Goal: Task Accomplishment & Management: Use online tool/utility

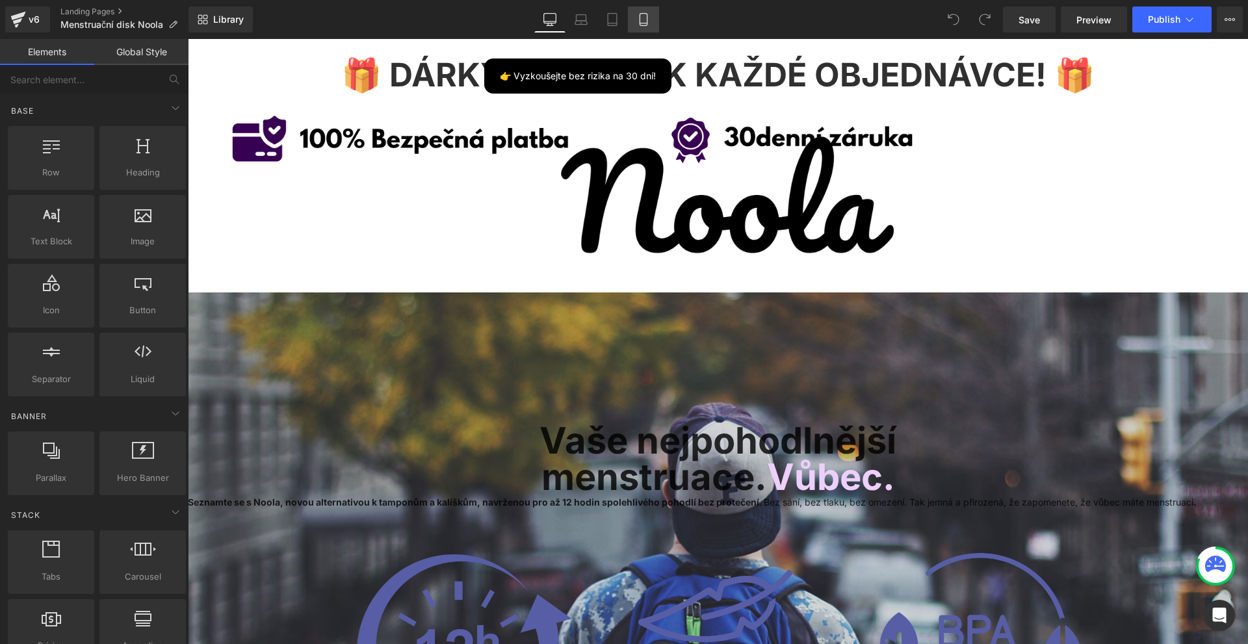
drag, startPoint x: 635, startPoint y: 27, endPoint x: 646, endPoint y: 7, distance: 22.7
click at [644, 16] on link "Mobile" at bounding box center [643, 20] width 31 height 26
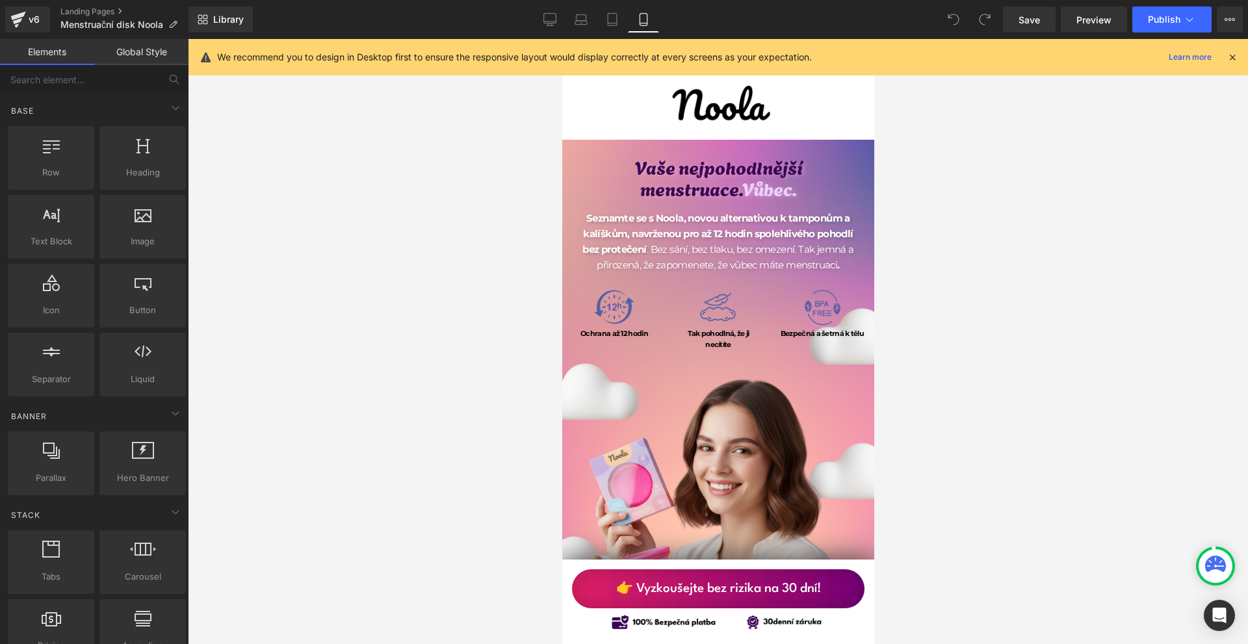
click at [1230, 66] on div "We recommend you to design in Desktop first to ensure the responsive layout wou…" at bounding box center [719, 57] width 1060 height 36
click at [1230, 60] on icon at bounding box center [1233, 57] width 12 height 12
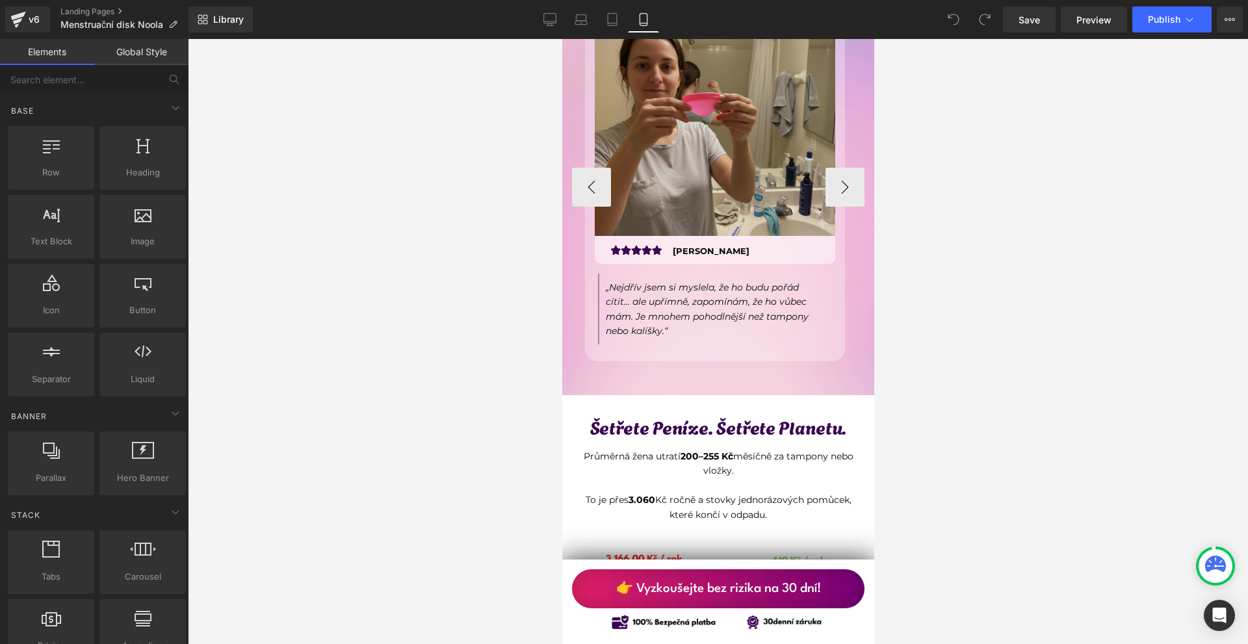
scroll to position [4291, 0]
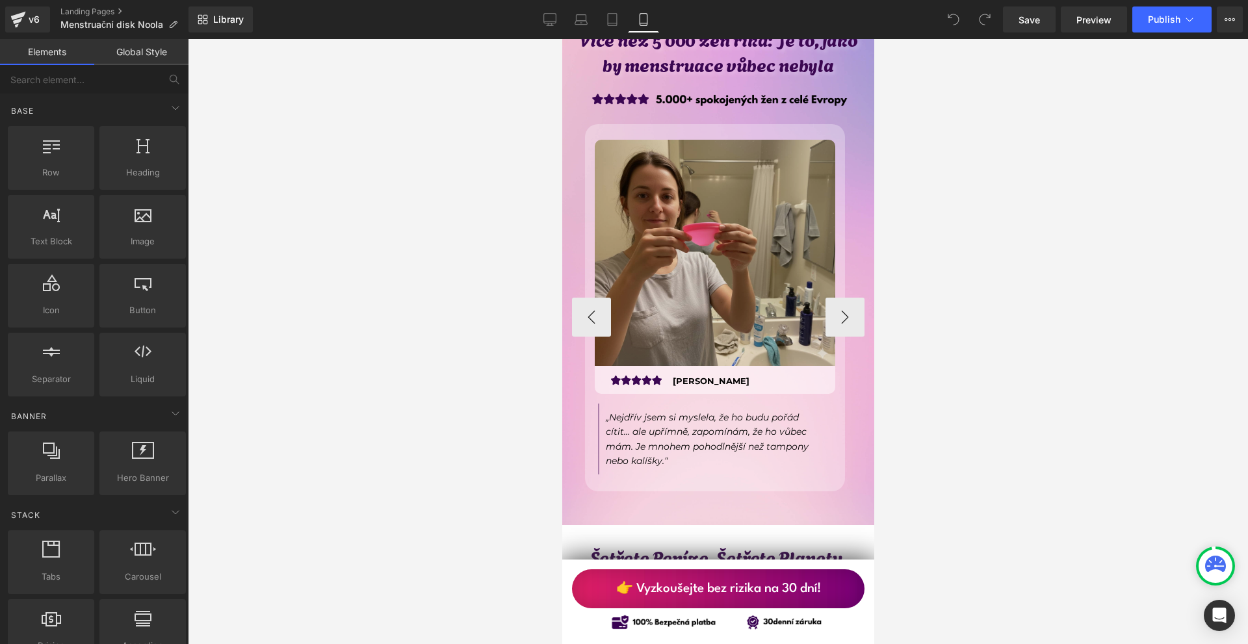
click at [731, 228] on div "Image" at bounding box center [714, 253] width 241 height 226
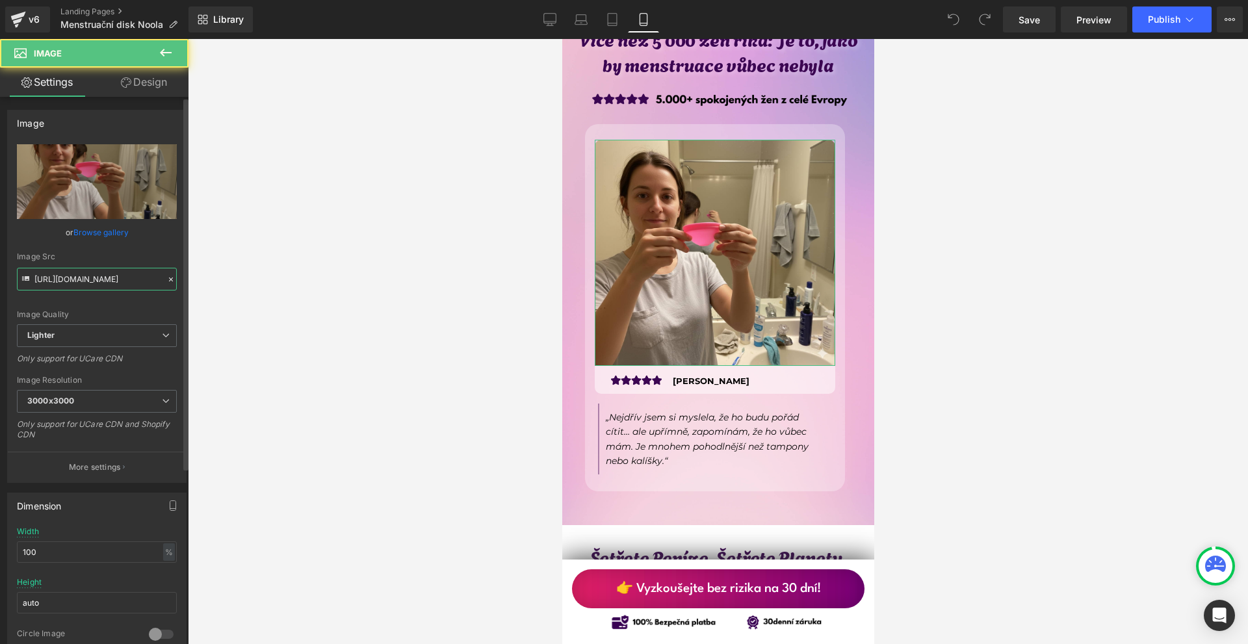
click at [112, 272] on input "https://ucarecdn.com/47b9d9a4-d171-4e54-816b-57583c2b2c84/-/format/auto/-/previ…" at bounding box center [97, 279] width 160 height 23
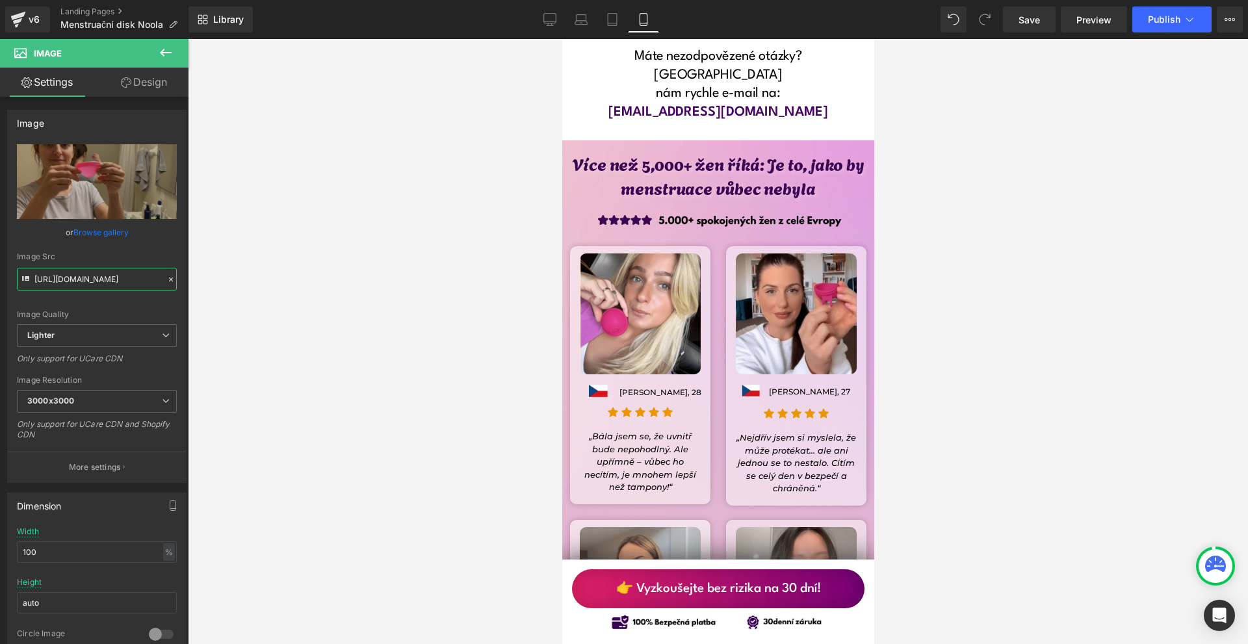
scroll to position [10574, 0]
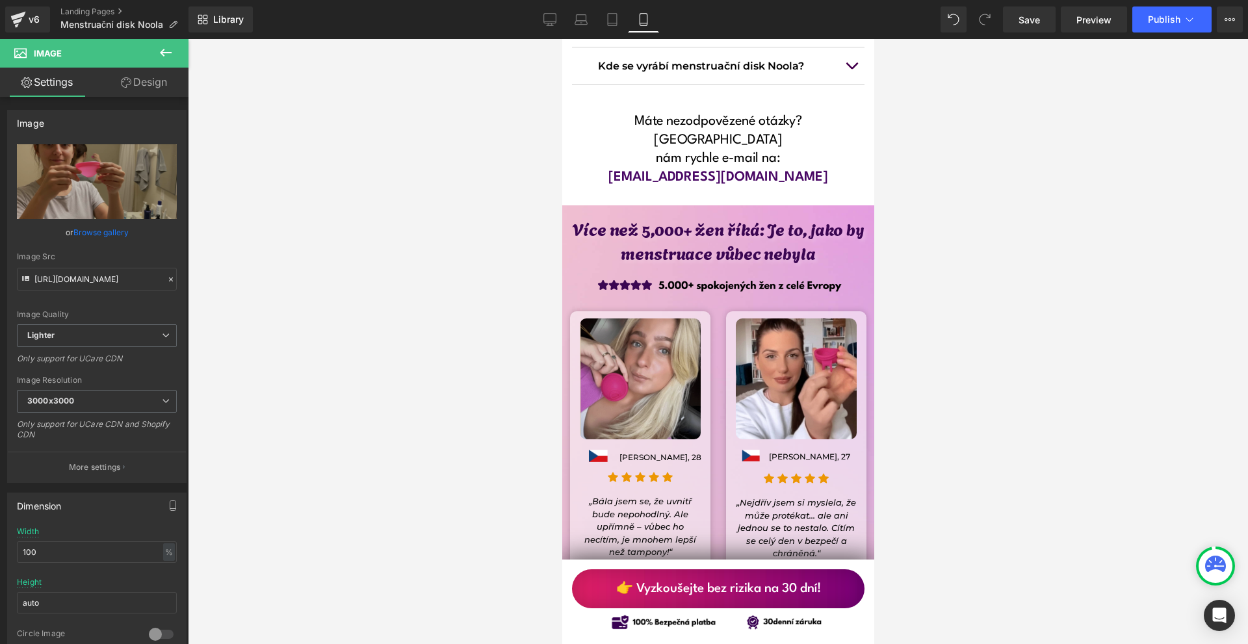
click at [640, 319] on img at bounding box center [639, 379] width 121 height 121
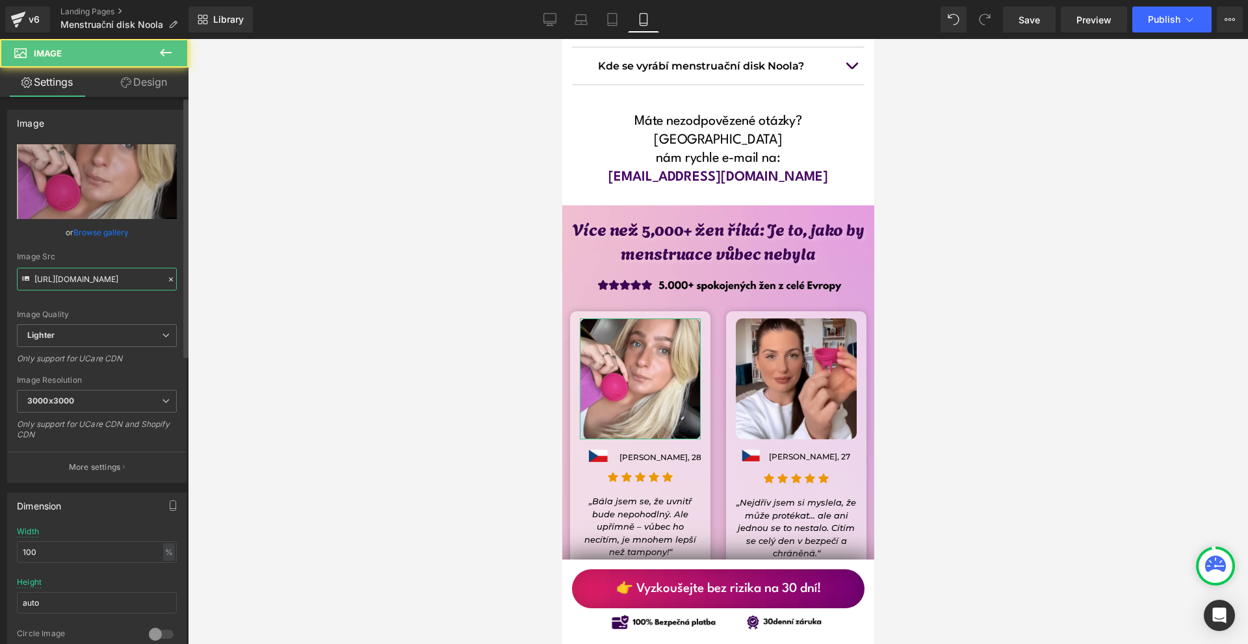
click at [100, 274] on input "https://ucarecdn.com/dfce2827-d384-416d-8aa3-2671d81dc814/-/format/auto/-/previ…" at bounding box center [97, 279] width 160 height 23
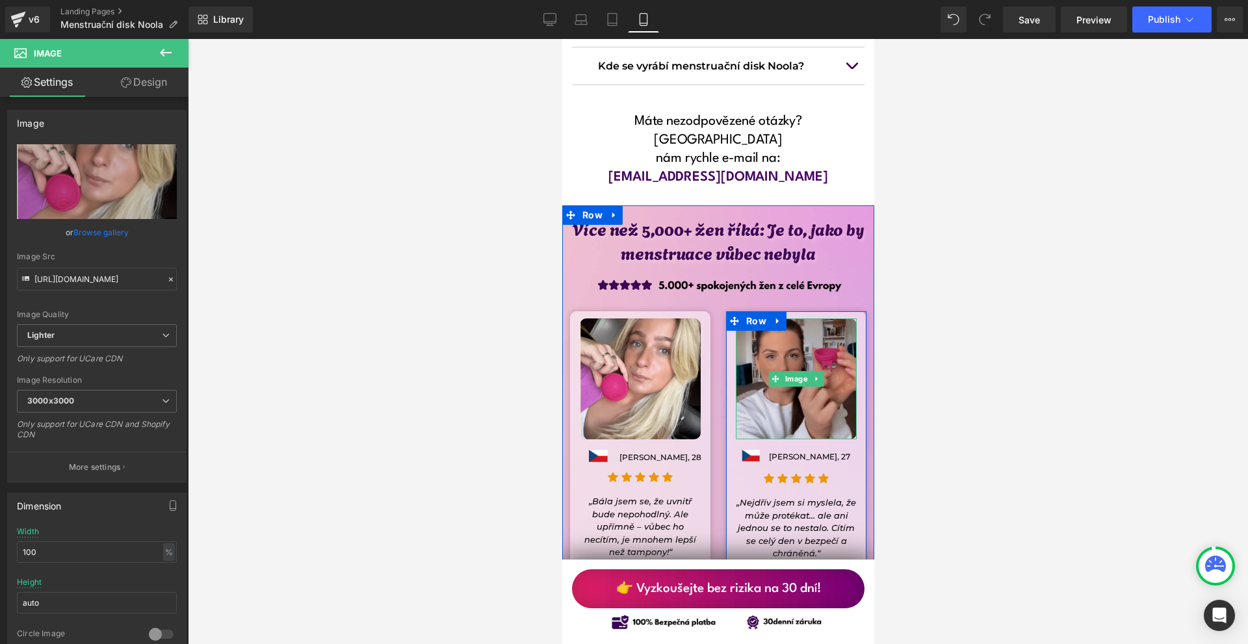
click at [772, 319] on img at bounding box center [795, 379] width 121 height 121
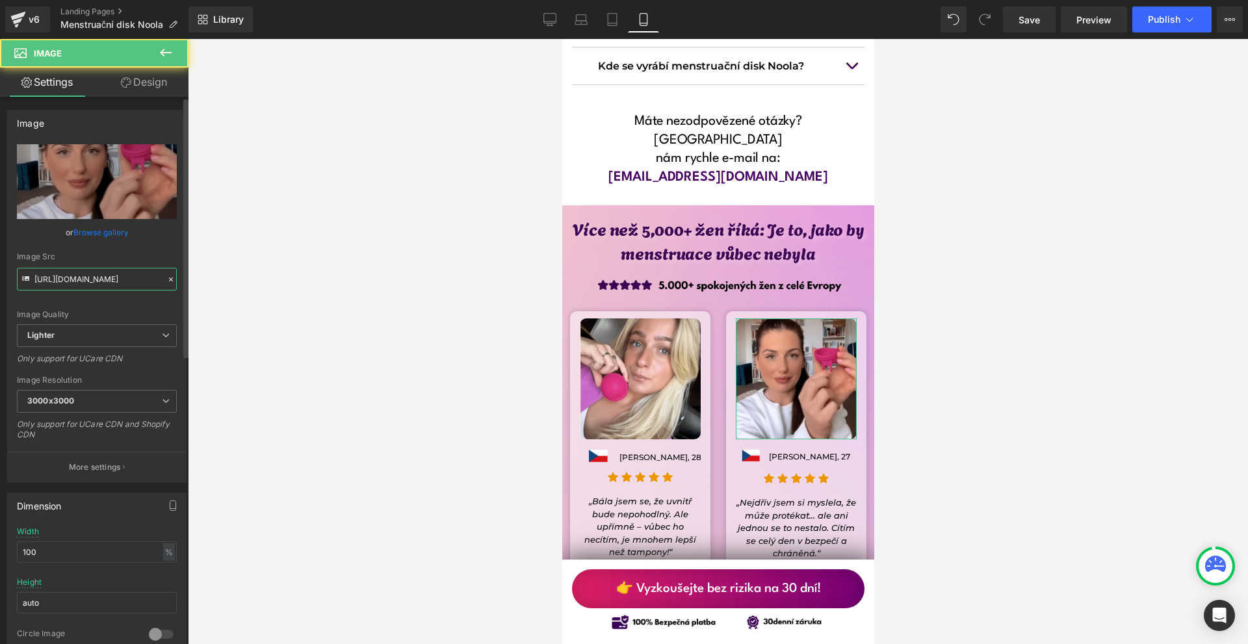
click at [142, 276] on input "https://ucarecdn.com/2fea0c99-3984-4773-afcb-0534f710188a/-/format/auto/-/previ…" at bounding box center [97, 279] width 160 height 23
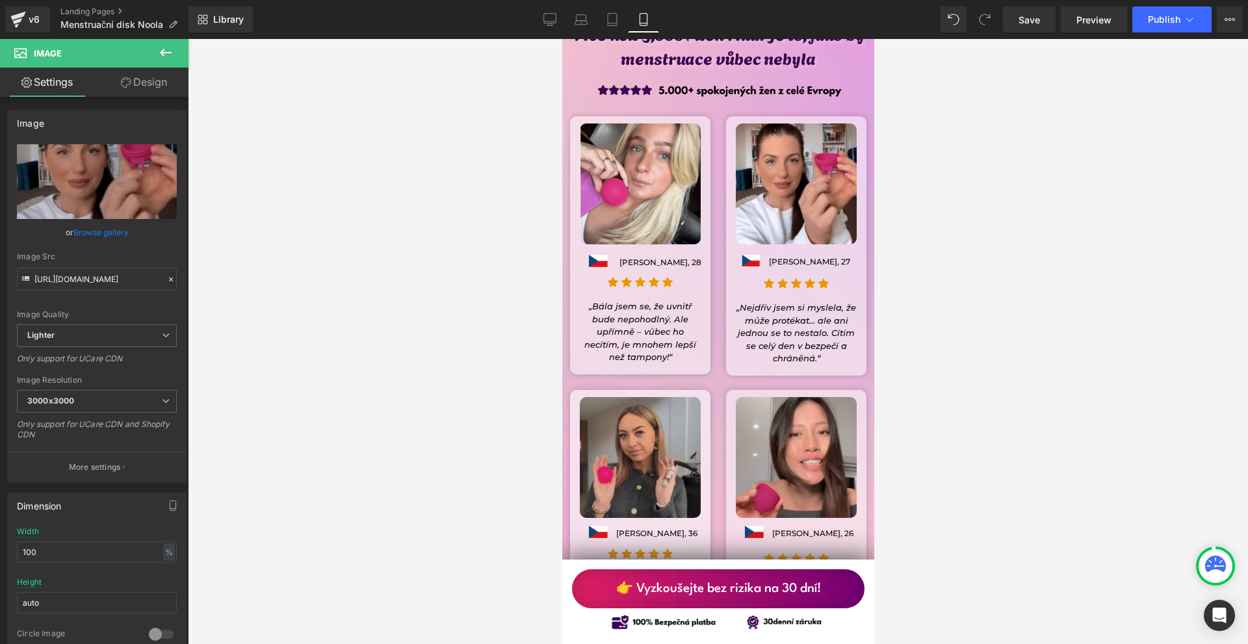
click at [644, 397] on img at bounding box center [639, 457] width 121 height 121
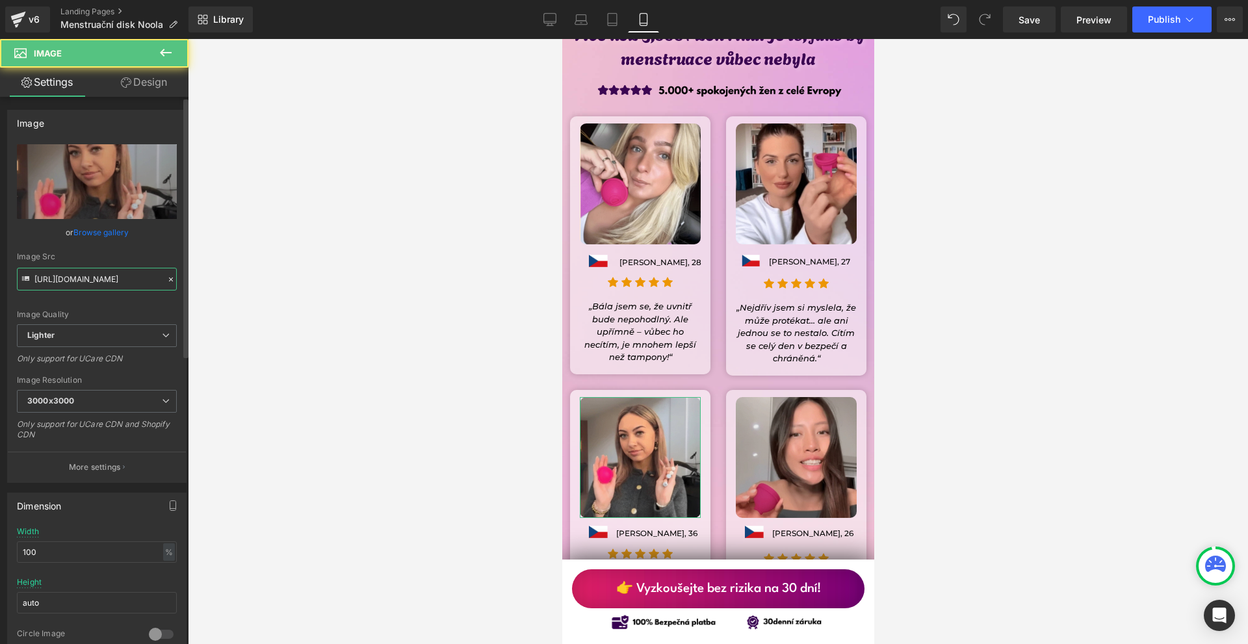
click at [107, 288] on input "https://ucarecdn.com/fe57b65b-ad76-4cc6-aaa1-7ad3b93d01e0/-/format/auto/-/previ…" at bounding box center [97, 279] width 160 height 23
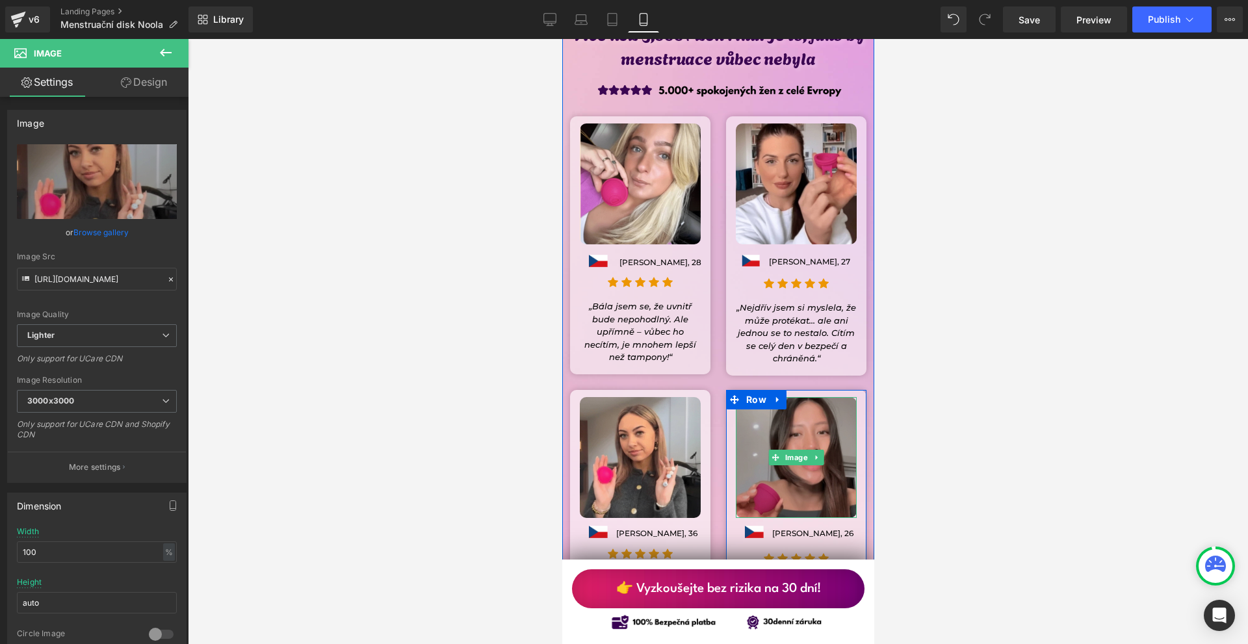
click at [780, 397] on img at bounding box center [795, 457] width 121 height 121
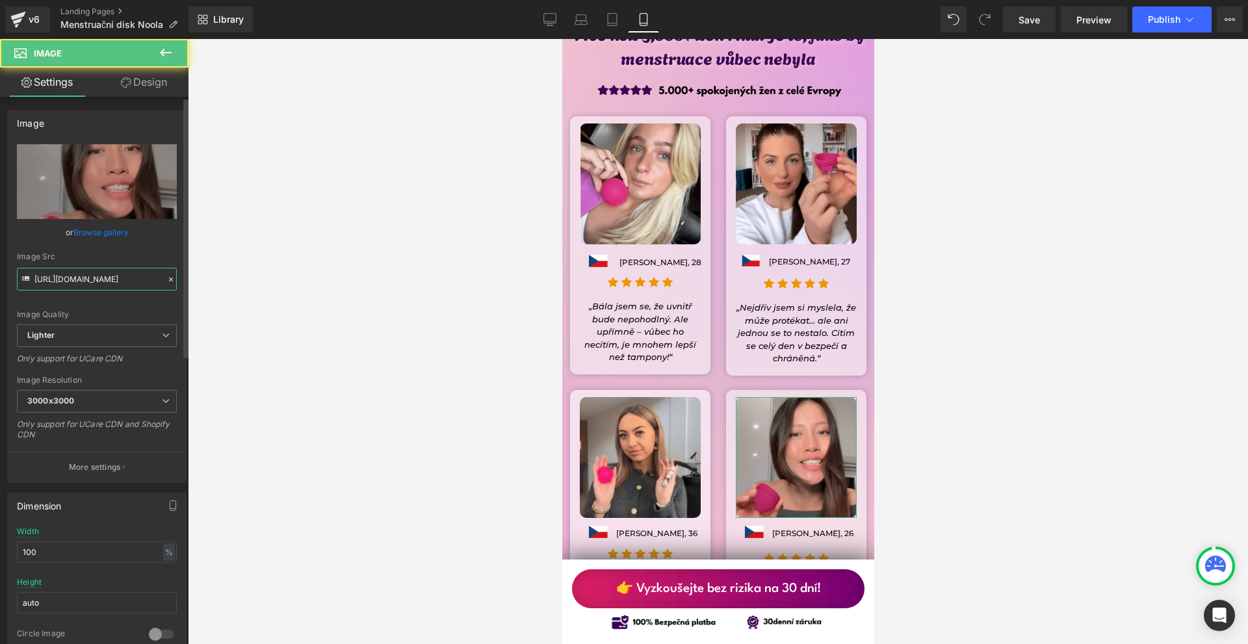
click at [118, 282] on input "https://ucarecdn.com/a1356734-df5d-49b9-a74e-328342485223/-/format/auto/-/previ…" at bounding box center [97, 279] width 160 height 23
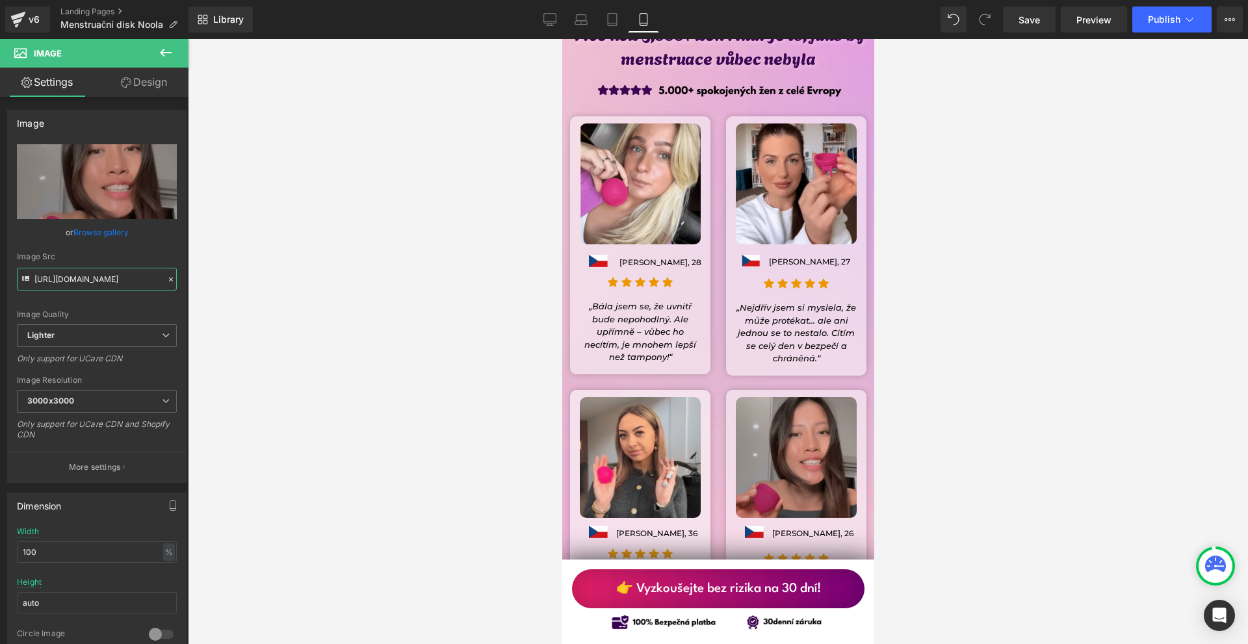
scroll to position [11030, 0]
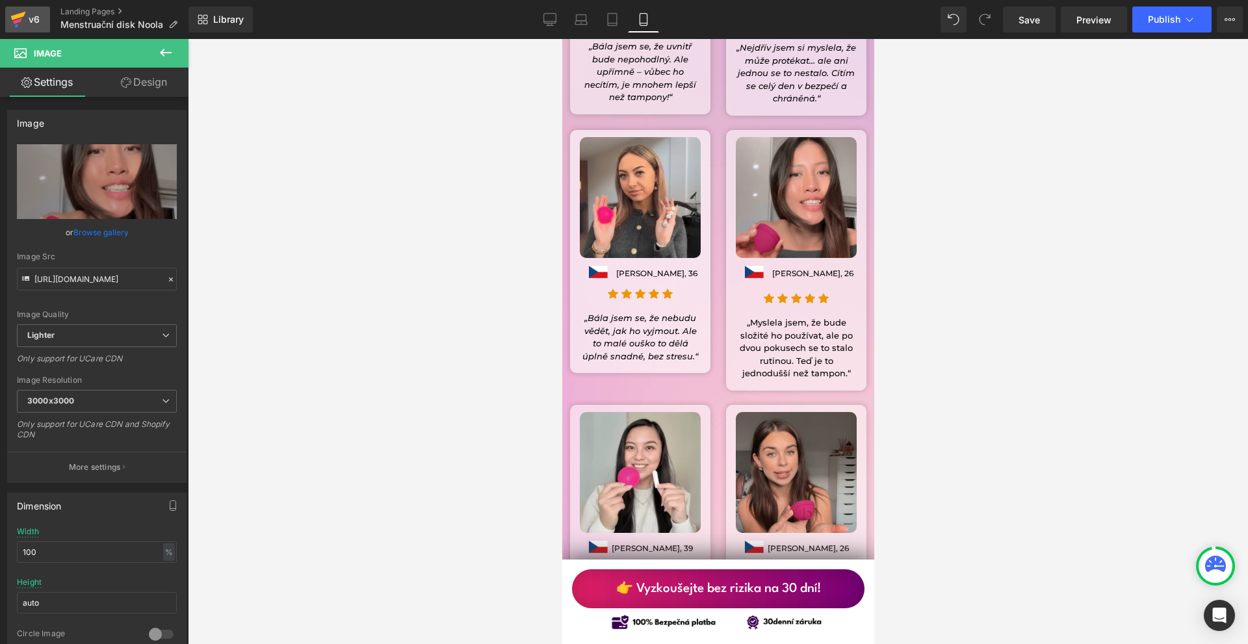
click at [20, 8] on icon at bounding box center [18, 19] width 16 height 33
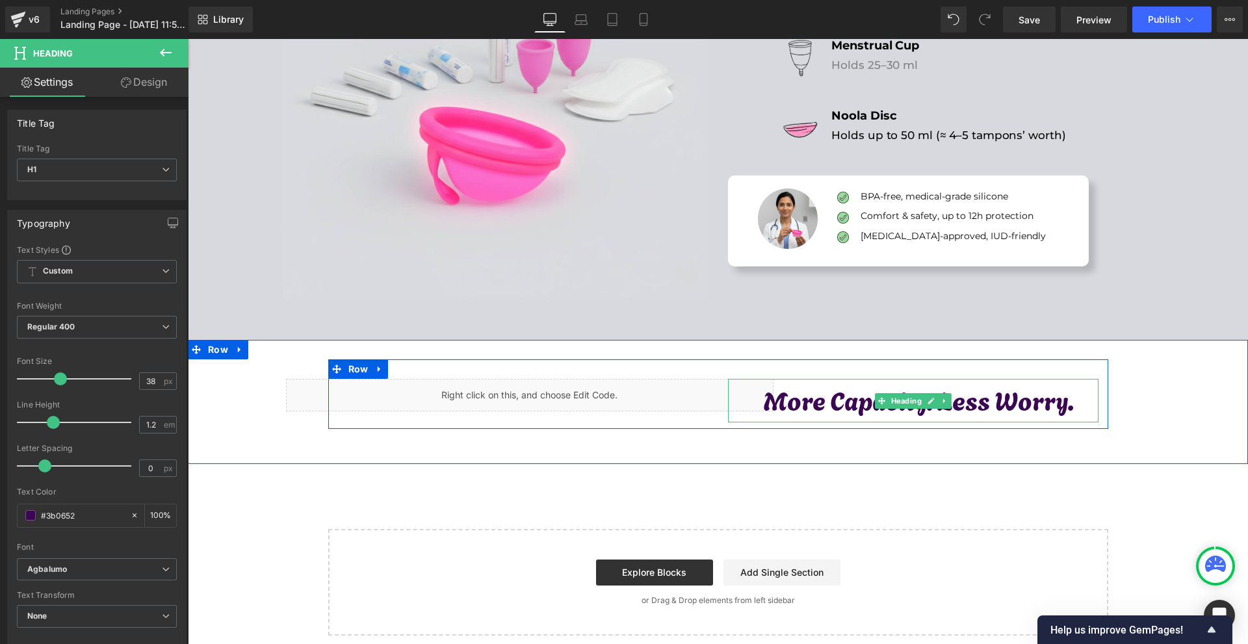
click at [823, 399] on h1 "More Capacity. Less Worry." at bounding box center [919, 400] width 360 height 30
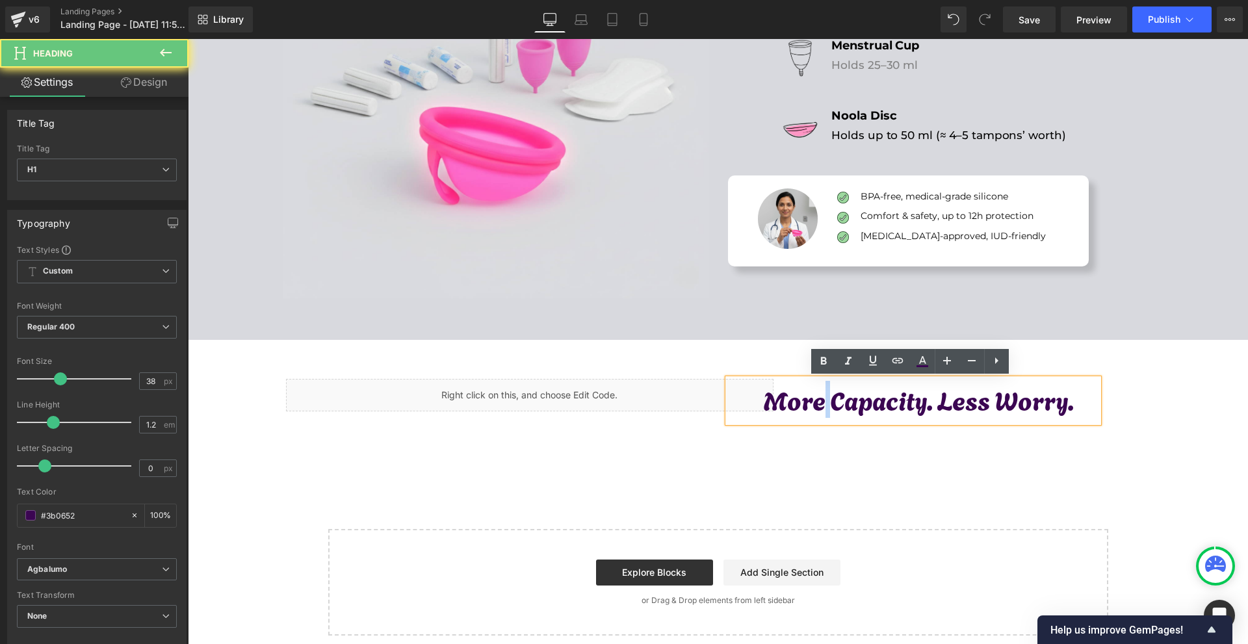
click at [823, 399] on h1 "More Capacity. Less Worry." at bounding box center [919, 400] width 360 height 30
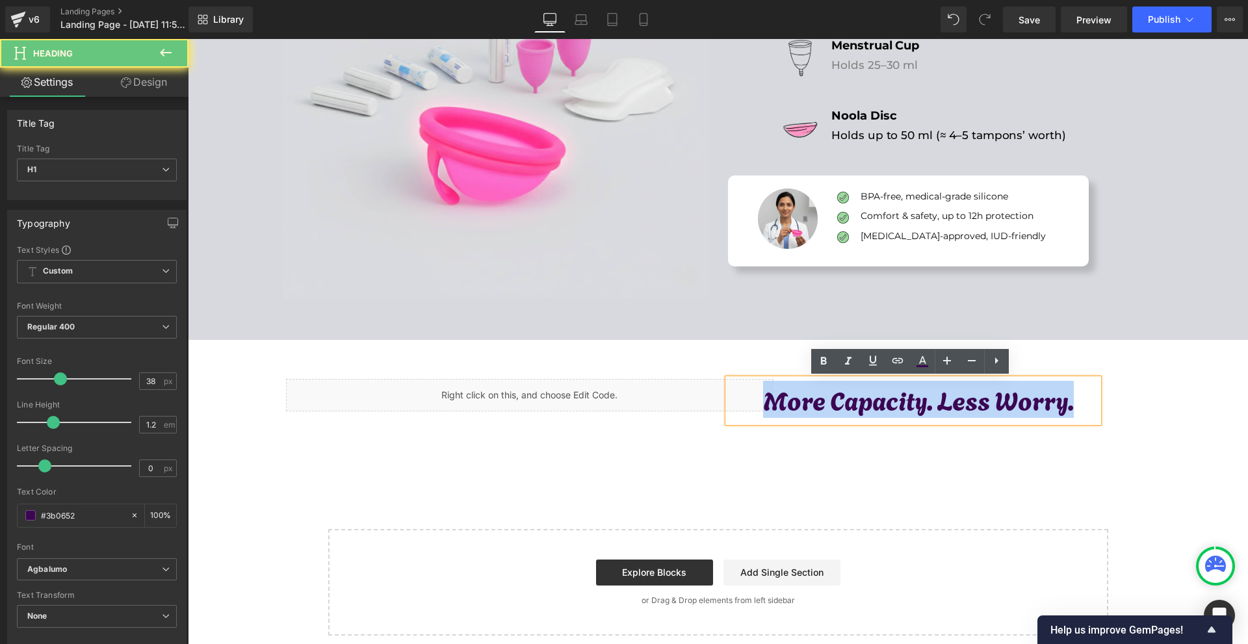
click at [823, 399] on h1 "More Capacity. Less Worry." at bounding box center [919, 400] width 360 height 30
paste div
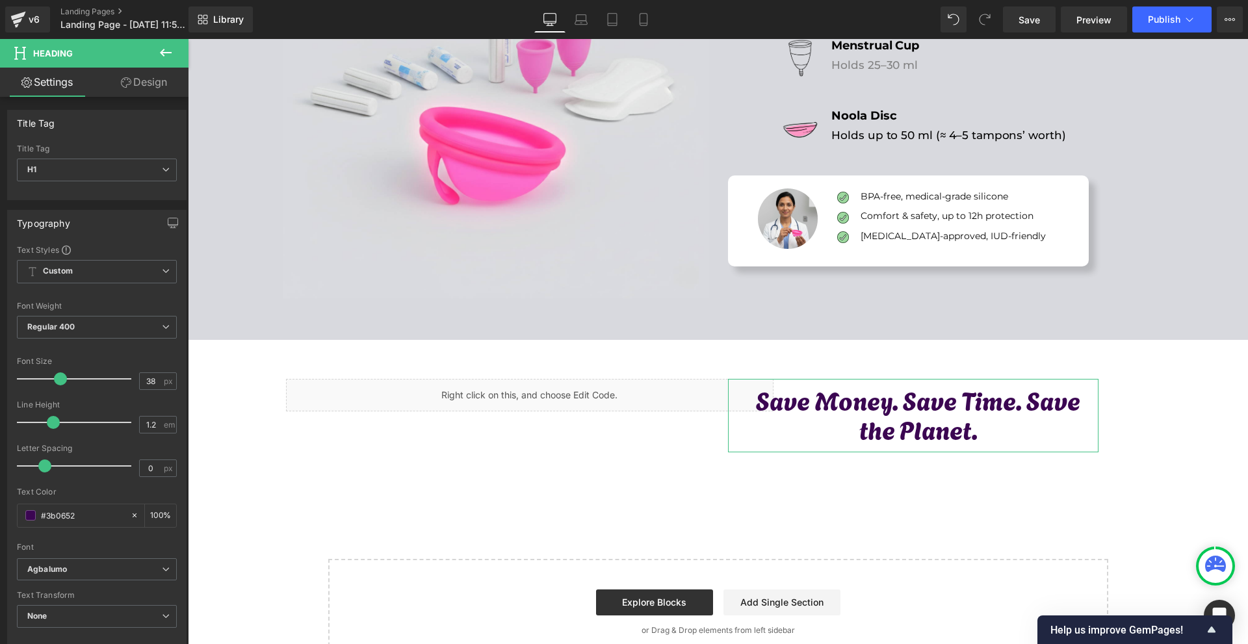
click at [160, 77] on link "Design" at bounding box center [144, 82] width 94 height 29
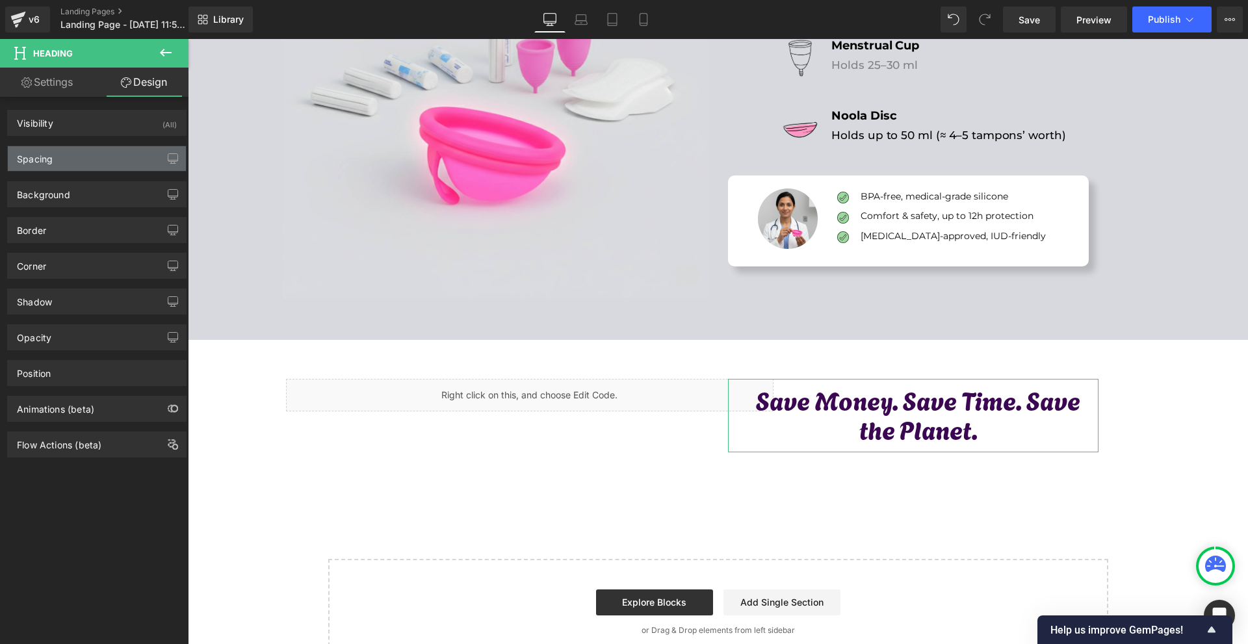
click at [101, 163] on div "Spacing" at bounding box center [97, 158] width 178 height 25
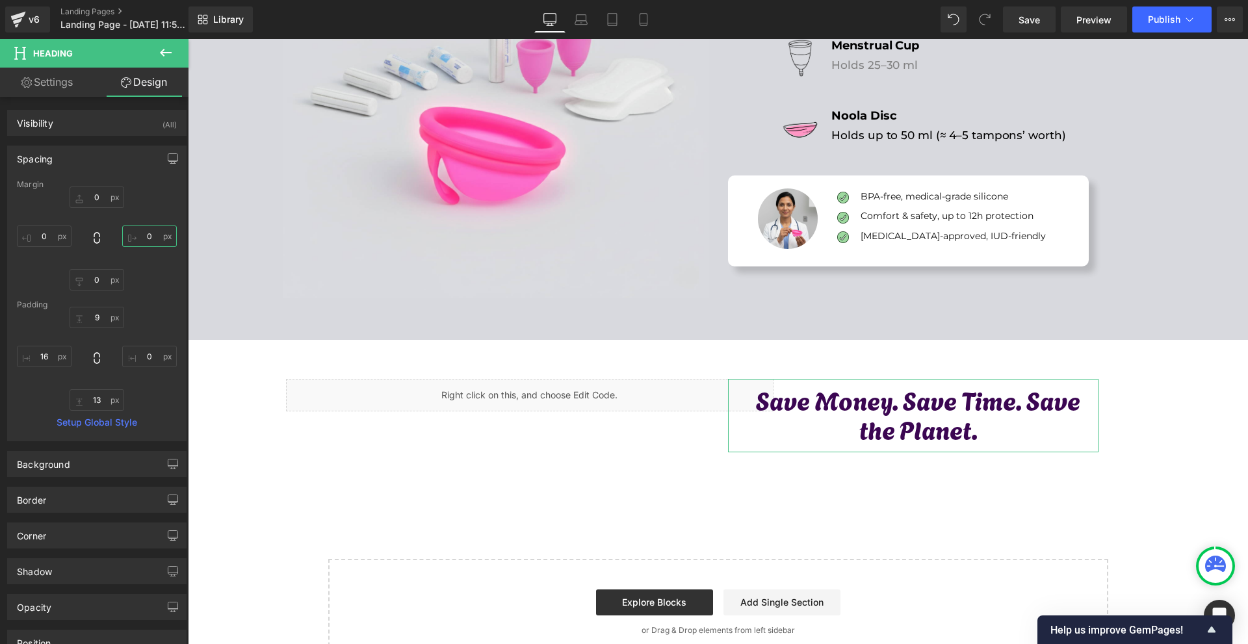
click at [133, 237] on input "0" at bounding box center [149, 236] width 55 height 21
type input "-100"
click at [60, 241] on input "0" at bounding box center [44, 236] width 55 height 21
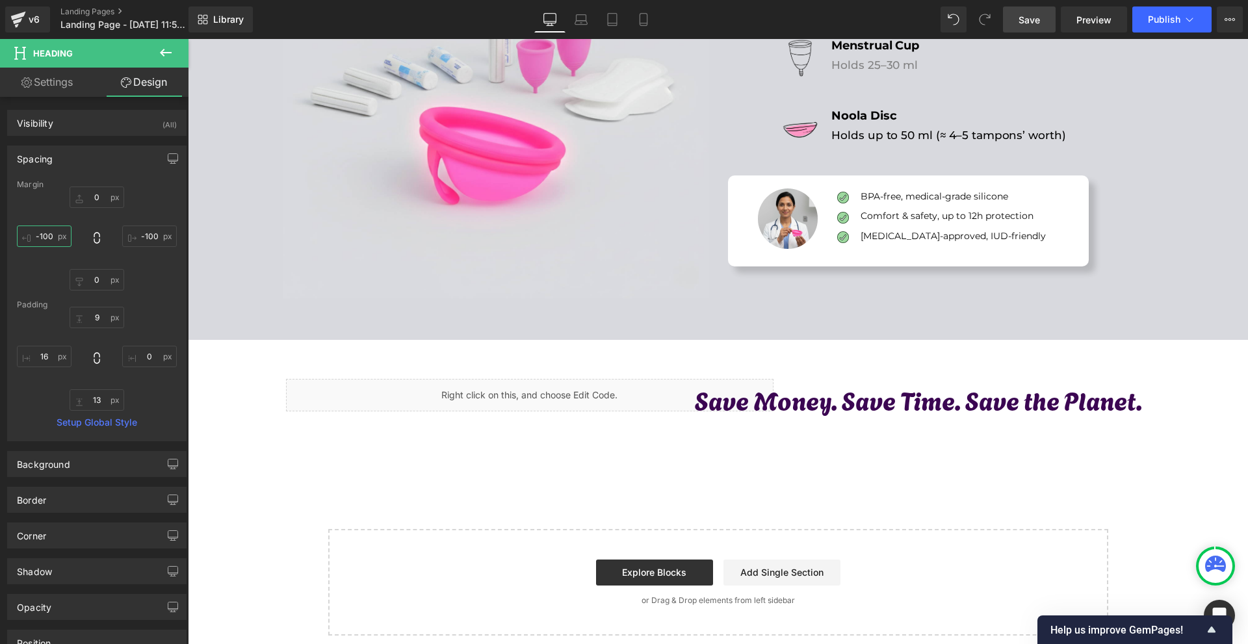
type input "-100"
click at [1033, 12] on link "Save" at bounding box center [1029, 20] width 53 height 26
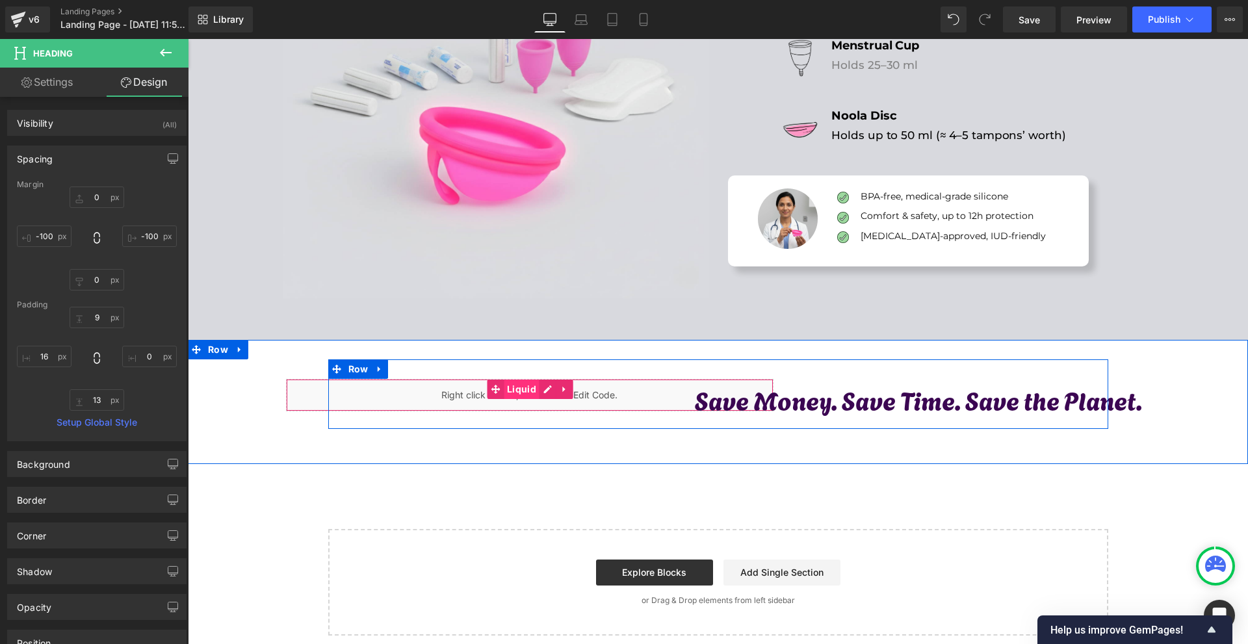
click at [527, 391] on span "Liquid" at bounding box center [522, 390] width 36 height 20
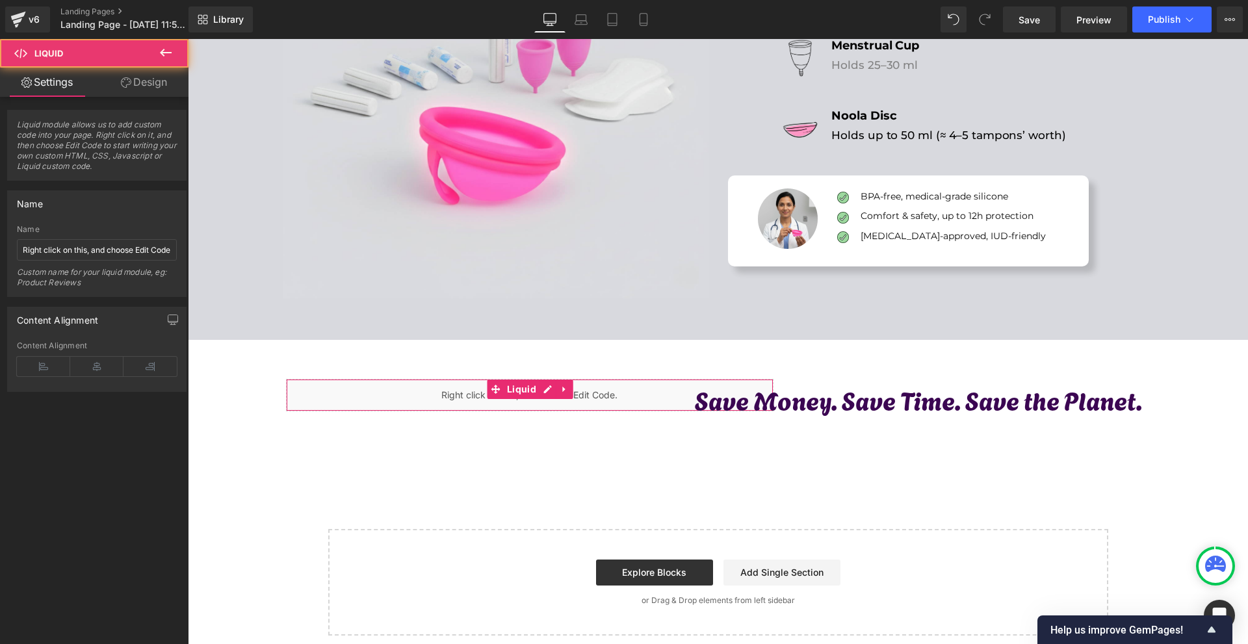
click at [136, 86] on link "Design" at bounding box center [144, 82] width 94 height 29
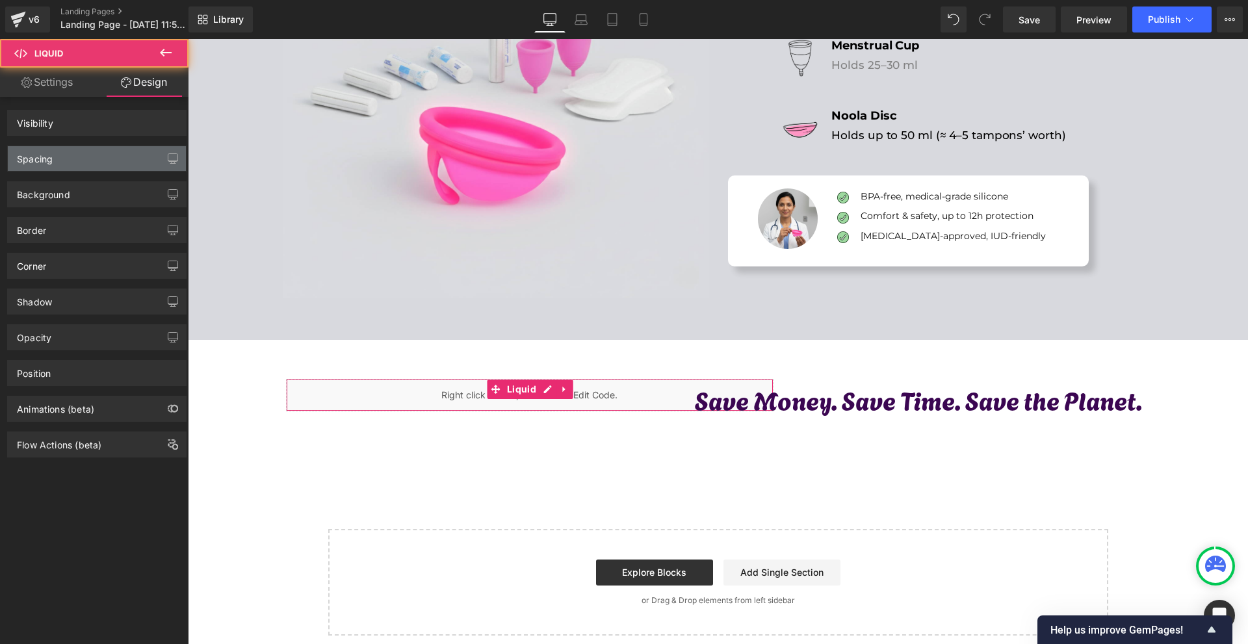
click at [74, 157] on div "Spacing" at bounding box center [97, 158] width 178 height 25
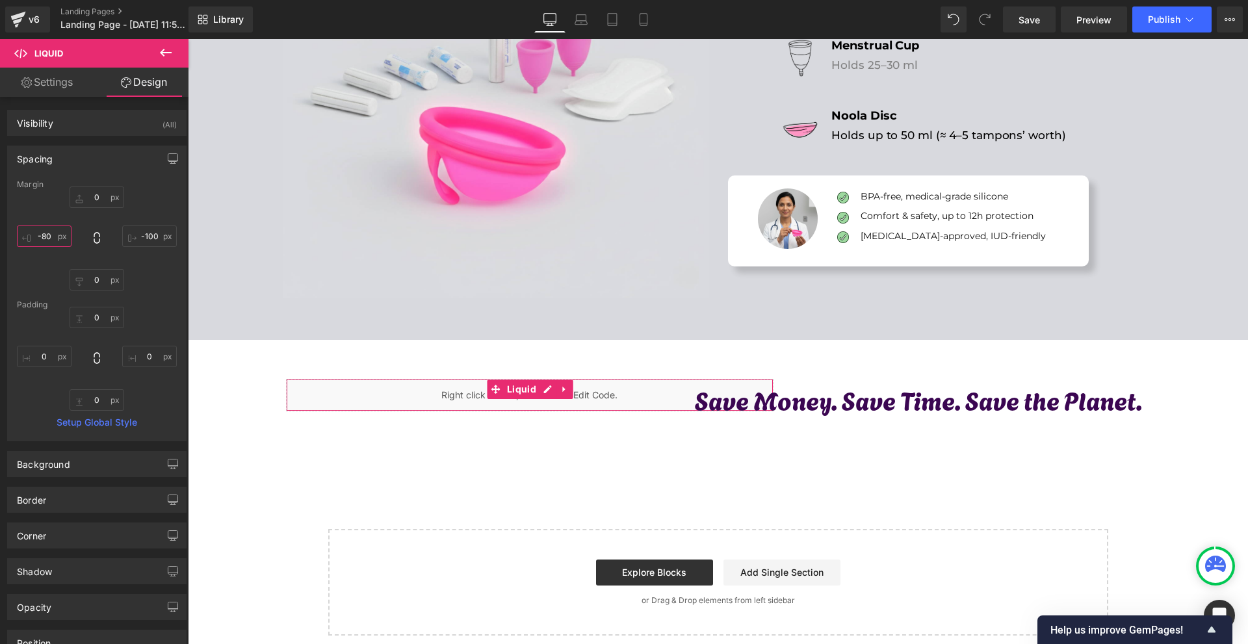
click at [50, 235] on input "-80" at bounding box center [44, 236] width 55 height 21
type input "0"
click at [150, 237] on input "-100" at bounding box center [149, 236] width 55 height 21
click at [153, 231] on input "0" at bounding box center [149, 236] width 55 height 21
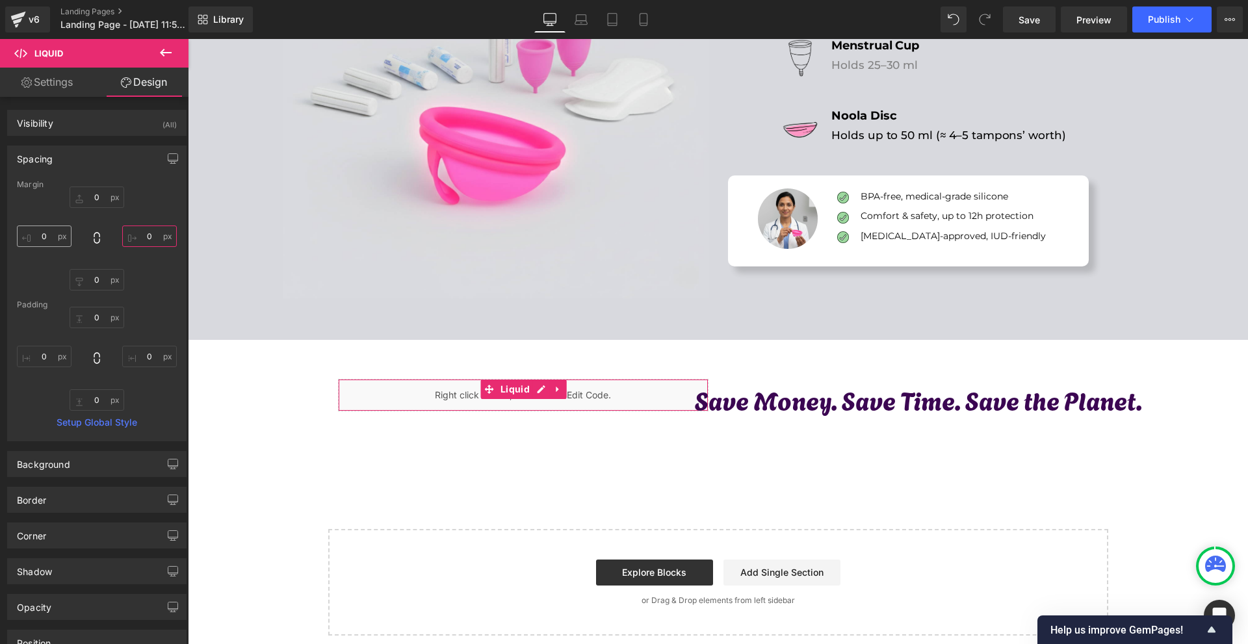
type input "0"
click at [42, 235] on input "0" at bounding box center [44, 236] width 55 height 21
type input "-40"
click at [129, 244] on input "0" at bounding box center [149, 236] width 55 height 21
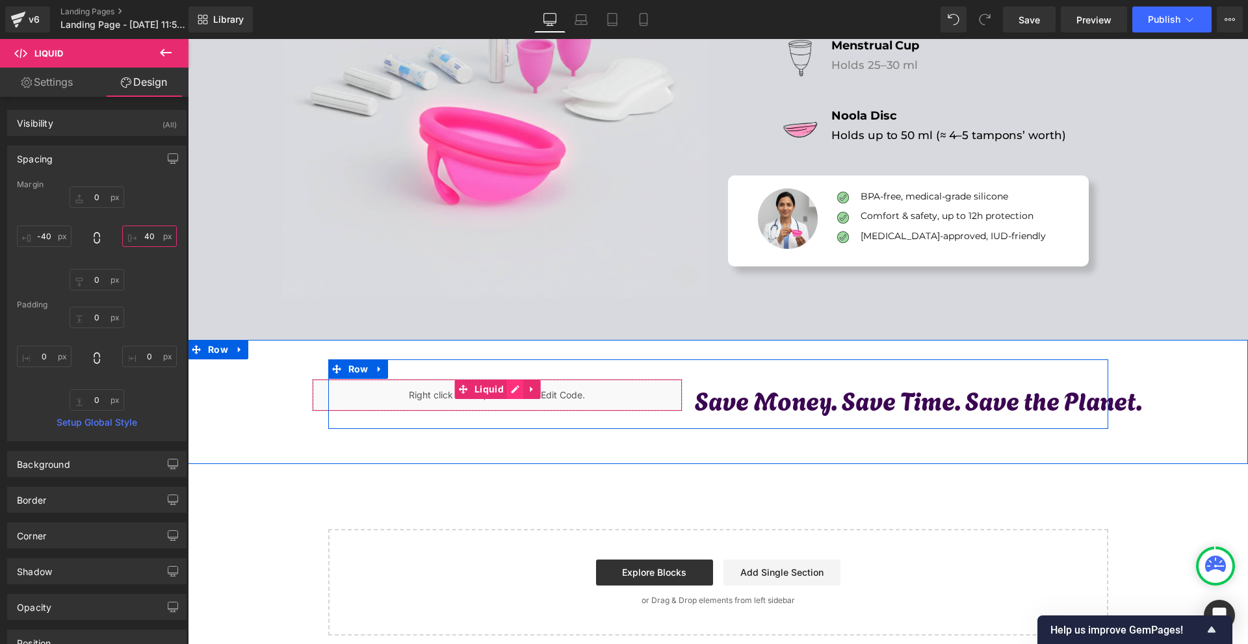
click at [507, 391] on div "Liquid" at bounding box center [497, 395] width 371 height 33
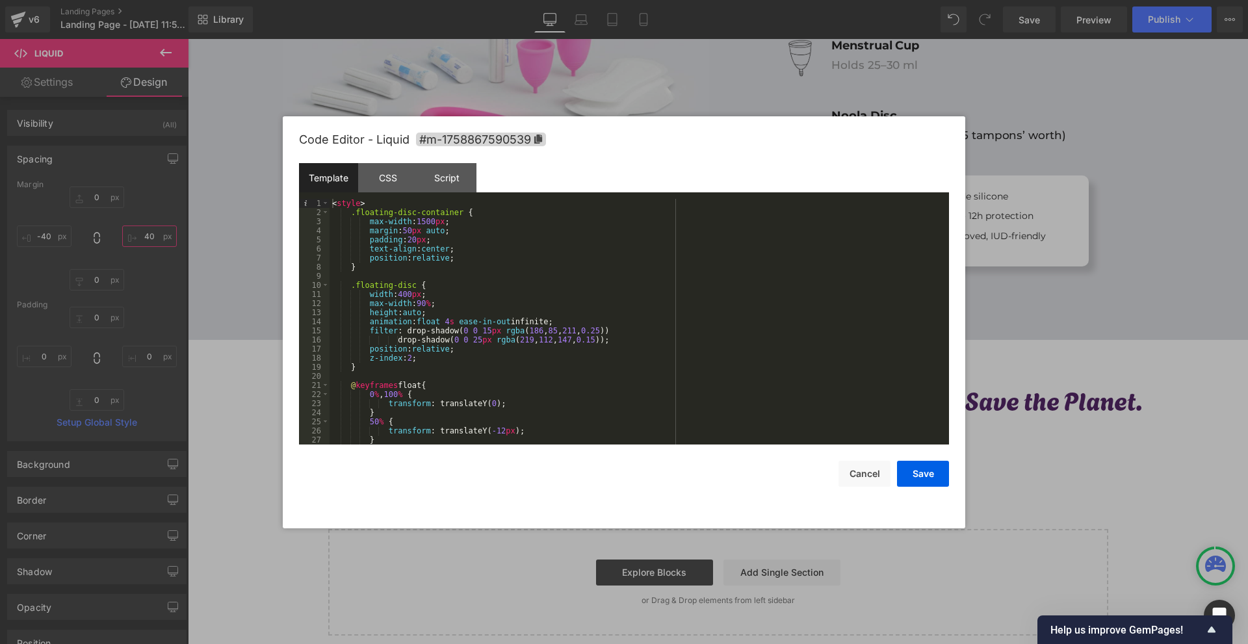
type input "40"
click at [409, 231] on div "< style > .floating-disc-container { max-width : 1500 px ; margin : 50 px auto …" at bounding box center [637, 331] width 614 height 264
drag, startPoint x: 923, startPoint y: 481, endPoint x: 754, endPoint y: 373, distance: 200.6
click at [923, 481] on button "Save" at bounding box center [923, 474] width 52 height 26
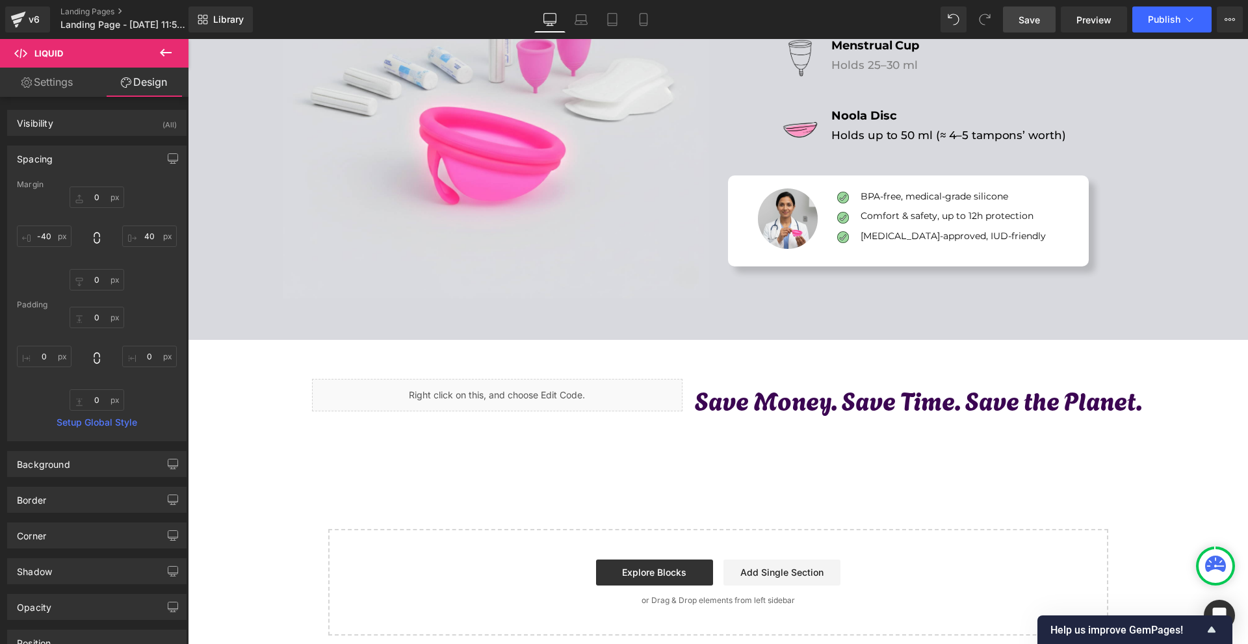
click at [1019, 29] on link "Save" at bounding box center [1029, 20] width 53 height 26
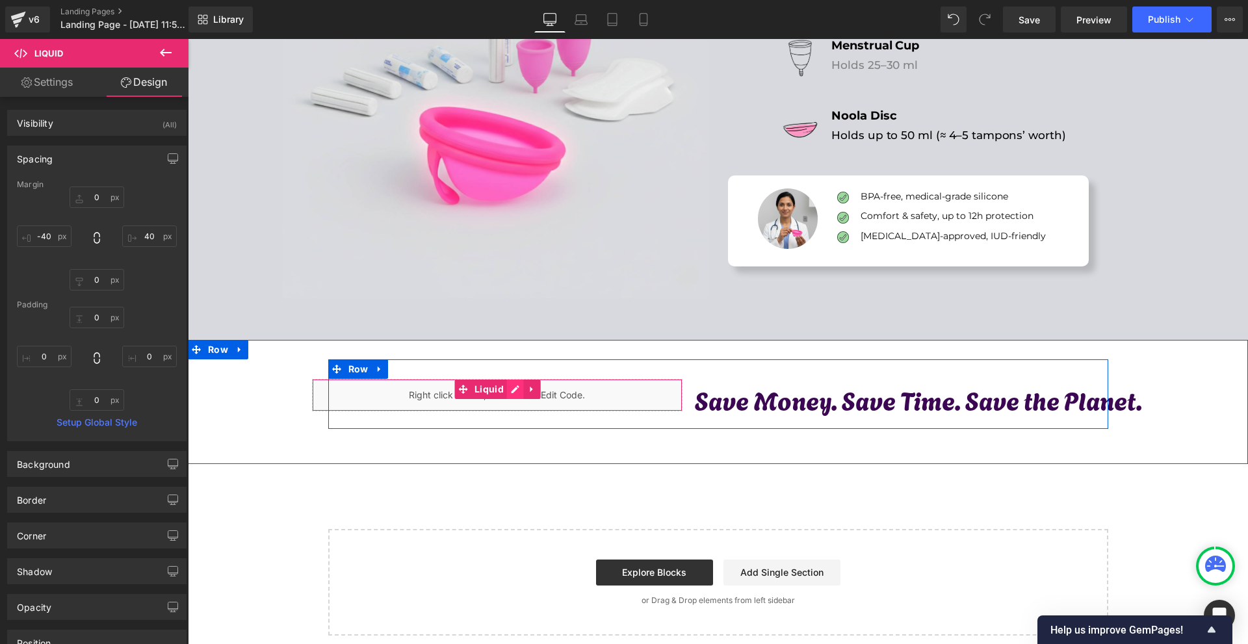
click at [512, 387] on div "Liquid" at bounding box center [497, 395] width 371 height 33
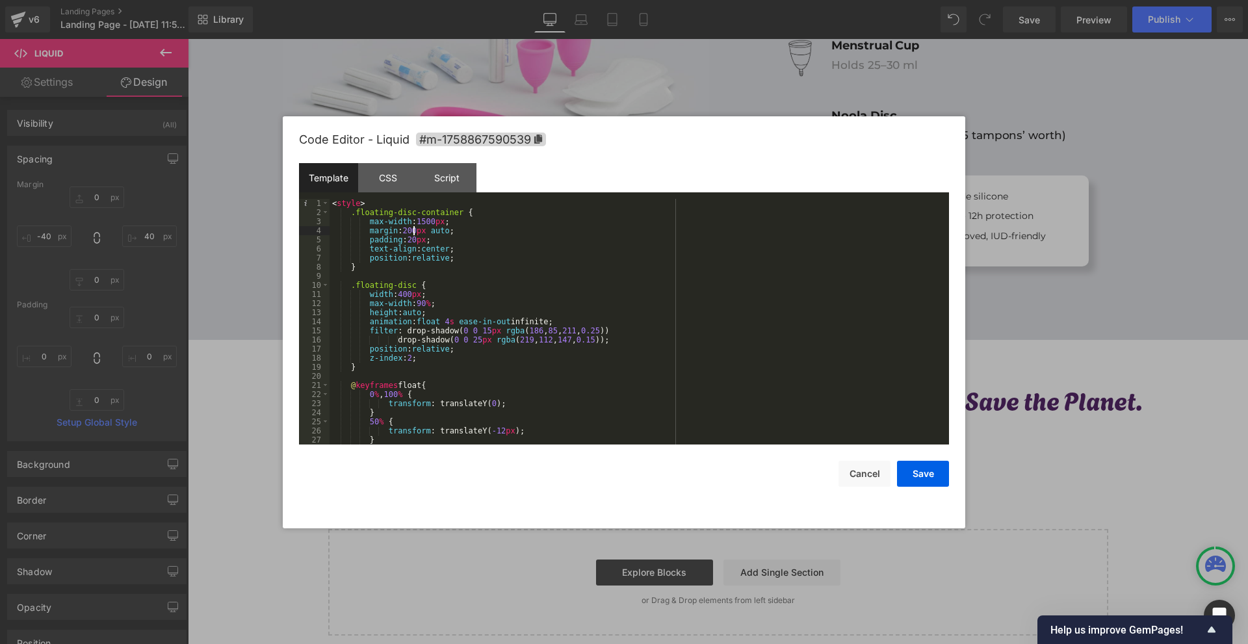
click at [413, 232] on div "< style > .floating-disc-container { max-width : 1500 px ; margin : 200 px auto…" at bounding box center [637, 331] width 614 height 264
drag, startPoint x: 430, startPoint y: 221, endPoint x: 415, endPoint y: 220, distance: 15.0
click at [415, 220] on div "< style > .floating-disc-container { max-width : 1500 px ; margin : 50 px auto …" at bounding box center [637, 331] width 614 height 264
click at [917, 477] on button "Save" at bounding box center [923, 474] width 52 height 26
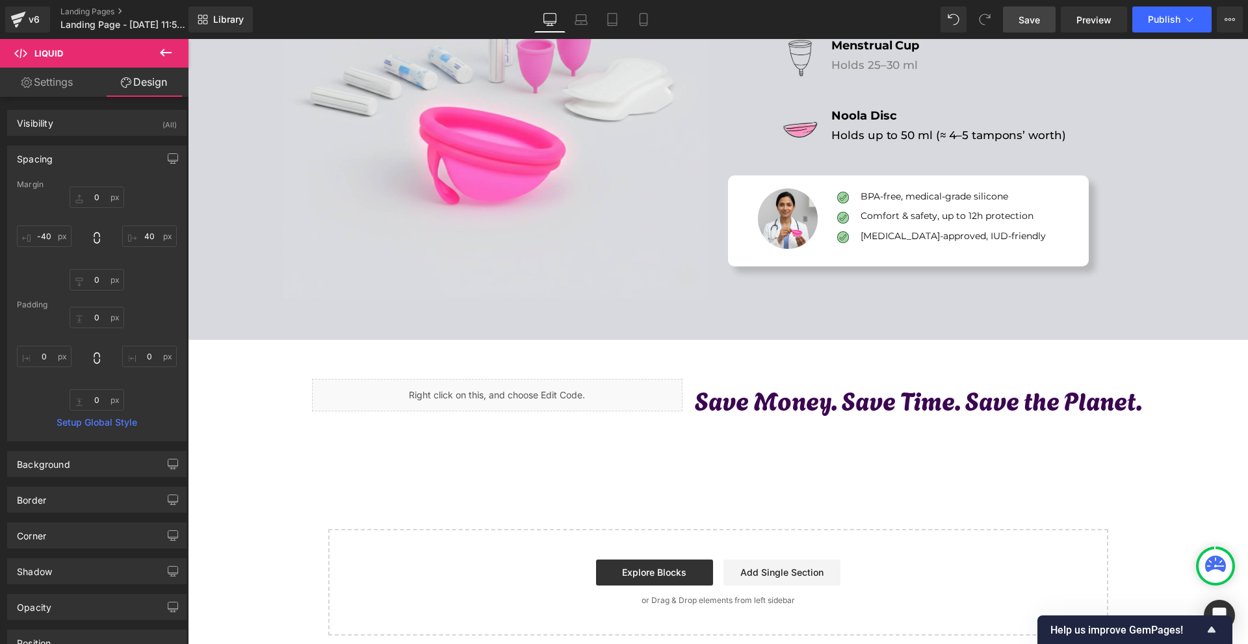
click at [1030, 22] on span "Save" at bounding box center [1029, 20] width 21 height 14
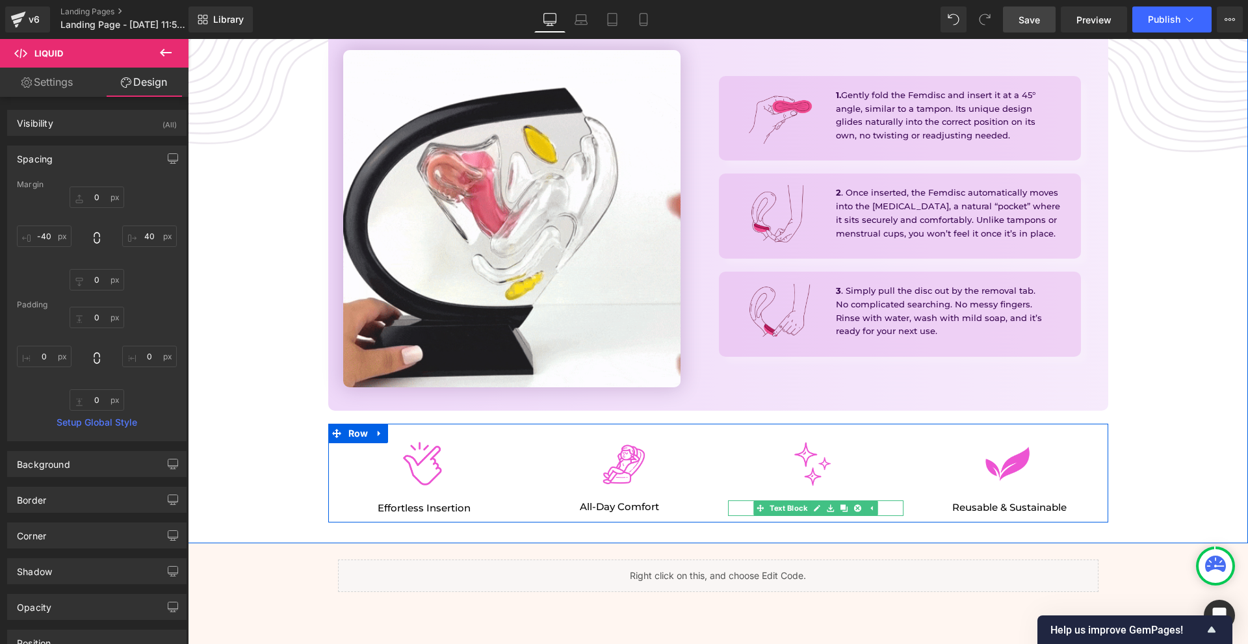
scroll to position [1678, 0]
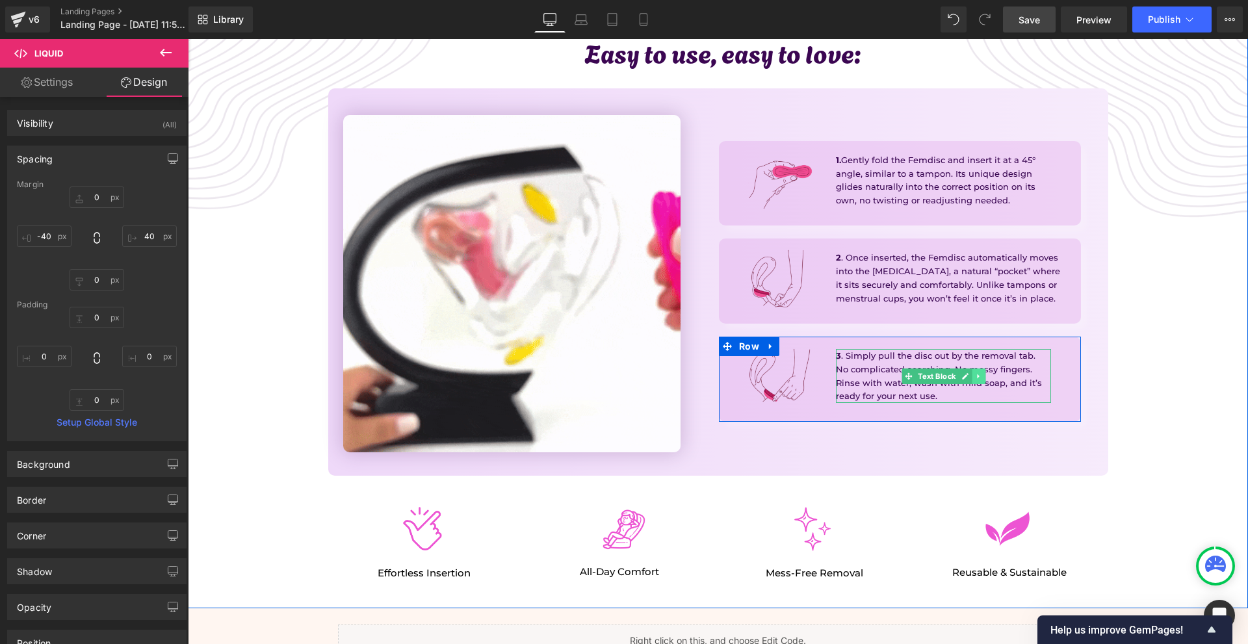
click at [973, 380] on link at bounding box center [980, 377] width 14 height 16
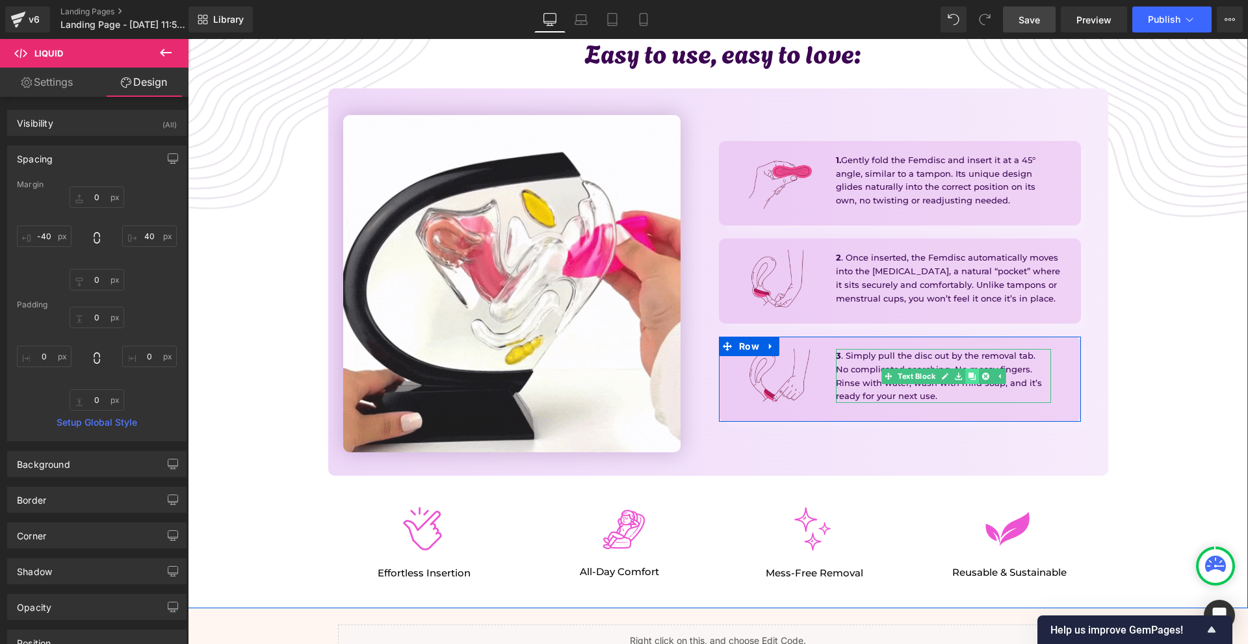
click at [969, 381] on link at bounding box center [973, 377] width 14 height 16
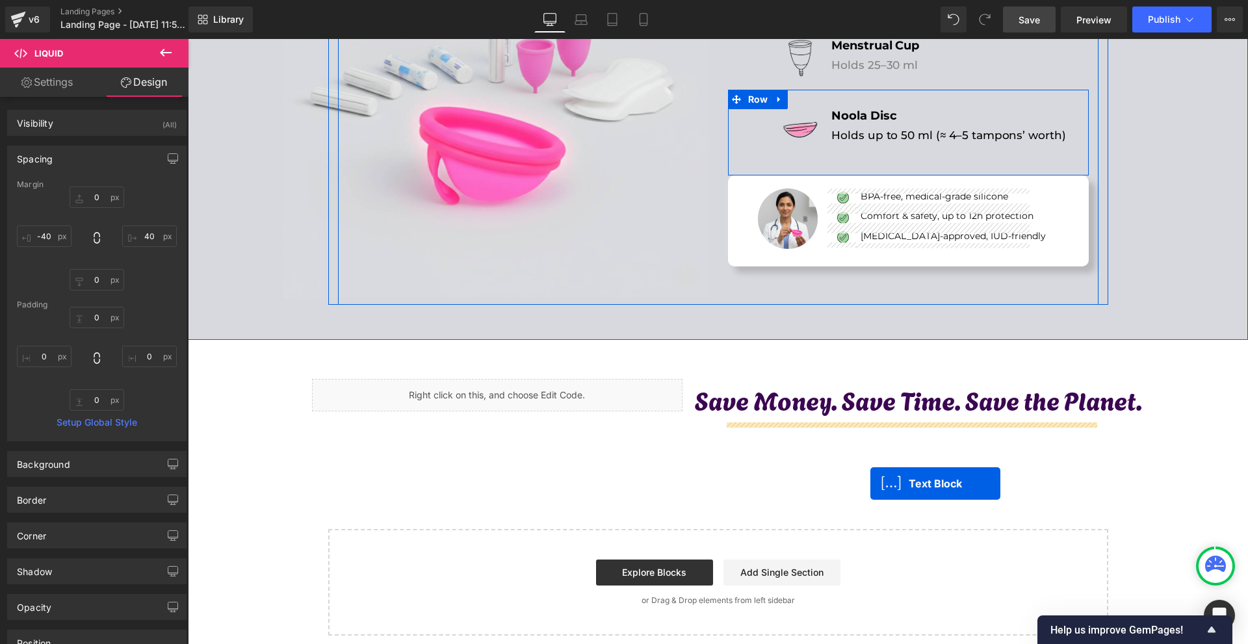
scroll to position [3510, 0]
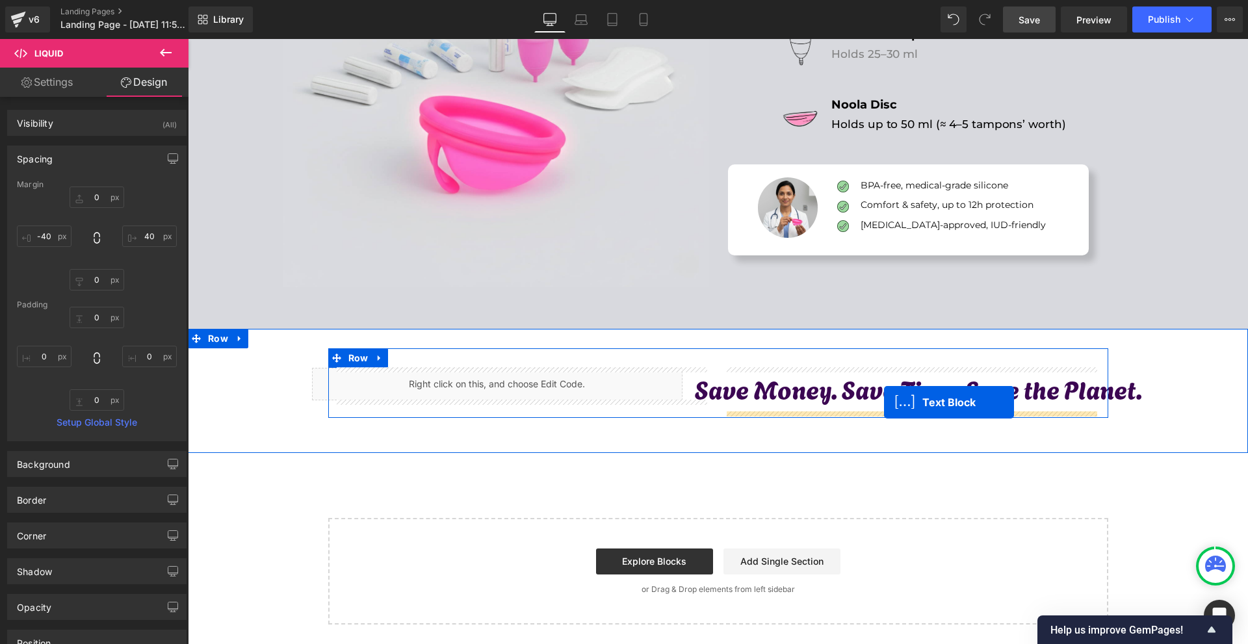
drag, startPoint x: 936, startPoint y: 438, endPoint x: 884, endPoint y: 402, distance: 62.6
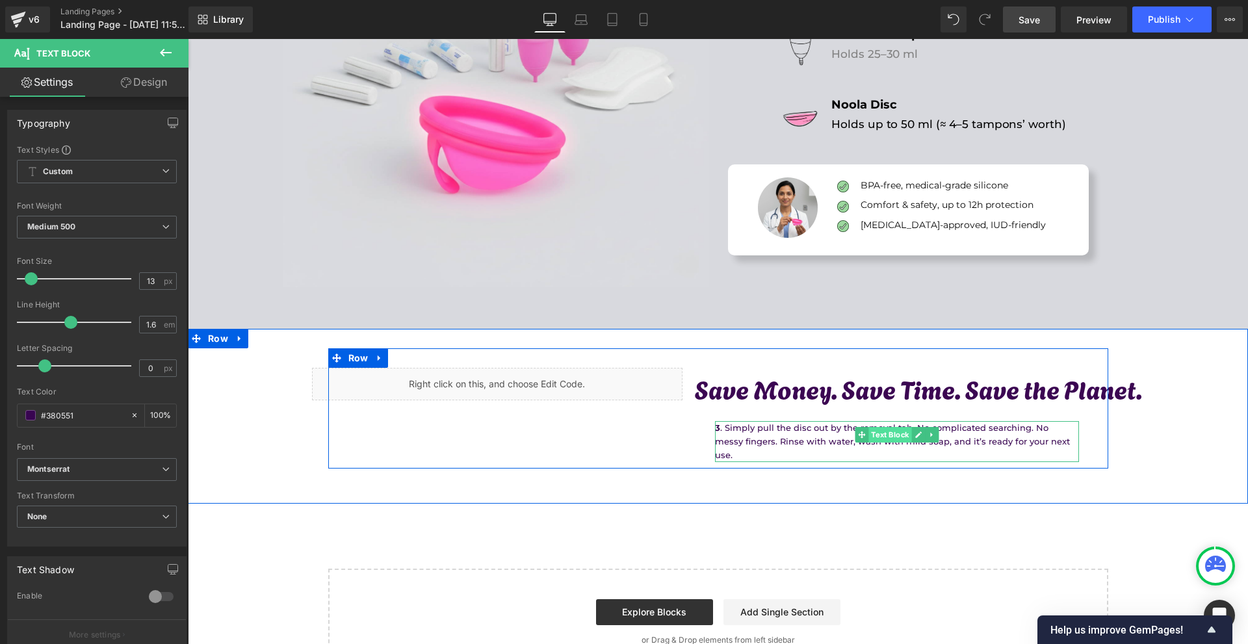
click at [872, 440] on span "Text Block" at bounding box center [890, 435] width 43 height 16
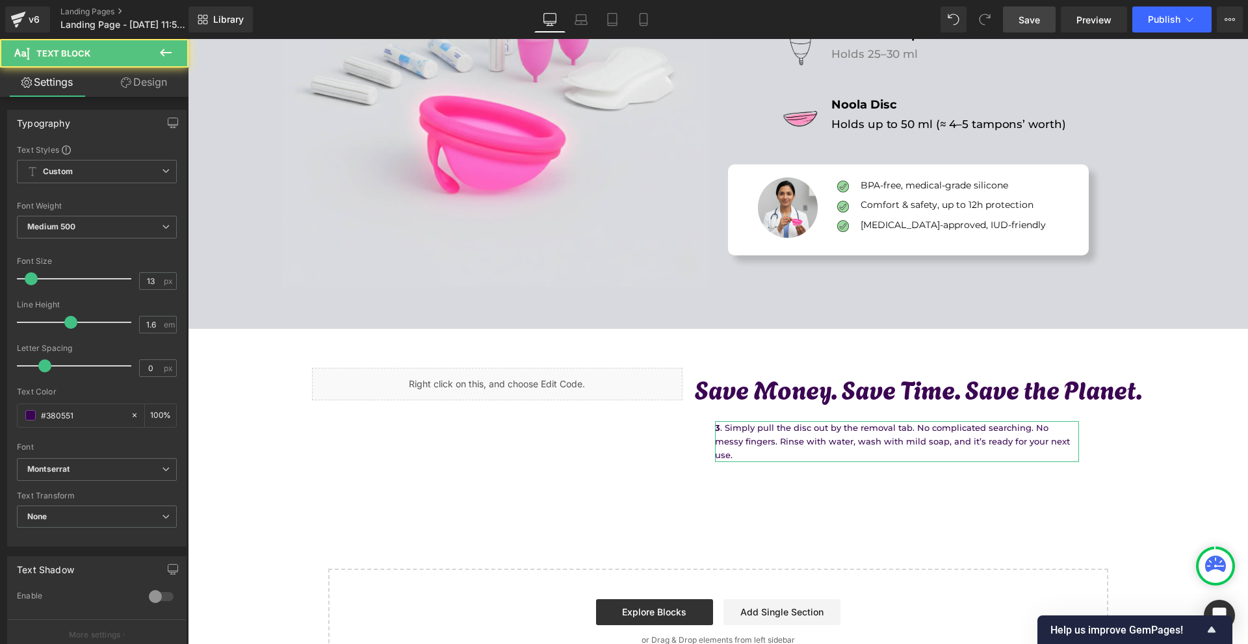
click at [149, 92] on link "Design" at bounding box center [144, 82] width 94 height 29
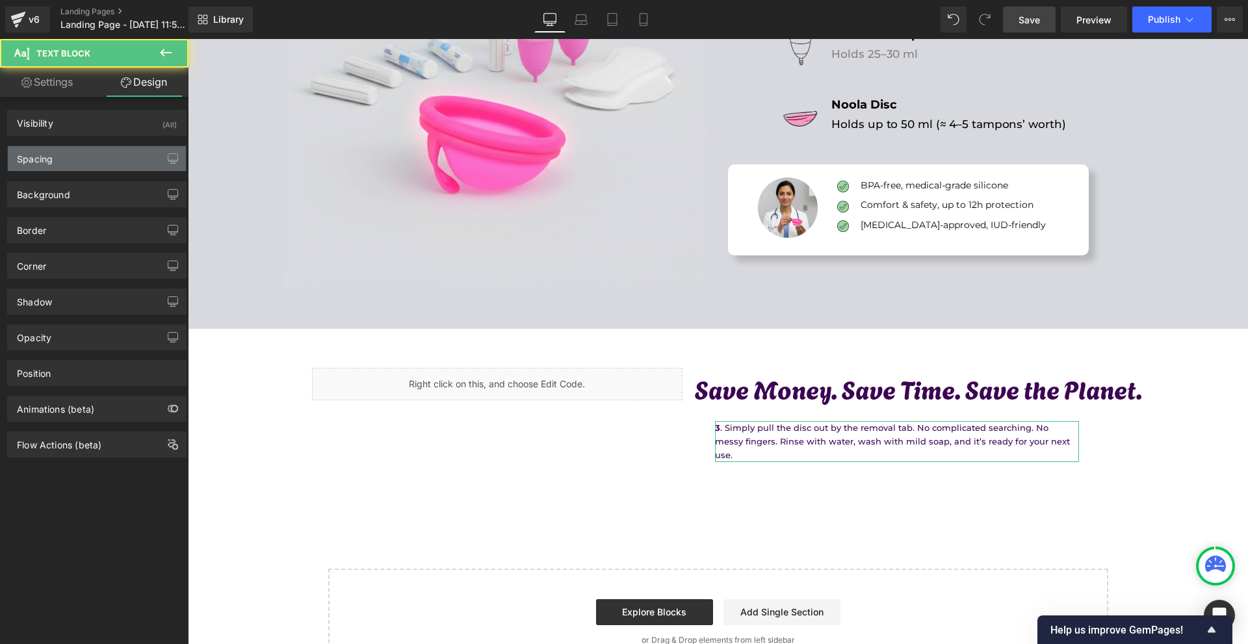
click at [108, 151] on div "Spacing" at bounding box center [97, 158] width 178 height 25
type input "15"
type input "30"
type input "0"
type input "-20"
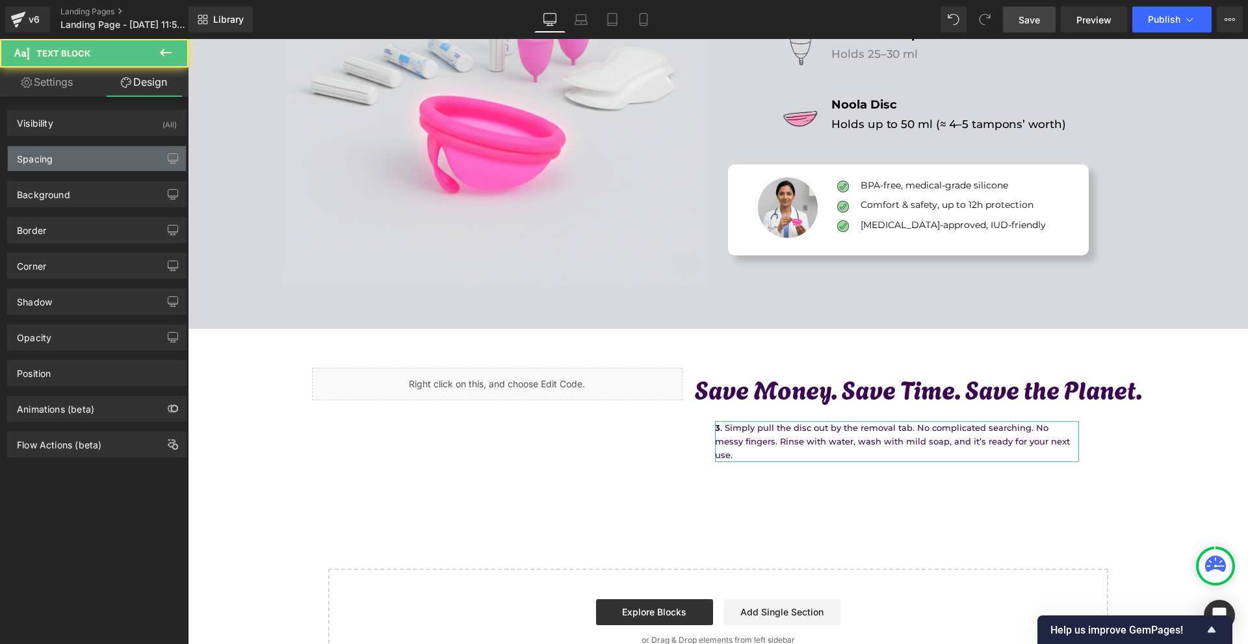
type input "0"
type input "4"
type input "0"
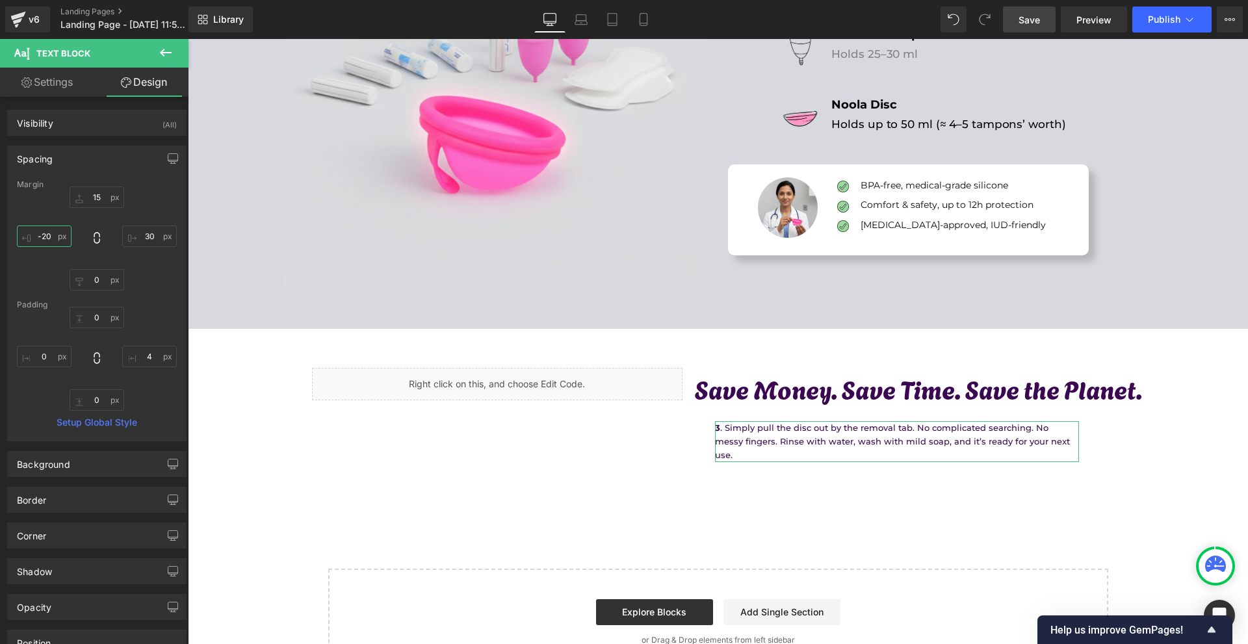
click at [62, 228] on input "-20" at bounding box center [44, 236] width 55 height 21
type input "0"
click at [61, 228] on input "0" at bounding box center [44, 236] width 55 height 21
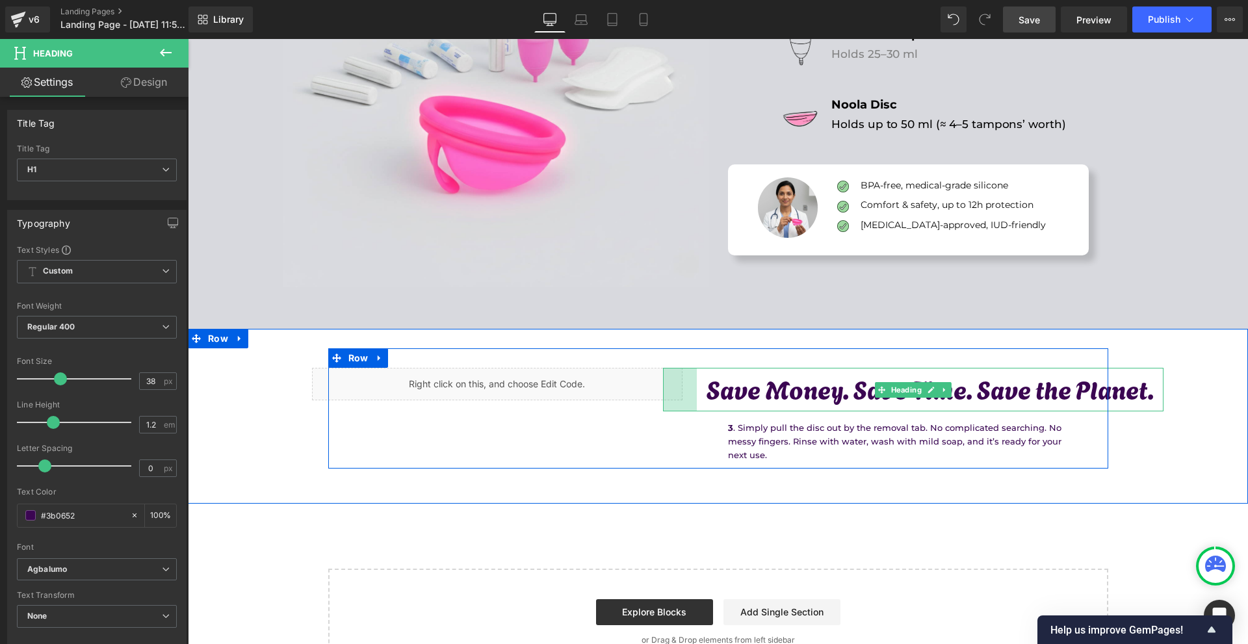
drag, startPoint x: 661, startPoint y: 391, endPoint x: 691, endPoint y: 389, distance: 29.3
click at [681, 384] on div "52px" at bounding box center [680, 390] width 34 height 44
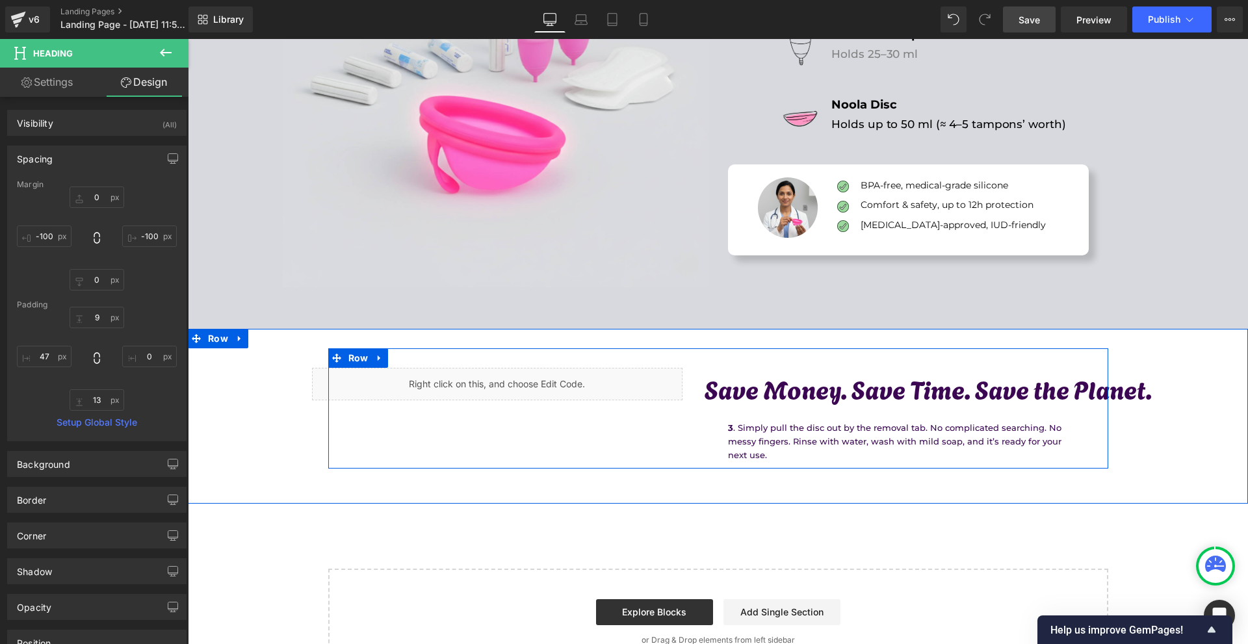
click at [743, 430] on p "3 . Simply pull the disc out by the removal tab. No complicated searching. No m…" at bounding box center [902, 441] width 349 height 40
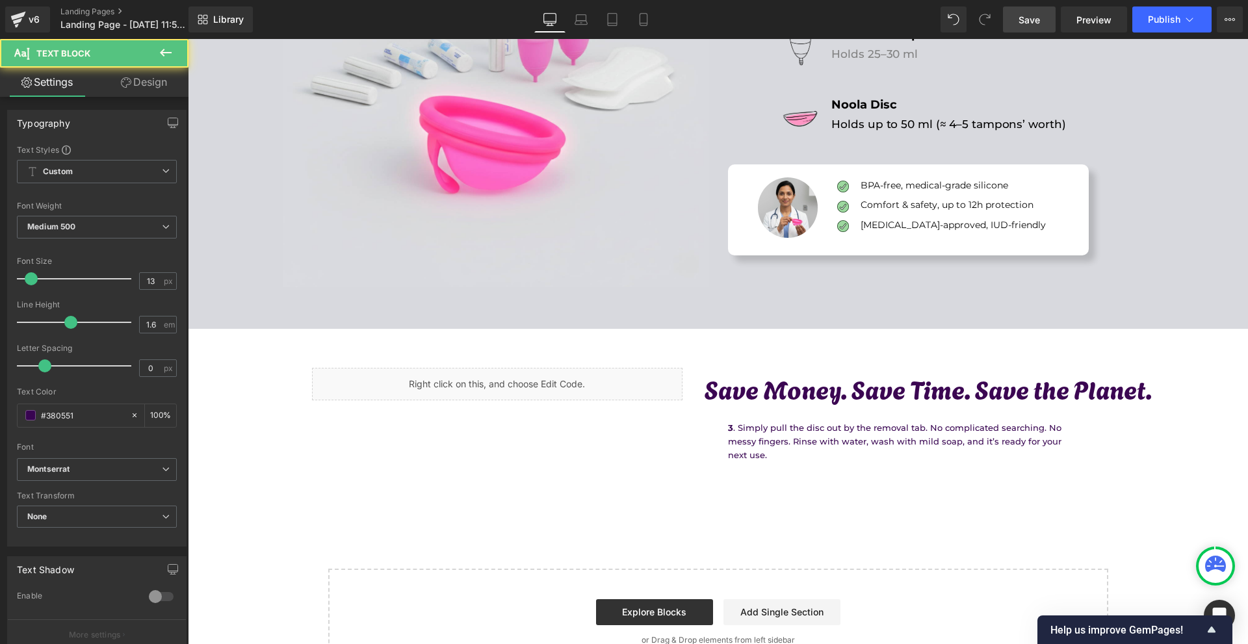
click at [160, 95] on link "Design" at bounding box center [144, 82] width 94 height 29
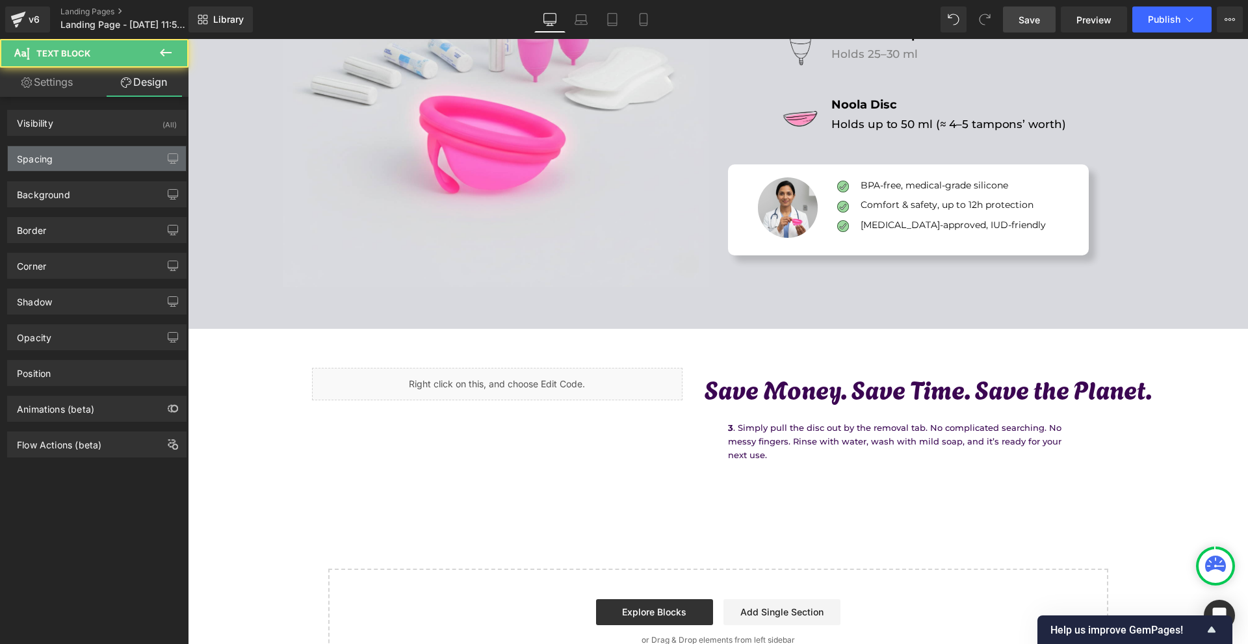
click at [72, 167] on div "Spacing" at bounding box center [97, 158] width 178 height 25
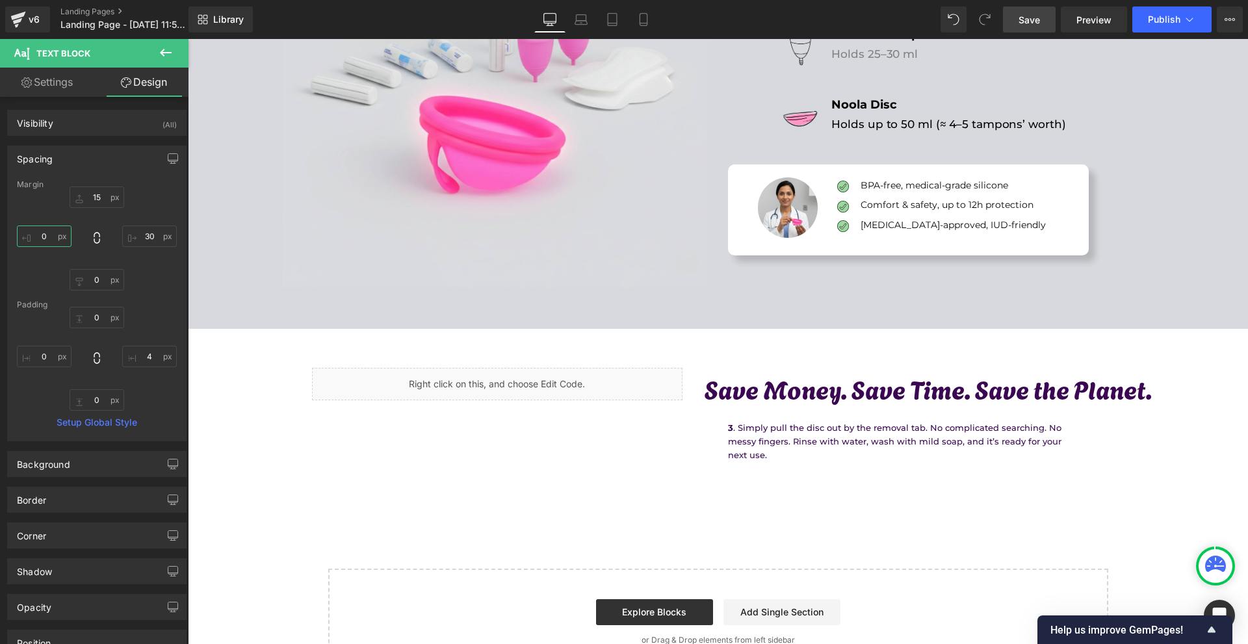
click at [64, 232] on input "0" at bounding box center [44, 236] width 55 height 21
type input "-32"
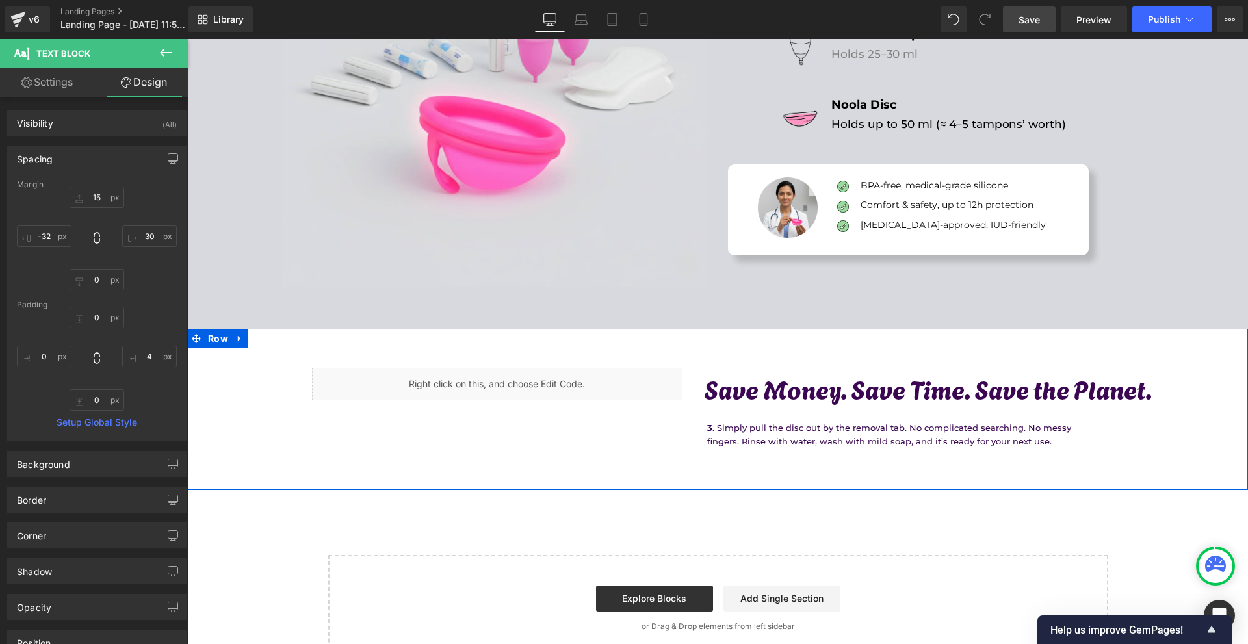
click at [810, 441] on p "3 . Simply pull the disc out by the removal tab. No complicated searching. No m…" at bounding box center [891, 434] width 369 height 27
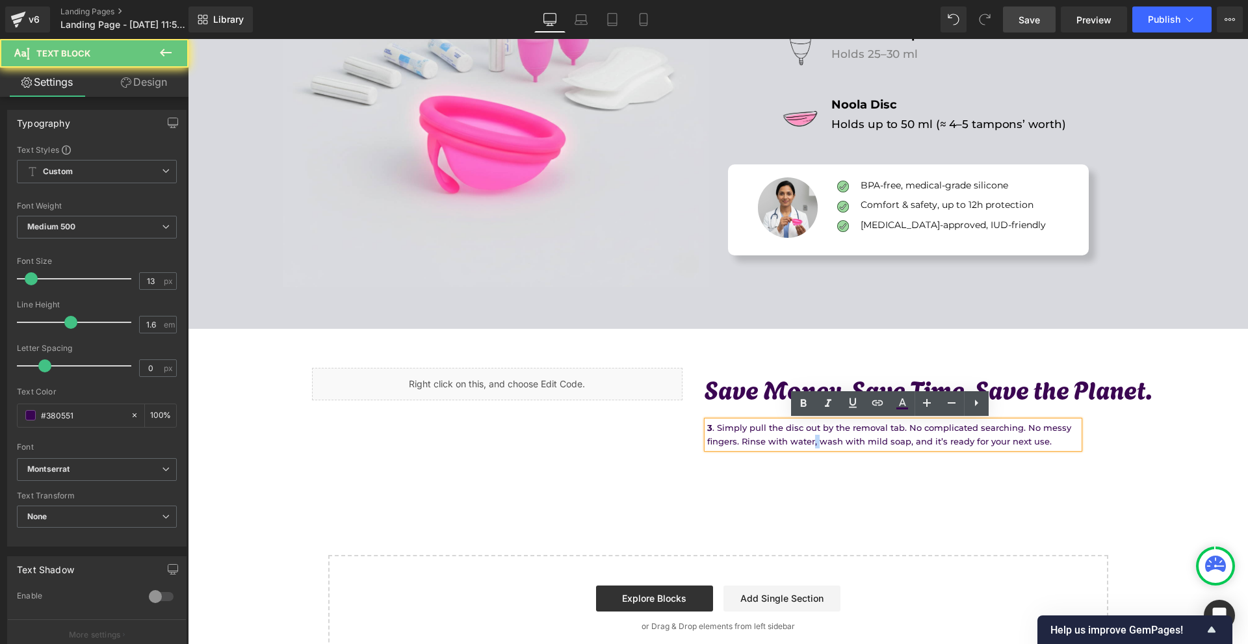
click at [810, 441] on p "3 . Simply pull the disc out by the removal tab. No complicated searching. No m…" at bounding box center [891, 434] width 369 height 27
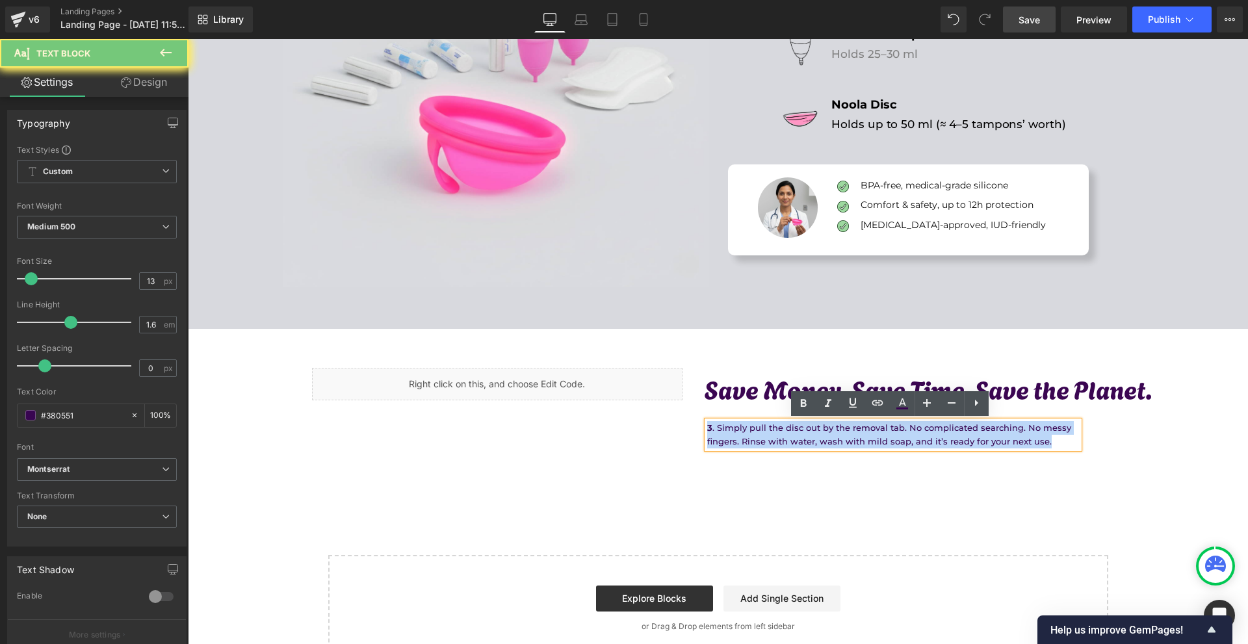
click at [810, 441] on p "3 . Simply pull the disc out by the removal tab. No complicated searching. No m…" at bounding box center [891, 434] width 369 height 27
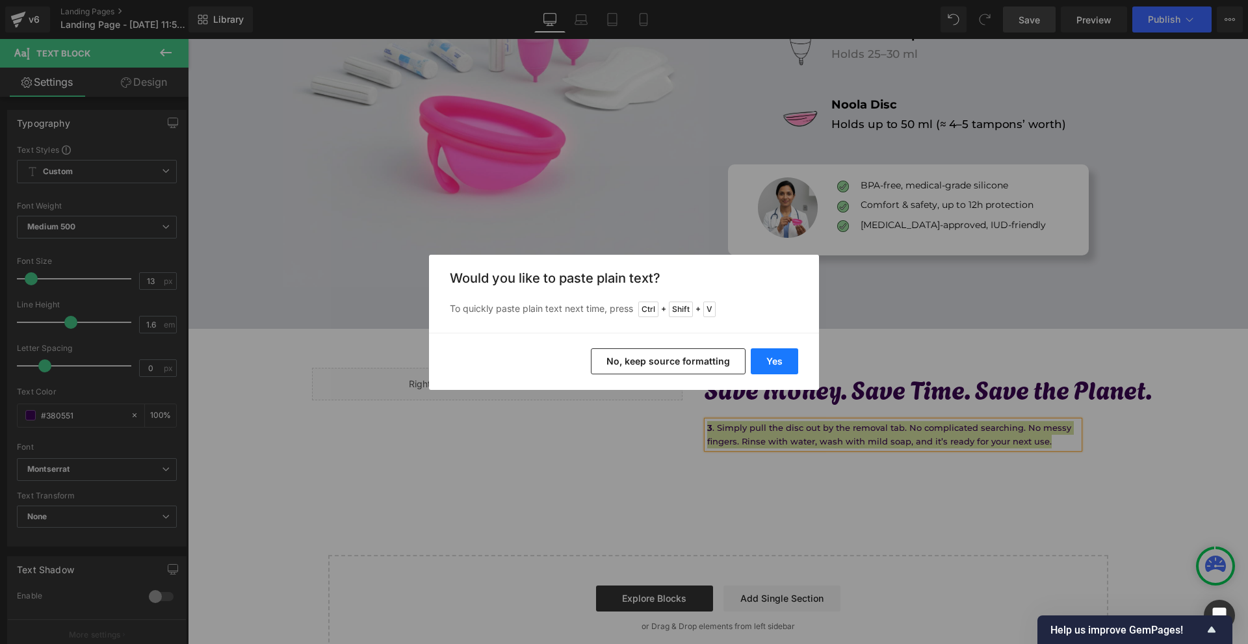
click at [779, 360] on button "Yes" at bounding box center [774, 362] width 47 height 26
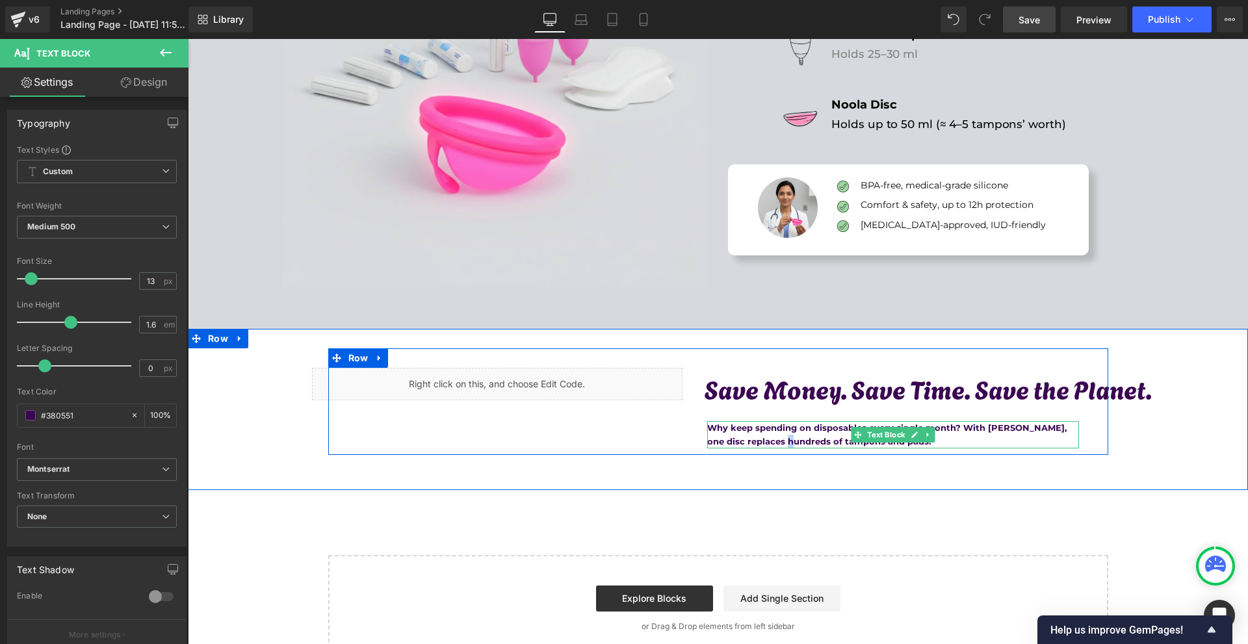
click at [786, 439] on b "Why keep spending on disposables every single month? With [PERSON_NAME], one di…" at bounding box center [887, 435] width 360 height 24
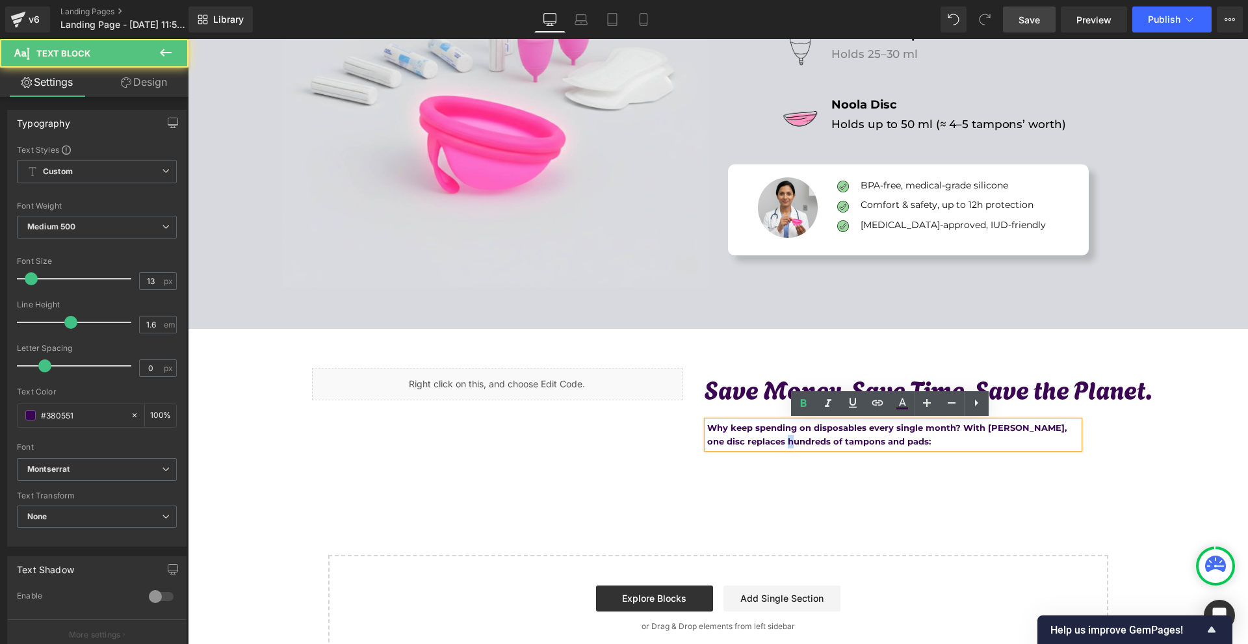
click at [786, 439] on b "Why keep spending on disposables every single month? With [PERSON_NAME], one di…" at bounding box center [887, 435] width 360 height 24
click at [791, 425] on b "Why keep spending on disposables every single month? With [PERSON_NAME], one di…" at bounding box center [887, 435] width 360 height 24
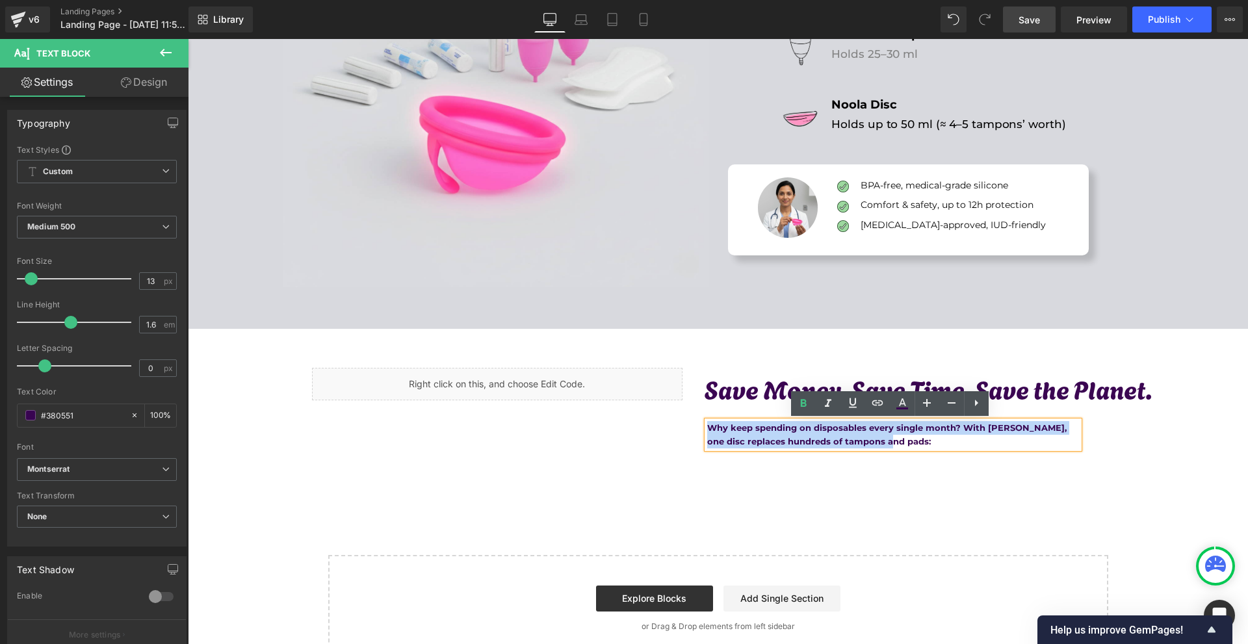
click at [791, 425] on b "Why keep spending on disposables every single month? With [PERSON_NAME], one di…" at bounding box center [887, 435] width 360 height 24
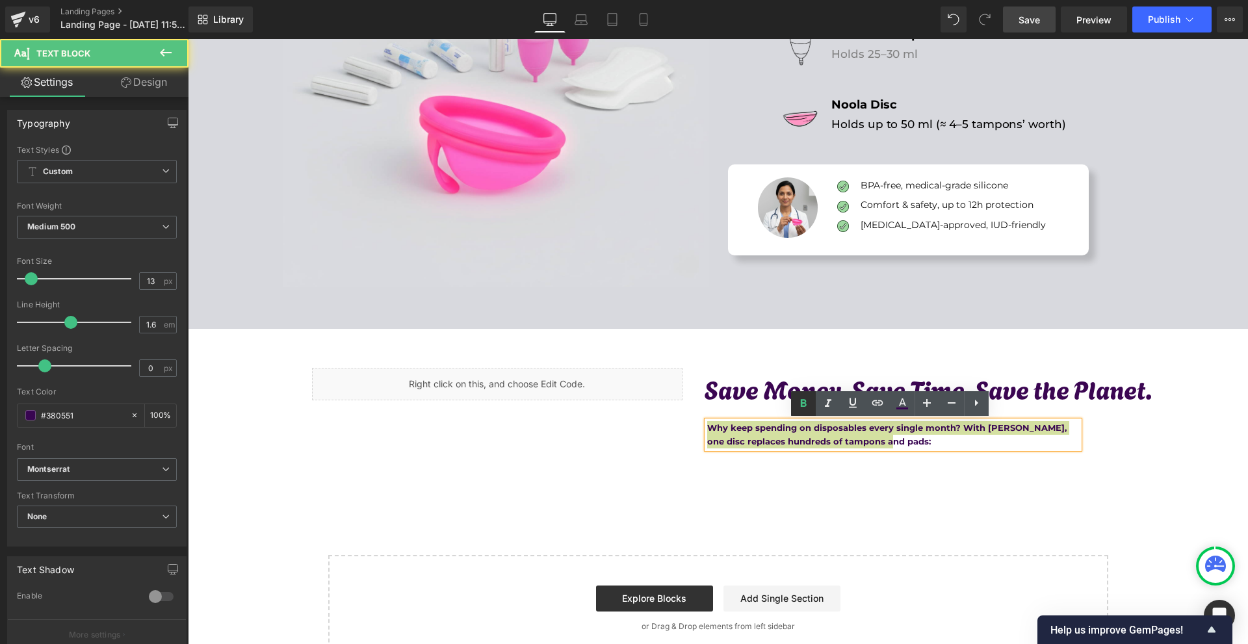
click at [810, 403] on icon at bounding box center [804, 404] width 16 height 16
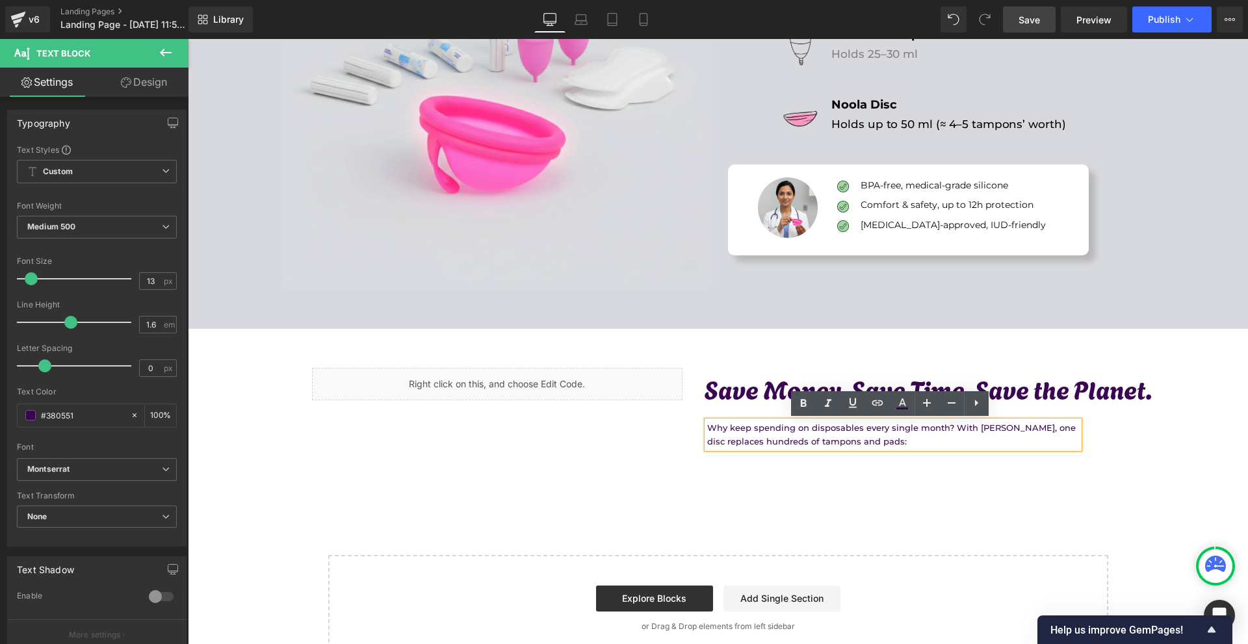
click at [969, 488] on div "Liquid Save Money. Save Time. Save the Planet. Heading 47px Why keep spending o…" at bounding box center [718, 409] width 1060 height 161
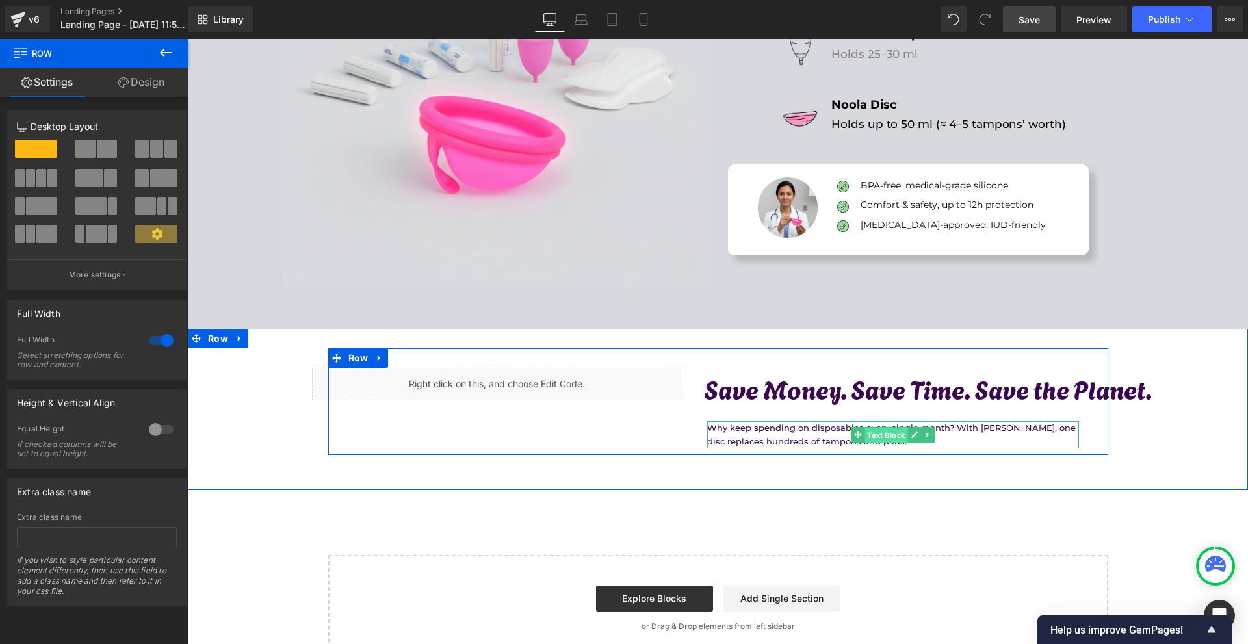
click at [895, 435] on span "Text Block" at bounding box center [886, 436] width 43 height 16
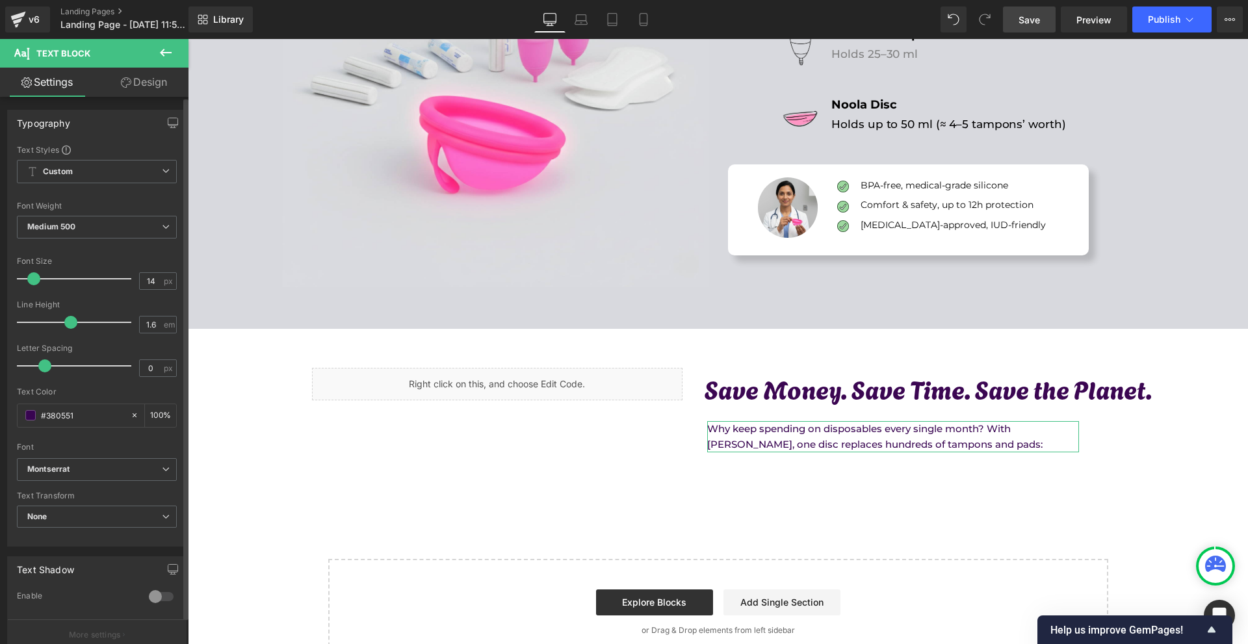
click at [31, 282] on span at bounding box center [33, 278] width 13 height 13
type input "15"
click at [34, 278] on span at bounding box center [33, 278] width 13 height 13
click at [28, 413] on span at bounding box center [30, 415] width 10 height 10
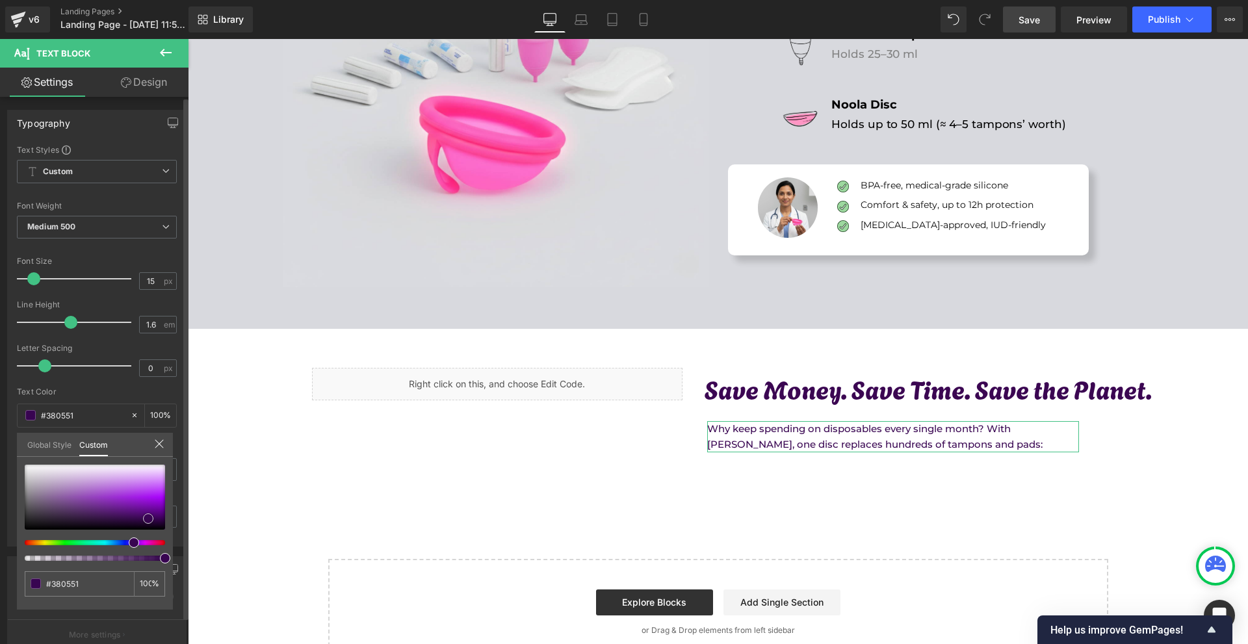
type input "#55097b"
type input "#4e0772"
type input "#450664"
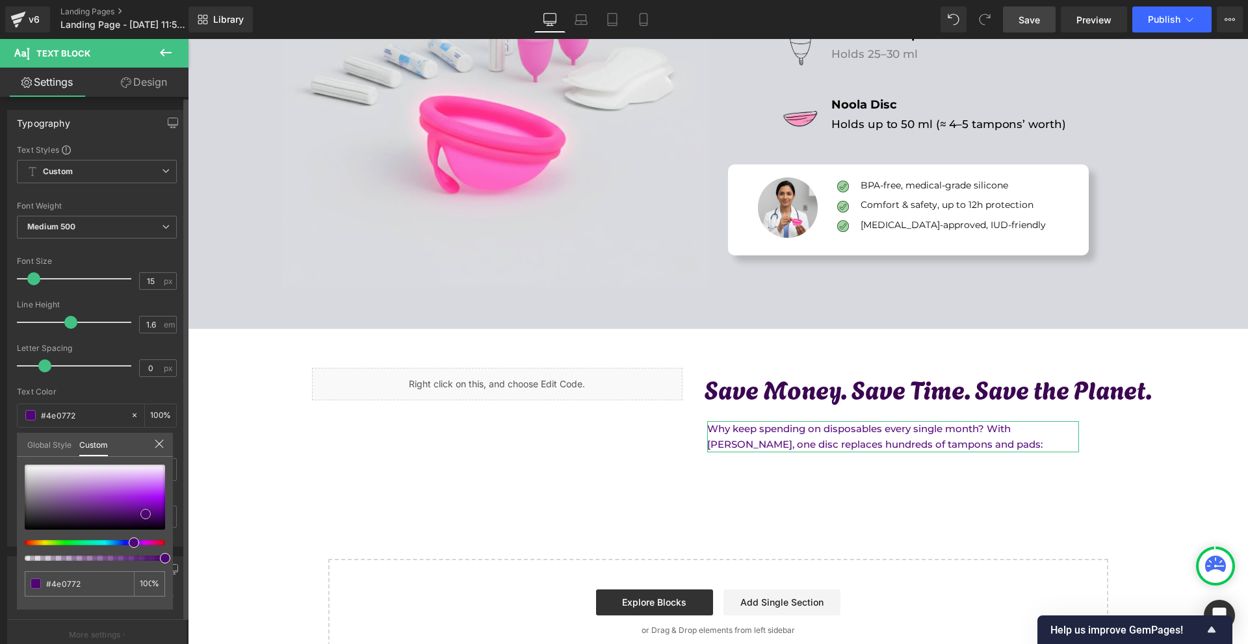
type input "#450664"
type input "#380352"
type input "#210131"
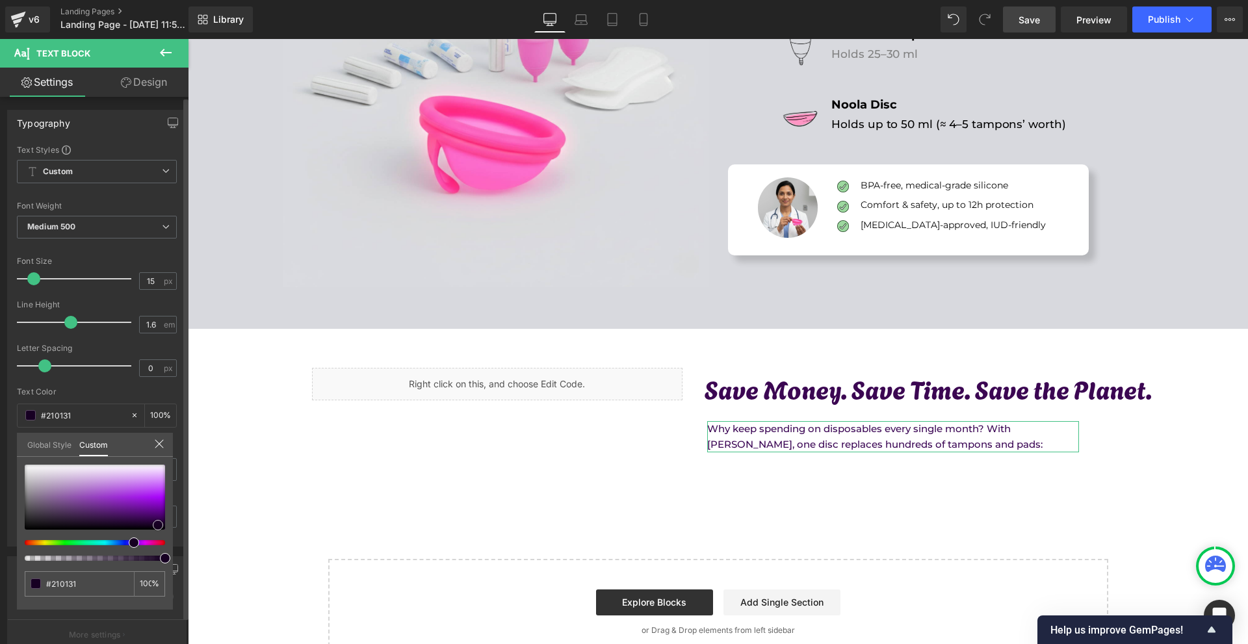
type input "#000000"
drag, startPoint x: 146, startPoint y: 514, endPoint x: 179, endPoint y: 557, distance: 53.7
click at [179, 547] on div "Typography Text Styles Custom Custom Setup Global Style Custom Setup Global Sty…" at bounding box center [97, 323] width 194 height 447
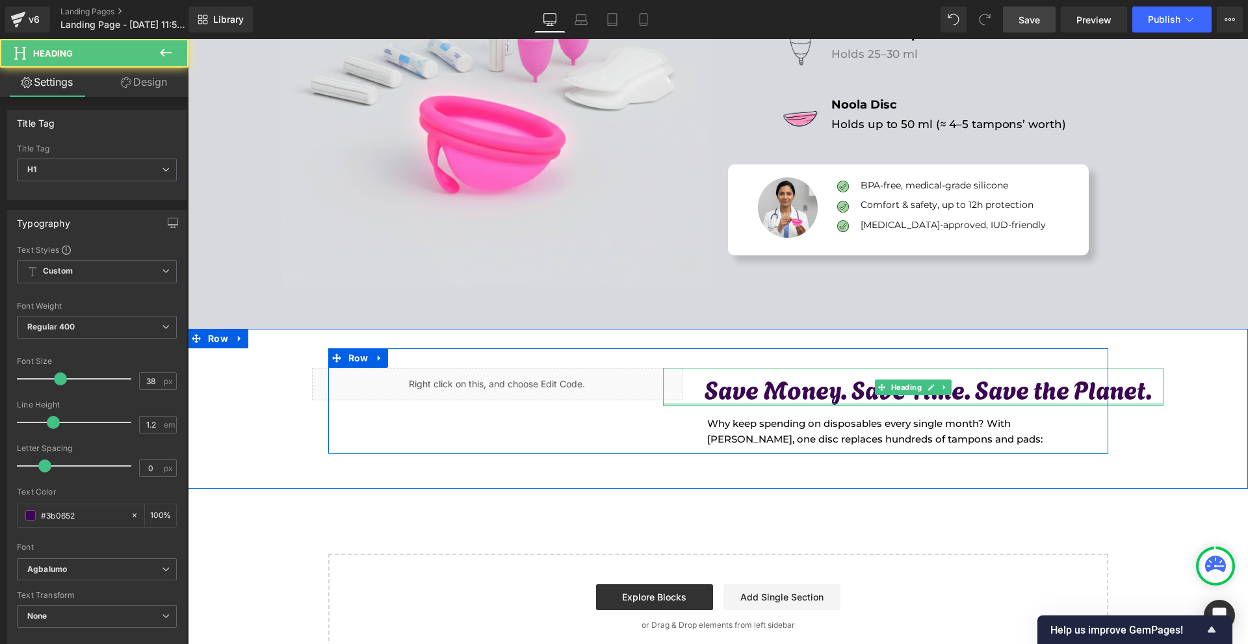
drag, startPoint x: 892, startPoint y: 411, endPoint x: 902, endPoint y: 406, distance: 11.6
click at [902, 406] on div at bounding box center [913, 404] width 501 height 3
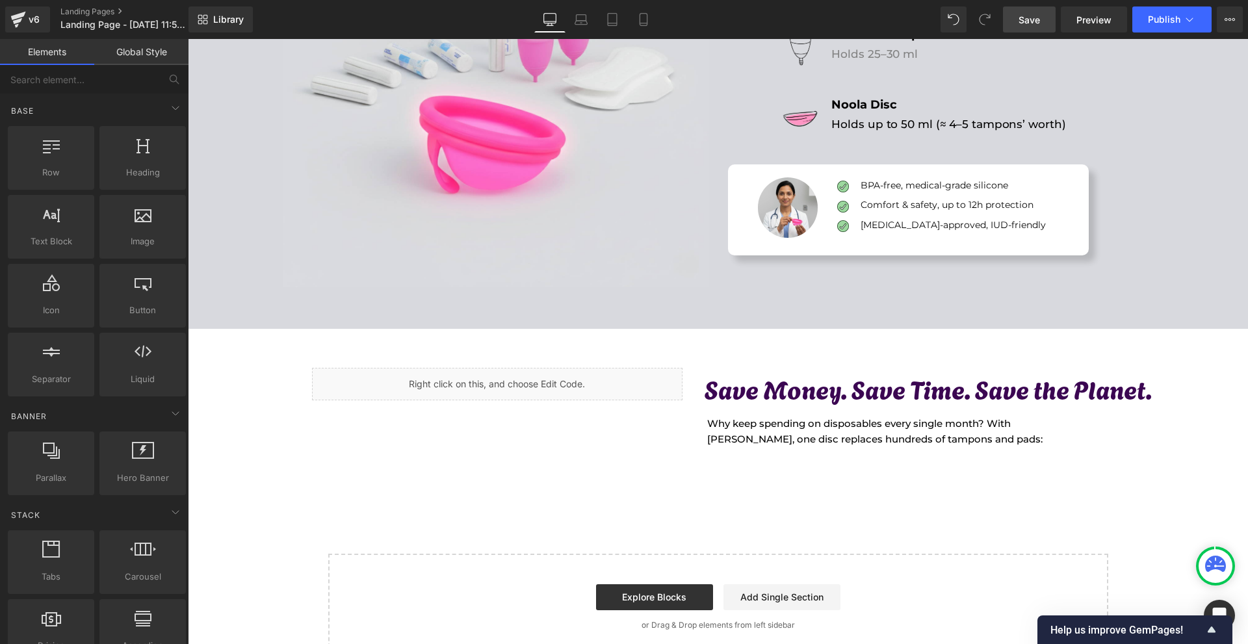
click at [1040, 13] on span "Save" at bounding box center [1029, 20] width 21 height 14
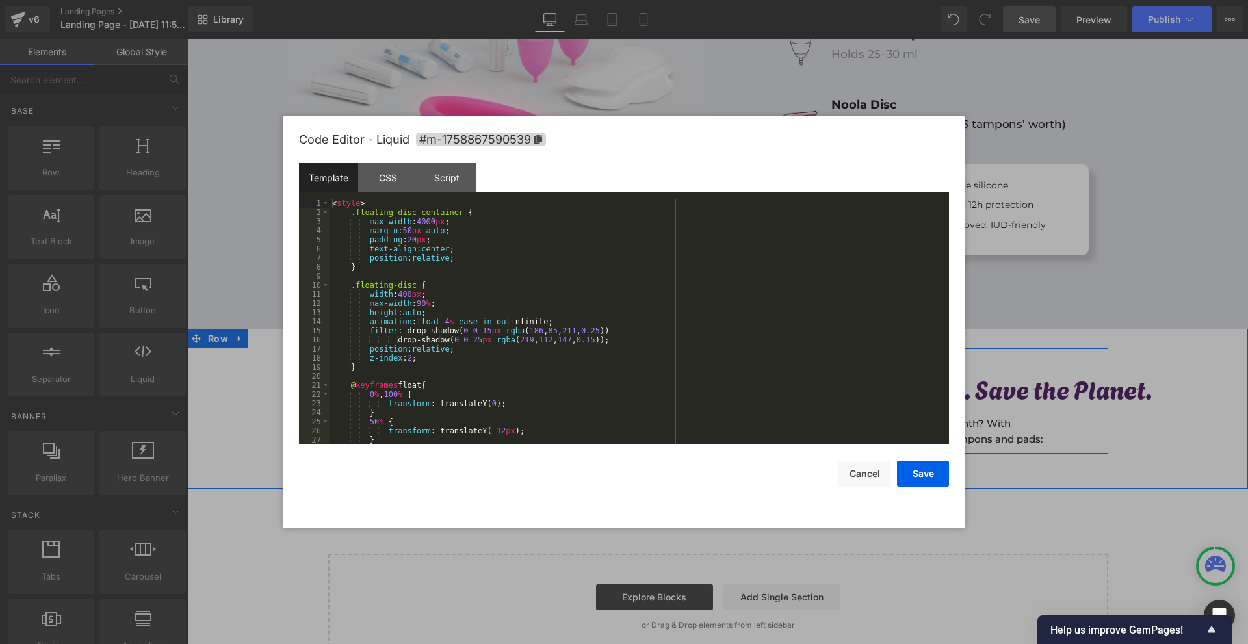
click at [505, 377] on div "Liquid" at bounding box center [497, 384] width 371 height 33
drag, startPoint x: 349, startPoint y: 195, endPoint x: 356, endPoint y: 199, distance: 7.6
click at [356, 199] on div "Template CSS Script Data 1 2 3 4 5 6 7 8 9 10 11 12 13 14 15 16 17 18 19 20 21 …" at bounding box center [624, 304] width 650 height 282
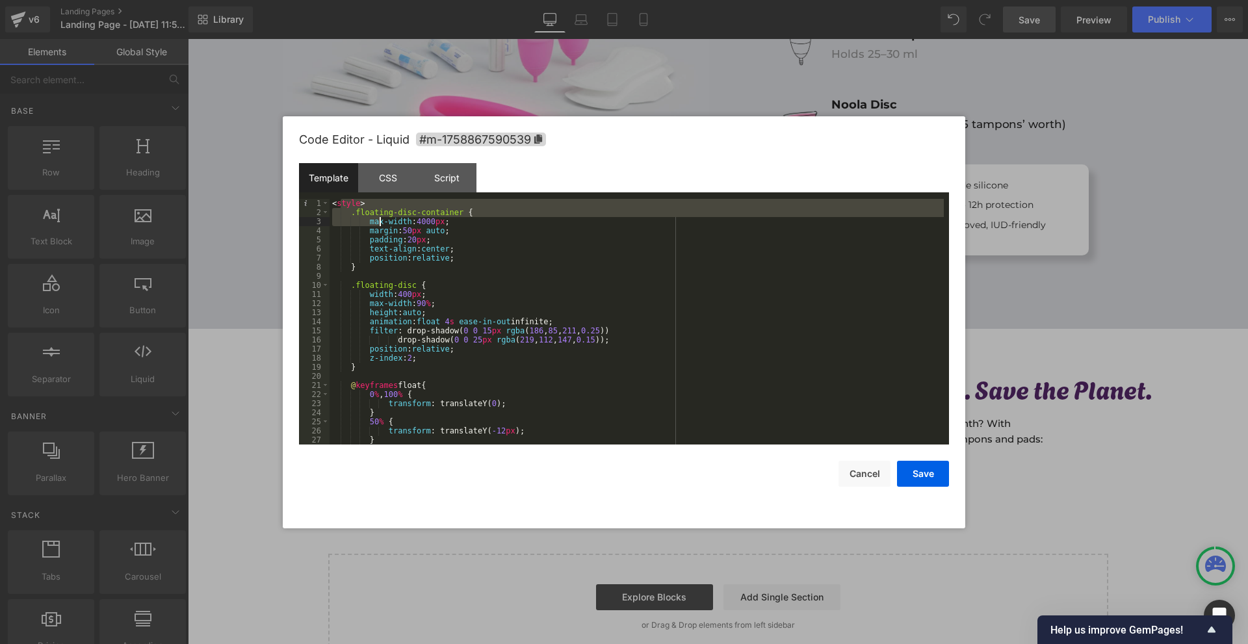
scroll to position [455, 0]
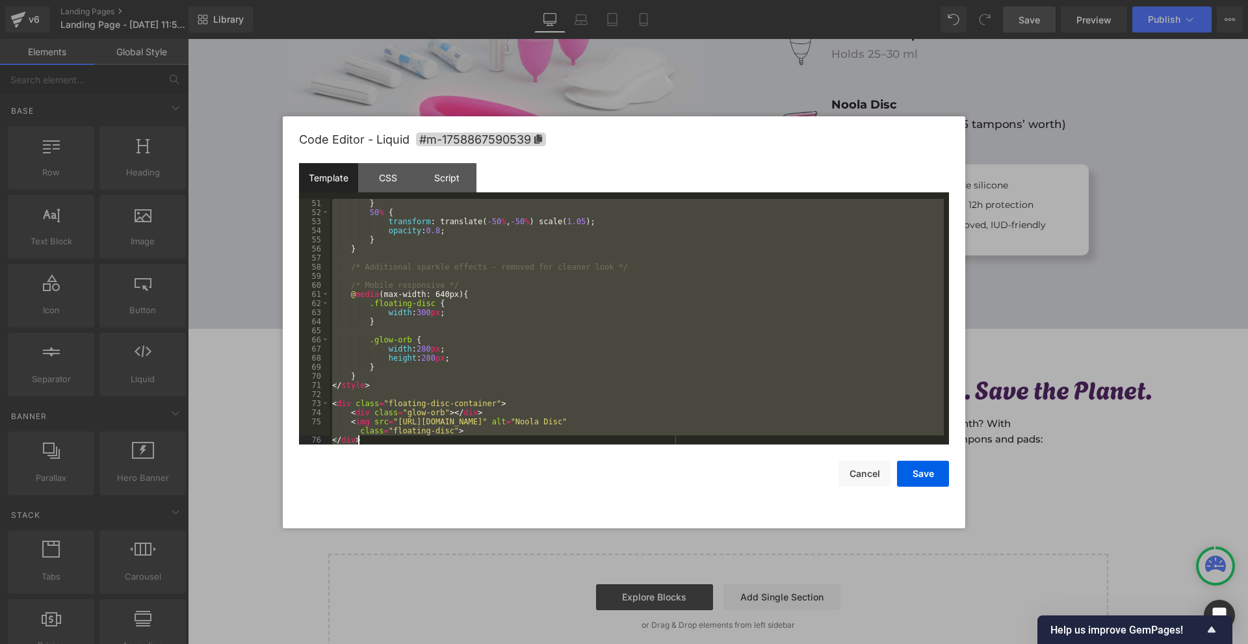
drag, startPoint x: 341, startPoint y: 200, endPoint x: 474, endPoint y: 643, distance: 463.0
click at [474, 644] on html "Text Block You are previewing how the will restyle your page. You can not edit …" at bounding box center [624, 322] width 1248 height 644
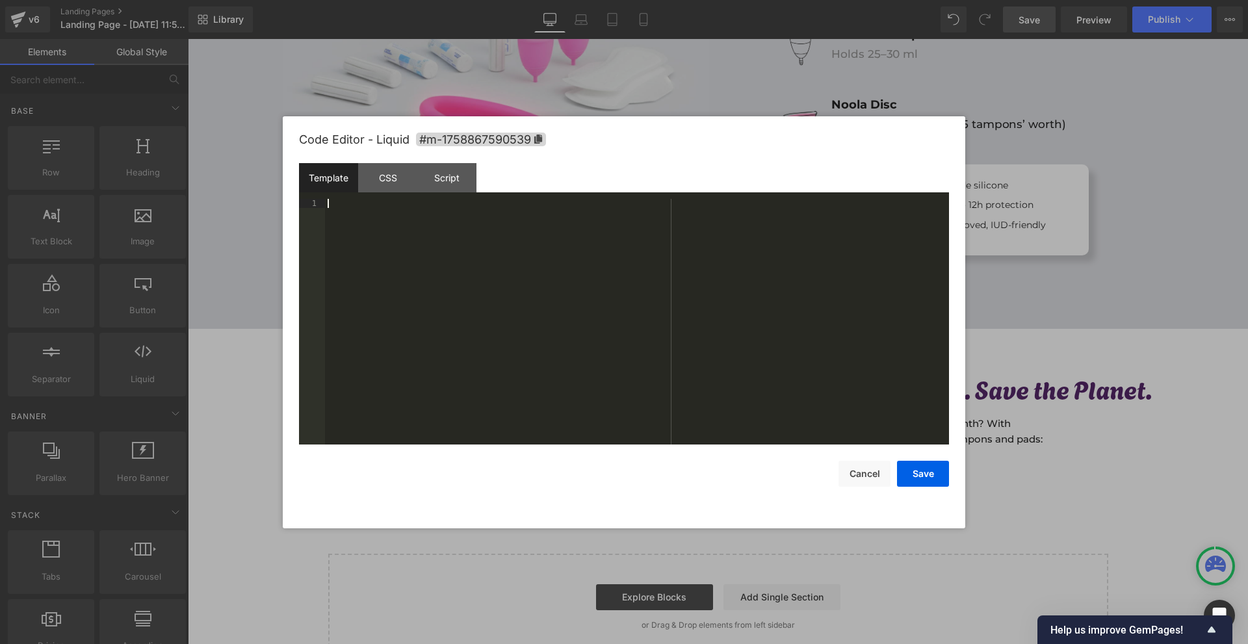
scroll to position [464, 0]
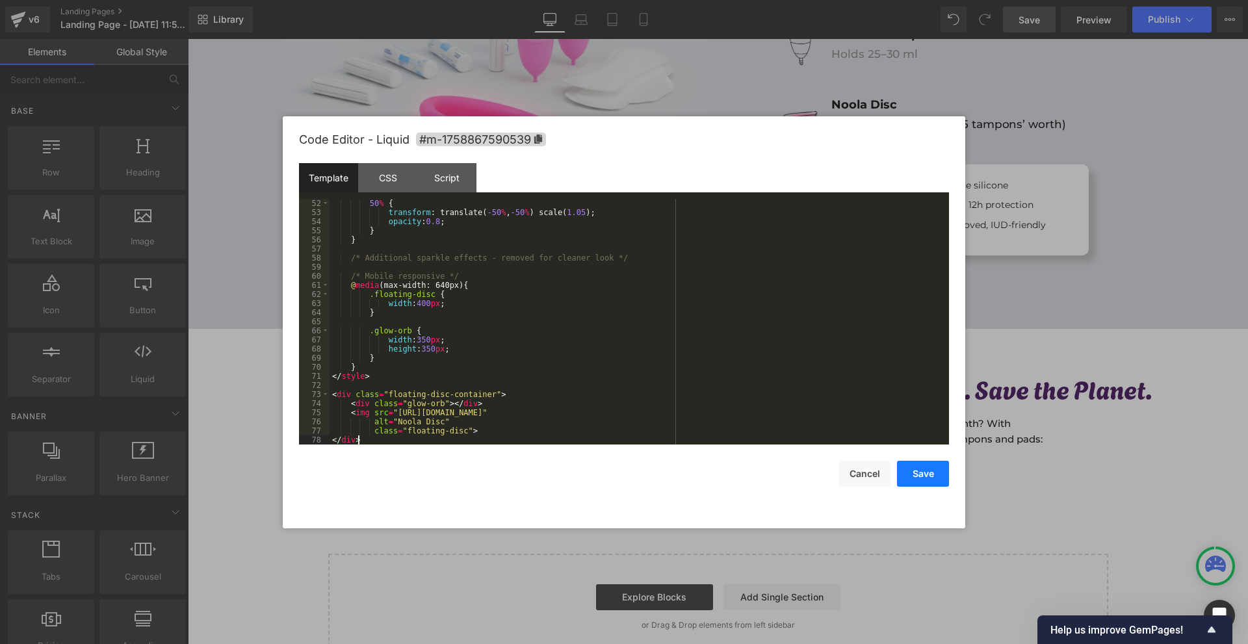
click at [928, 478] on button "Save" at bounding box center [923, 474] width 52 height 26
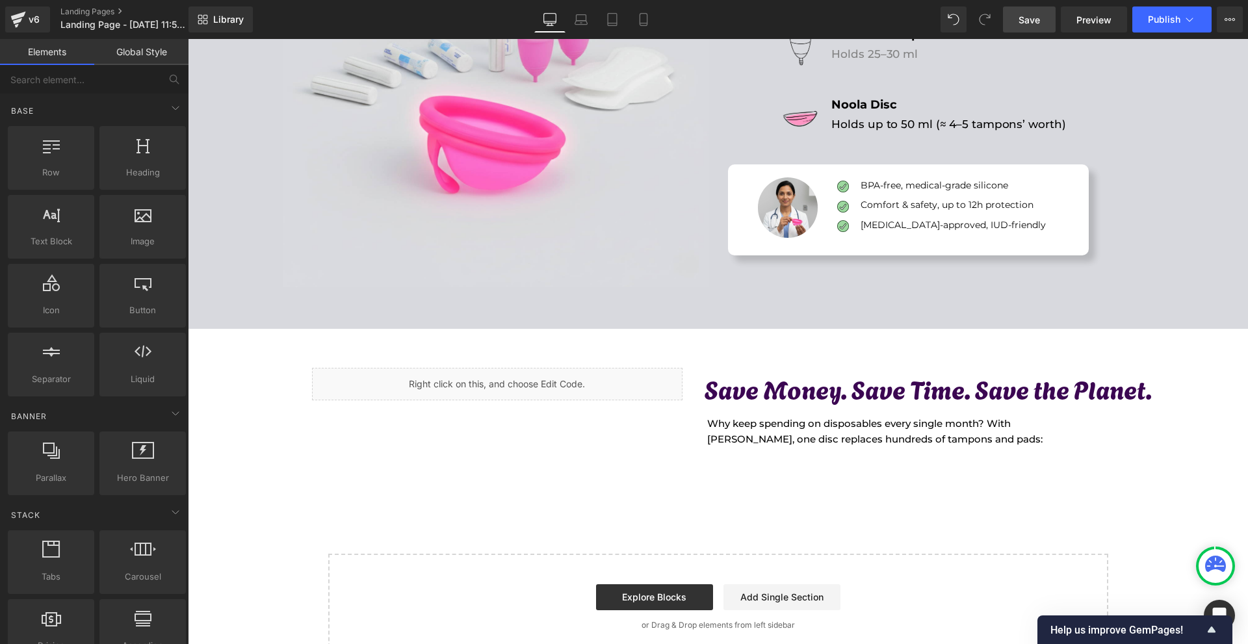
drag, startPoint x: 1018, startPoint y: 22, endPoint x: 821, endPoint y: 391, distance: 418.0
click at [1018, 22] on link "Save" at bounding box center [1029, 20] width 53 height 26
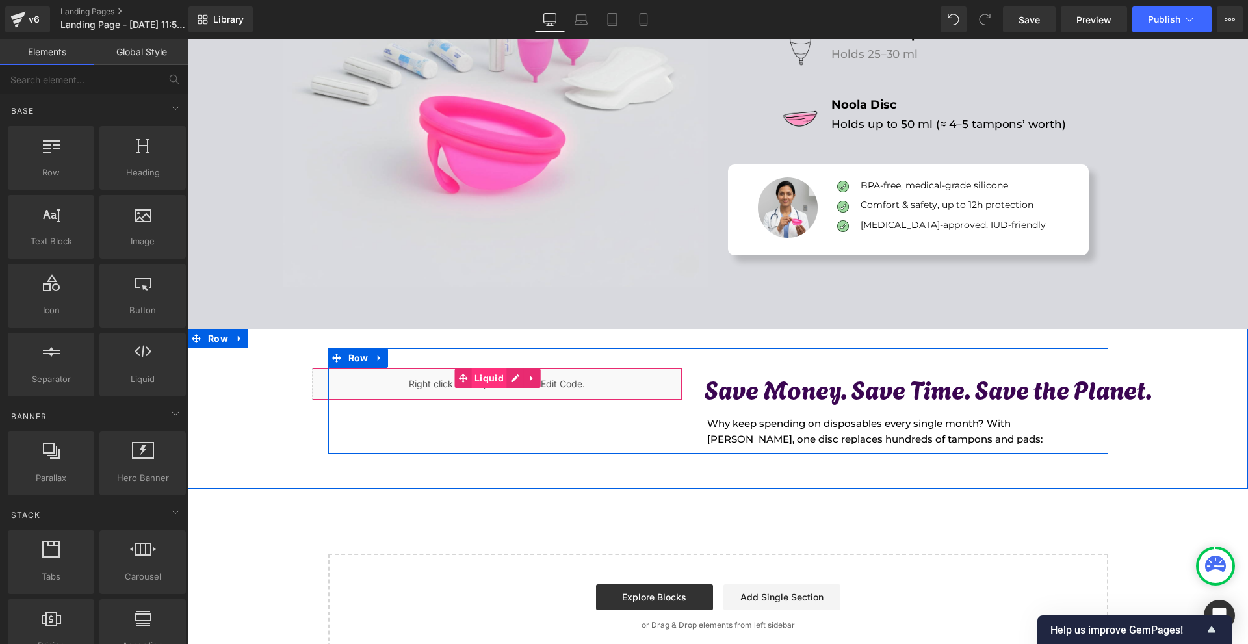
click at [489, 382] on span "Liquid" at bounding box center [489, 379] width 36 height 20
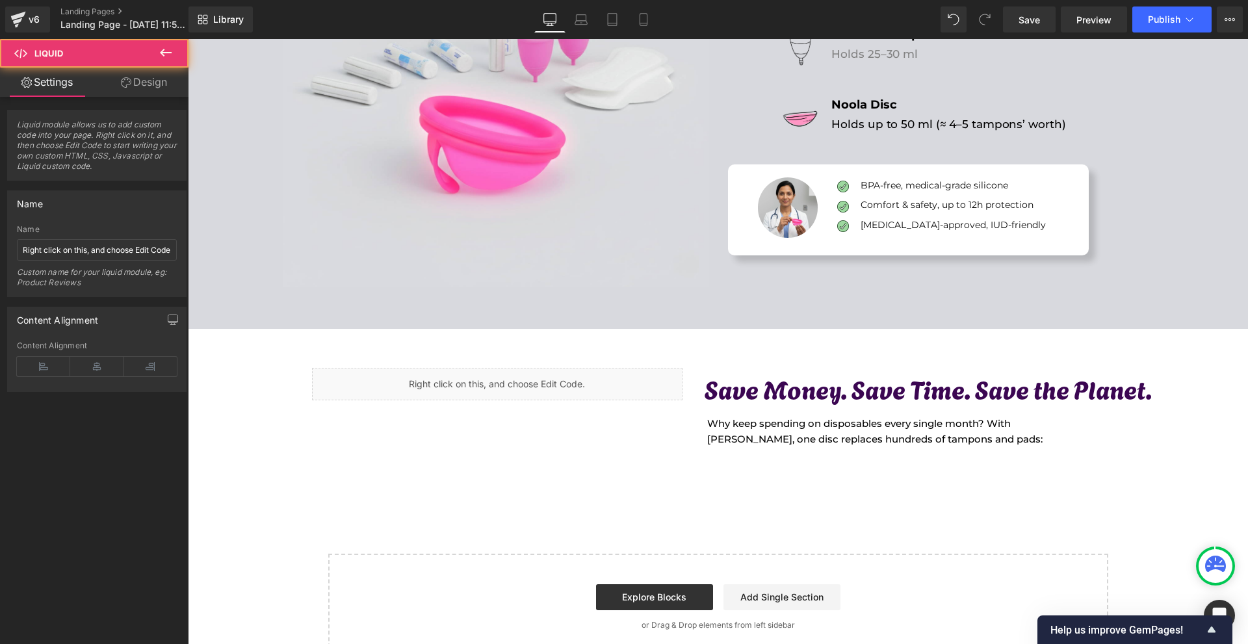
click at [131, 76] on link "Design" at bounding box center [144, 82] width 94 height 29
click at [0, 0] on div "Spacing" at bounding box center [0, 0] width 0 height 0
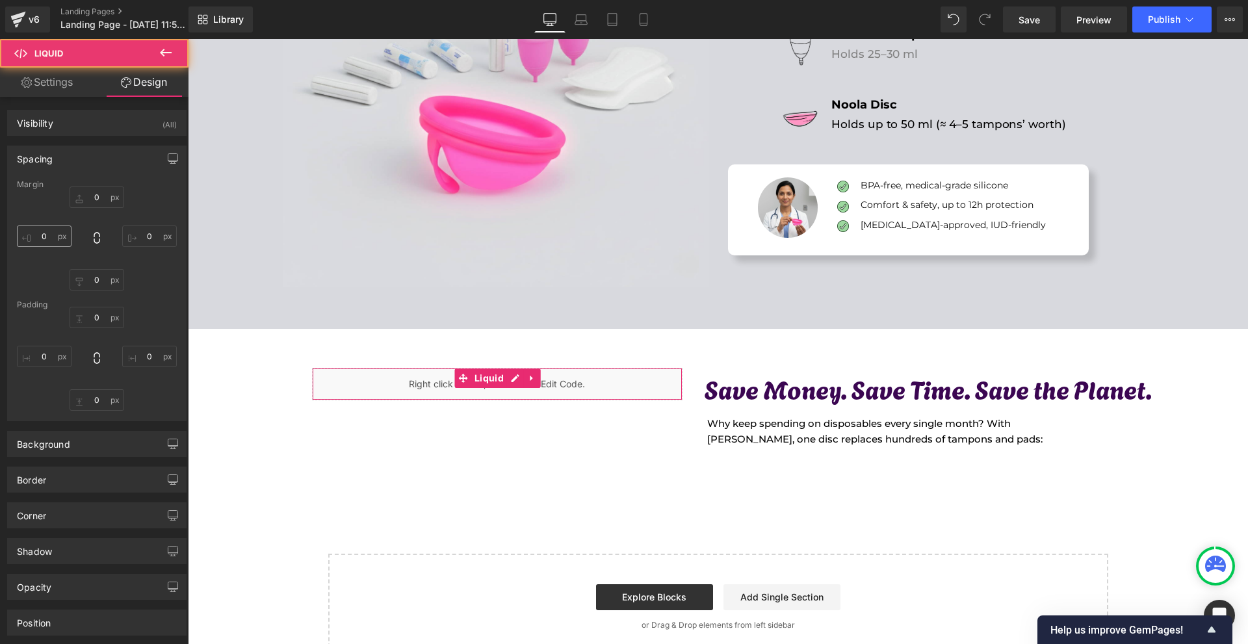
type input "0"
type input "40"
type input "0"
type input "-40"
type input "0"
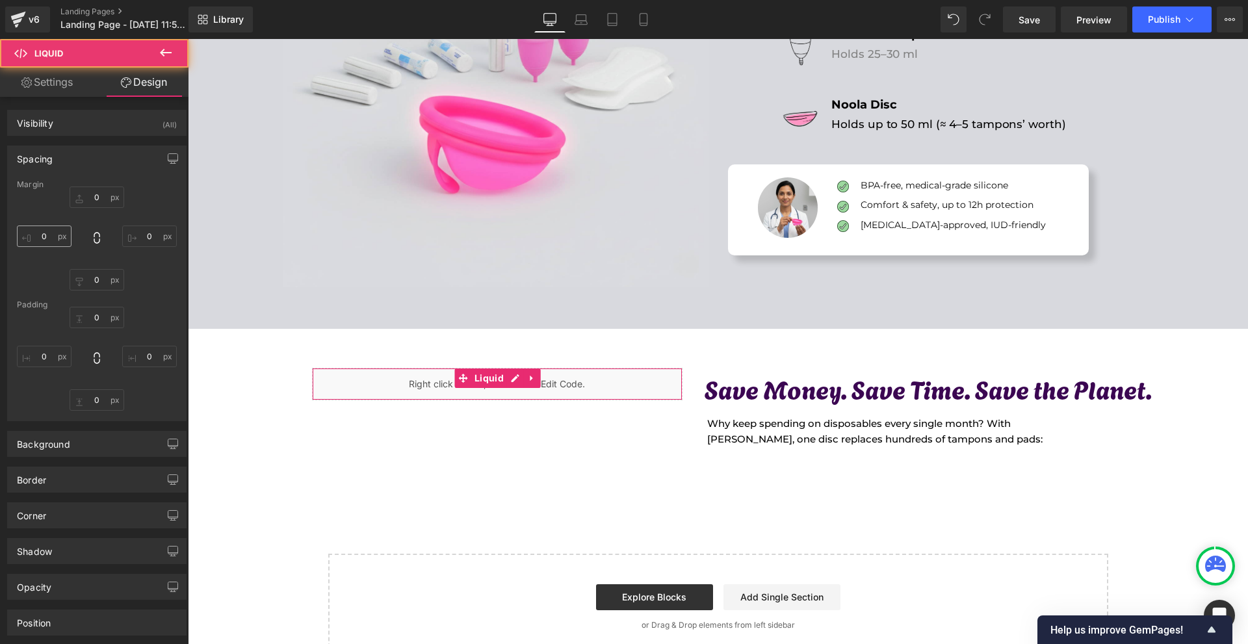
type input "0"
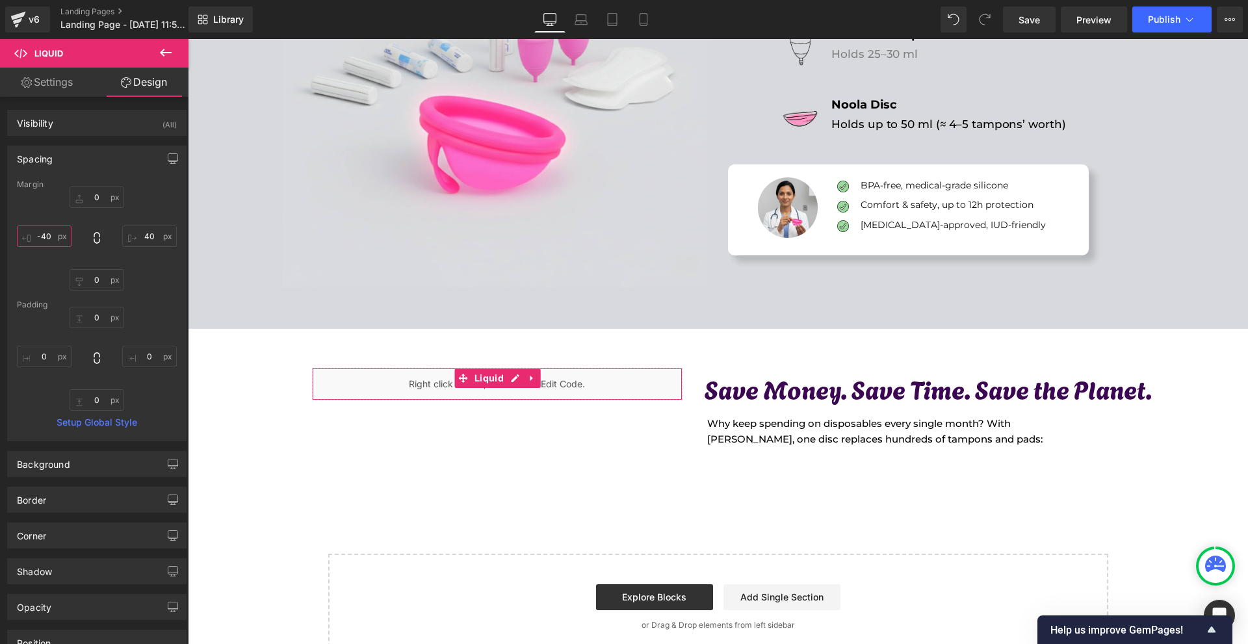
click at [49, 230] on input "-40" at bounding box center [44, 236] width 55 height 21
type input "-100"
click at [146, 236] on input "40" at bounding box center [149, 236] width 55 height 21
type input "70"
click at [1040, 29] on link "Save" at bounding box center [1029, 20] width 53 height 26
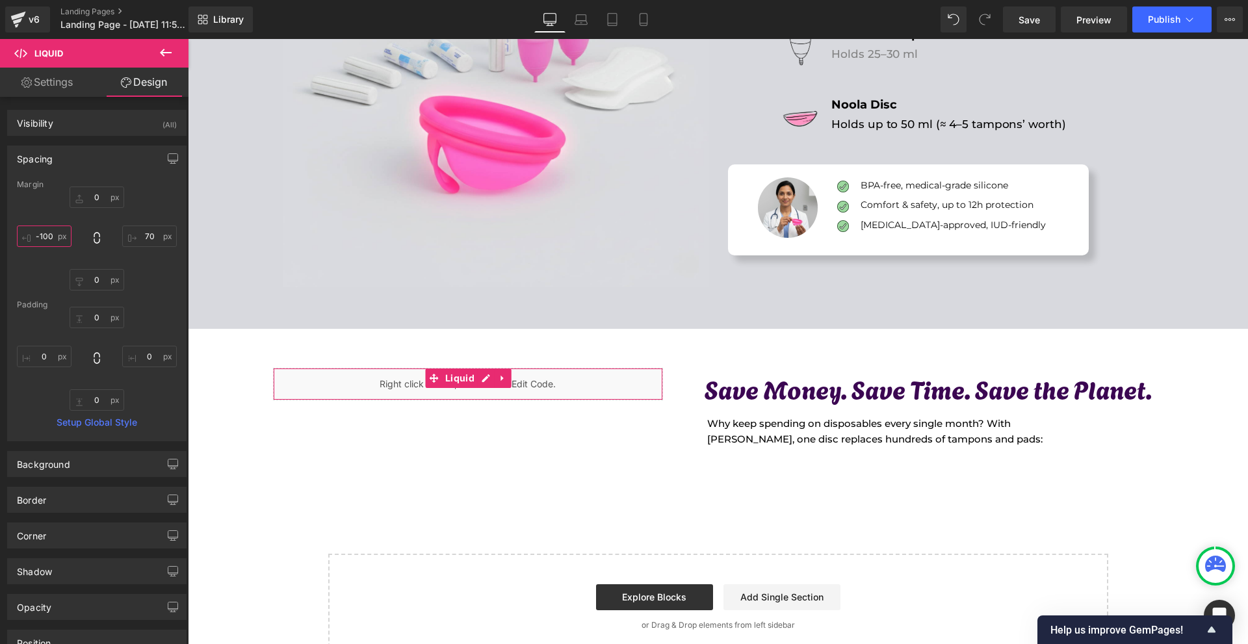
click at [59, 244] on input "-100" at bounding box center [44, 236] width 55 height 21
type input "-200"
click at [1024, 16] on span "Save" at bounding box center [1029, 20] width 21 height 14
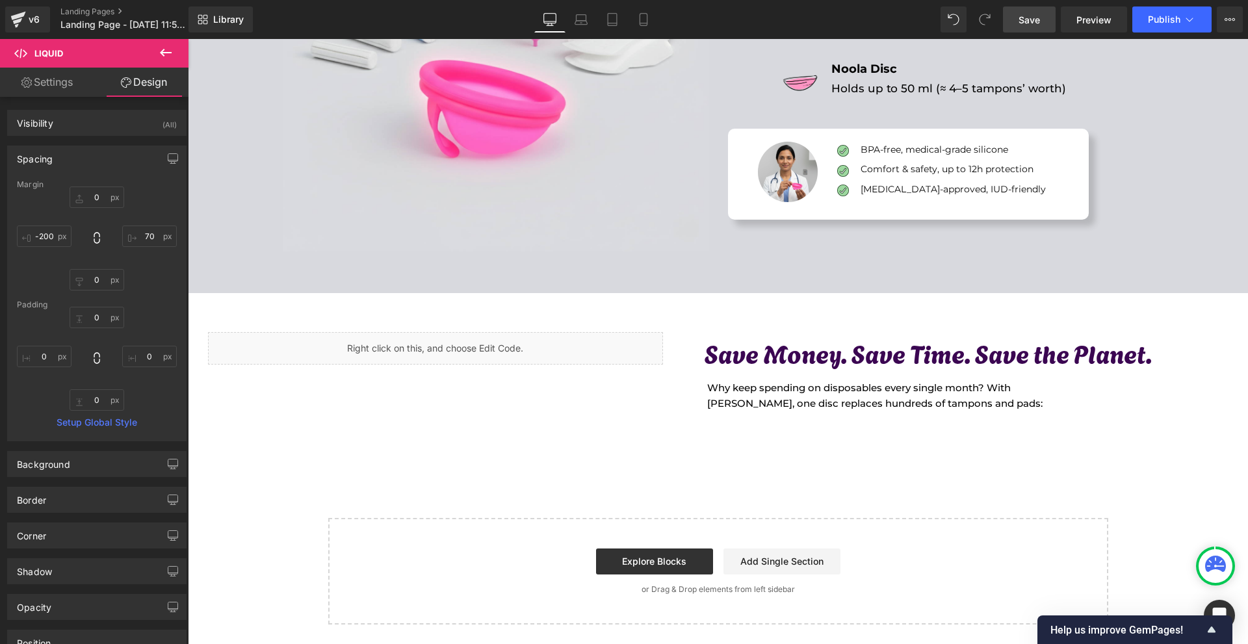
click at [154, 60] on button at bounding box center [166, 53] width 46 height 29
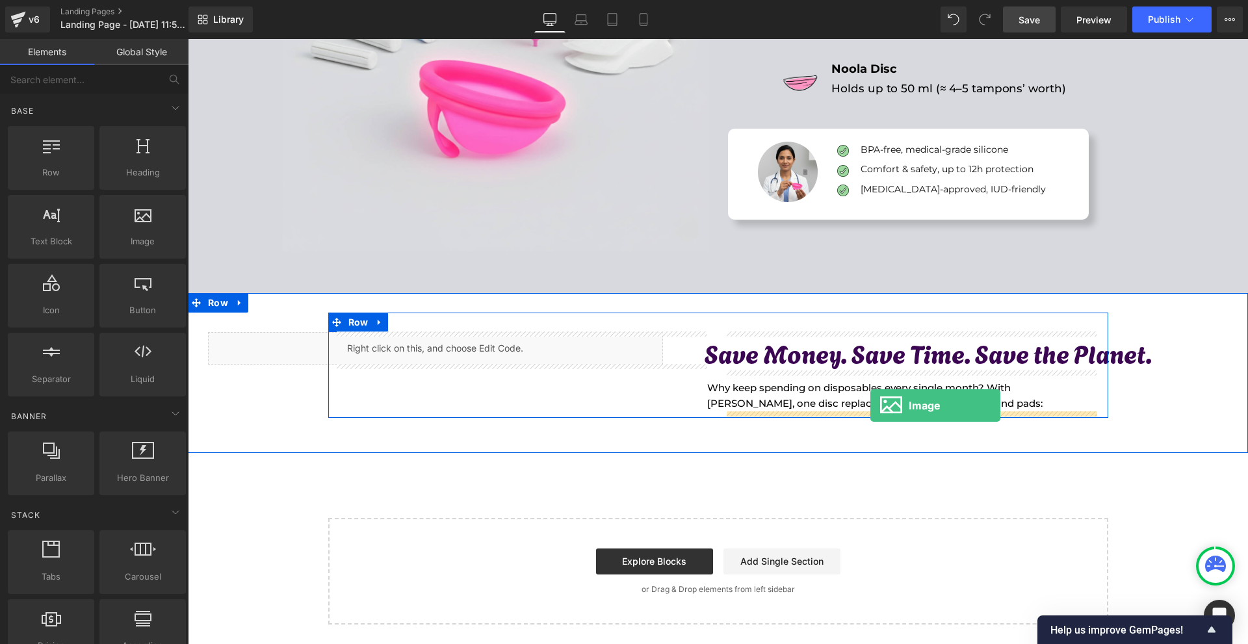
drag, startPoint x: 352, startPoint y: 256, endPoint x: 871, endPoint y: 406, distance: 540.2
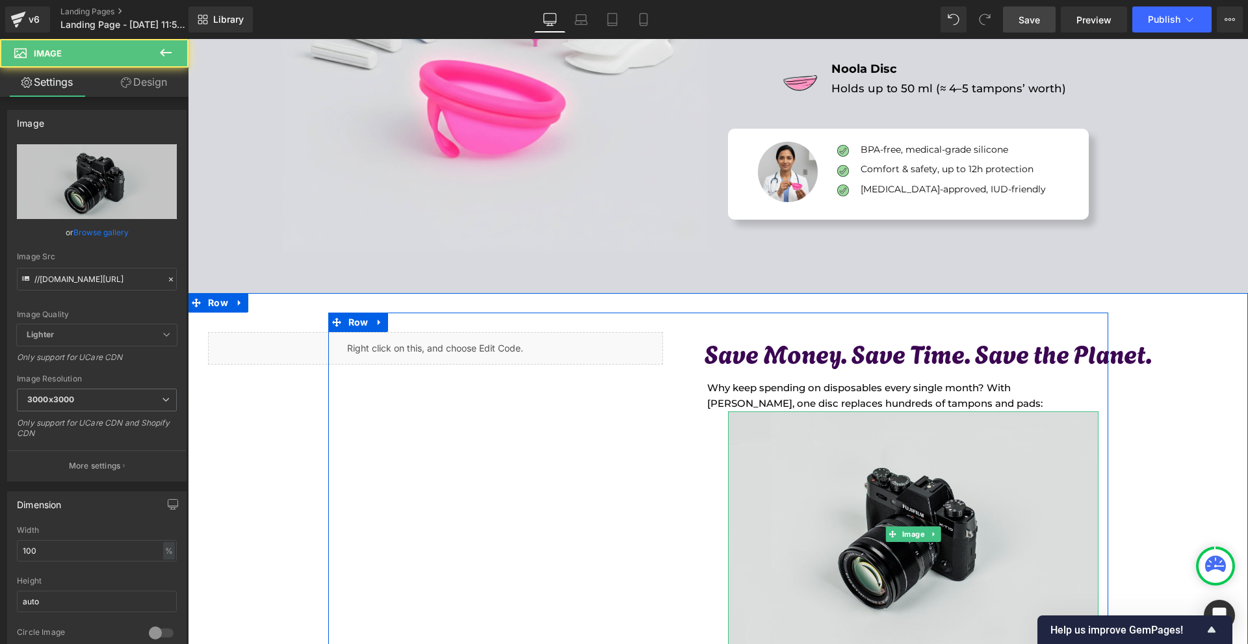
click at [830, 424] on img at bounding box center [913, 535] width 371 height 246
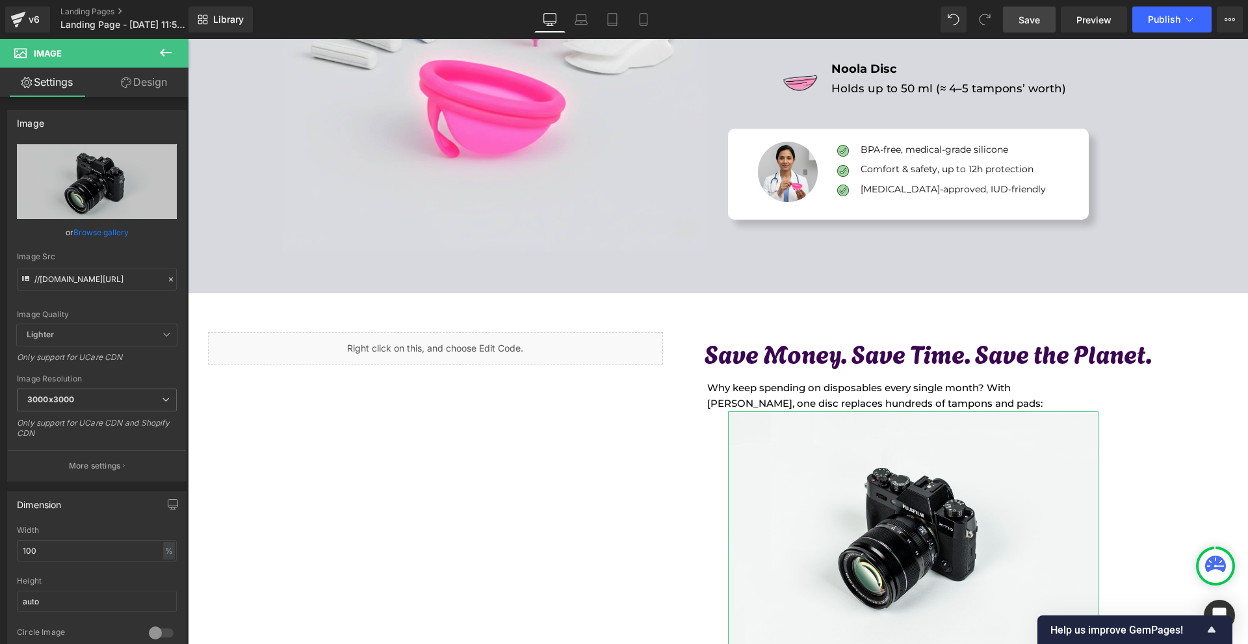
click at [152, 94] on link "Design" at bounding box center [144, 82] width 94 height 29
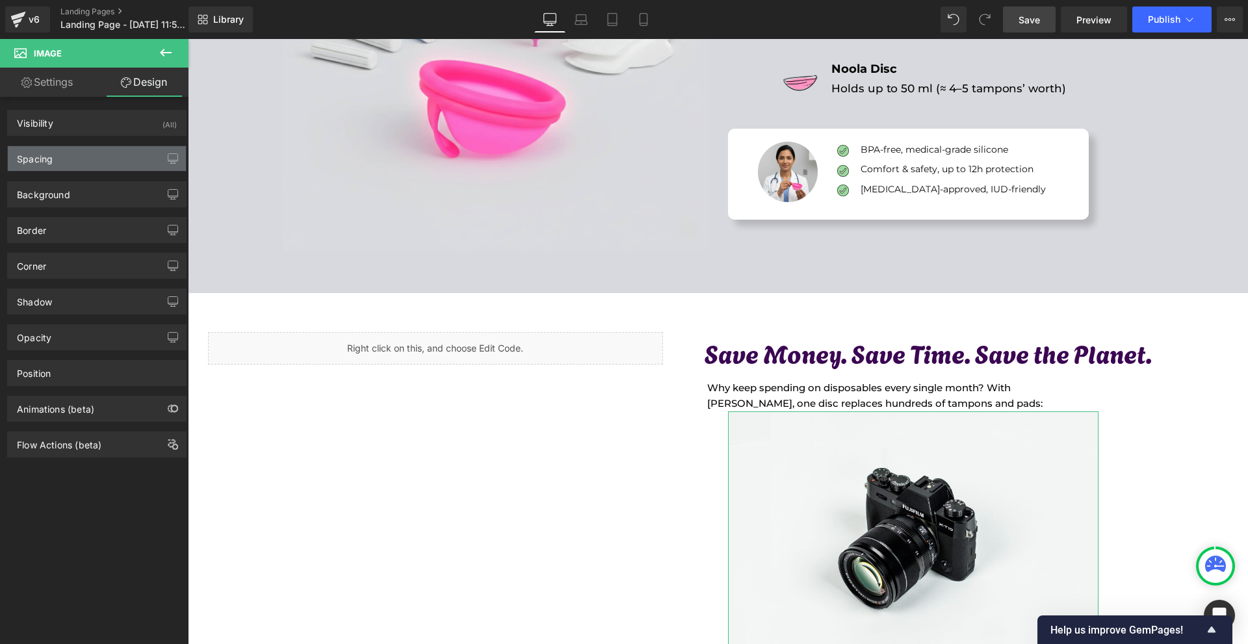
click at [102, 154] on div "Spacing" at bounding box center [97, 158] width 178 height 25
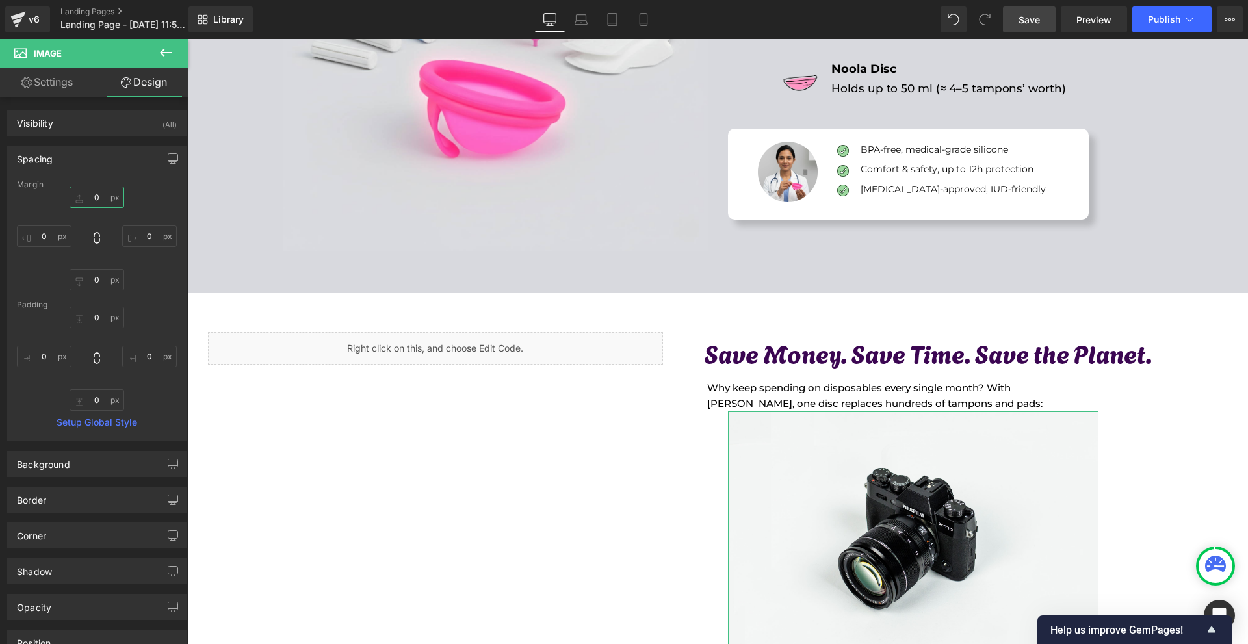
click at [100, 193] on input "0" at bounding box center [97, 197] width 55 height 21
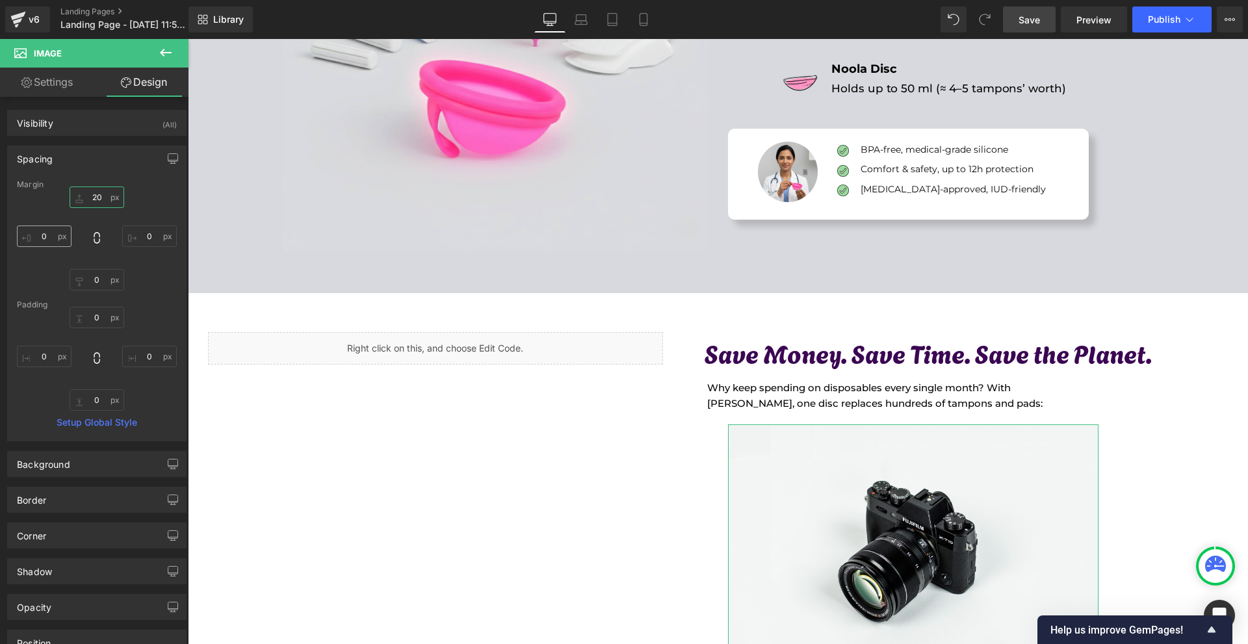
type input "20"
click at [61, 232] on input "0" at bounding box center [44, 236] width 55 height 21
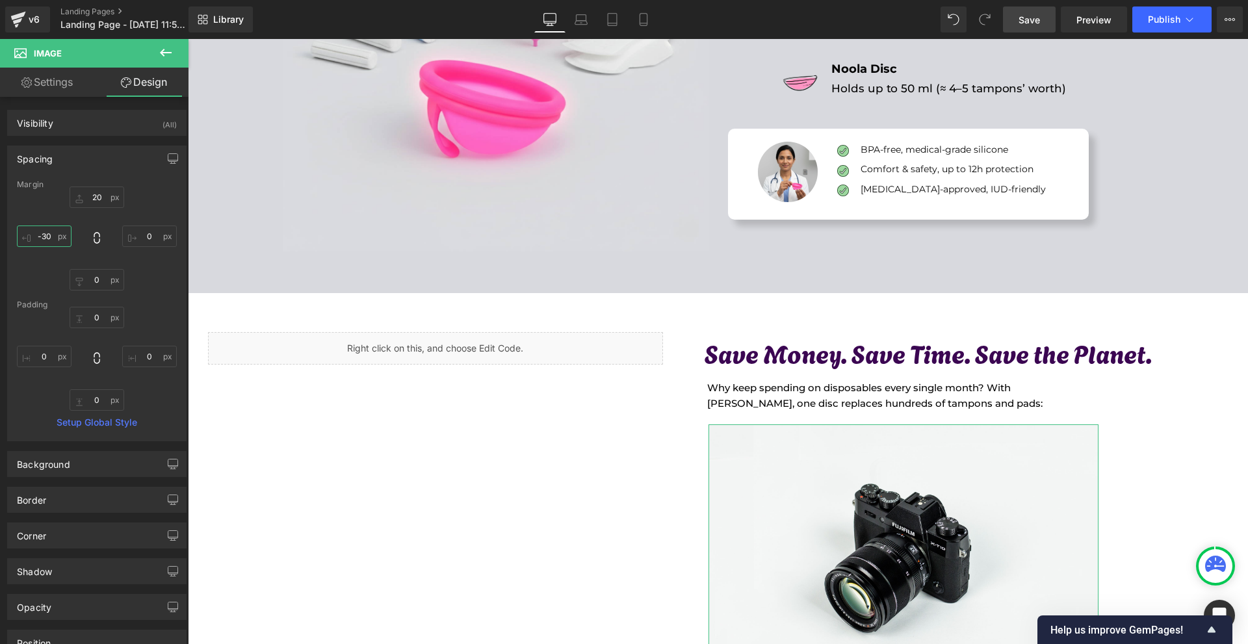
type input "-30"
click at [152, 252] on div "20 20 0px 0 0px 0 -30 -30" at bounding box center [97, 239] width 160 height 104
click at [153, 246] on input "0" at bounding box center [149, 236] width 55 height 21
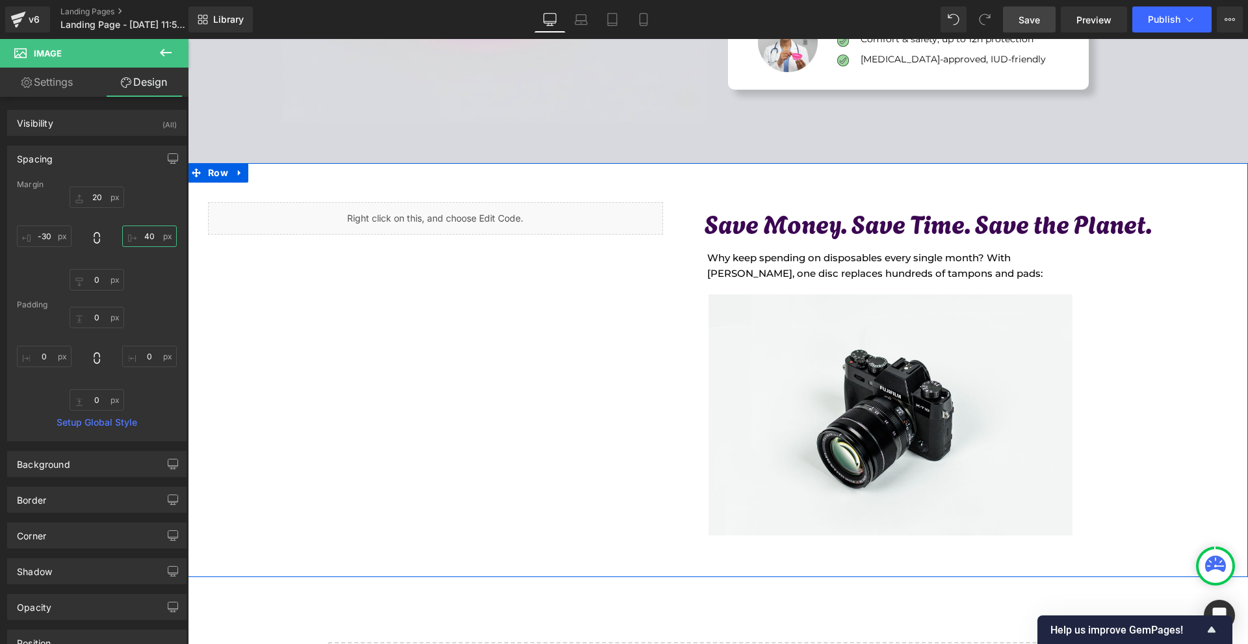
scroll to position [3741, 0]
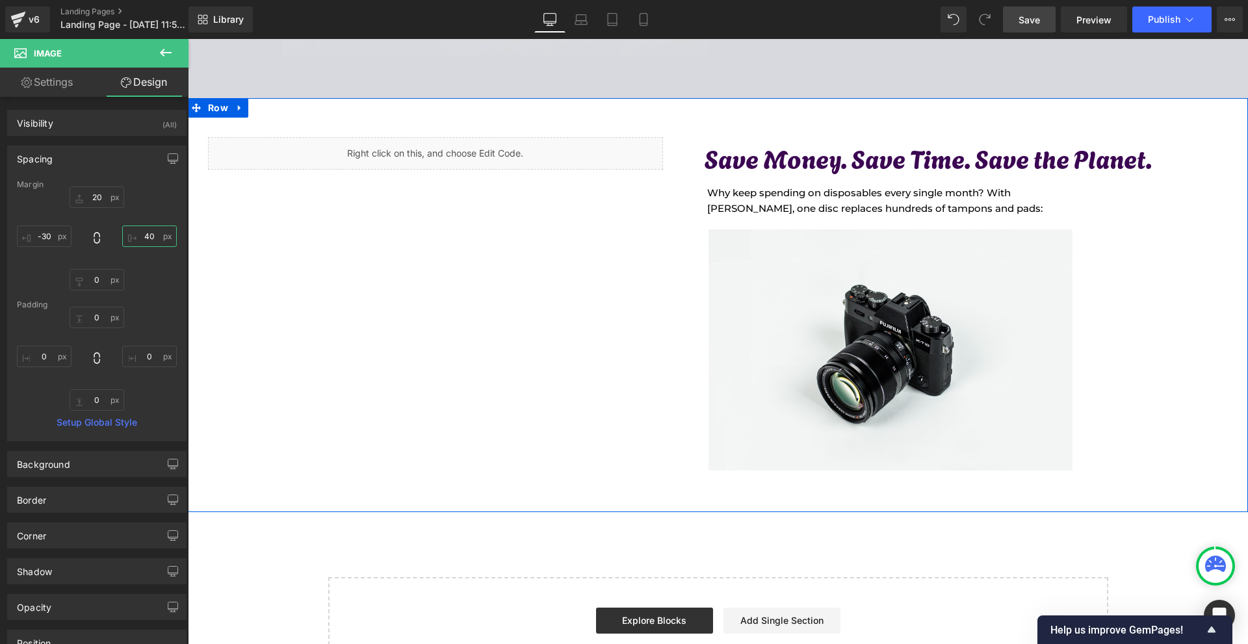
type input "40"
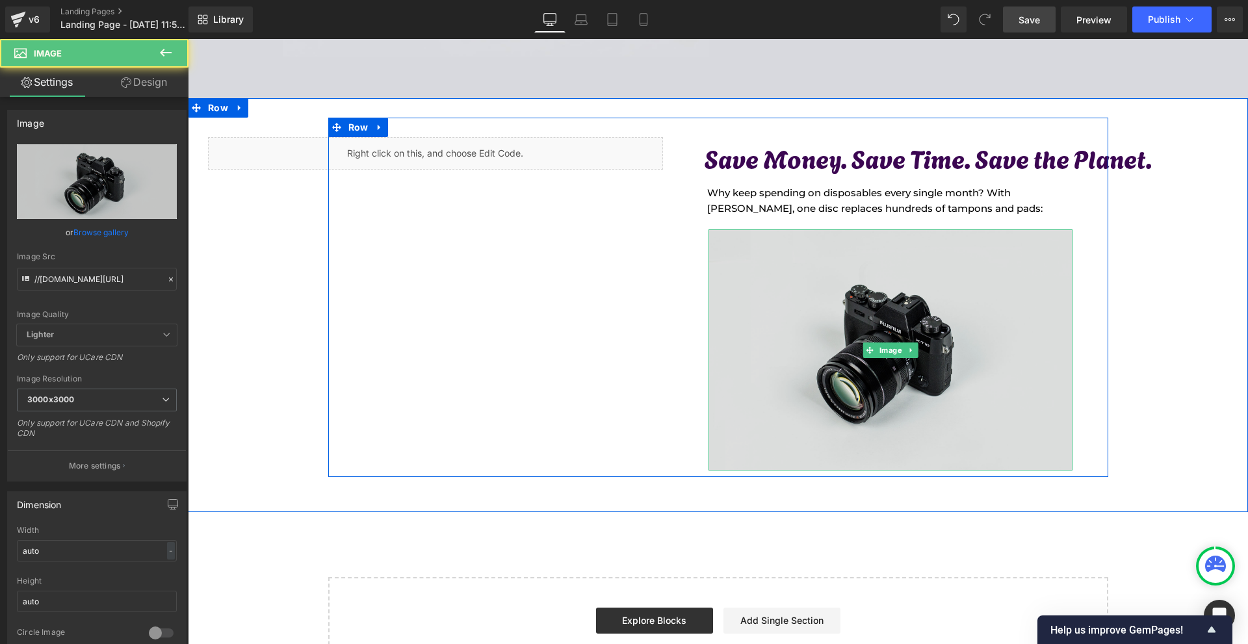
click at [914, 326] on img at bounding box center [891, 350] width 364 height 241
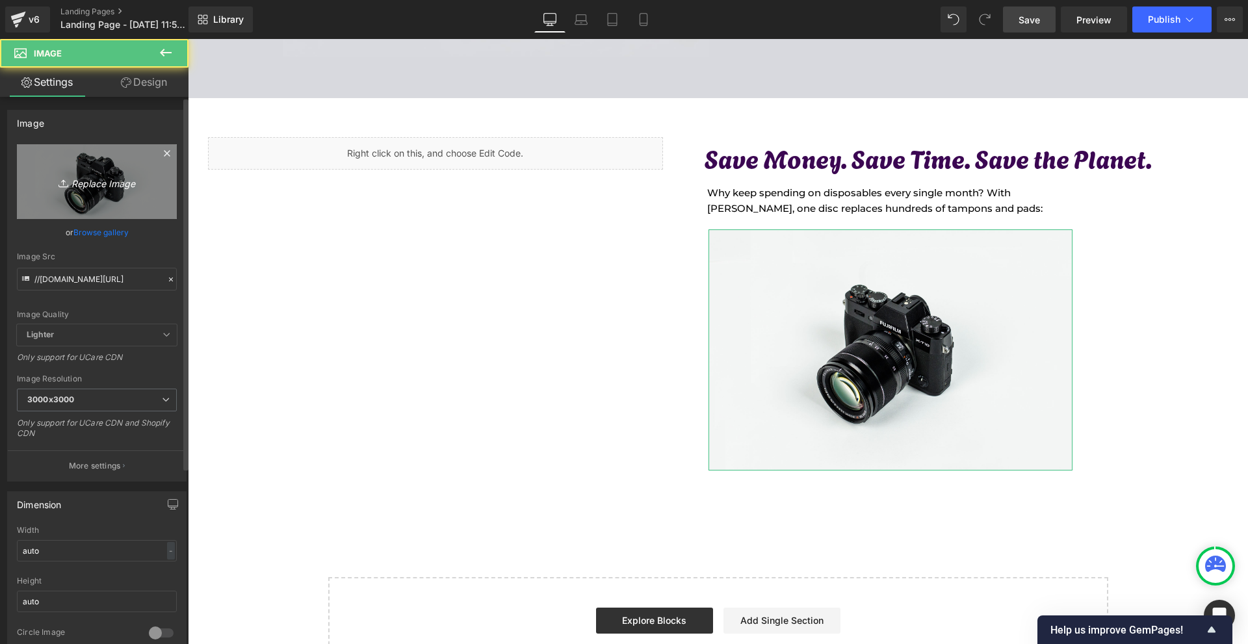
click at [133, 191] on link "Replace Image" at bounding box center [97, 181] width 160 height 75
type input "C:\fakepath\Névtelen (1980 x 1080 képpont) (55).png"
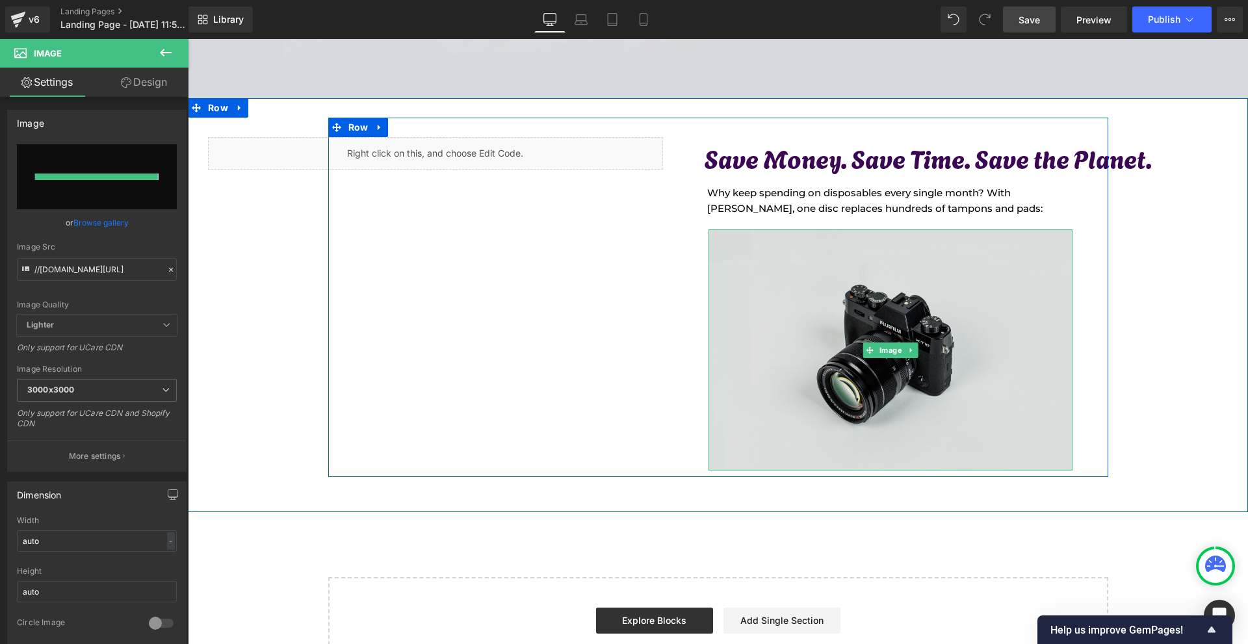
type input "[URL][DOMAIN_NAME]"
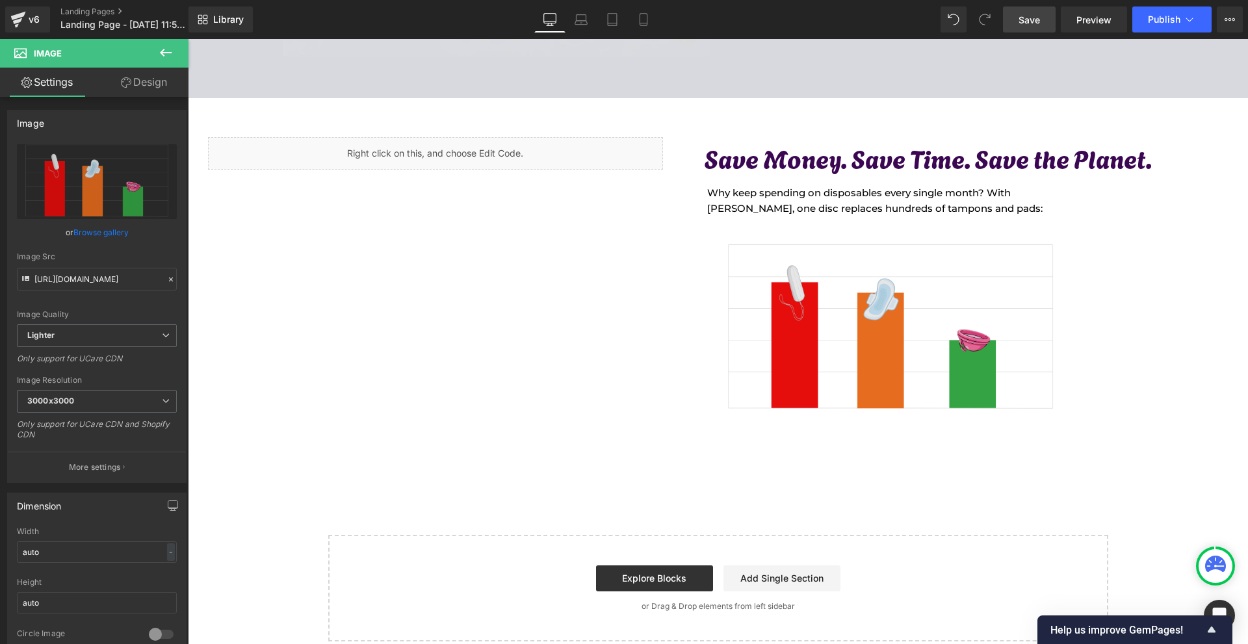
drag, startPoint x: 999, startPoint y: 431, endPoint x: 1005, endPoint y: 422, distance: 10.8
click at [188, 39] on div at bounding box center [188, 39] width 0 height 0
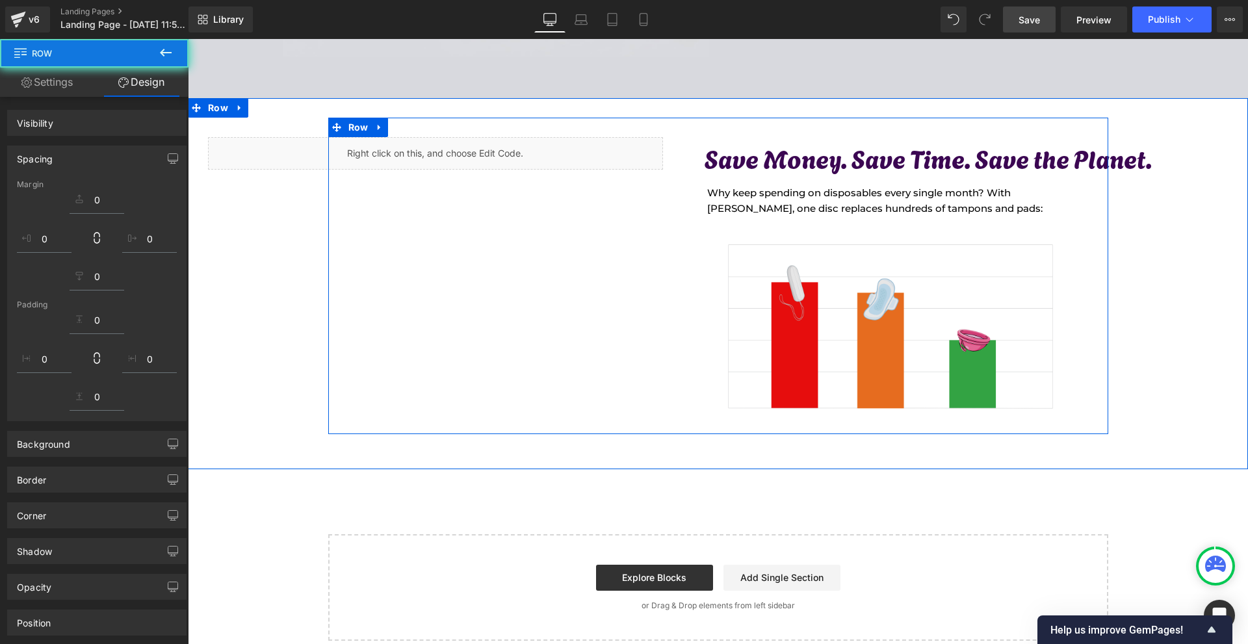
click at [1003, 418] on img at bounding box center [891, 329] width 364 height 198
click at [965, 391] on img at bounding box center [891, 329] width 364 height 198
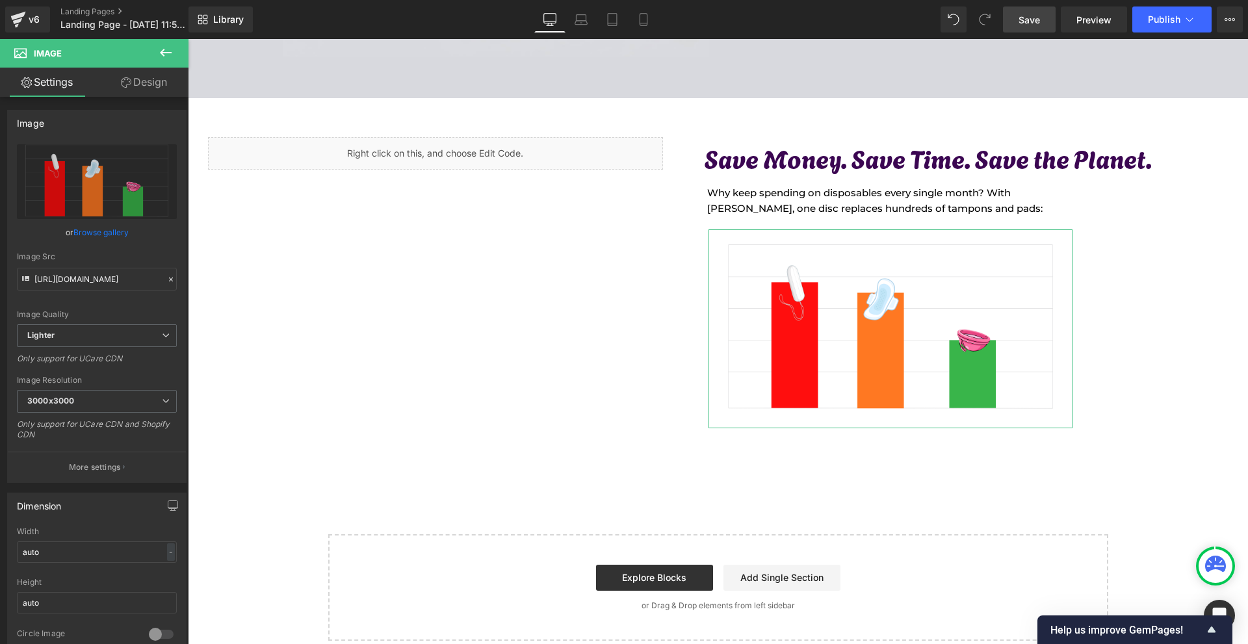
click at [130, 86] on link "Design" at bounding box center [144, 82] width 94 height 29
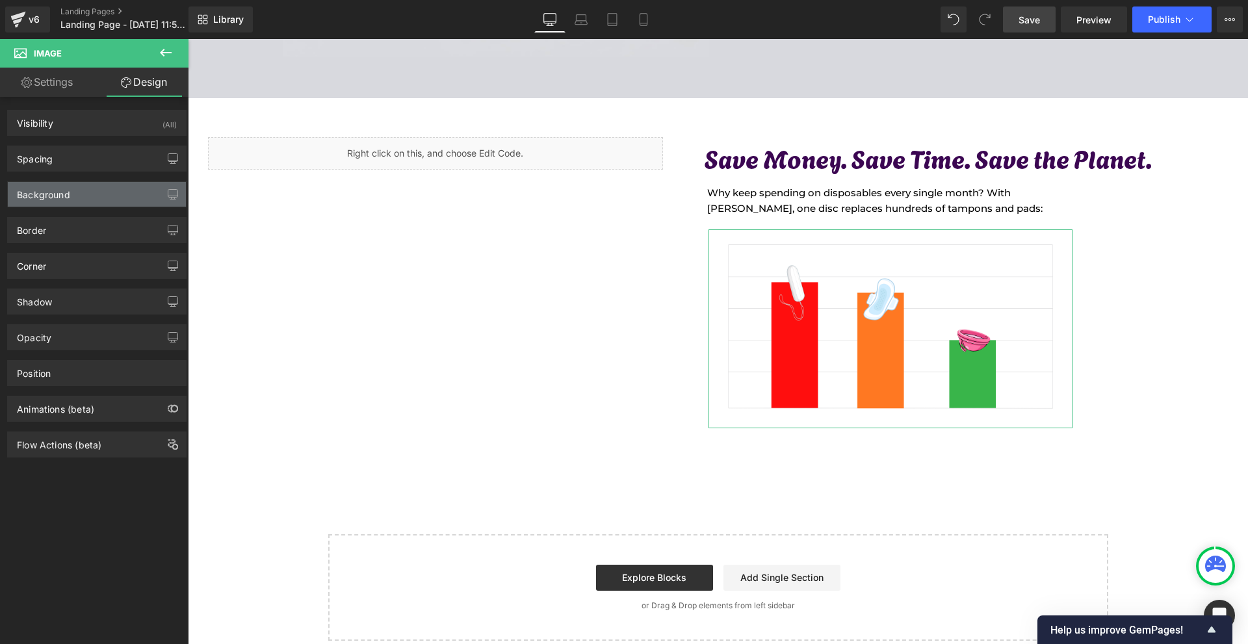
click at [76, 187] on div "Background" at bounding box center [97, 194] width 178 height 25
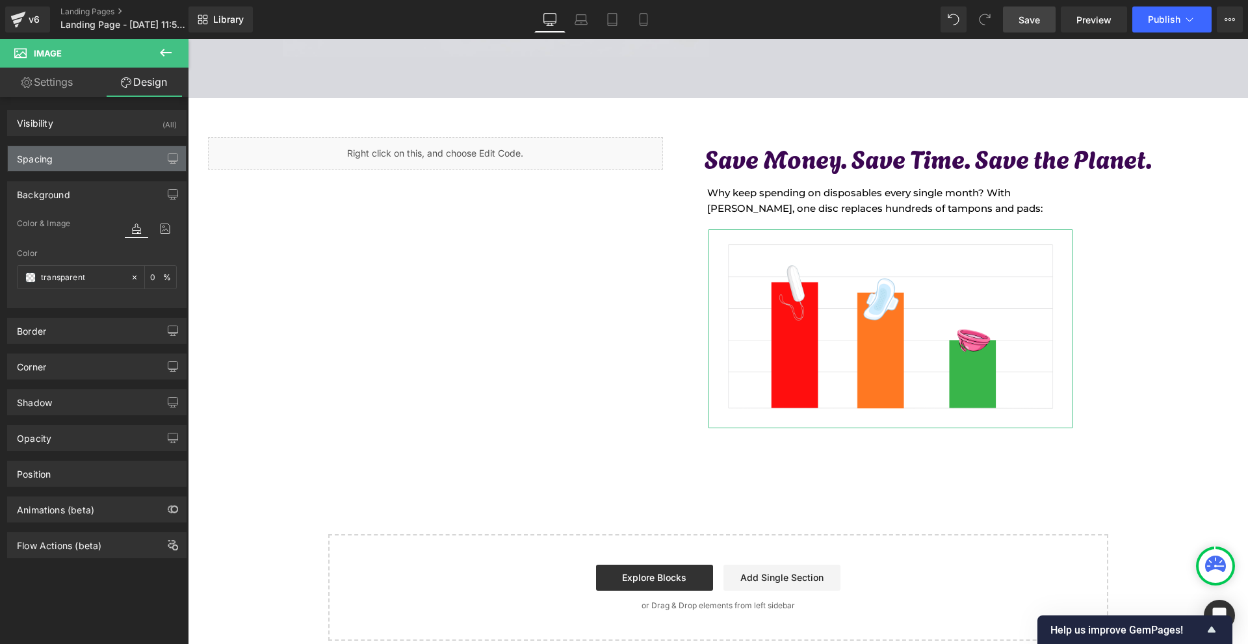
click at [64, 165] on div "Spacing" at bounding box center [97, 158] width 178 height 25
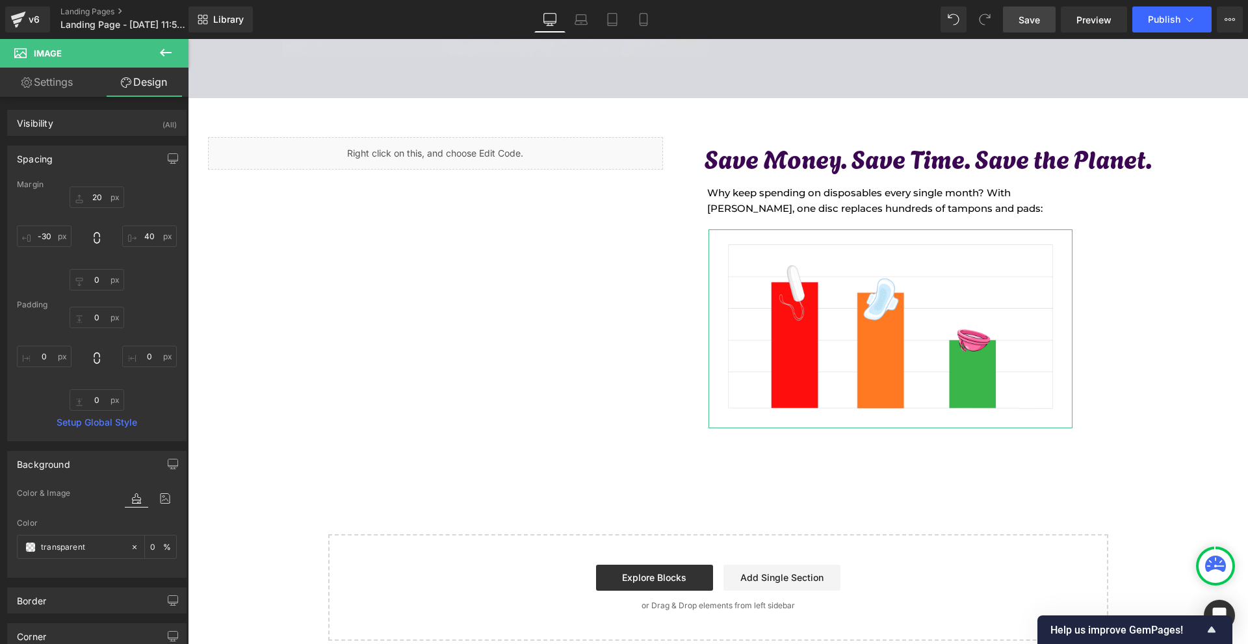
click at [148, 250] on div "20px 20 40px 40 0px 0 -30px -30" at bounding box center [97, 239] width 160 height 104
click at [148, 244] on input "40" at bounding box center [149, 236] width 55 height 21
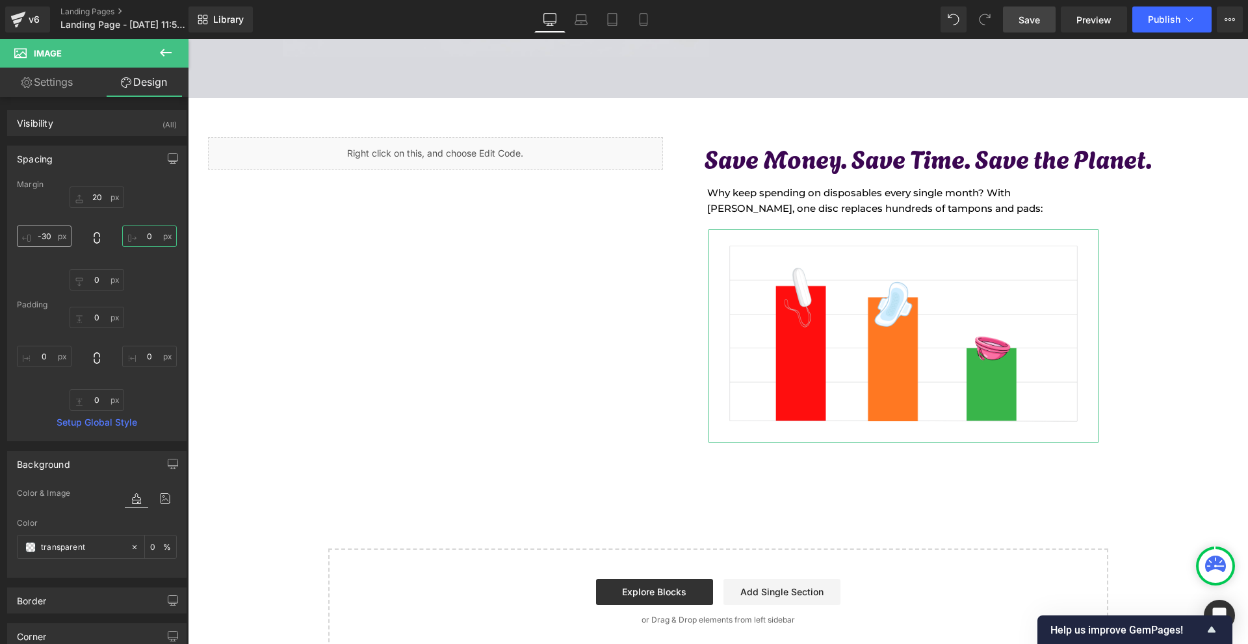
type input "0"
click at [51, 240] on input "-30" at bounding box center [44, 236] width 55 height 21
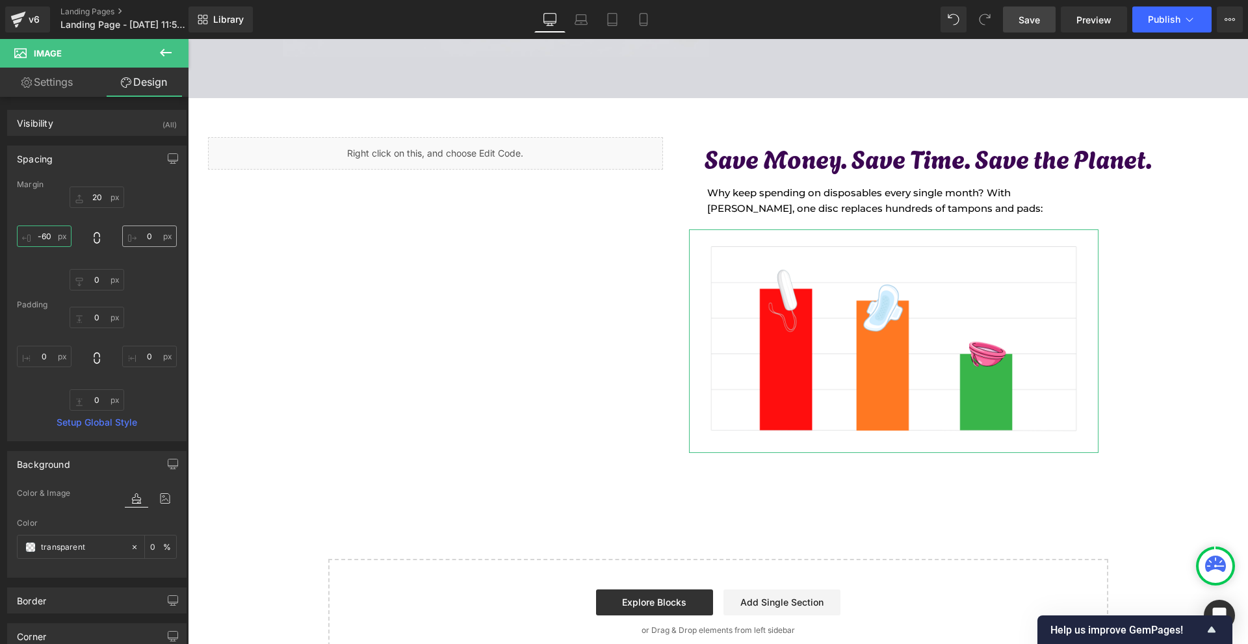
type input "-60"
click at [123, 240] on input "0" at bounding box center [149, 236] width 55 height 21
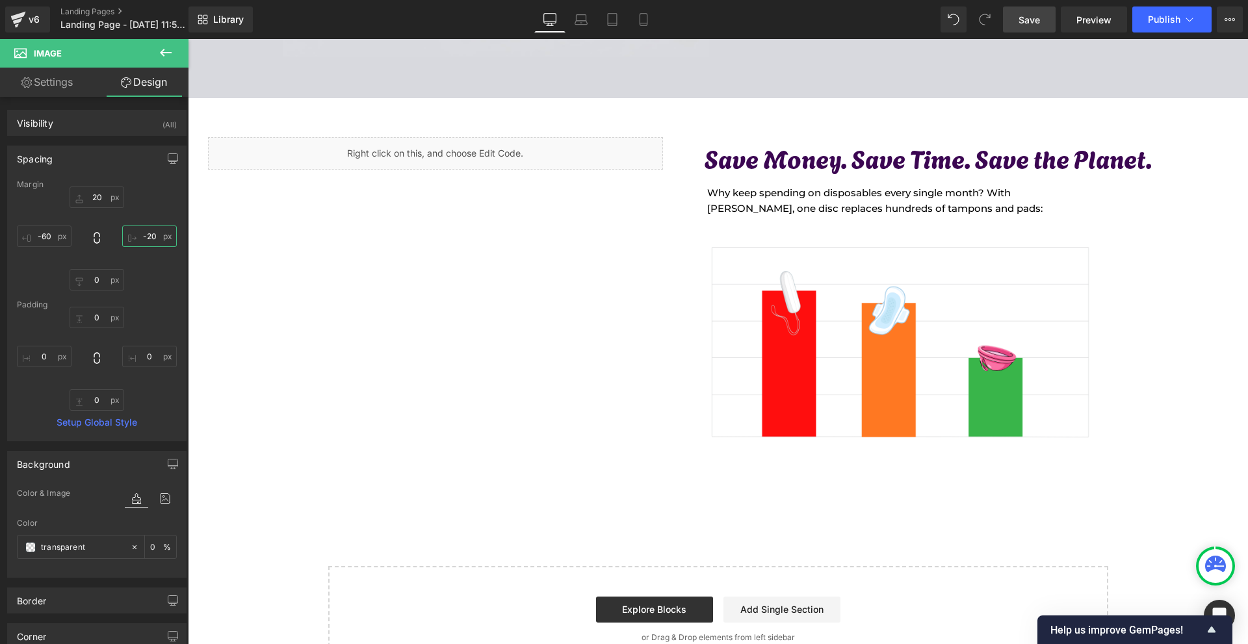
type input "-20"
click at [1047, 22] on link "Save" at bounding box center [1029, 20] width 53 height 26
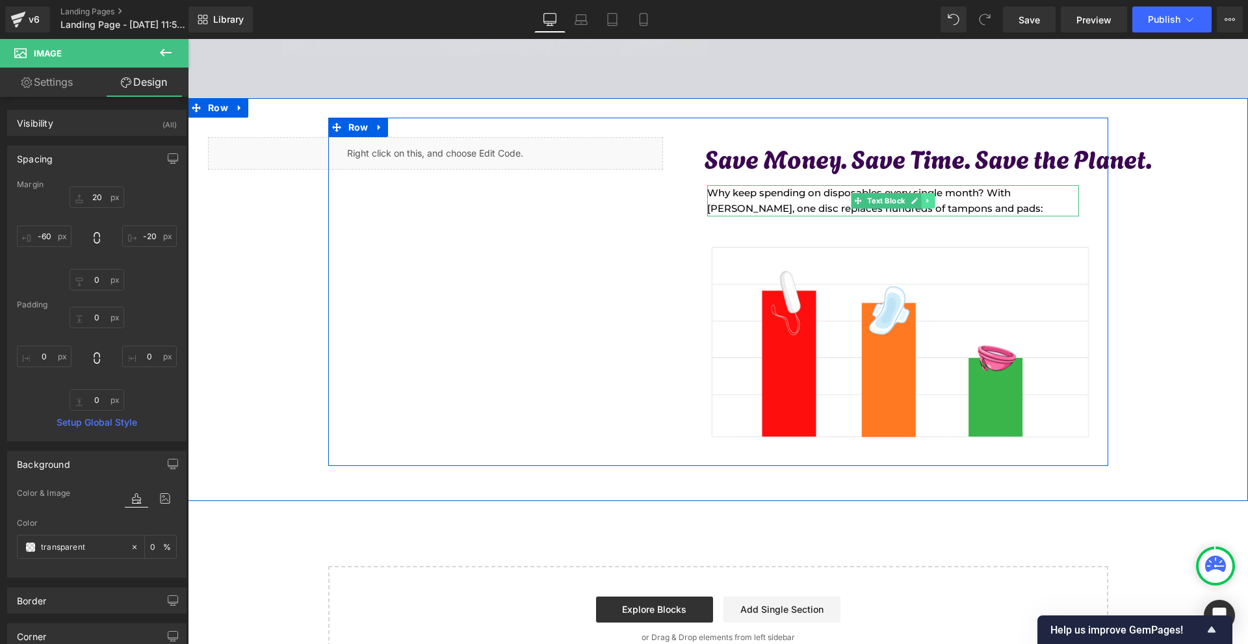
click at [921, 205] on link at bounding box center [928, 201] width 14 height 16
click at [960, 211] on p "Why keep spending on disposables every single month? With [PERSON_NAME], one di…" at bounding box center [891, 200] width 369 height 31
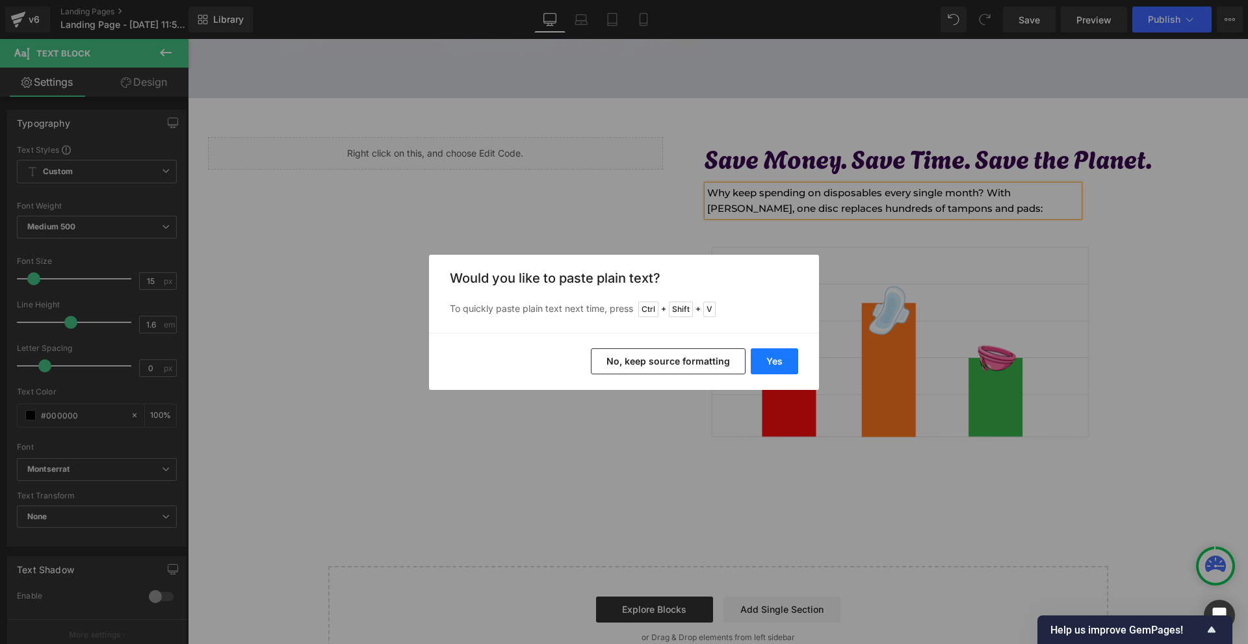
click at [778, 360] on button "Yes" at bounding box center [774, 362] width 47 height 26
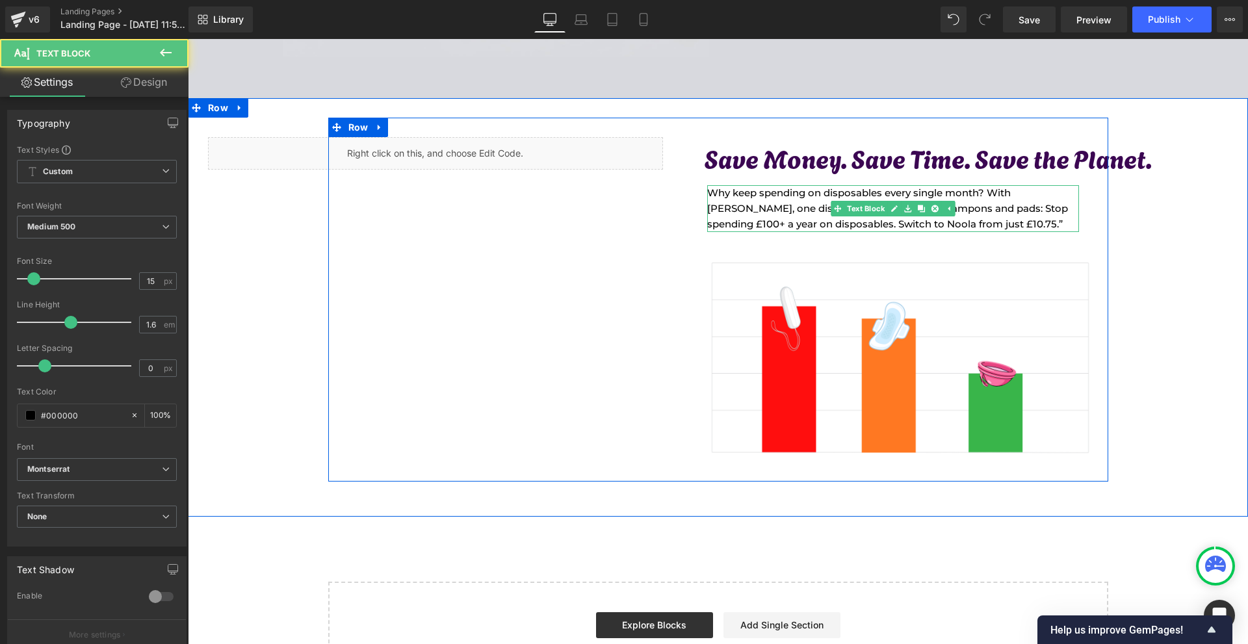
click at [942, 224] on p "Why keep spending on disposables every single month? With [PERSON_NAME], one di…" at bounding box center [891, 208] width 369 height 47
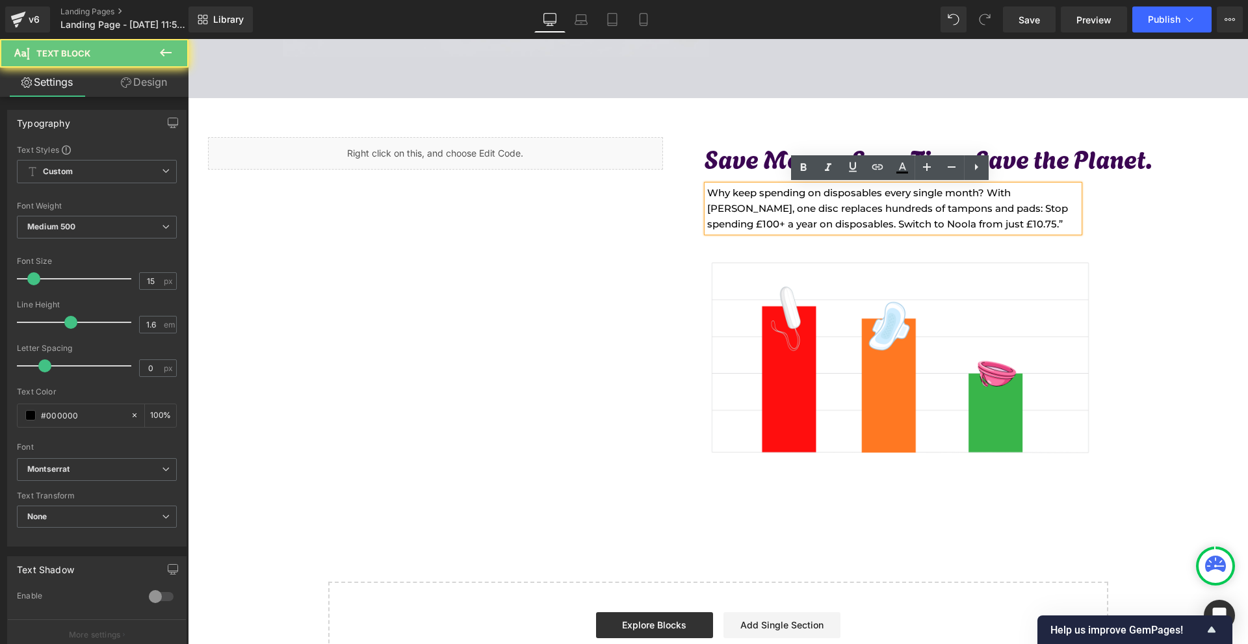
click at [931, 208] on p "Why keep spending on disposables every single month? With [PERSON_NAME], one di…" at bounding box center [891, 208] width 369 height 47
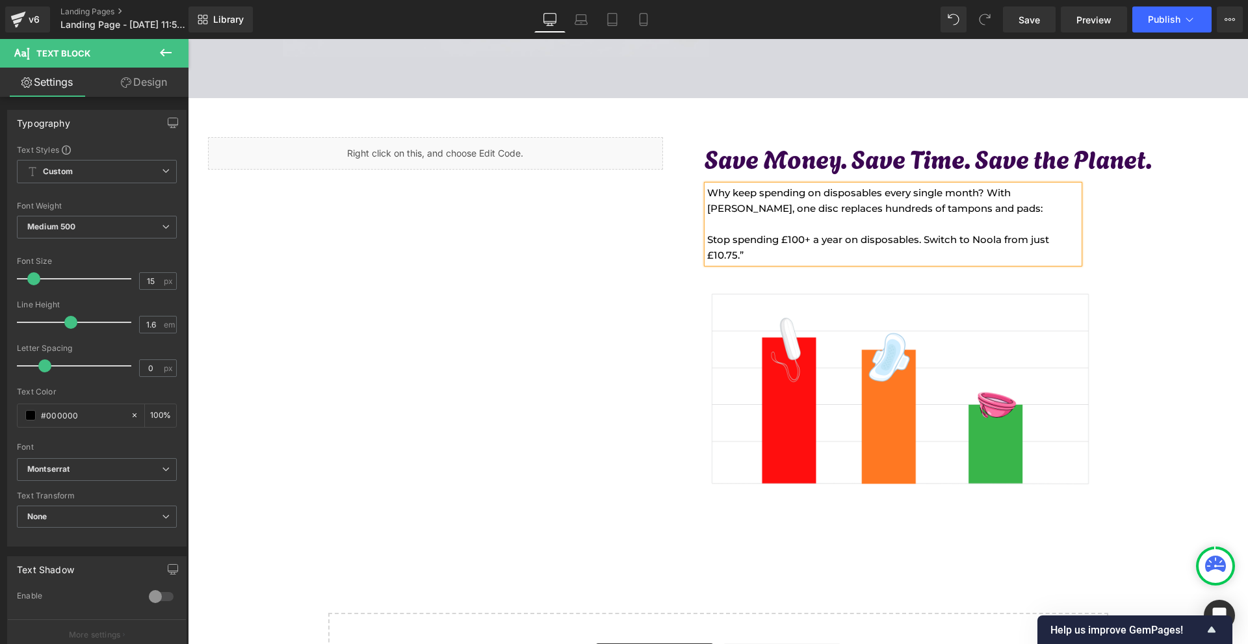
click at [848, 252] on p "Stop spending £100+ a year on disposables. Switch to Noola from just £10.75.”" at bounding box center [891, 247] width 369 height 31
click at [172, 89] on link "Design" at bounding box center [144, 82] width 94 height 29
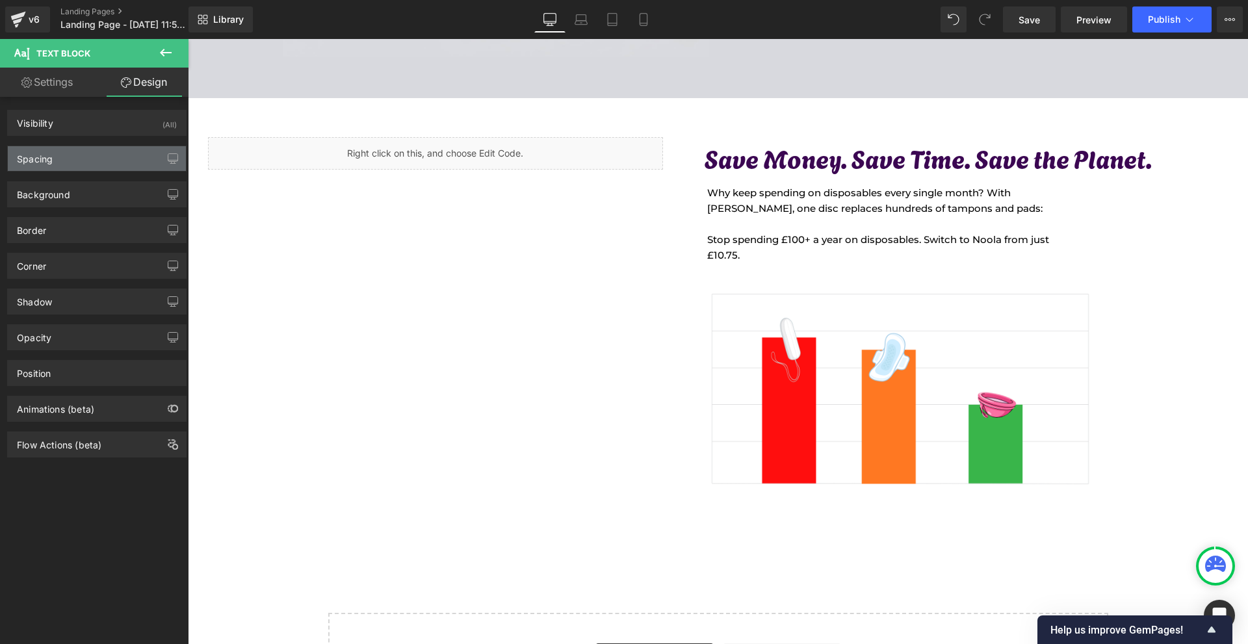
click at [98, 148] on div "Spacing" at bounding box center [97, 158] width 178 height 25
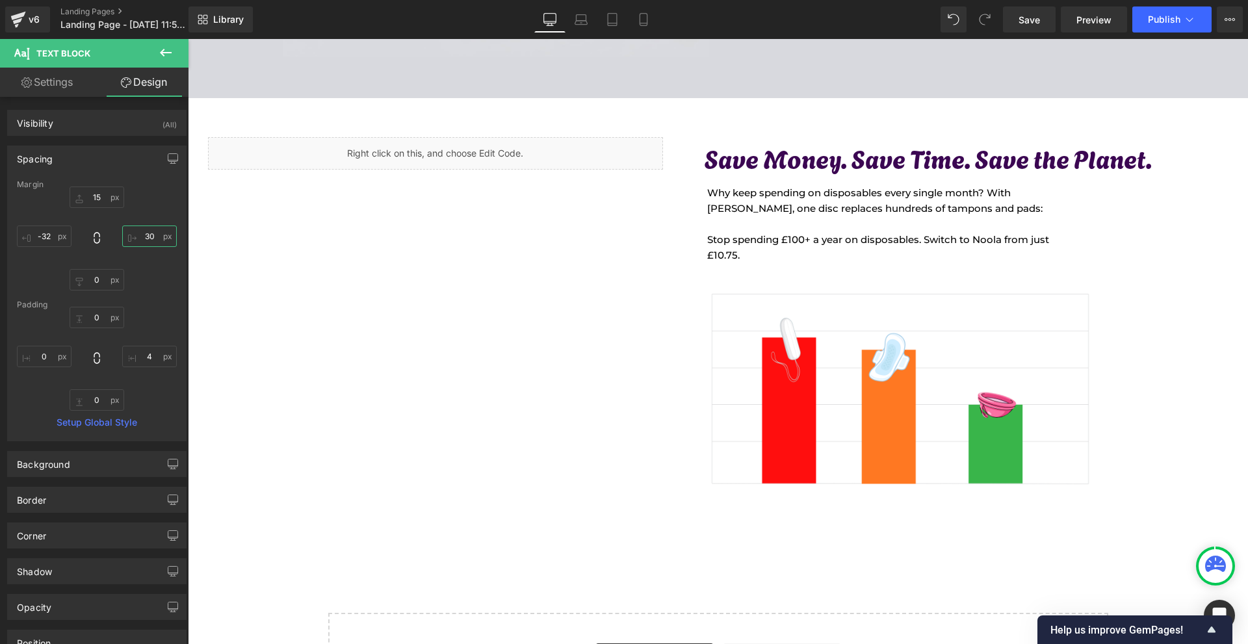
click at [151, 228] on input "30" at bounding box center [149, 236] width 55 height 21
type input "0"
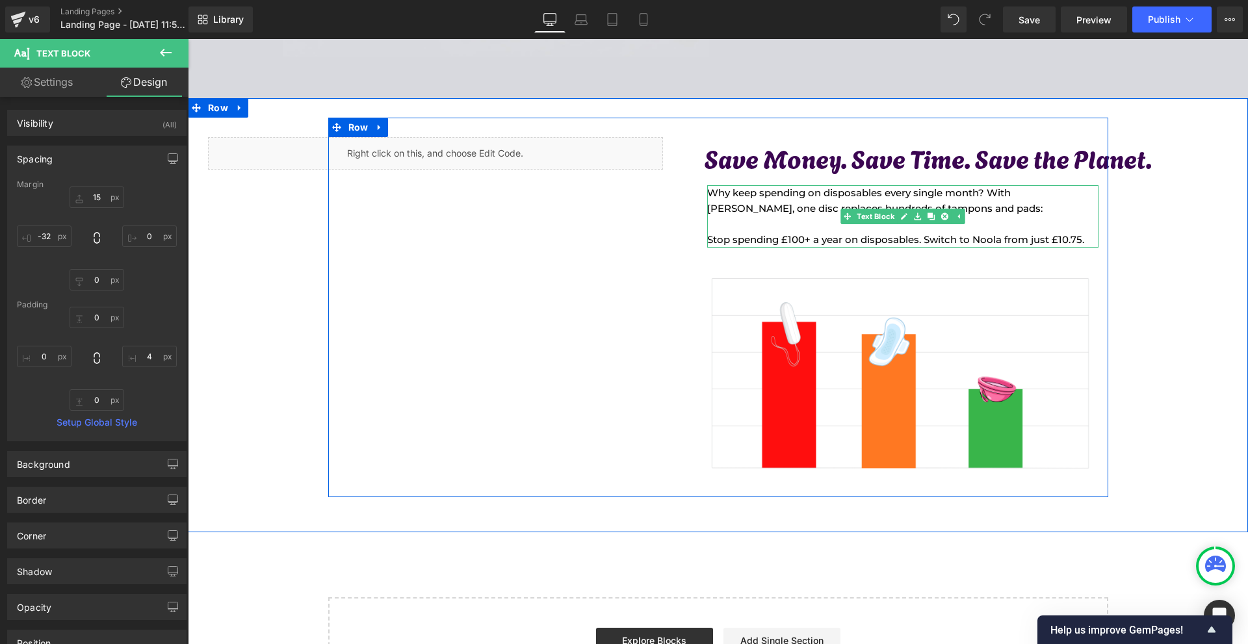
click at [1018, 240] on p "Stop spending £100+ a year on disposables. Switch to Noola from just £10.75." at bounding box center [901, 240] width 389 height 16
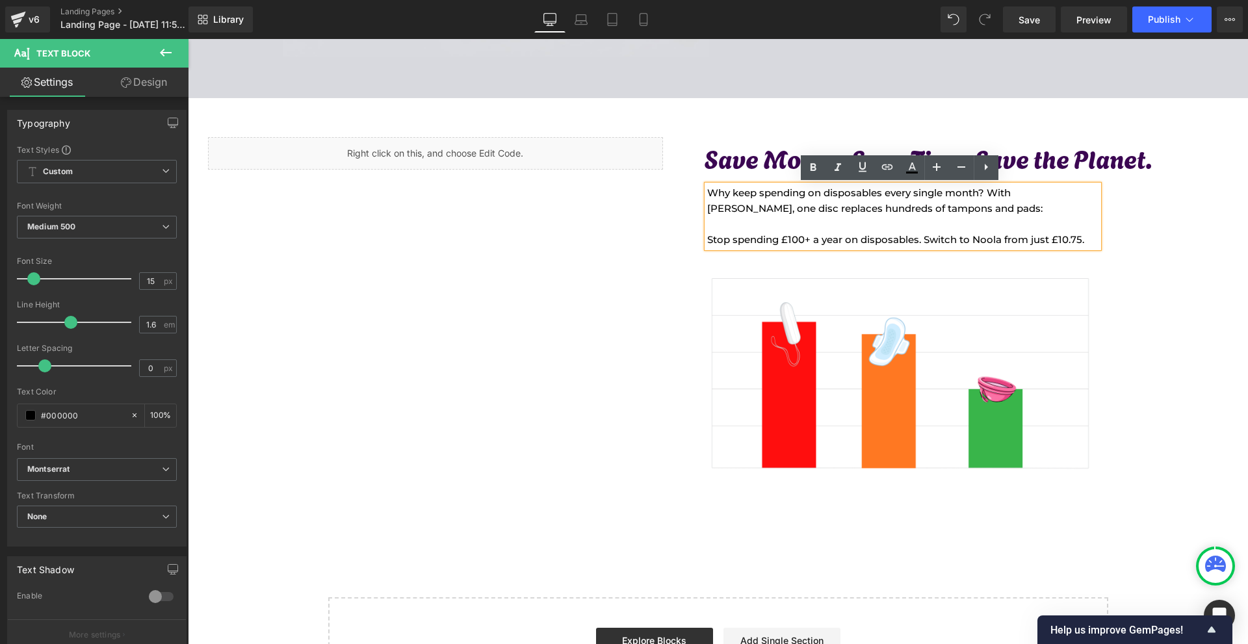
click at [1079, 235] on p "Stop spending £100+ a year on disposables. Switch to Noola from just £10.75." at bounding box center [901, 240] width 389 height 16
click at [1084, 240] on p "Stop spending £100+ a year on disposables. Switch to Noola from just £10.75." at bounding box center [901, 240] width 389 height 16
click at [1081, 239] on p "Stop spending £100+ a year on disposables. Switch to Noola from just £10.75." at bounding box center [901, 240] width 389 height 16
click at [1080, 239] on p "Stop spending £100+ a year on disposables. Switch to Noola from just £10.75." at bounding box center [901, 240] width 389 height 16
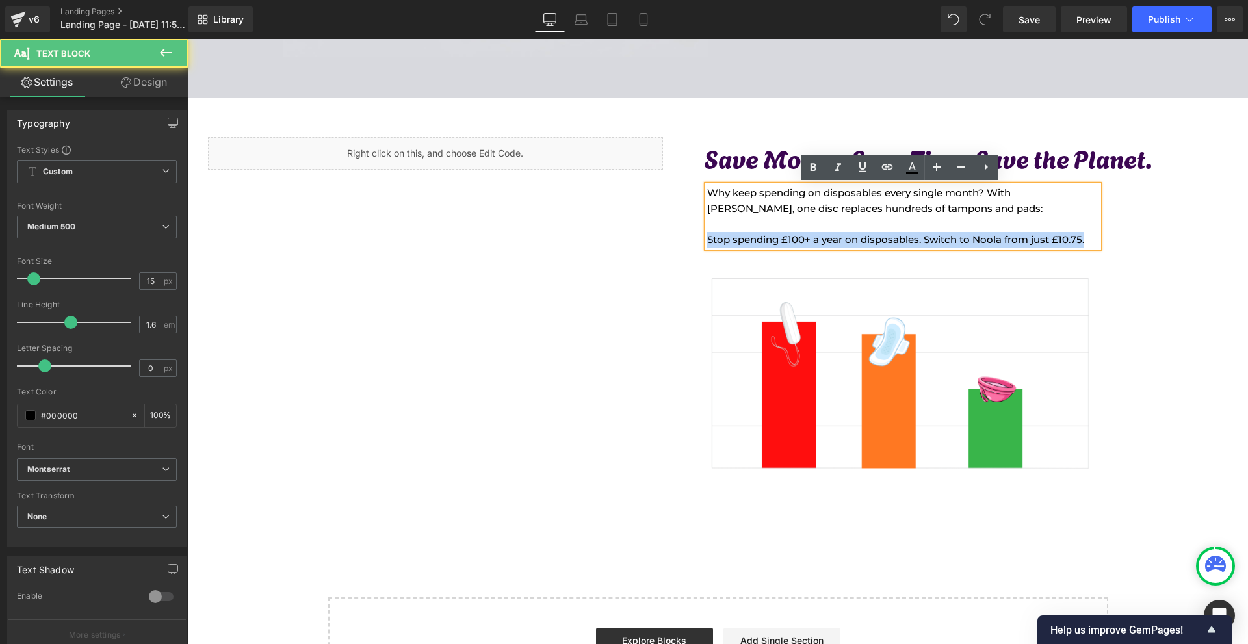
copy p "Stop spending £100+ a year on disposables. Switch to Noola from just £10.75."
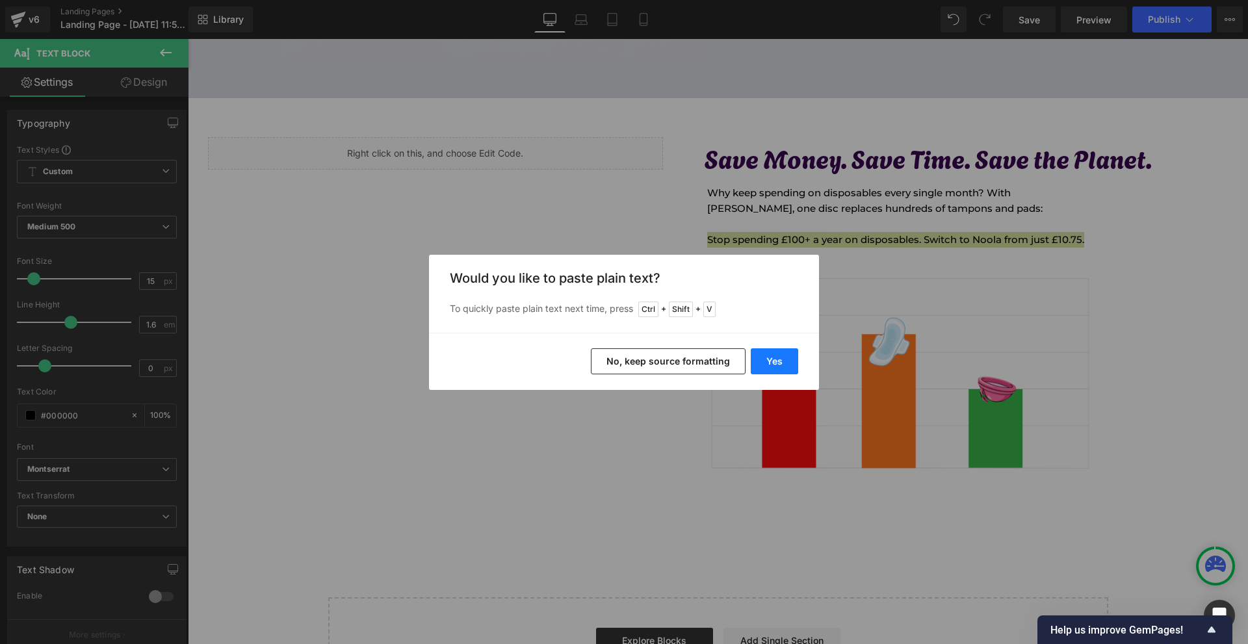
drag, startPoint x: 772, startPoint y: 361, endPoint x: 580, endPoint y: 284, distance: 206.6
click at [772, 361] on button "Yes" at bounding box center [774, 362] width 47 height 26
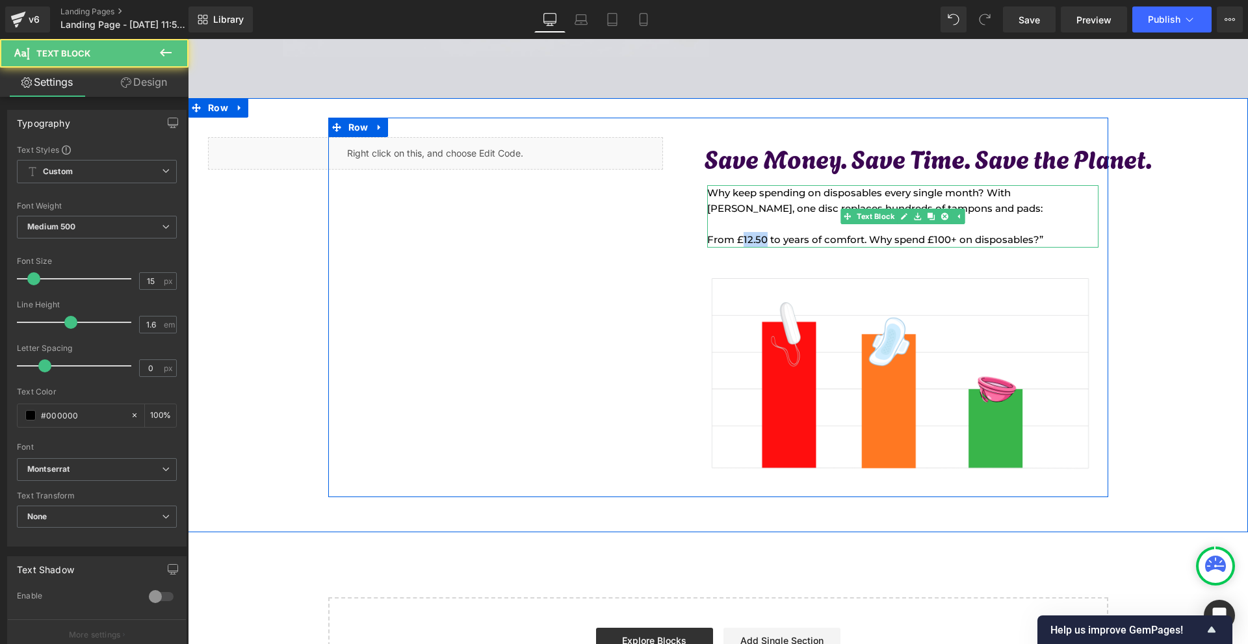
drag, startPoint x: 761, startPoint y: 237, endPoint x: 740, endPoint y: 238, distance: 20.8
click at [740, 238] on p "From £12.50 to years of comfort. Why spend £100+ on disposables?”" at bounding box center [901, 240] width 389 height 16
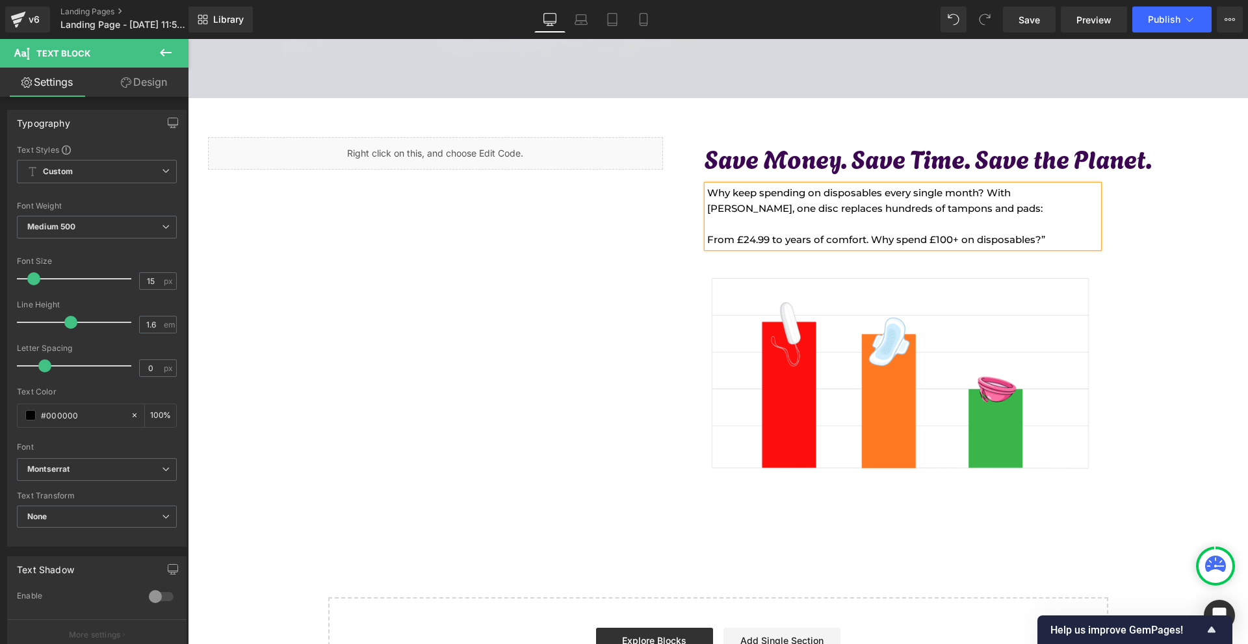
click at [1226, 277] on div "Liquid Save Money. Save Time. Save the Planet. Heading 47px Why keep spending o…" at bounding box center [718, 308] width 1060 height 380
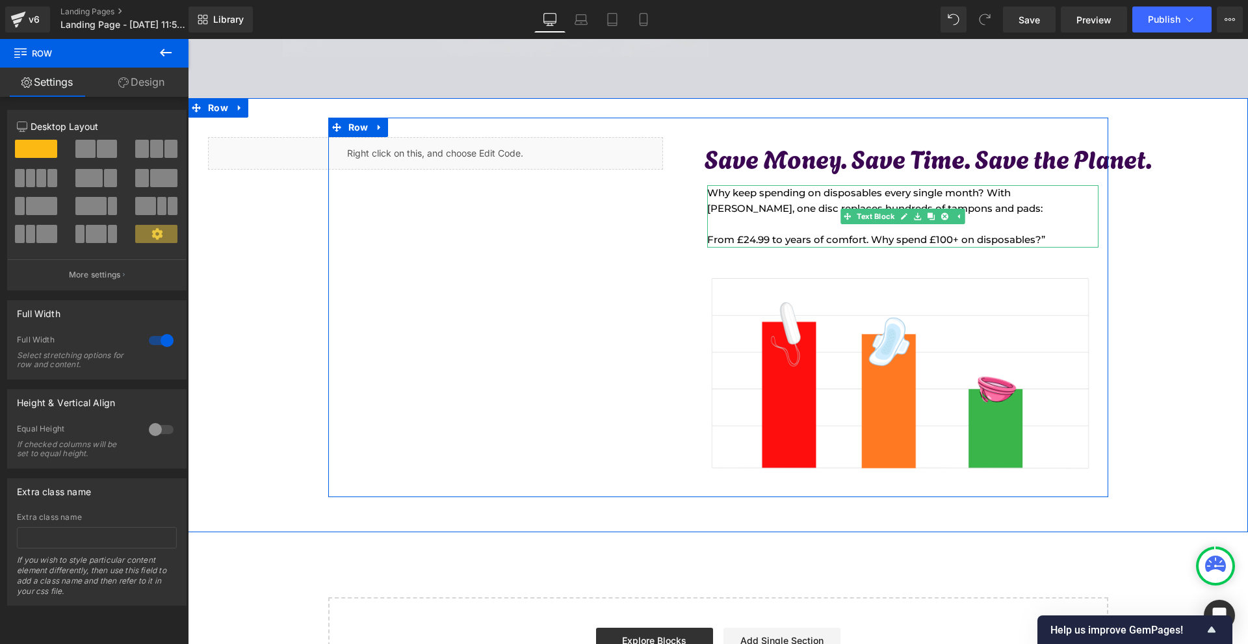
click at [1053, 236] on p "From £24.99 to years of comfort. Why spend £100+ on disposables?”" at bounding box center [901, 240] width 389 height 16
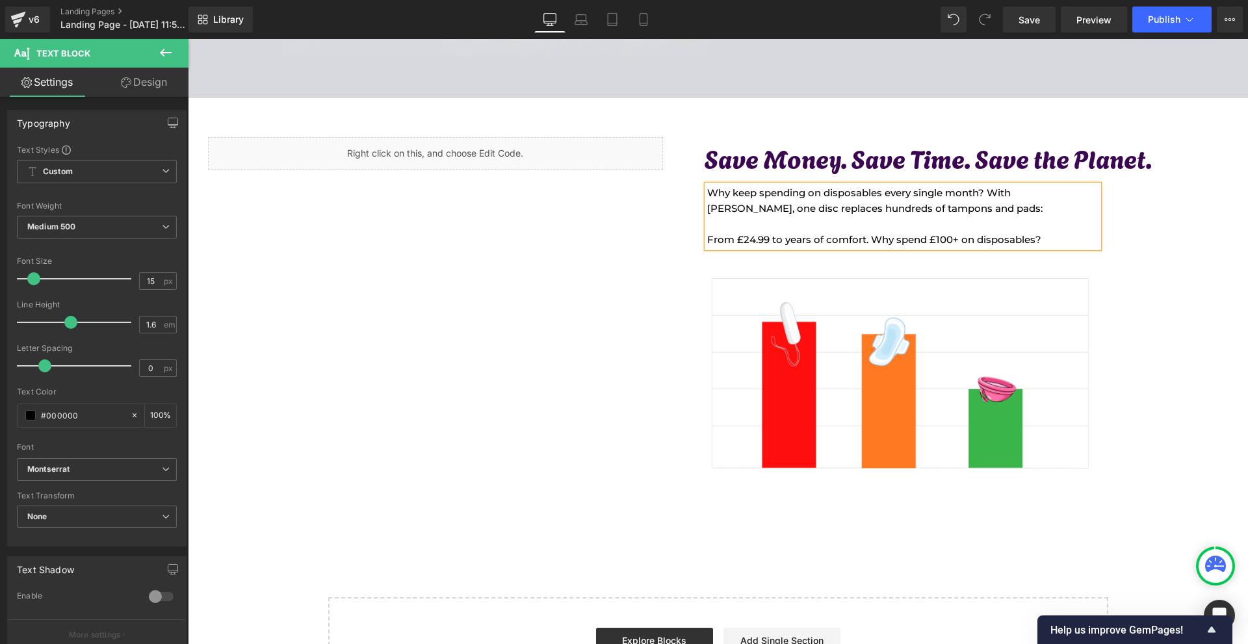
click at [733, 241] on p "From £24.99 to years of comfort. Why spend £100+ on disposables?" at bounding box center [901, 240] width 389 height 16
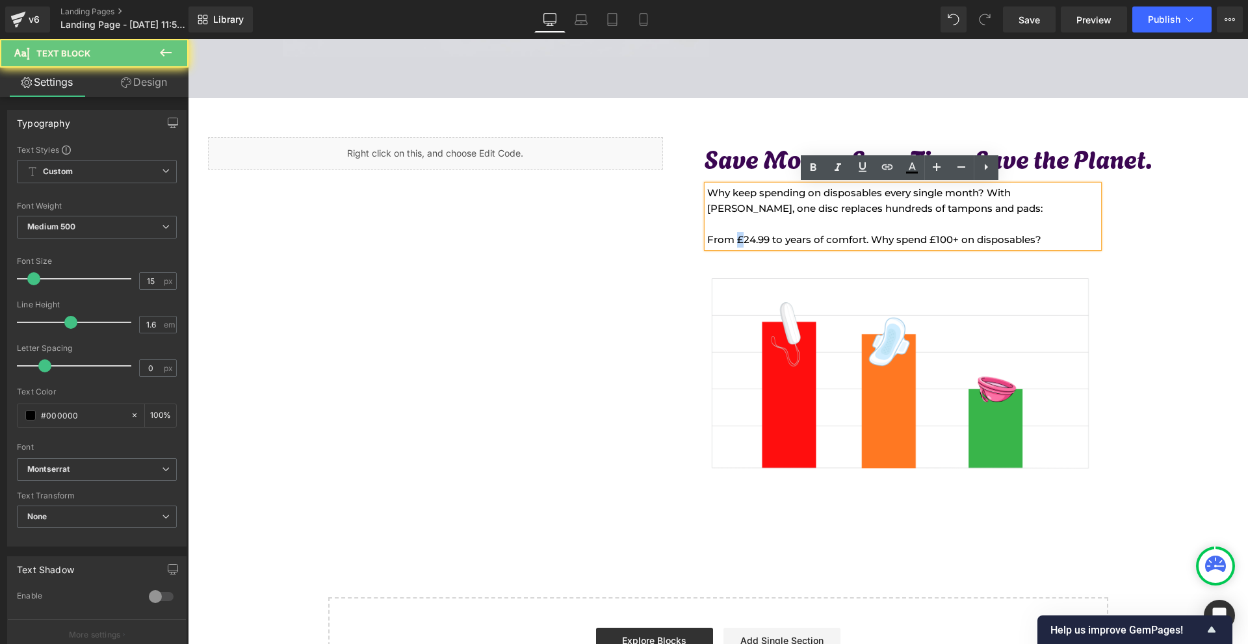
click at [733, 241] on p "From £24.99 to years of comfort. Why spend £100+ on disposables?" at bounding box center [901, 240] width 389 height 16
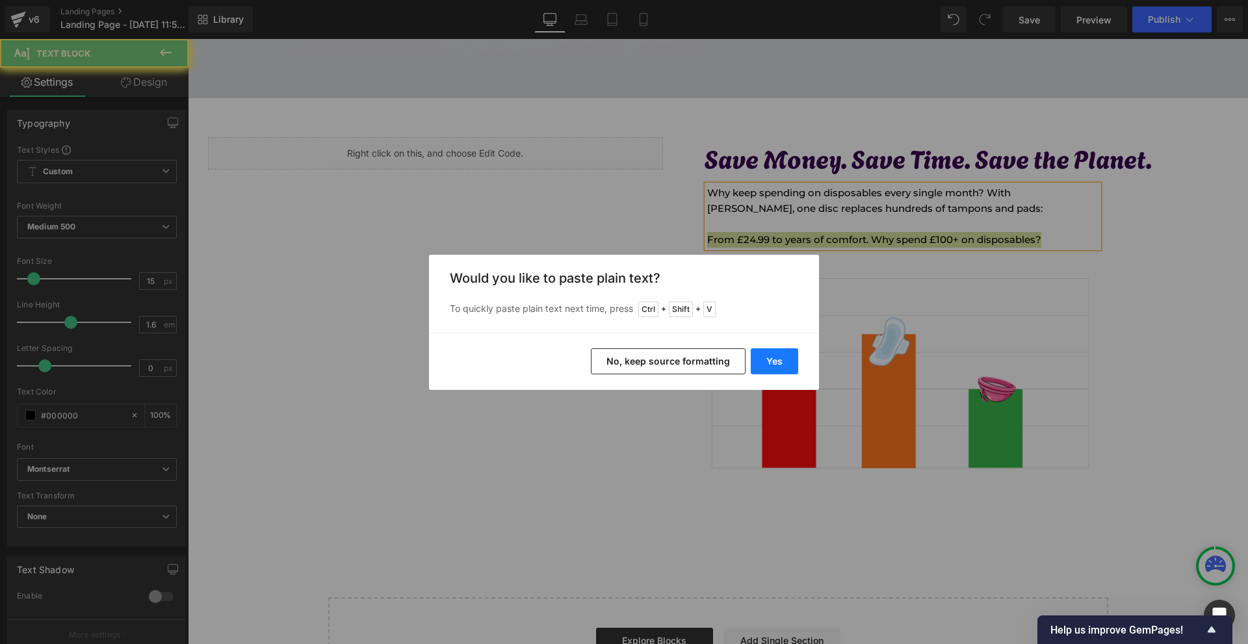
click at [790, 356] on button "Yes" at bounding box center [774, 362] width 47 height 26
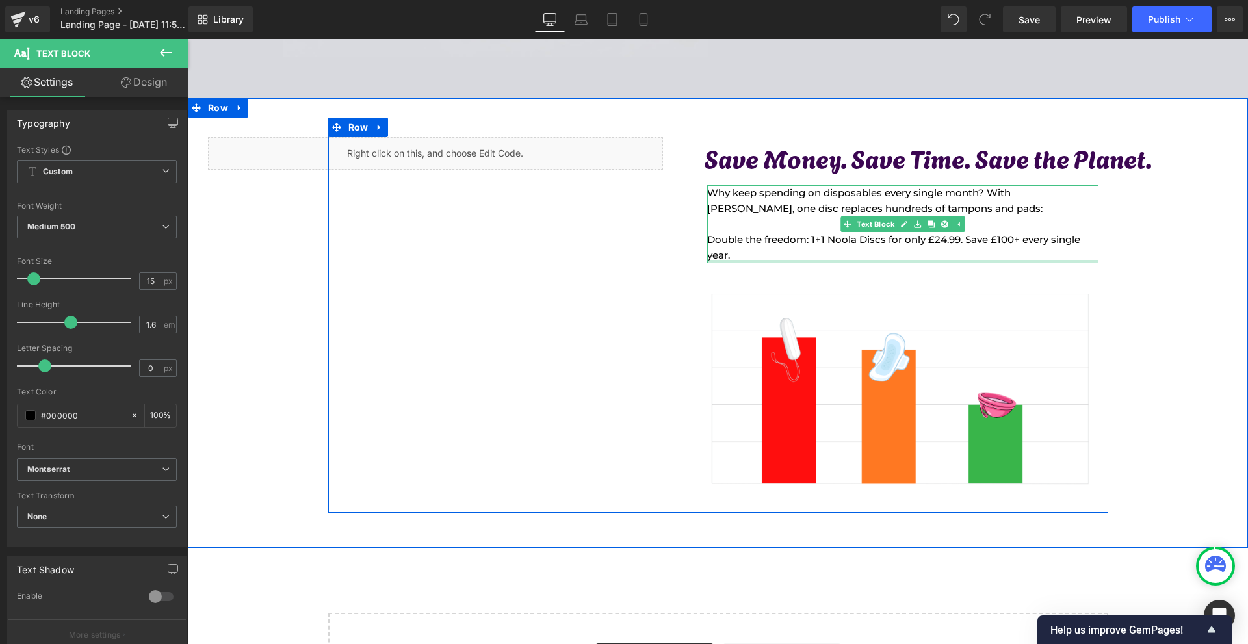
click at [742, 261] on div at bounding box center [902, 261] width 391 height 3
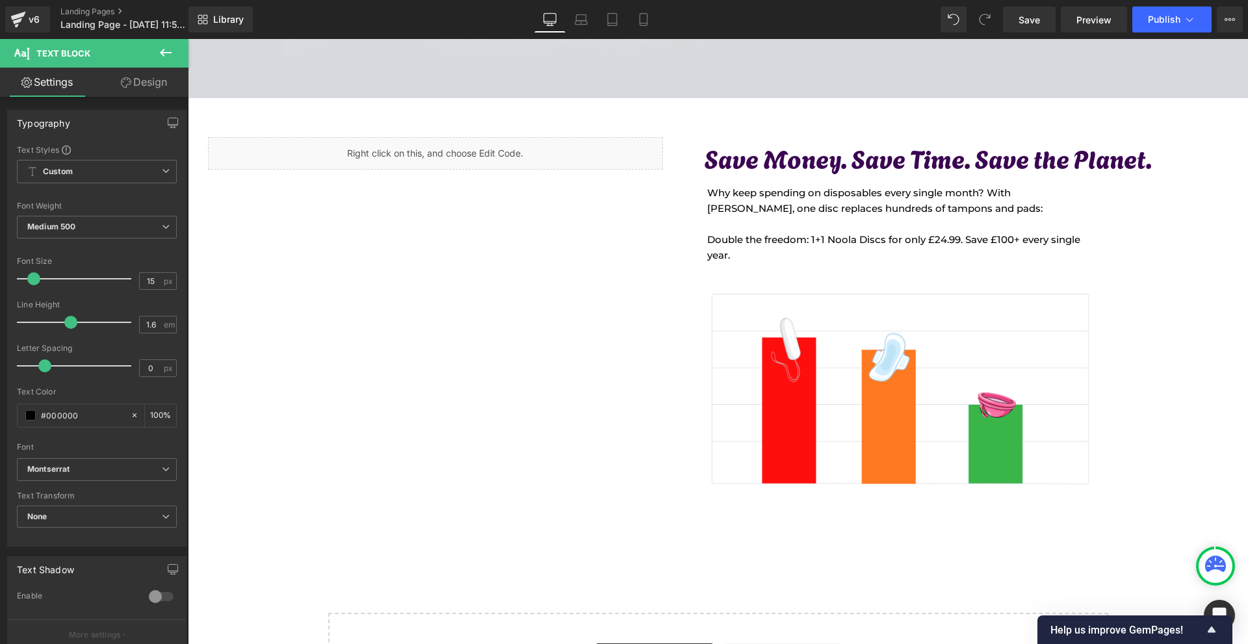
click at [152, 88] on link "Design" at bounding box center [144, 82] width 94 height 29
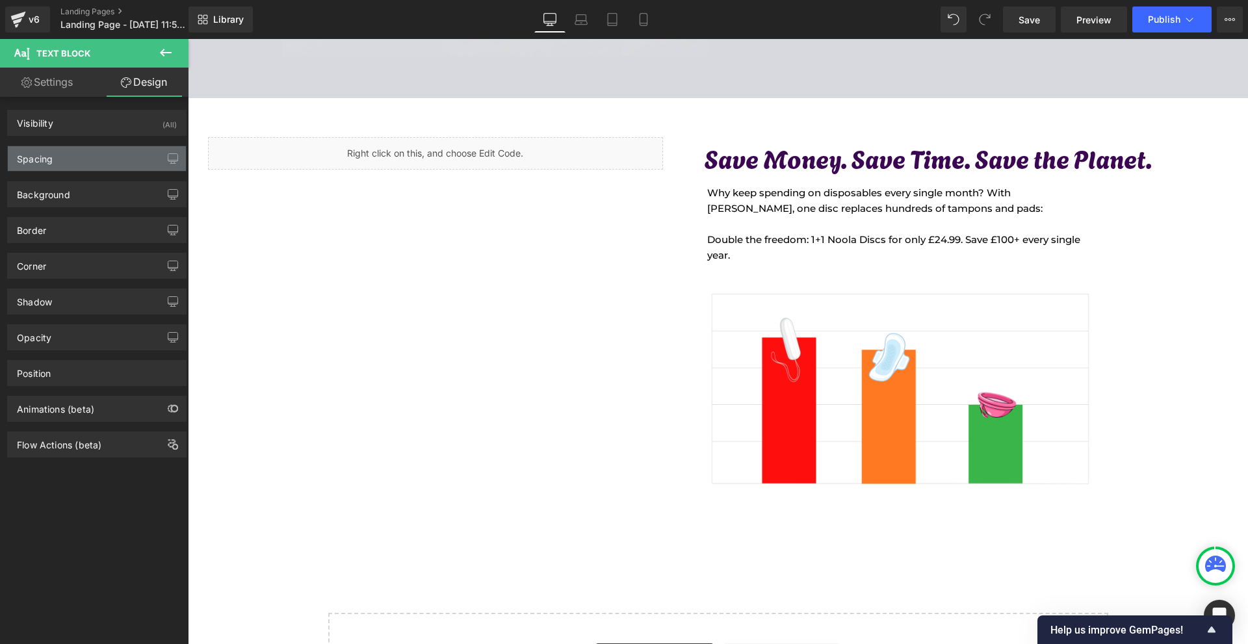
click at [99, 152] on div "Spacing" at bounding box center [97, 158] width 178 height 25
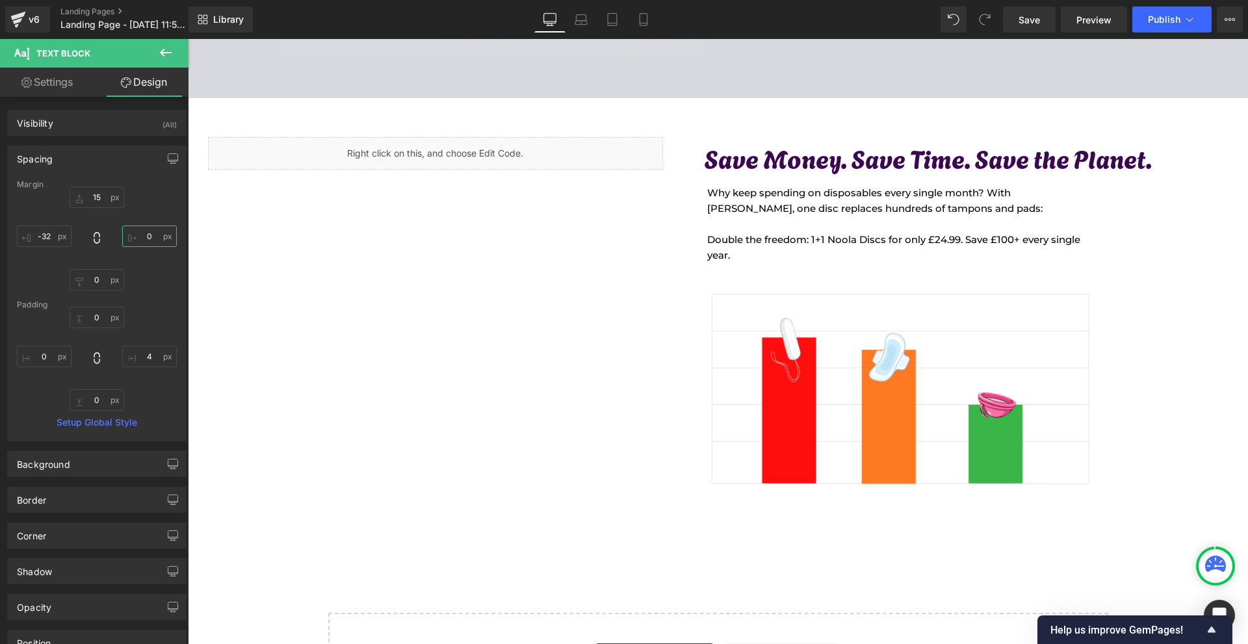
click at [156, 231] on input "0" at bounding box center [149, 236] width 55 height 21
type input "-100"
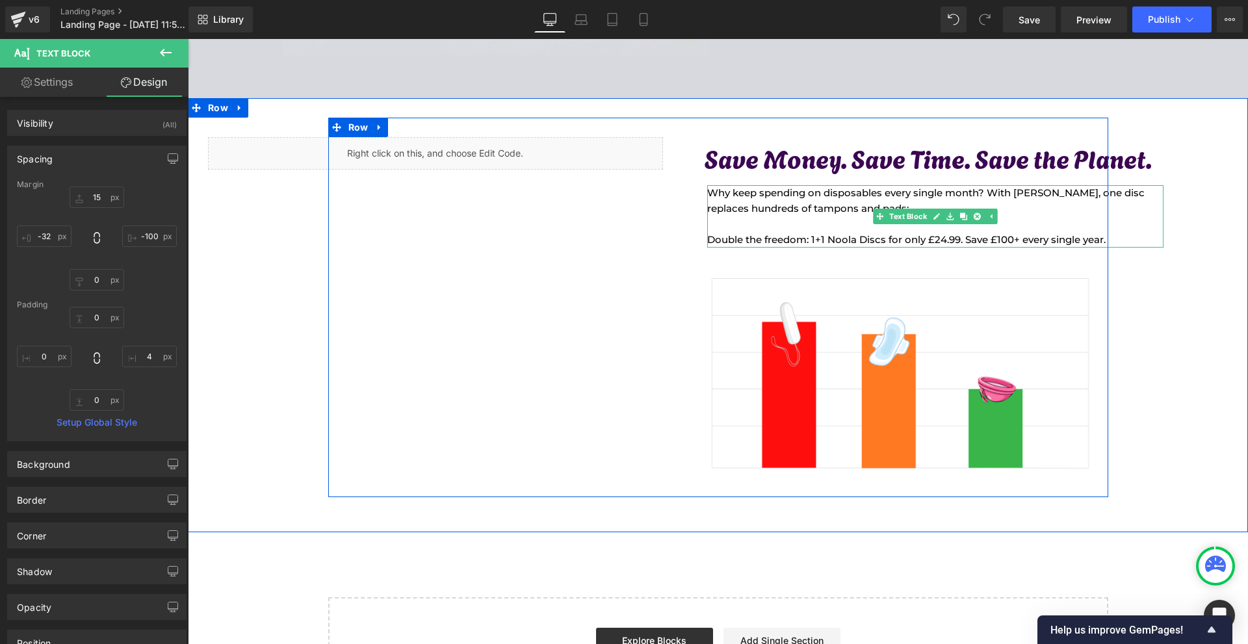
click at [995, 241] on p "Double the freedom: 1+1 Noola Discs for only £24.99. Save £100+ every single ye…" at bounding box center [934, 240] width 454 height 16
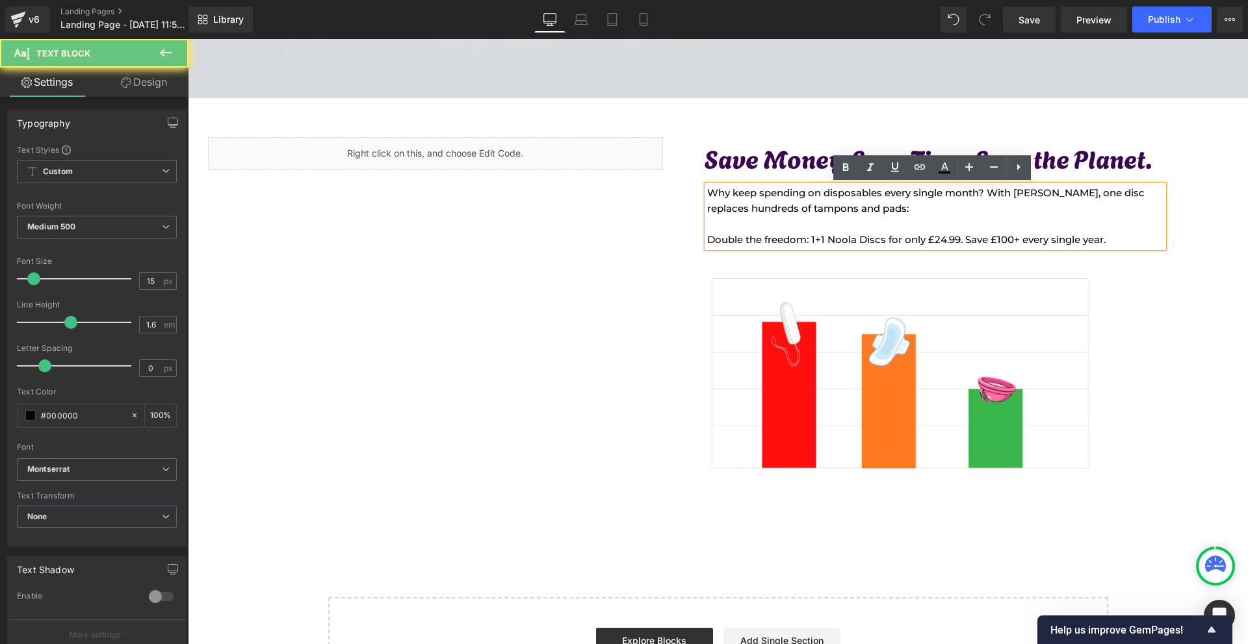
click at [1003, 237] on p "Double the freedom: 1+1 Noola Discs for only £24.99. Save £100+ every single ye…" at bounding box center [934, 240] width 454 height 16
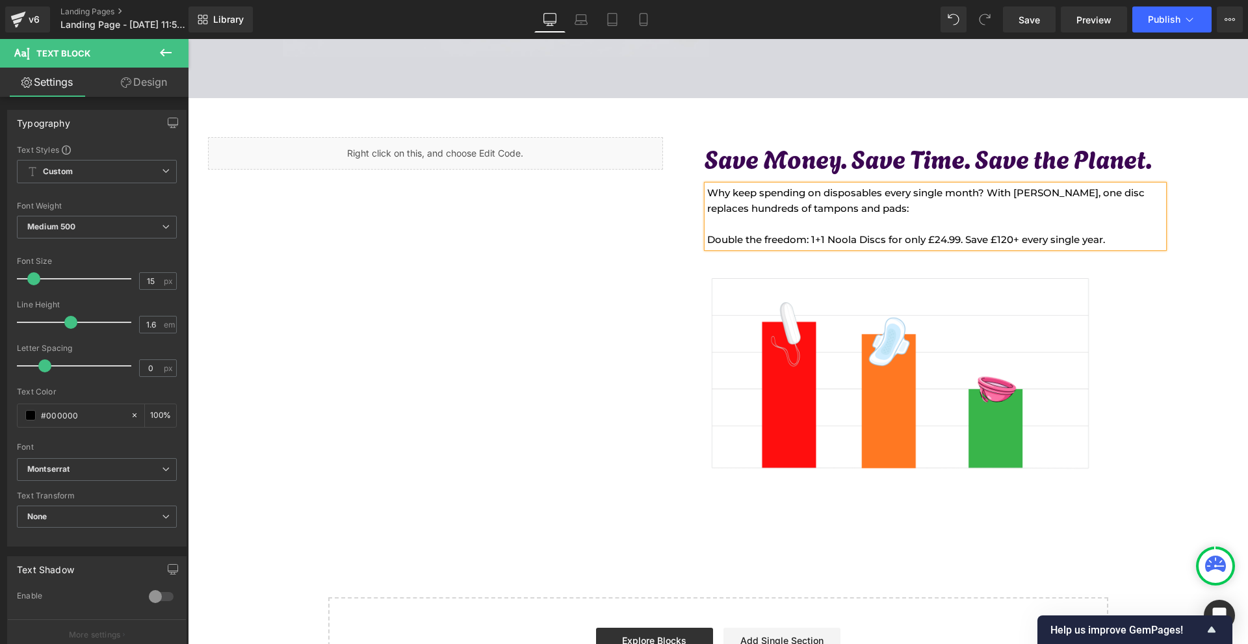
click at [1160, 311] on div "Liquid Save Money. Save Time. Save the Planet. Heading 47px Why keep spending o…" at bounding box center [718, 308] width 1060 height 380
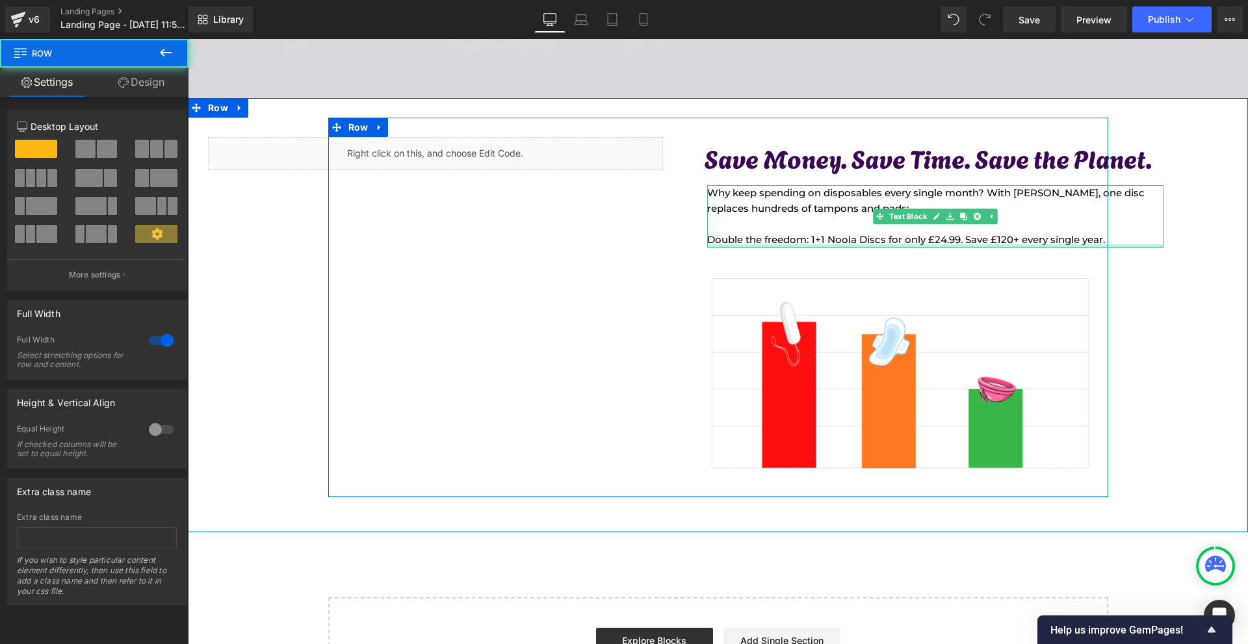
click at [798, 243] on p "Double the freedom: 1+1 Noola Discs for only £24.99. Save £120+ every single ye…" at bounding box center [934, 240] width 454 height 16
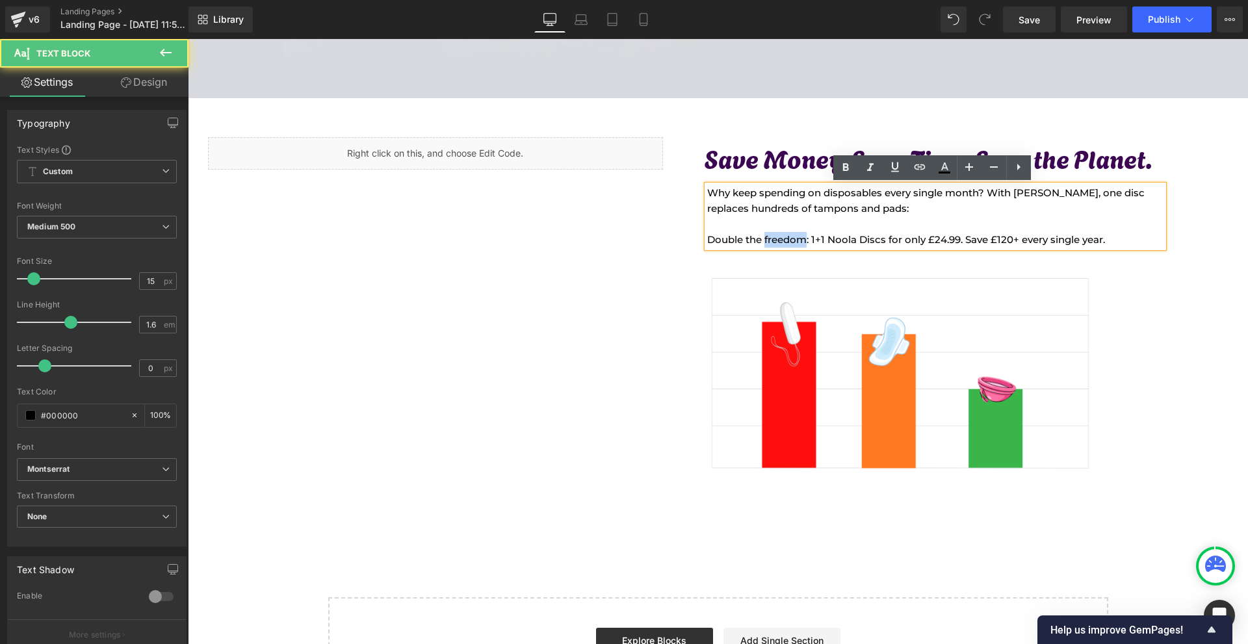
click at [798, 243] on p "Double the freedom: 1+1 Noola Discs for only £24.99. Save £120+ every single ye…" at bounding box center [934, 240] width 454 height 16
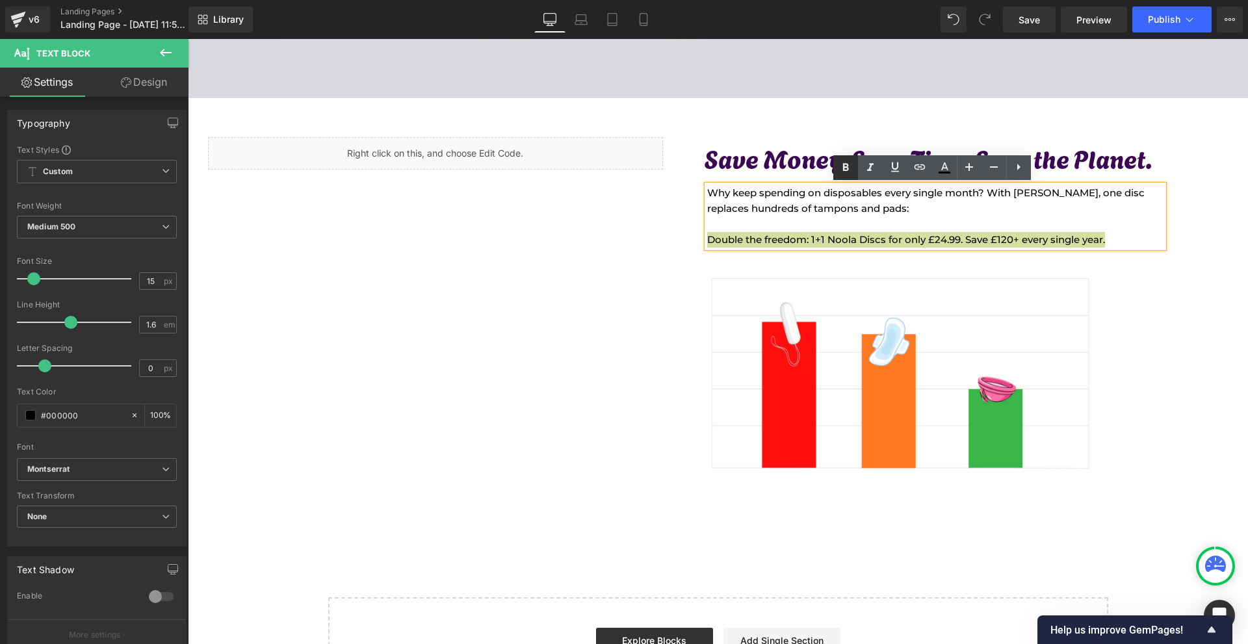
click at [839, 172] on icon at bounding box center [846, 168] width 16 height 16
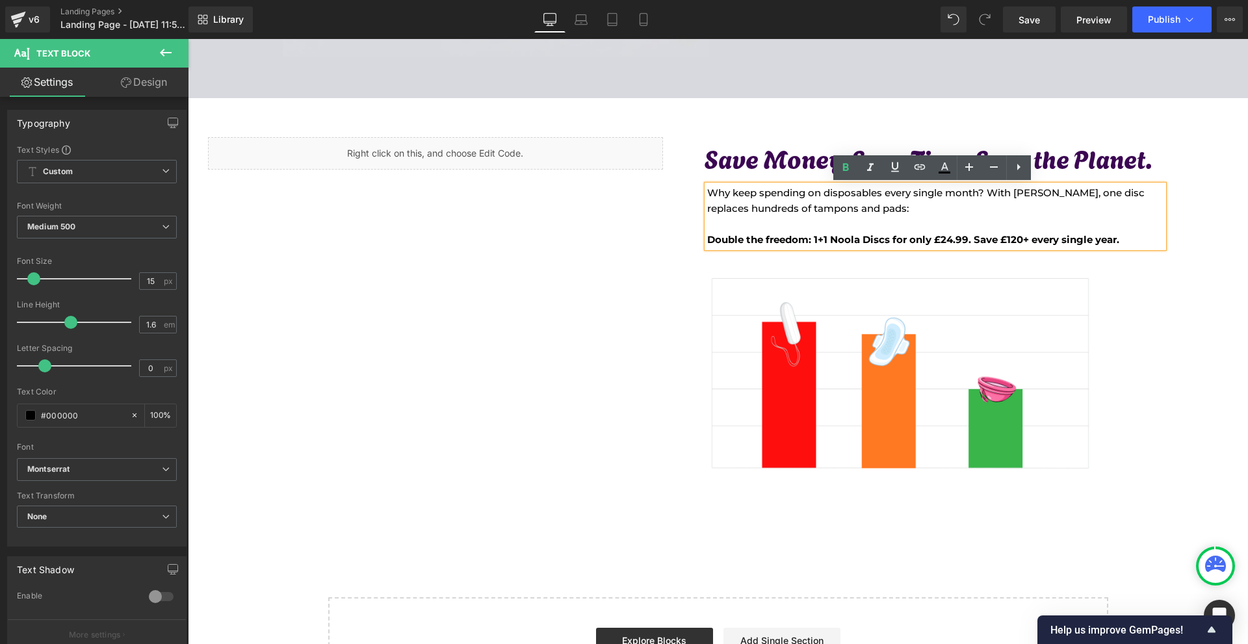
click at [1178, 305] on div "Liquid Save Money. Save Time. Save the Planet. Heading 47px Why keep spending o…" at bounding box center [718, 308] width 1060 height 380
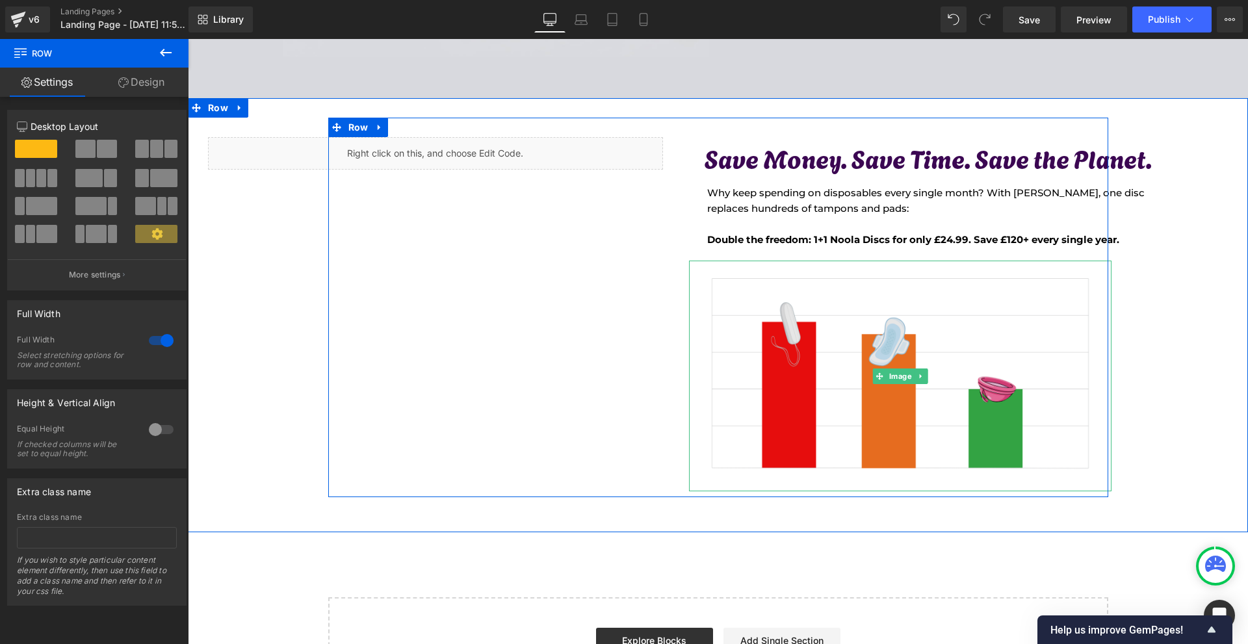
click at [925, 338] on img at bounding box center [900, 376] width 423 height 230
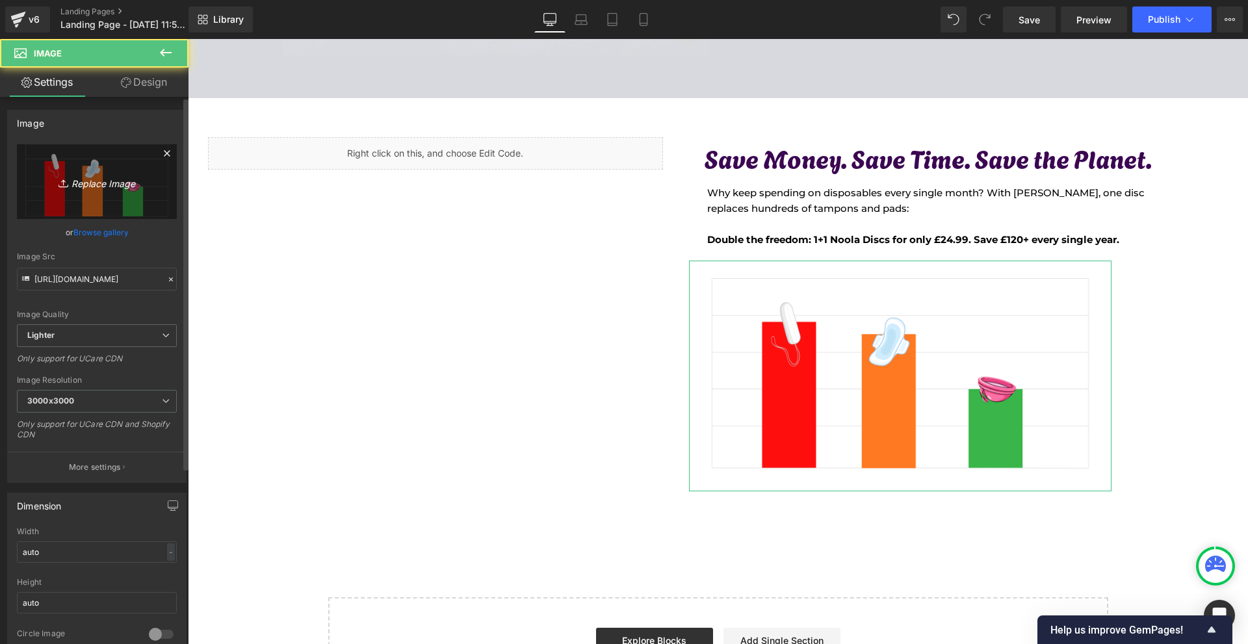
click at [98, 155] on link "Replace Image" at bounding box center [97, 181] width 160 height 75
type input "C:\fakepath\Névtelen (1980 x 1080 képpont) (56).png"
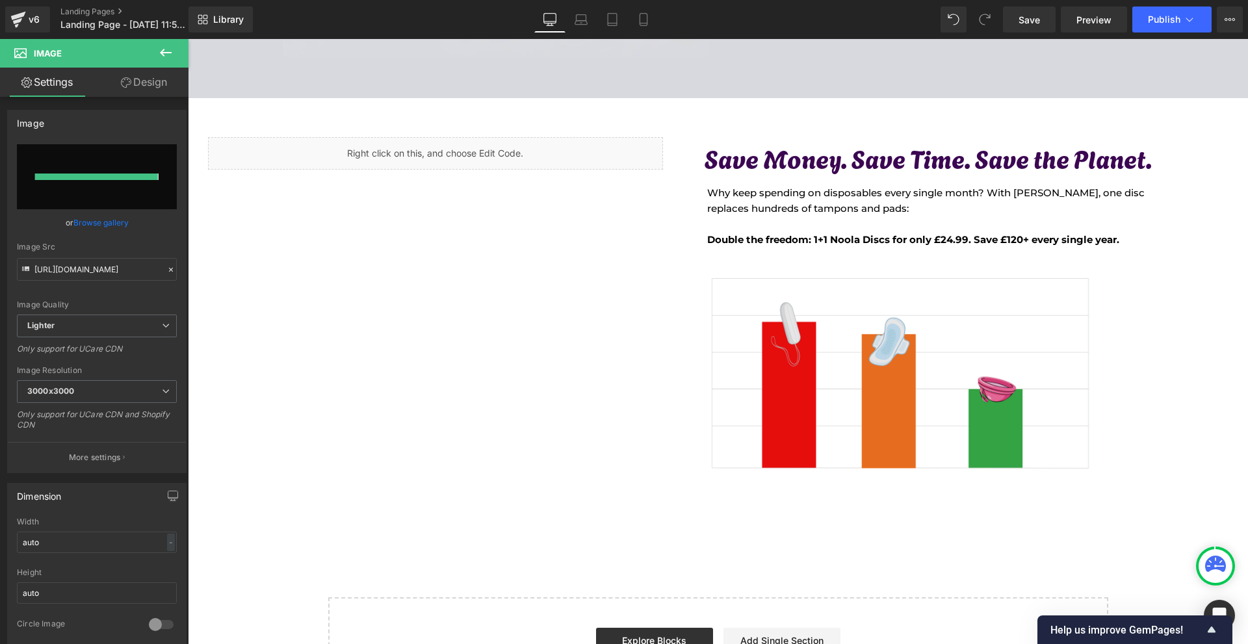
type input "[URL][DOMAIN_NAME]"
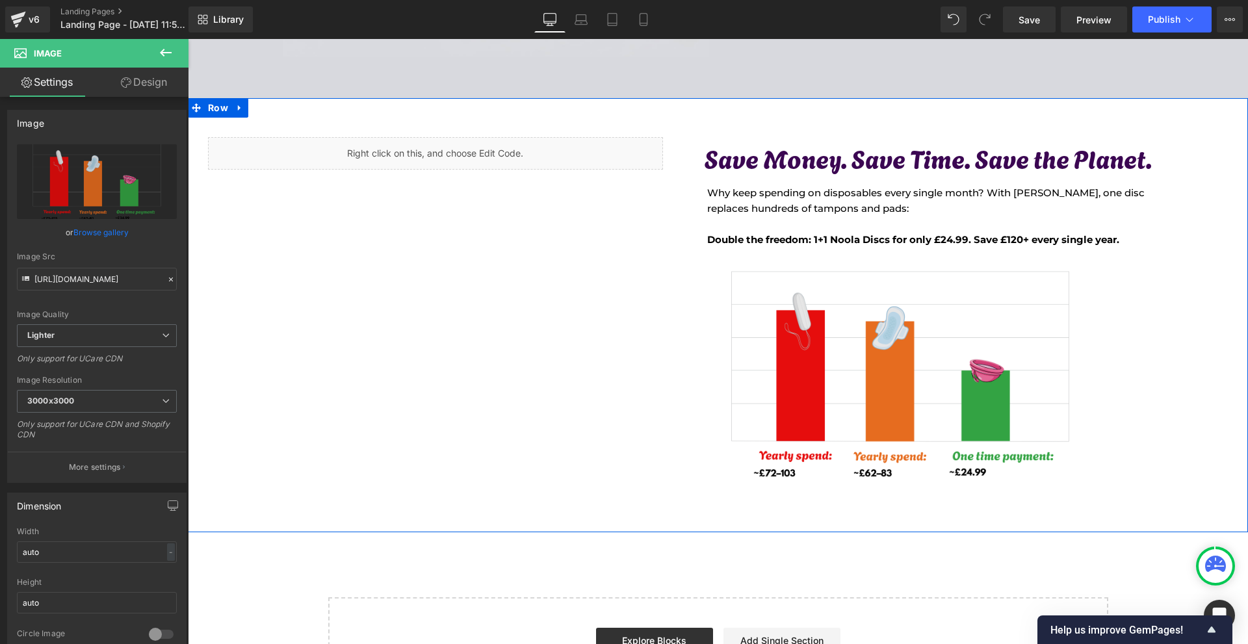
click at [1038, 452] on img at bounding box center [900, 376] width 423 height 230
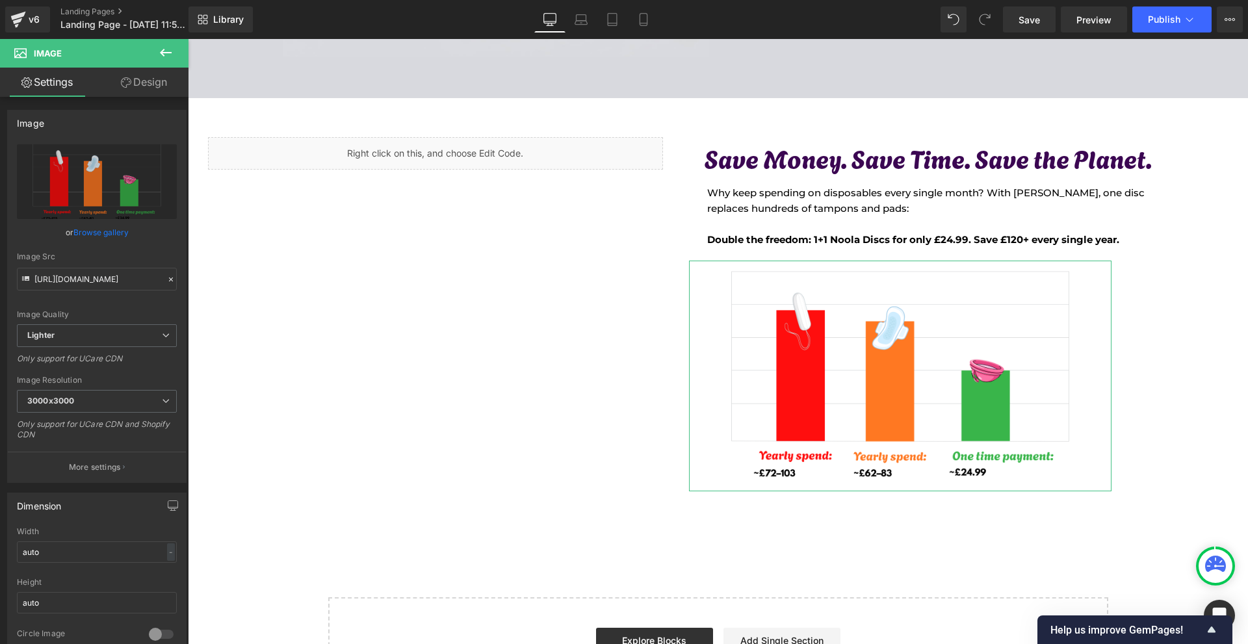
click at [157, 83] on link "Design" at bounding box center [144, 82] width 94 height 29
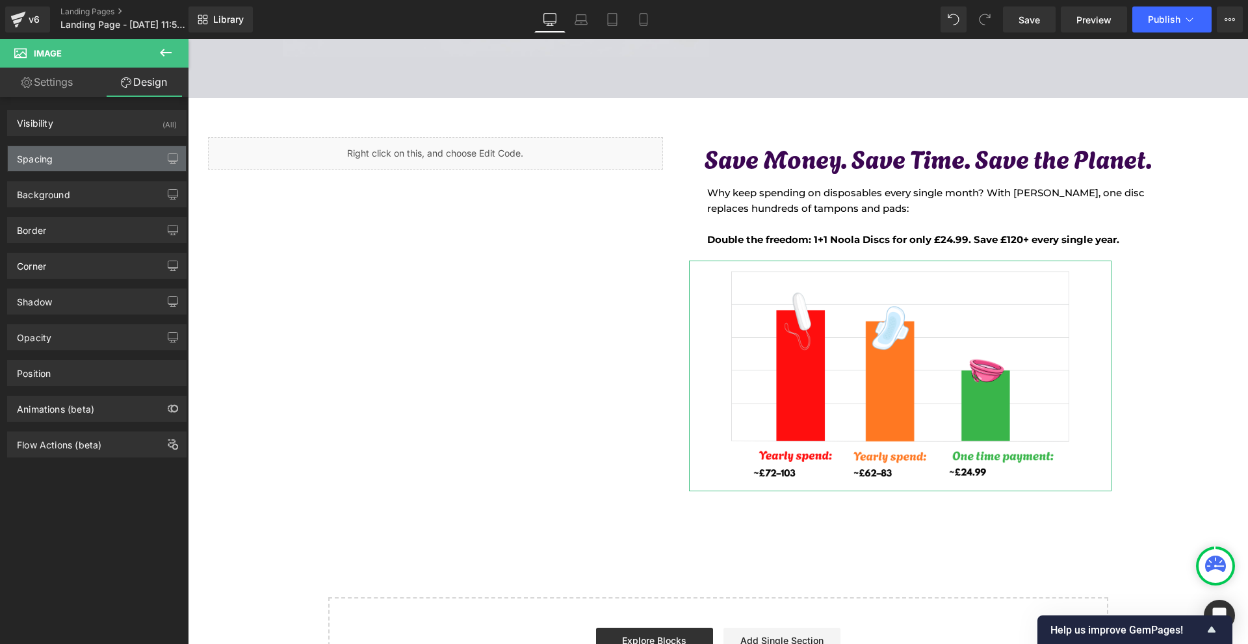
type input "20"
type input "-20"
type input "0"
type input "-60"
type input "0"
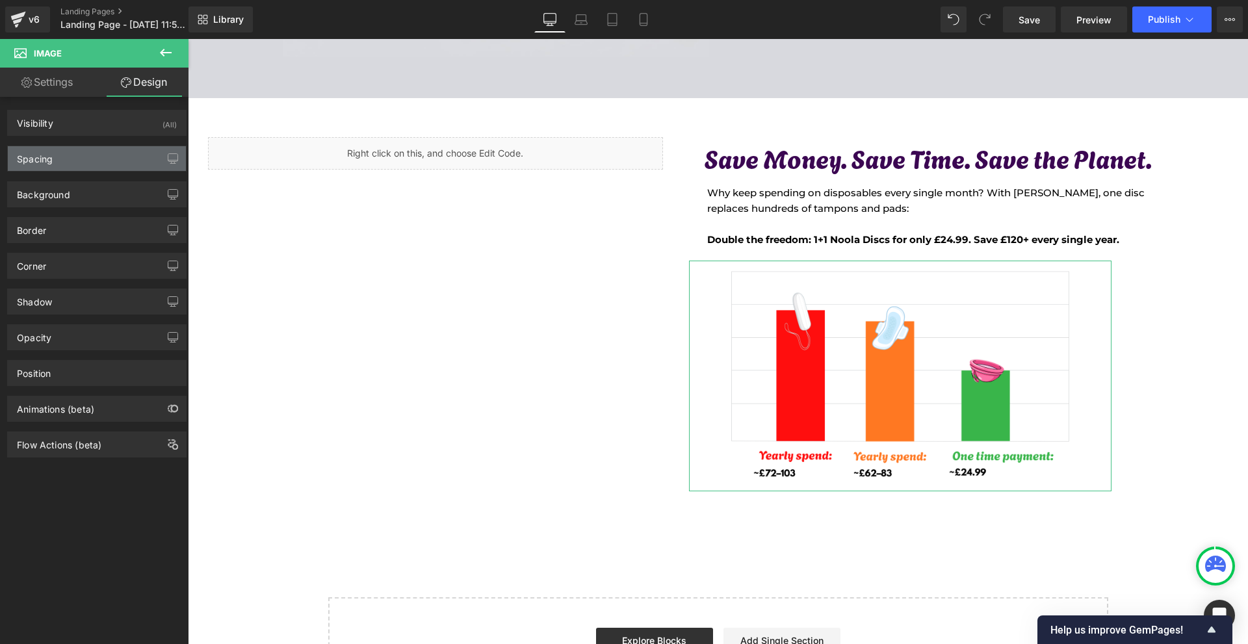
type input "0"
click at [98, 166] on div "Spacing" at bounding box center [97, 158] width 178 height 25
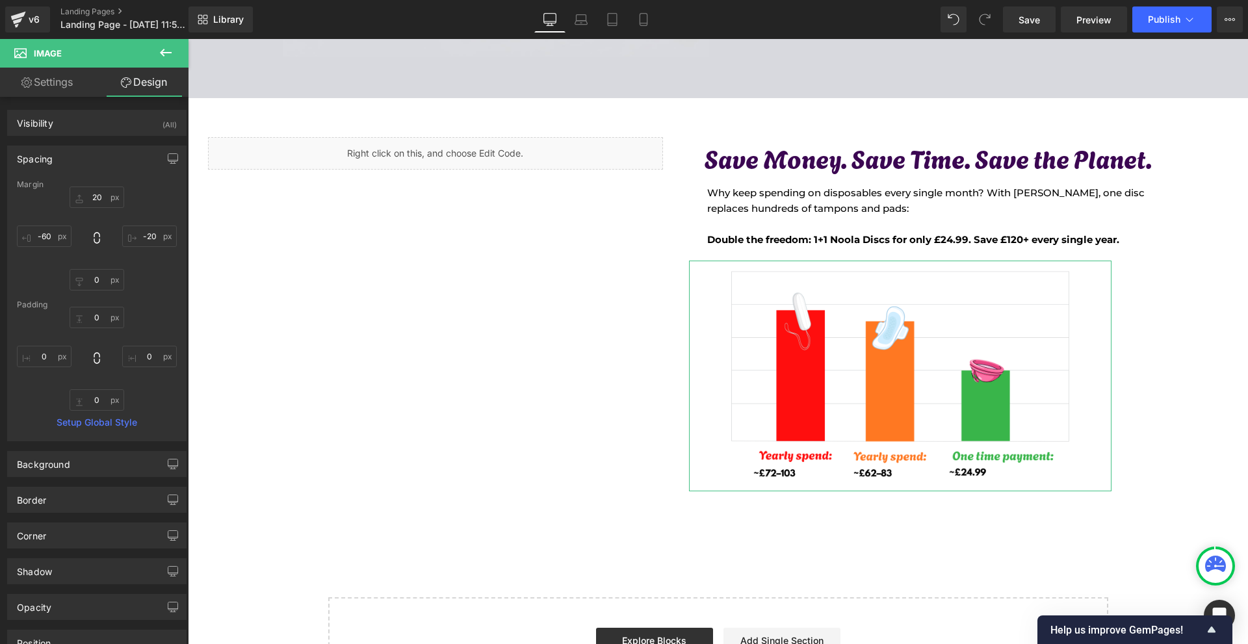
click at [164, 221] on div "20px 20 -20px -20 0px 0 -60px -60" at bounding box center [97, 239] width 160 height 104
click at [161, 230] on input "-20" at bounding box center [149, 236] width 55 height 21
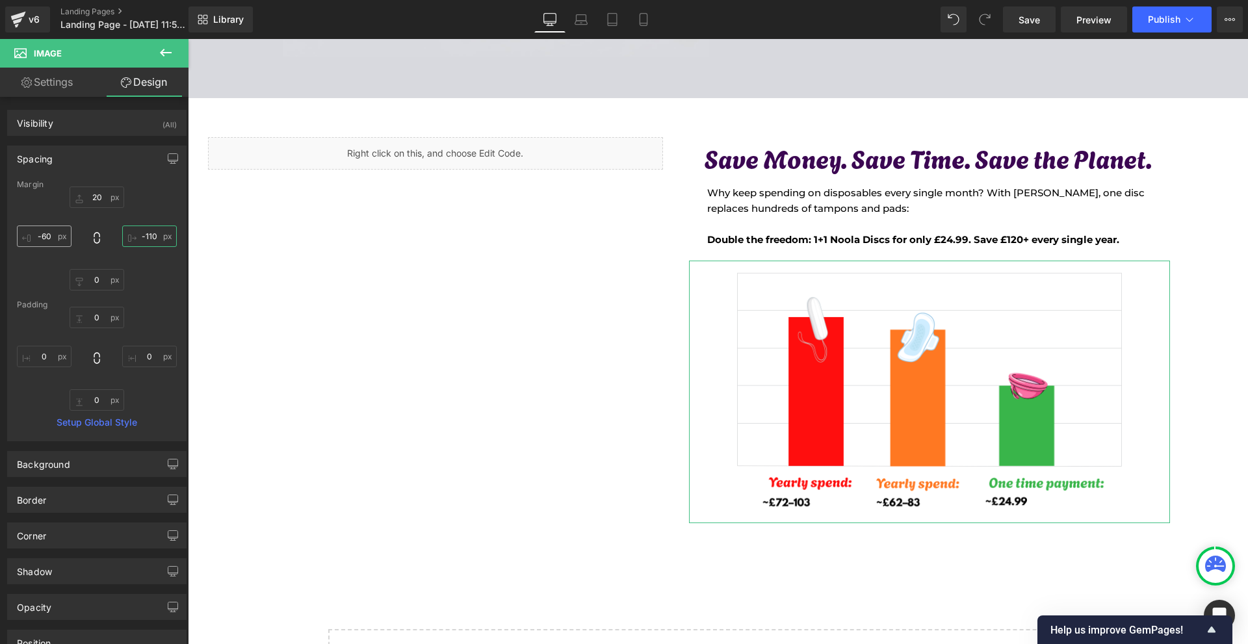
type input "-110"
click at [61, 234] on input "-60" at bounding box center [44, 236] width 55 height 21
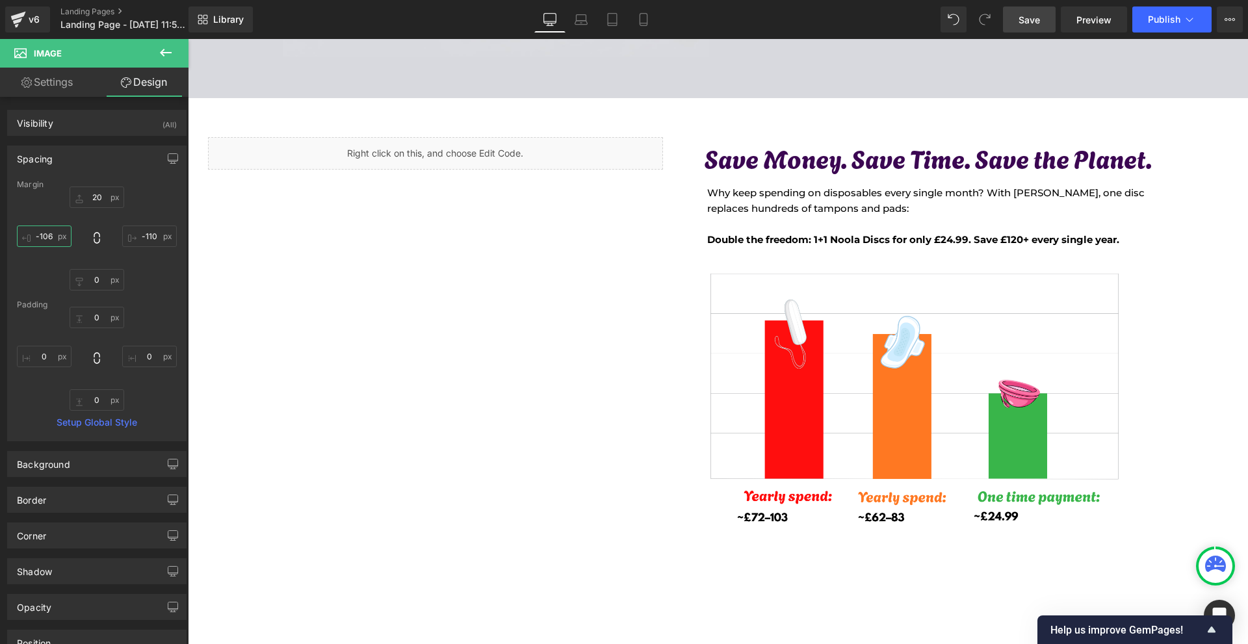
type input "-106"
click at [1037, 15] on span "Save" at bounding box center [1029, 20] width 21 height 14
click at [1028, 8] on link "Save" at bounding box center [1029, 20] width 53 height 26
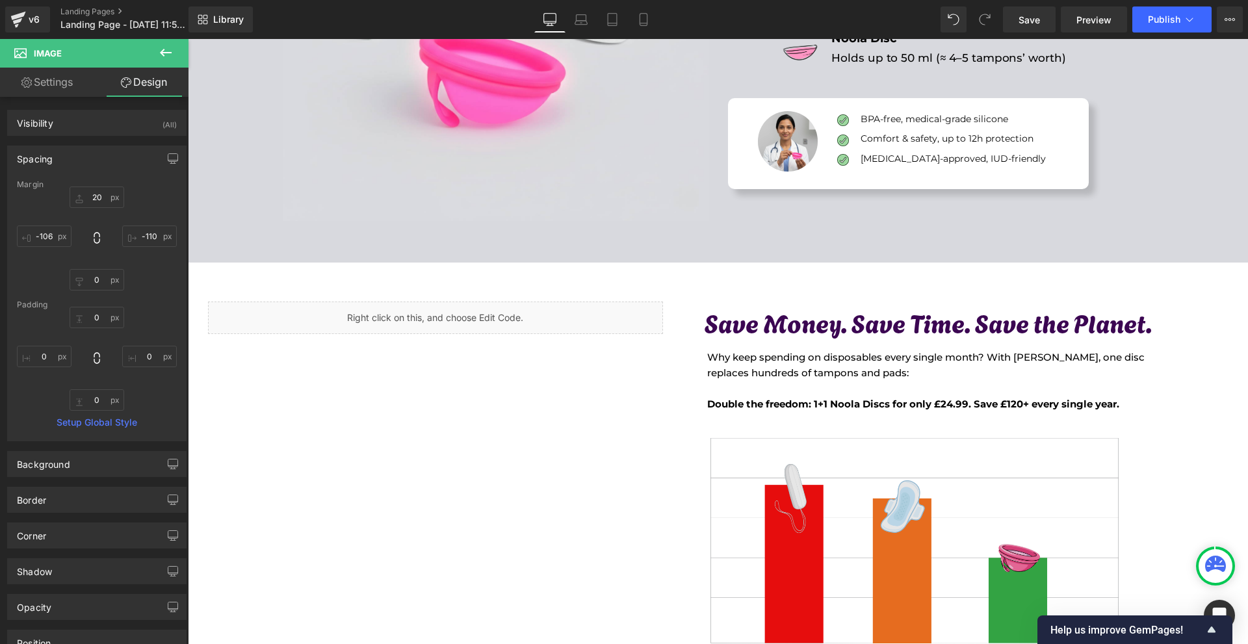
scroll to position [3868, 0]
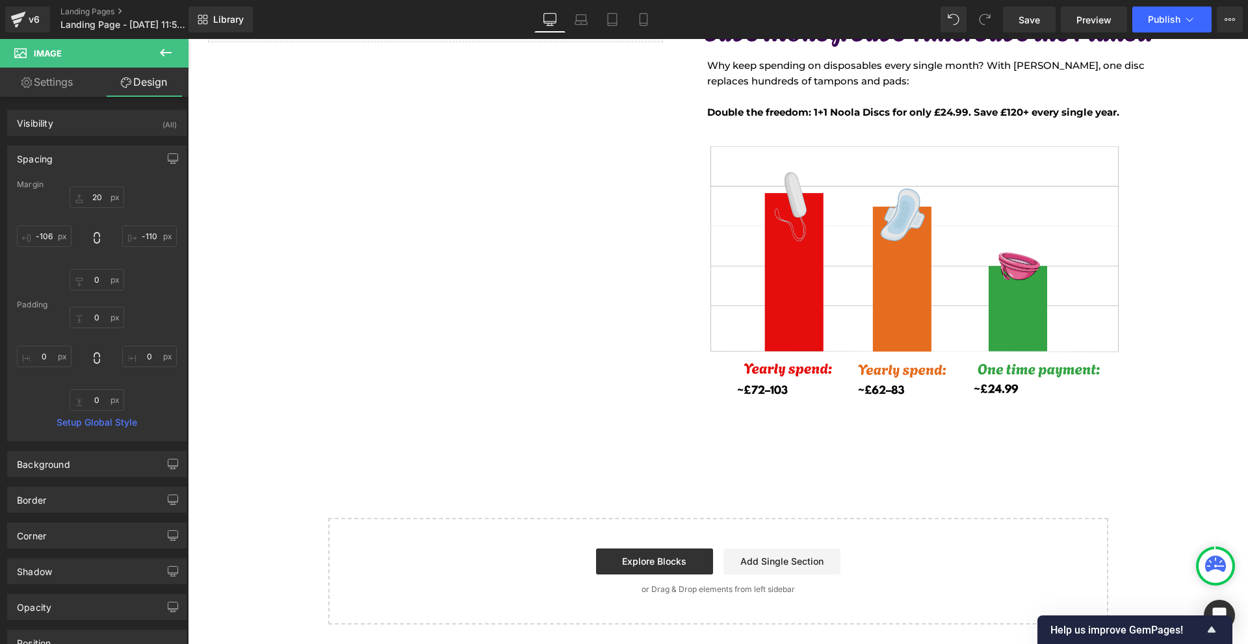
click at [791, 332] on img at bounding box center [914, 272] width 511 height 279
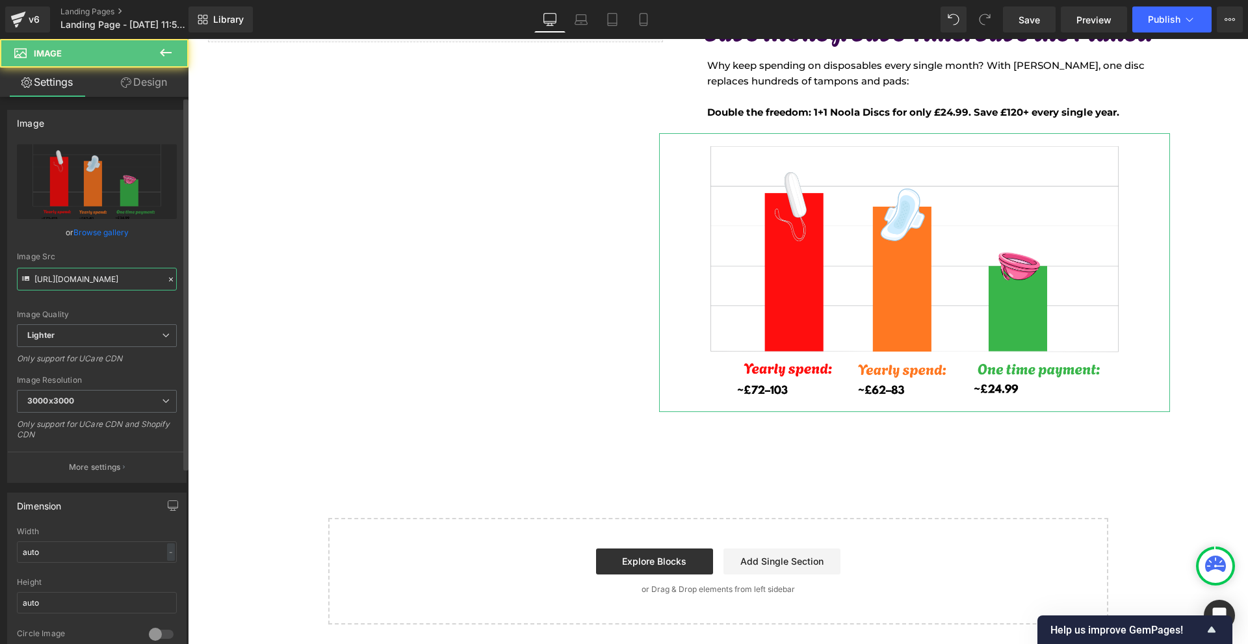
click at [41, 284] on input "[URL][DOMAIN_NAME]" at bounding box center [97, 279] width 160 height 23
paste input "[DOMAIN_NAME][URL]"
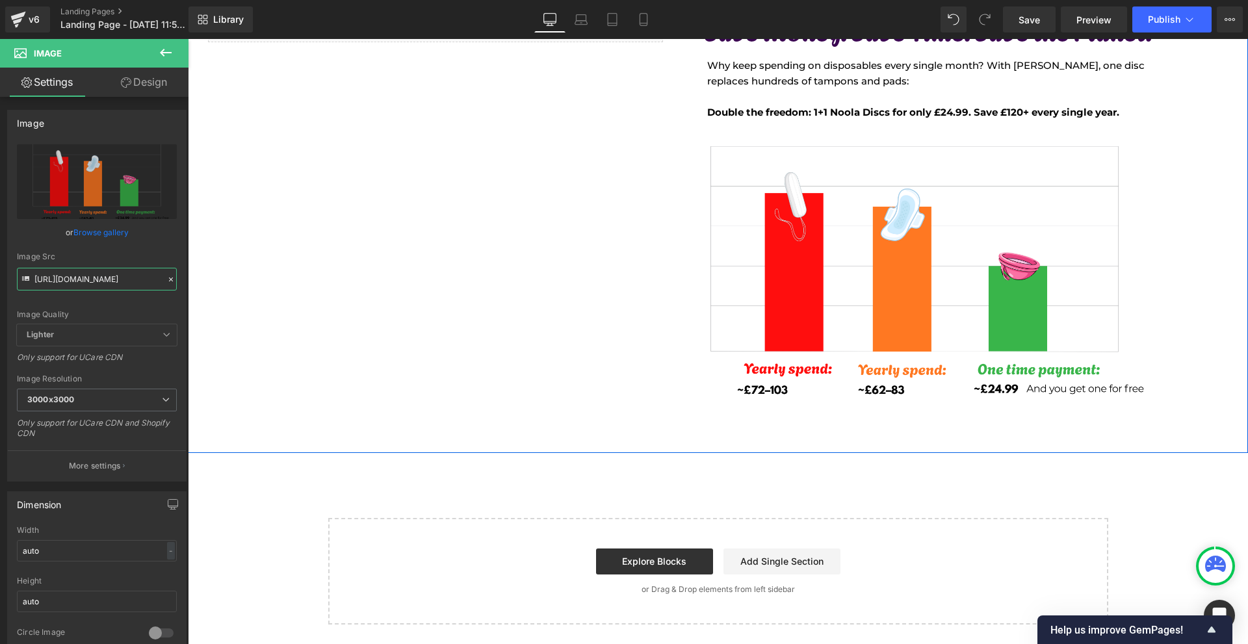
scroll to position [3738, 0]
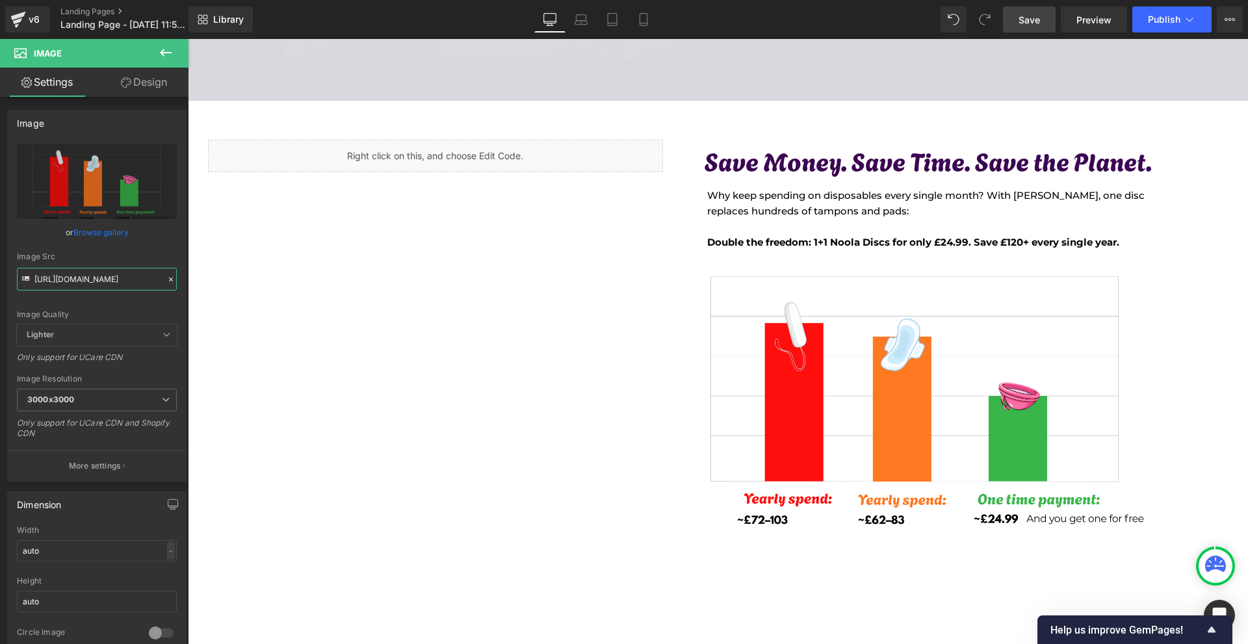
type input "[URL][DOMAIN_NAME]"
click at [1021, 13] on span "Save" at bounding box center [1029, 20] width 21 height 14
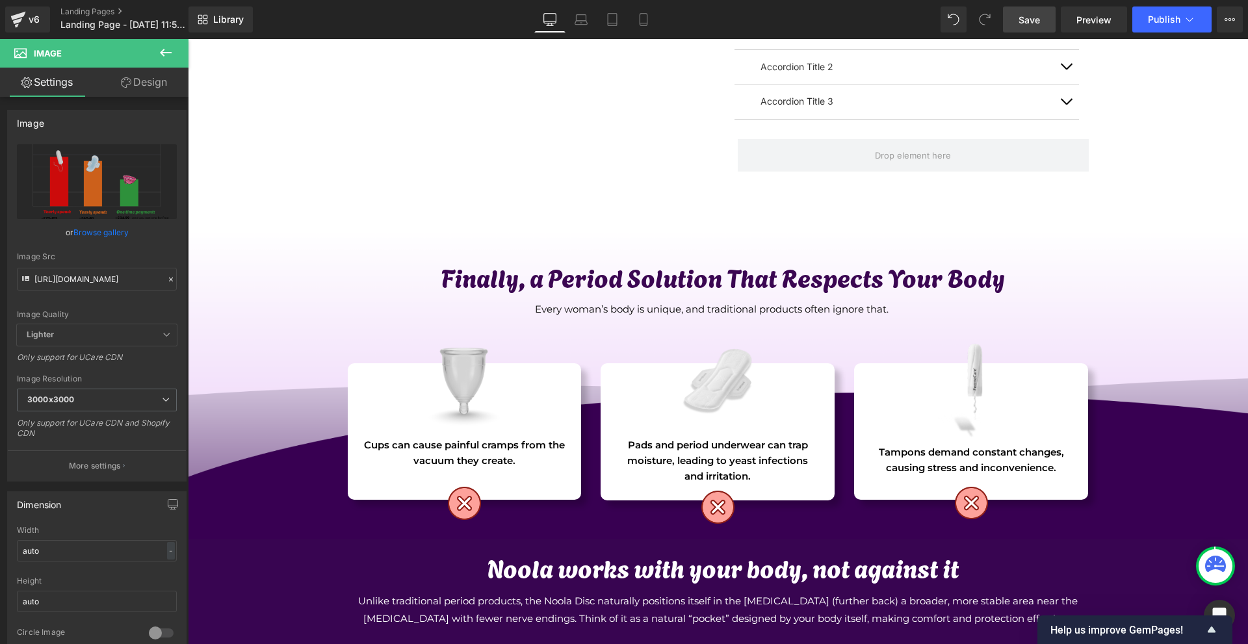
scroll to position [650, 0]
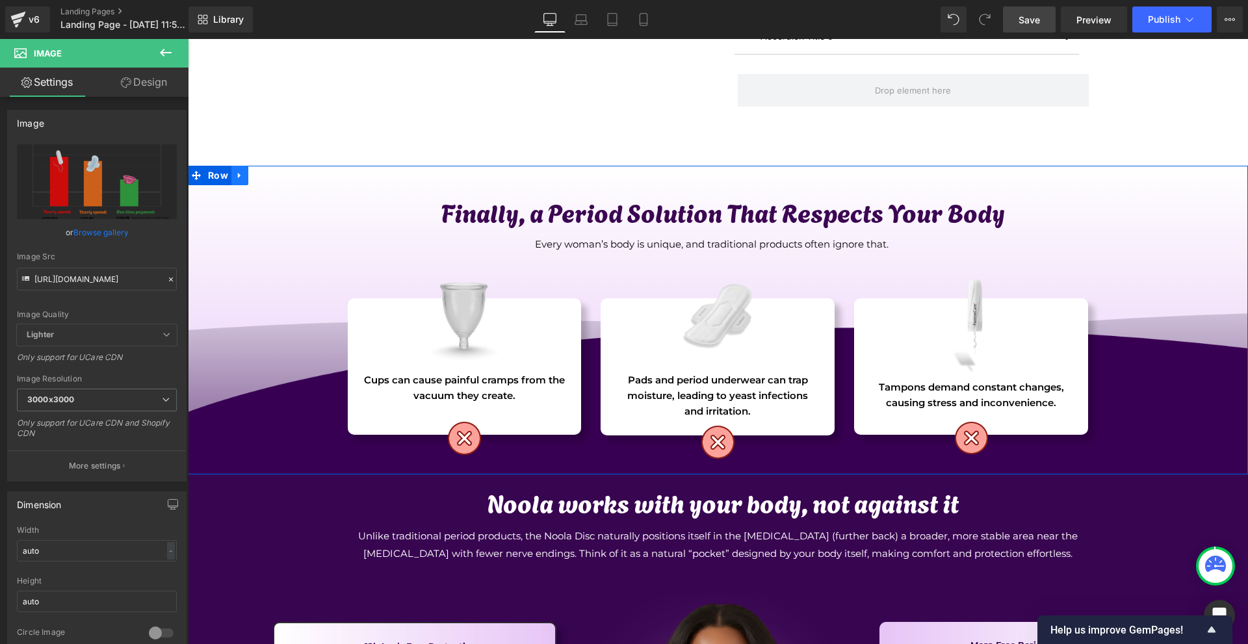
click at [238, 181] on link at bounding box center [239, 176] width 17 height 20
click at [252, 176] on icon at bounding box center [256, 175] width 9 height 9
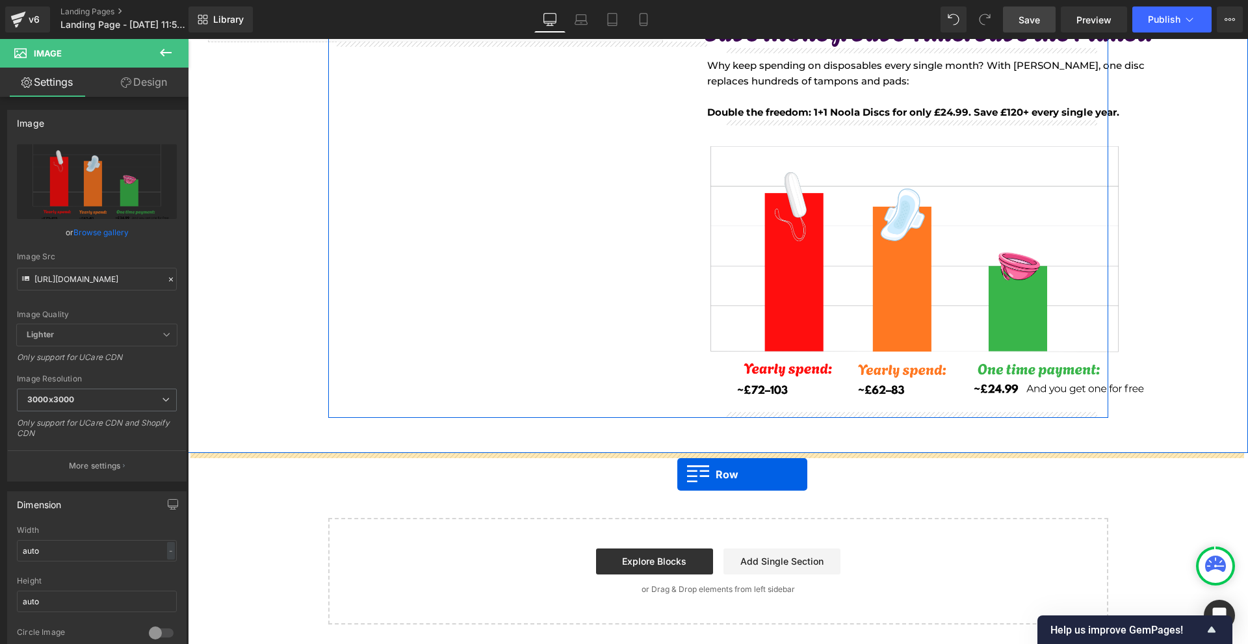
drag, startPoint x: 212, startPoint y: 482, endPoint x: 678, endPoint y: 475, distance: 465.6
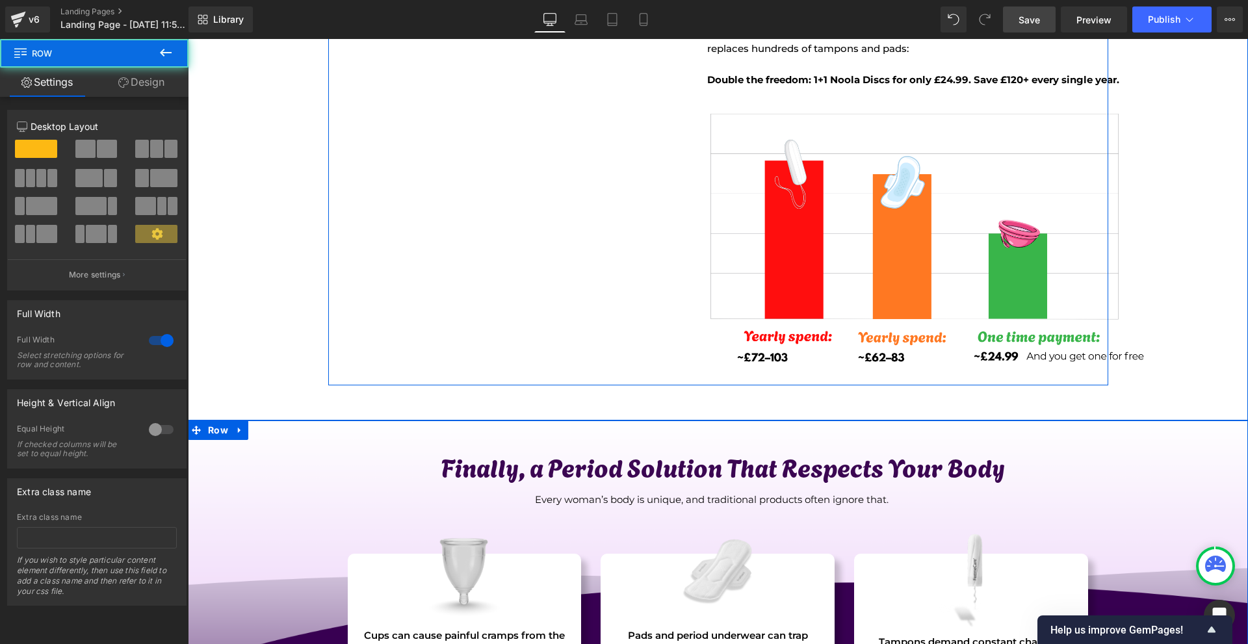
scroll to position [3868, 0]
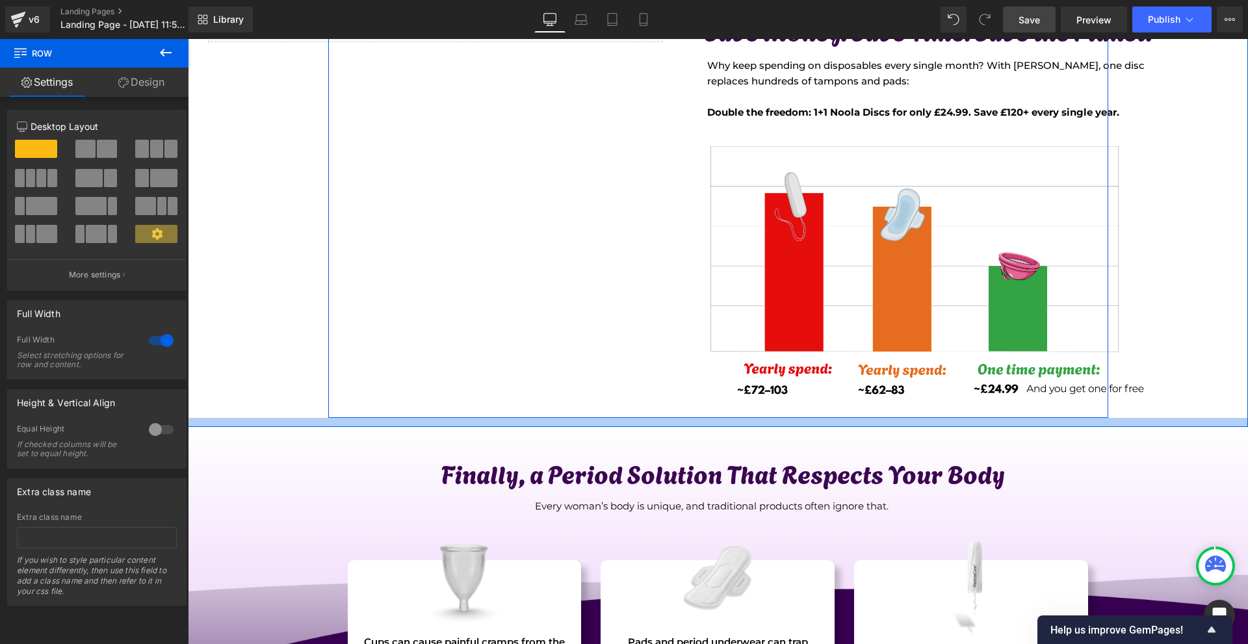
drag, startPoint x: 724, startPoint y: 432, endPoint x: 748, endPoint y: 404, distance: 36.4
click at [748, 404] on div "Liquid Save Money. Save Time. Save the Planet. Heading 47px Why keep spending o…" at bounding box center [718, 199] width 1060 height 456
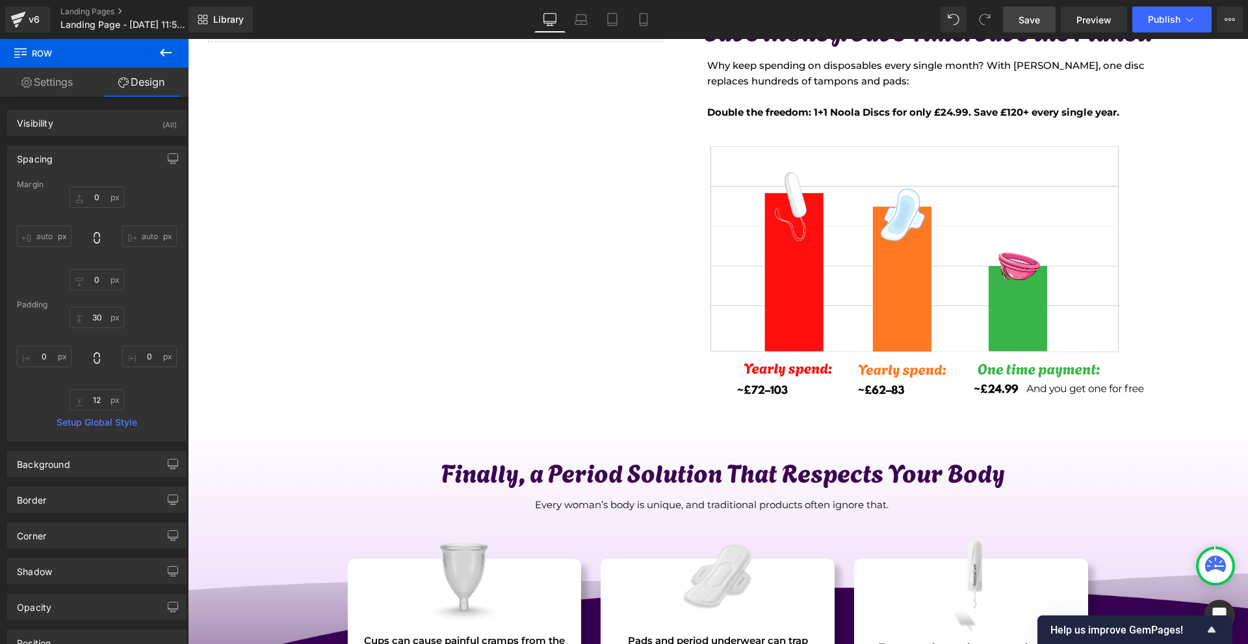
scroll to position [4128, 0]
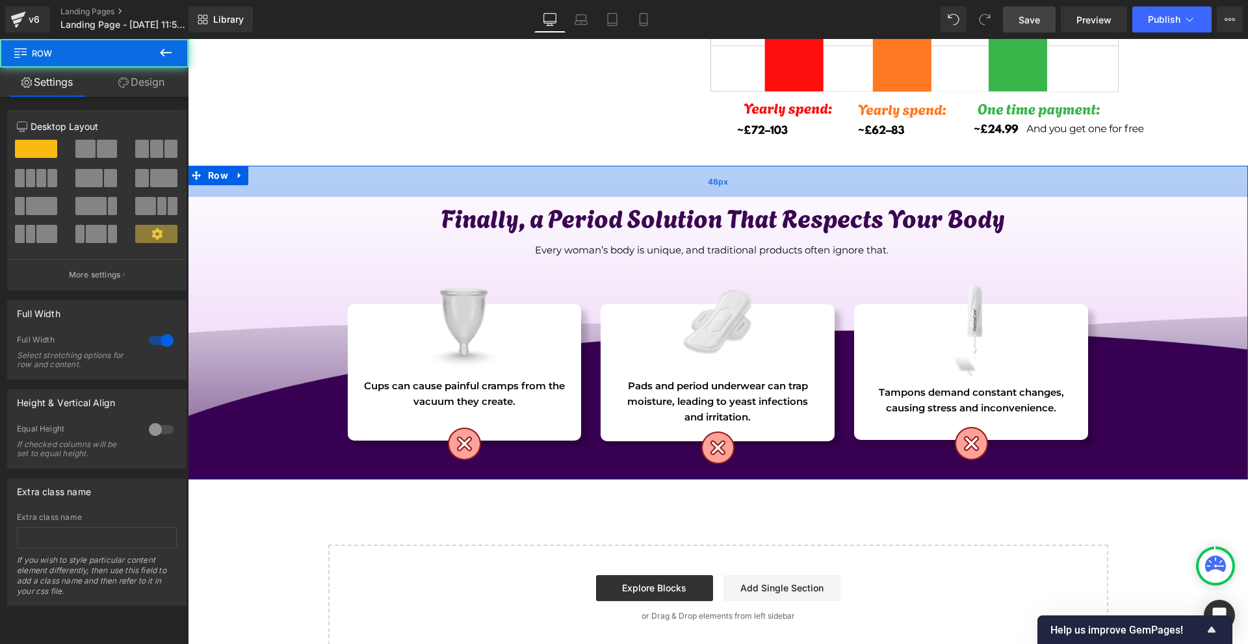
drag, startPoint x: 828, startPoint y: 174, endPoint x: 836, endPoint y: 182, distance: 11.5
click at [828, 184] on div "48px" at bounding box center [718, 181] width 1060 height 31
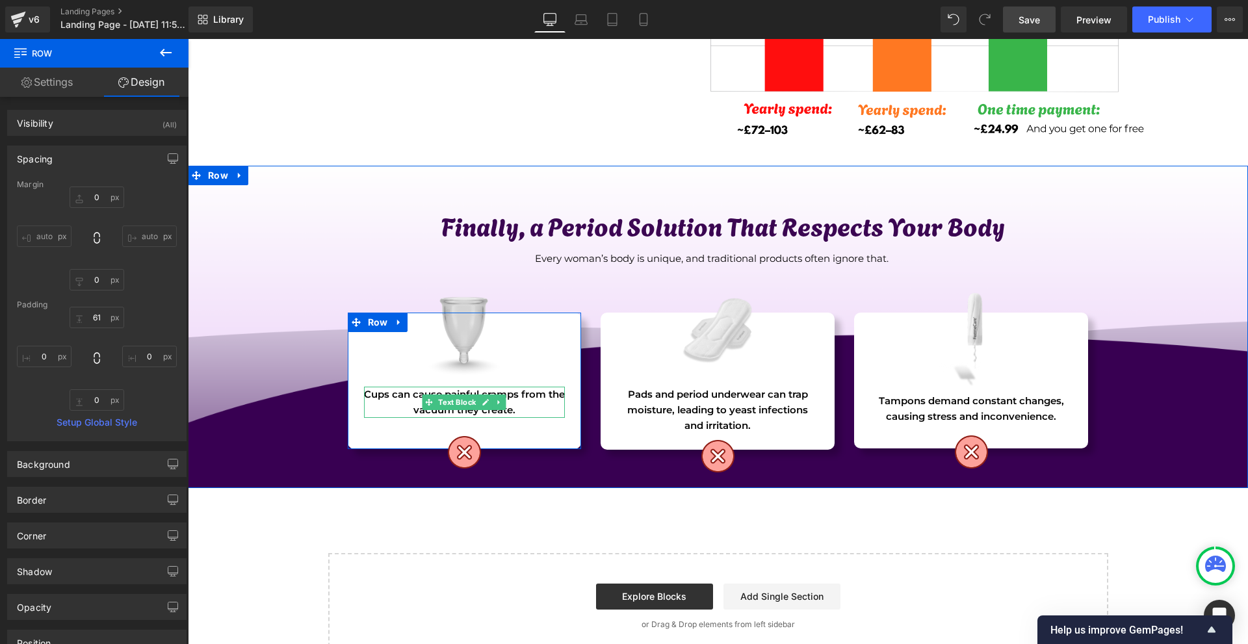
click at [415, 392] on p "Cups can cause painful cramps from the vacuum they create." at bounding box center [465, 402] width 202 height 31
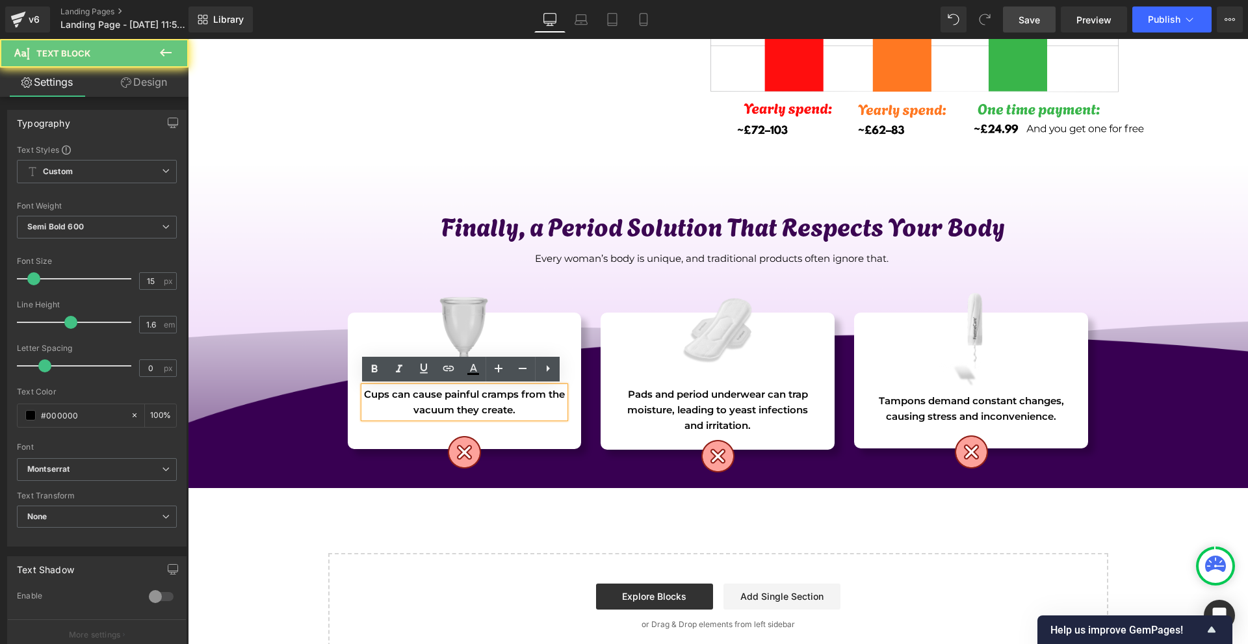
click at [415, 392] on p "Cups can cause painful cramps from the vacuum they create." at bounding box center [465, 402] width 202 height 31
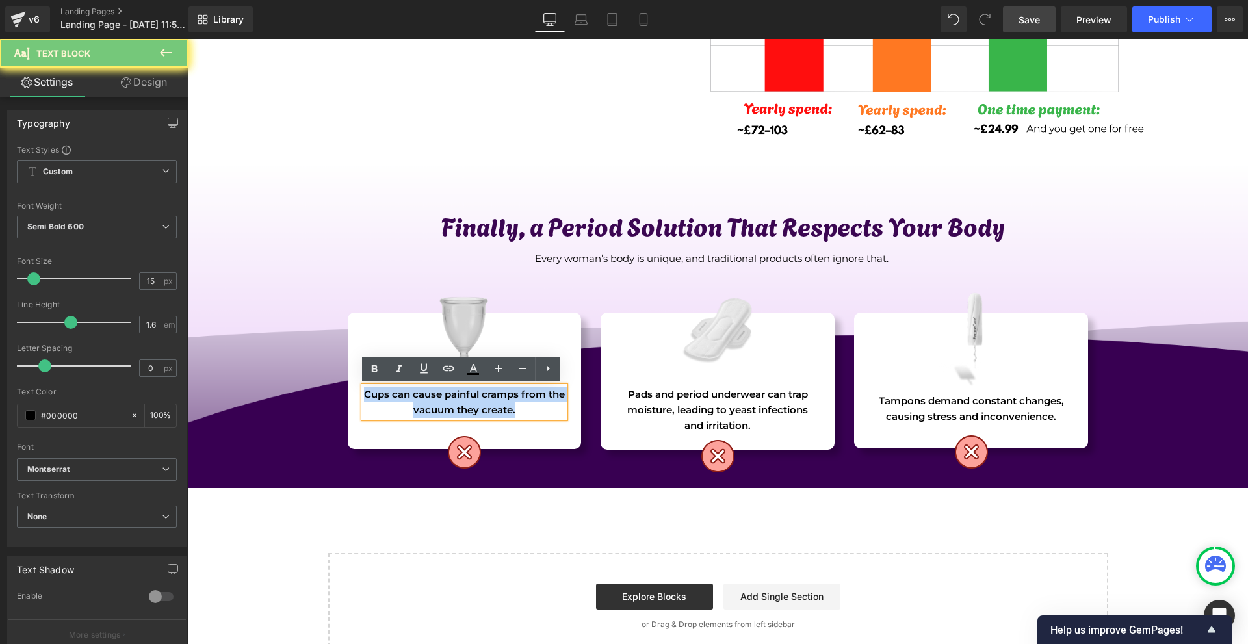
click at [415, 392] on p "Cups can cause painful cramps from the vacuum they create." at bounding box center [465, 402] width 202 height 31
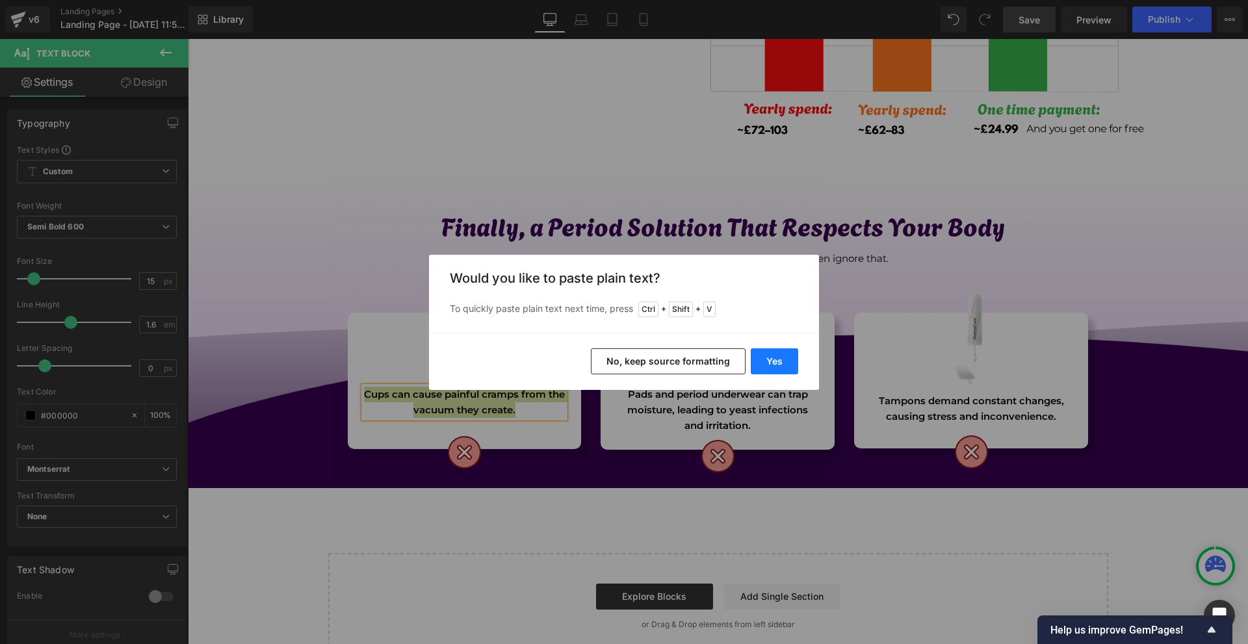
click at [769, 352] on button "Yes" at bounding box center [774, 362] width 47 height 26
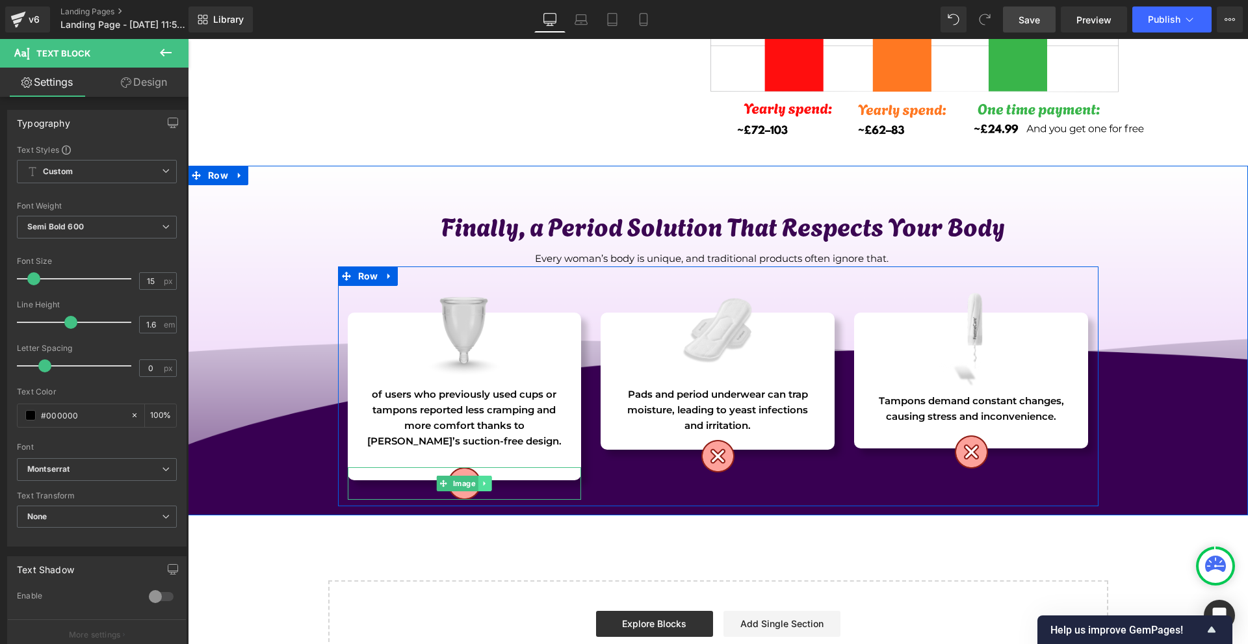
click at [479, 488] on link at bounding box center [486, 484] width 14 height 16
click at [488, 484] on icon at bounding box center [491, 483] width 7 height 7
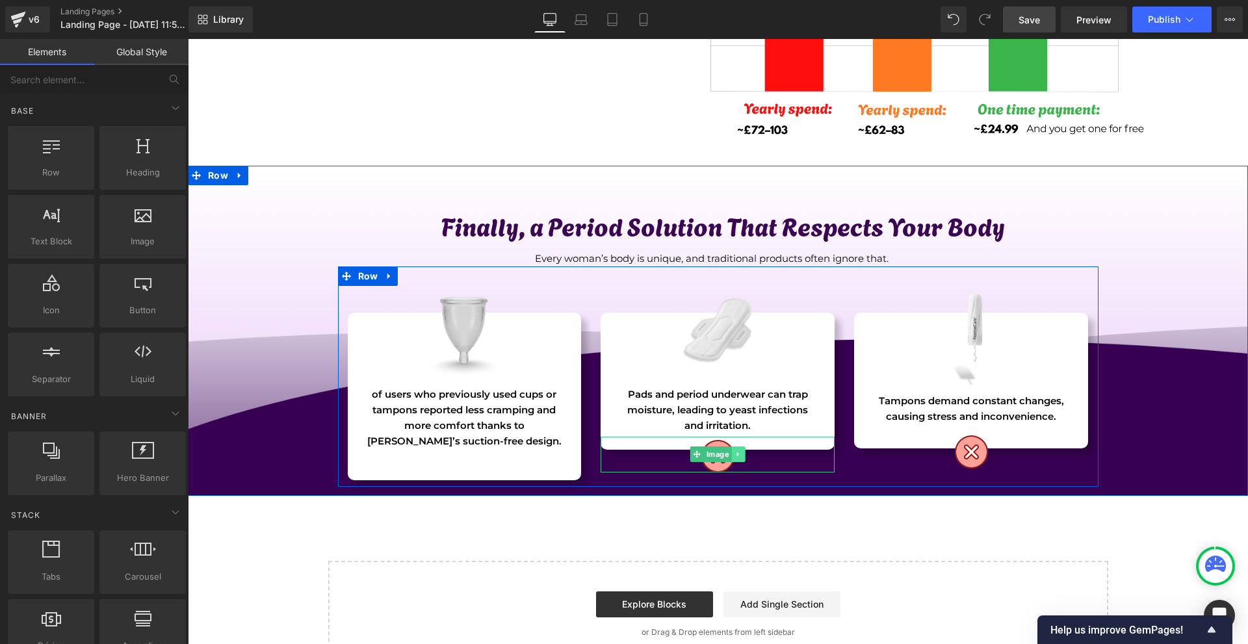
click at [733, 458] on link at bounding box center [739, 455] width 14 height 16
click at [742, 457] on icon at bounding box center [745, 454] width 7 height 7
click at [986, 452] on link at bounding box center [993, 452] width 14 height 16
click at [995, 454] on icon at bounding box center [998, 452] width 7 height 8
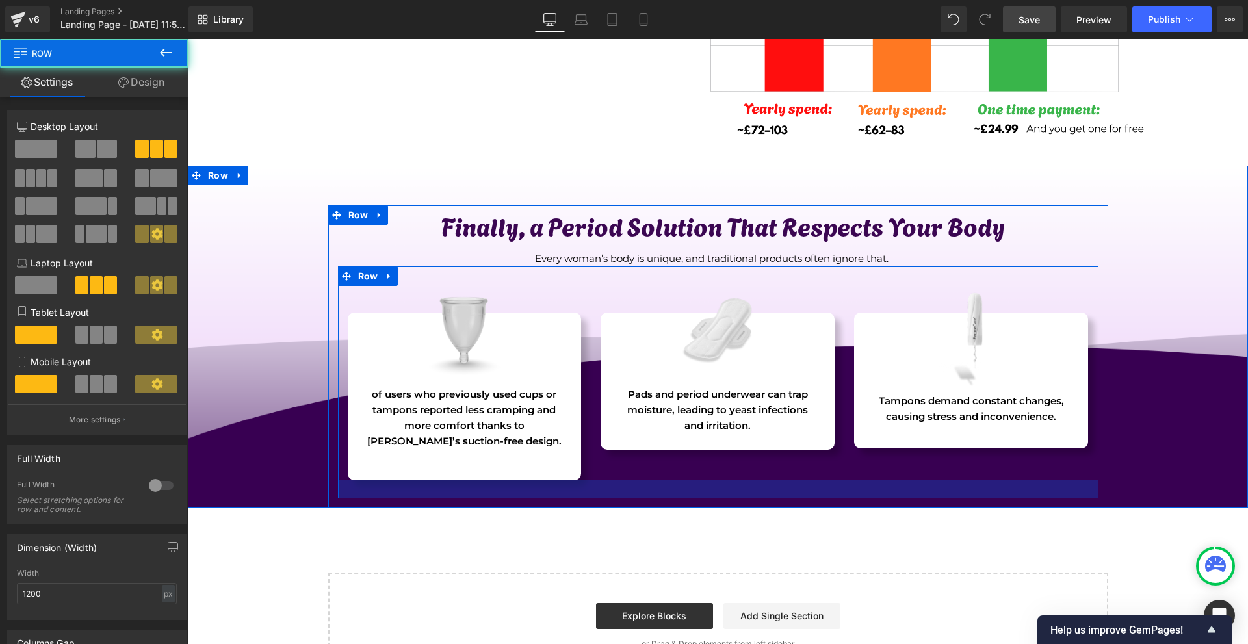
drag, startPoint x: 474, startPoint y: 486, endPoint x: 475, endPoint y: 497, distance: 10.4
click at [473, 499] on div at bounding box center [718, 490] width 761 height 18
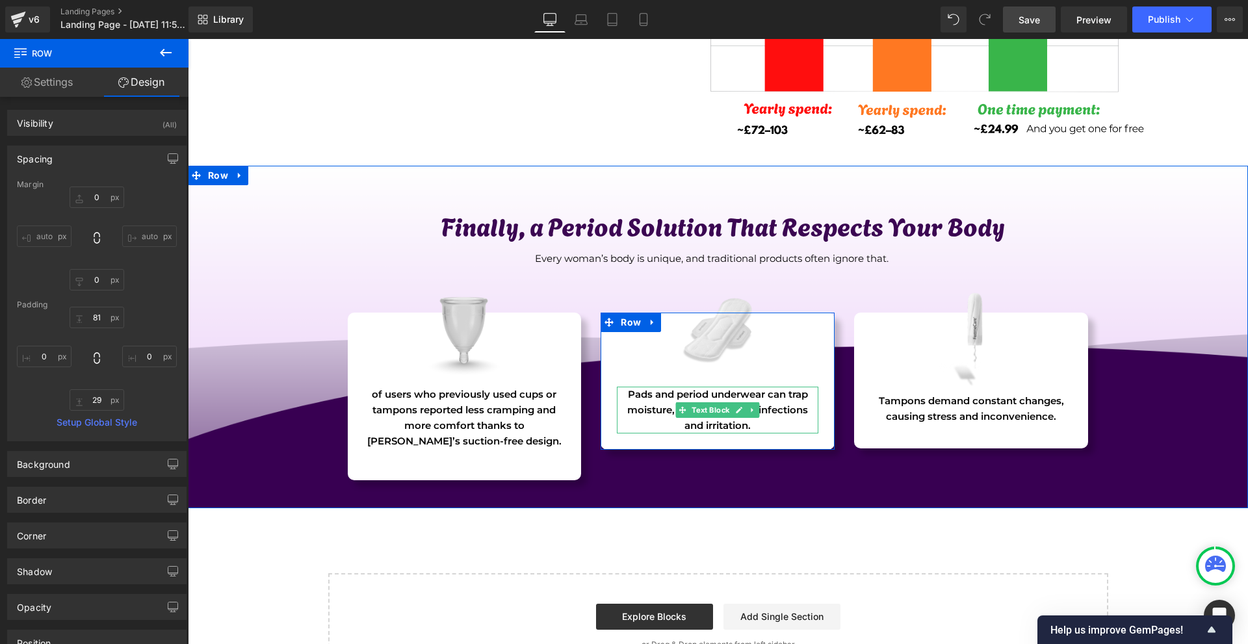
click at [627, 407] on p "Pads and period underwear can trap moisture, leading to yeast infections and ir…" at bounding box center [718, 410] width 202 height 47
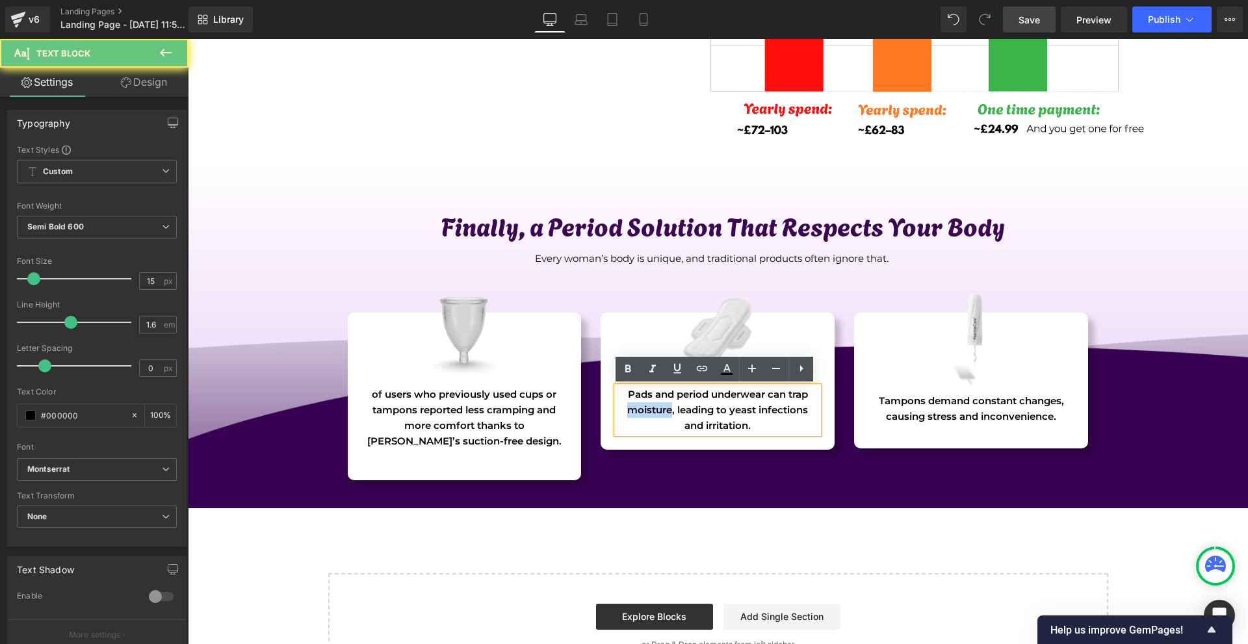
click at [627, 407] on p "Pads and period underwear can trap moisture, leading to yeast infections and ir…" at bounding box center [718, 410] width 202 height 47
click at [628, 408] on p "Pads and period underwear can trap moisture, leading to yeast infections and ir…" at bounding box center [718, 410] width 202 height 47
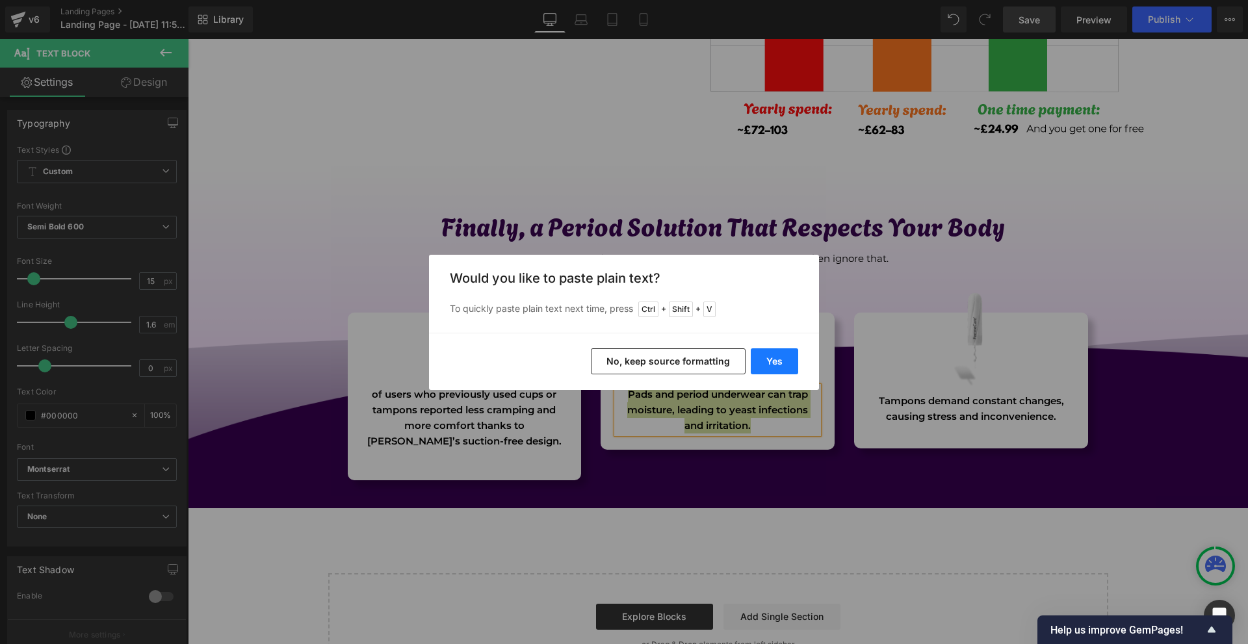
click at [784, 366] on button "Yes" at bounding box center [774, 362] width 47 height 26
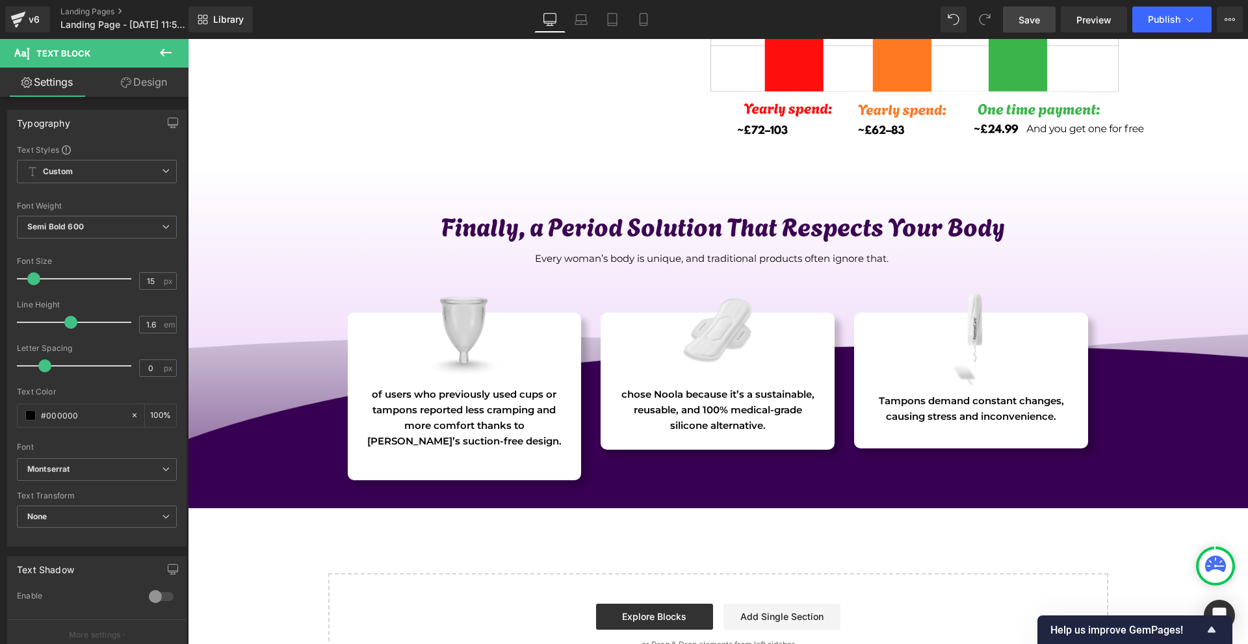
click at [888, 406] on p "Tampons demand constant changes, causing stress and inconvenience." at bounding box center [972, 408] width 202 height 31
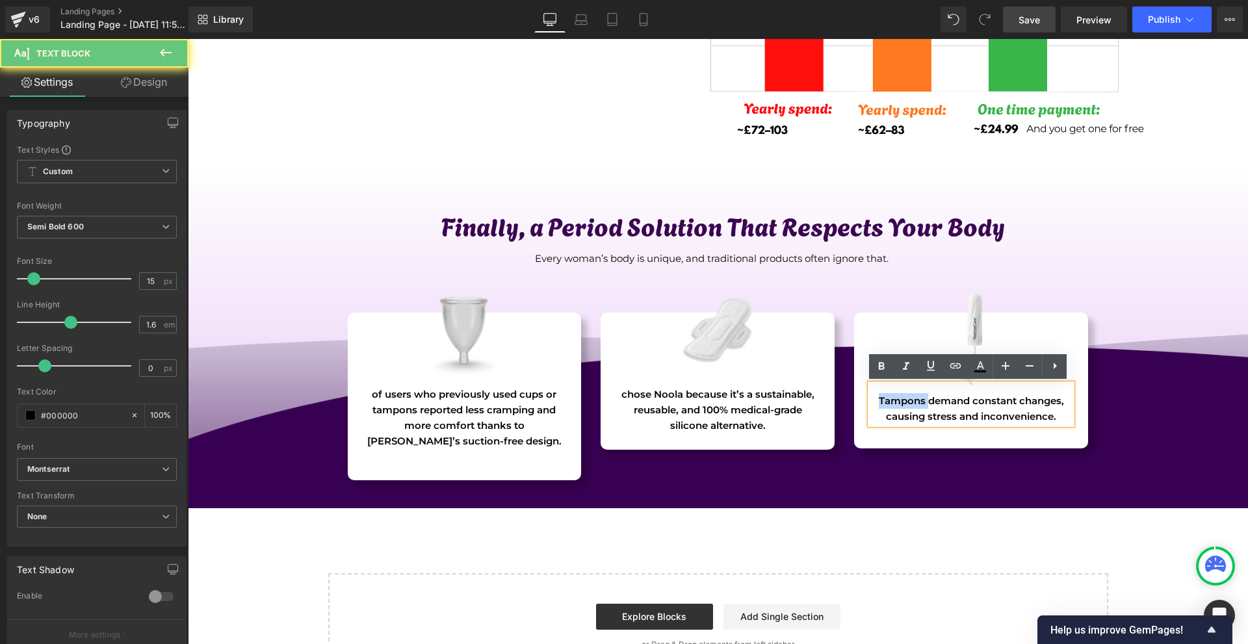
click at [888, 406] on p "Tampons demand constant changes, causing stress and inconvenience." at bounding box center [972, 408] width 202 height 31
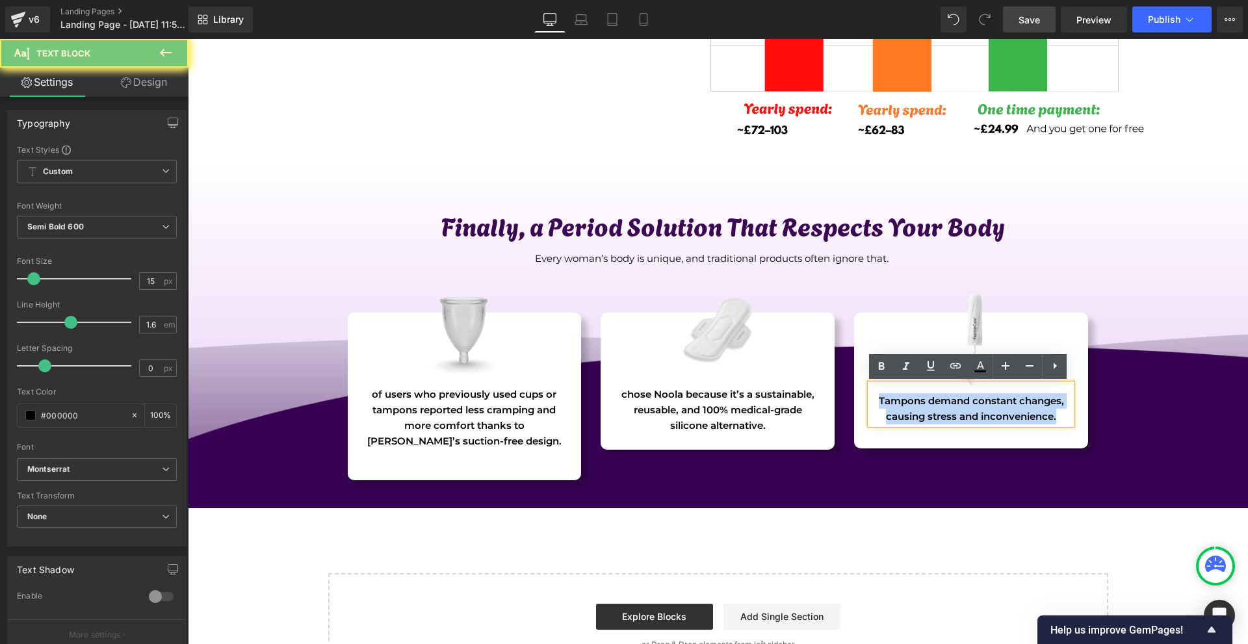
click at [888, 406] on p "Tampons demand constant changes, causing stress and inconvenience." at bounding box center [972, 408] width 202 height 31
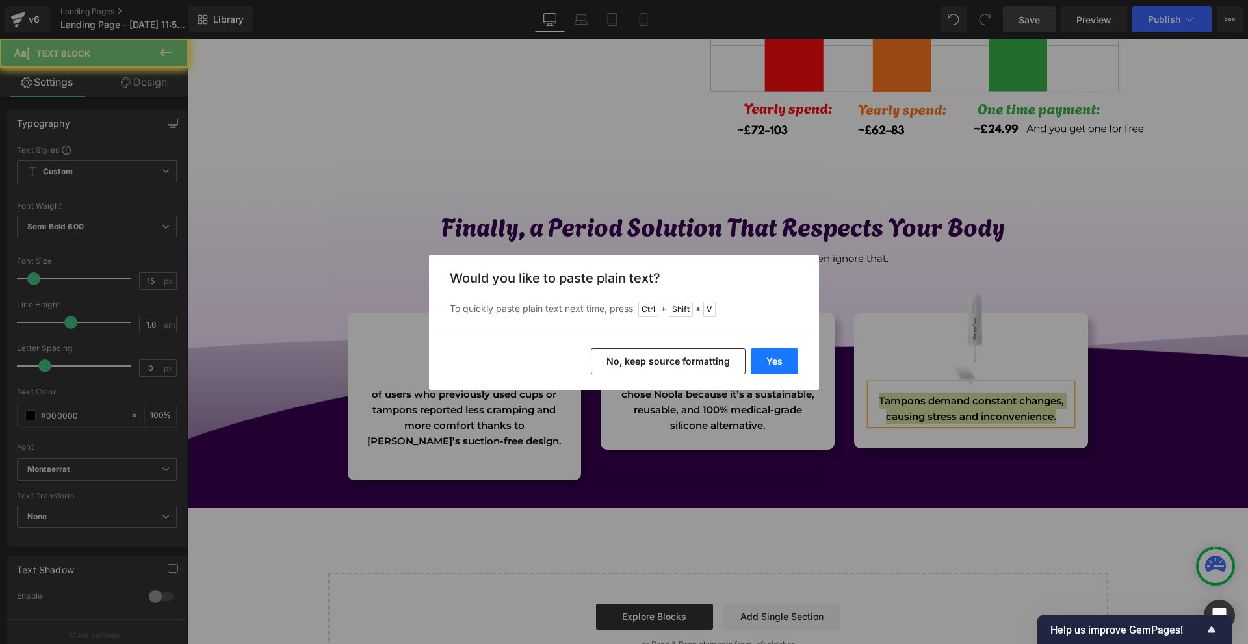
click at [776, 358] on button "Yes" at bounding box center [774, 362] width 47 height 26
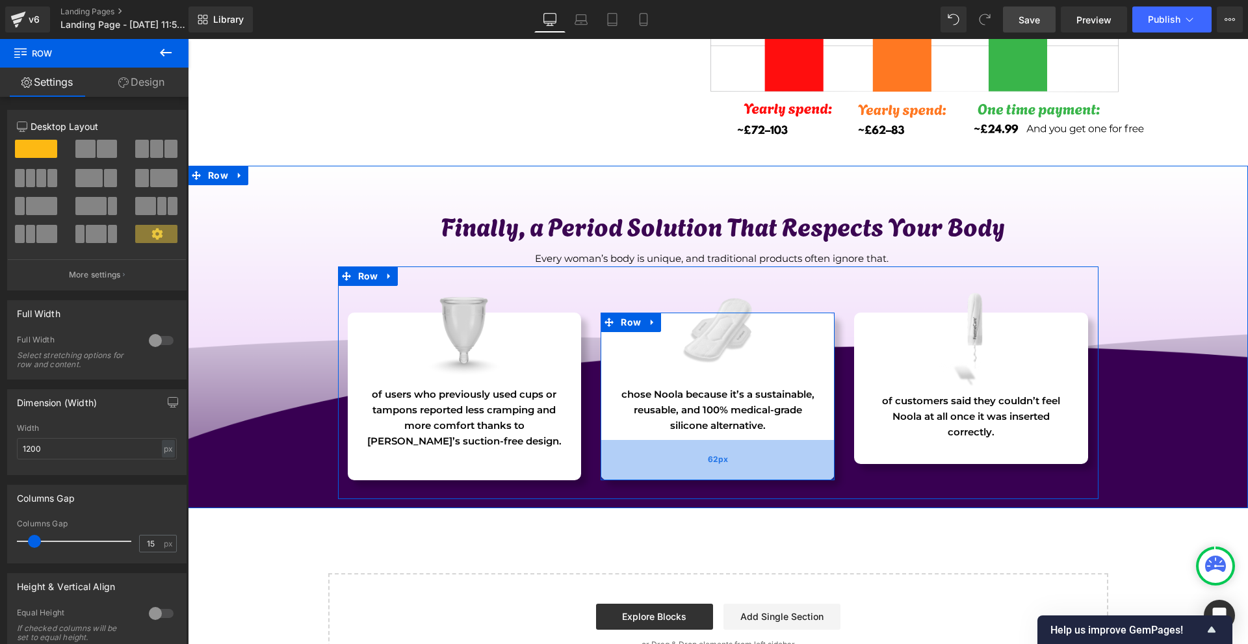
drag, startPoint x: 770, startPoint y: 445, endPoint x: 776, endPoint y: 475, distance: 31.1
click at [776, 475] on div "62px" at bounding box center [718, 460] width 234 height 40
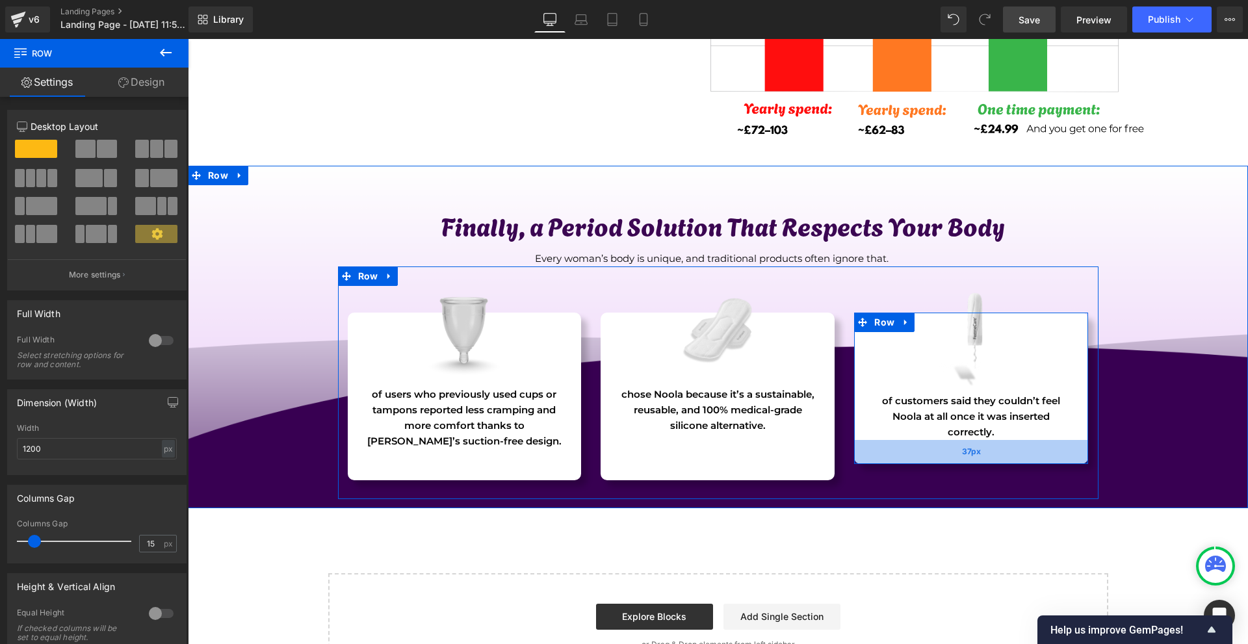
click at [887, 461] on div "Image of customers said they couldn’t feel Noola at all once it was inserted co…" at bounding box center [971, 388] width 234 height 151
drag, startPoint x: 889, startPoint y: 460, endPoint x: 894, endPoint y: 474, distance: 15.0
click at [894, 474] on div "59px" at bounding box center [971, 459] width 234 height 38
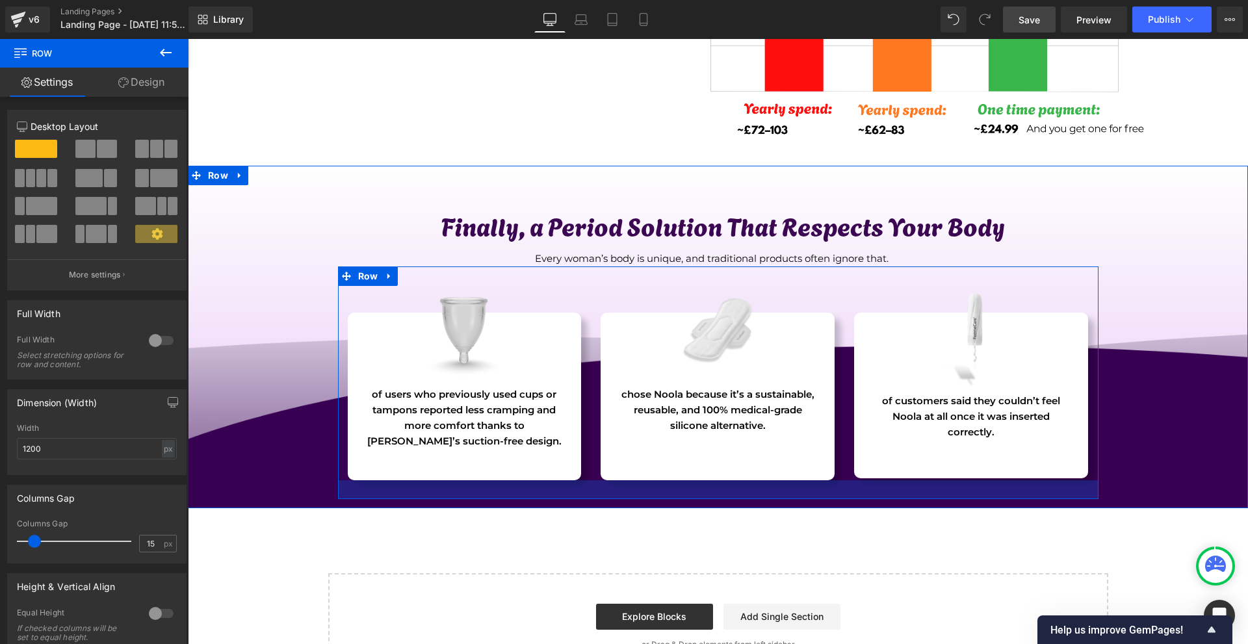
click at [1148, 495] on div "Finally, a Period Solution That Respects Your Body Heading Every woman’s body i…" at bounding box center [718, 356] width 1060 height 303
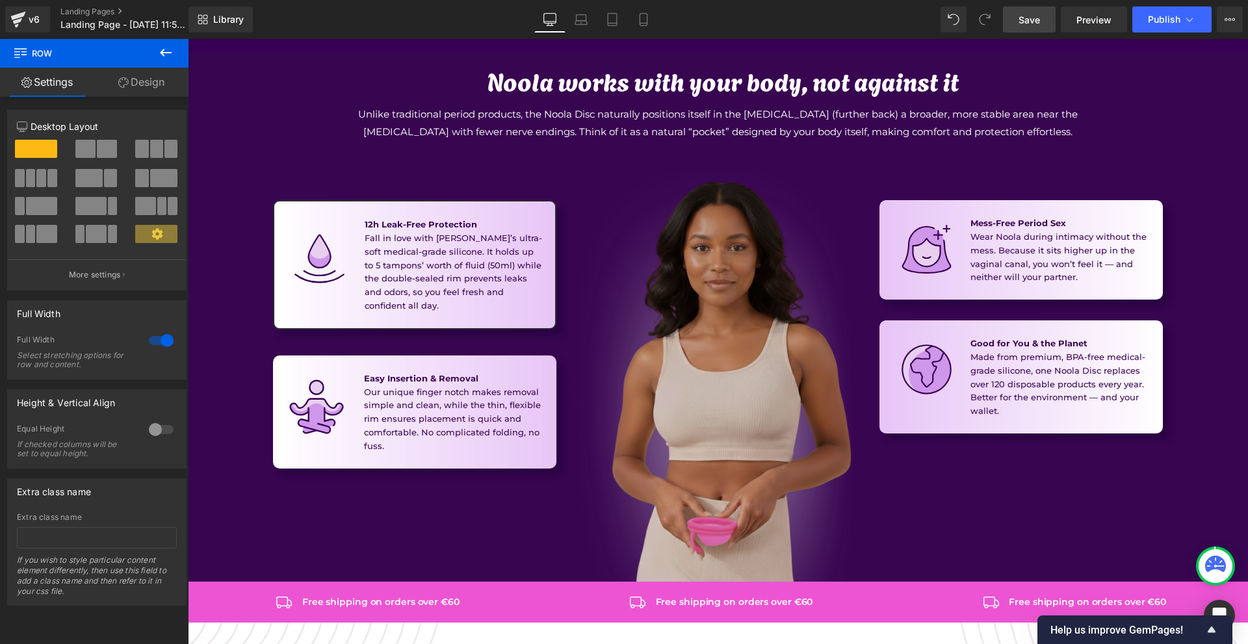
scroll to position [942, 0]
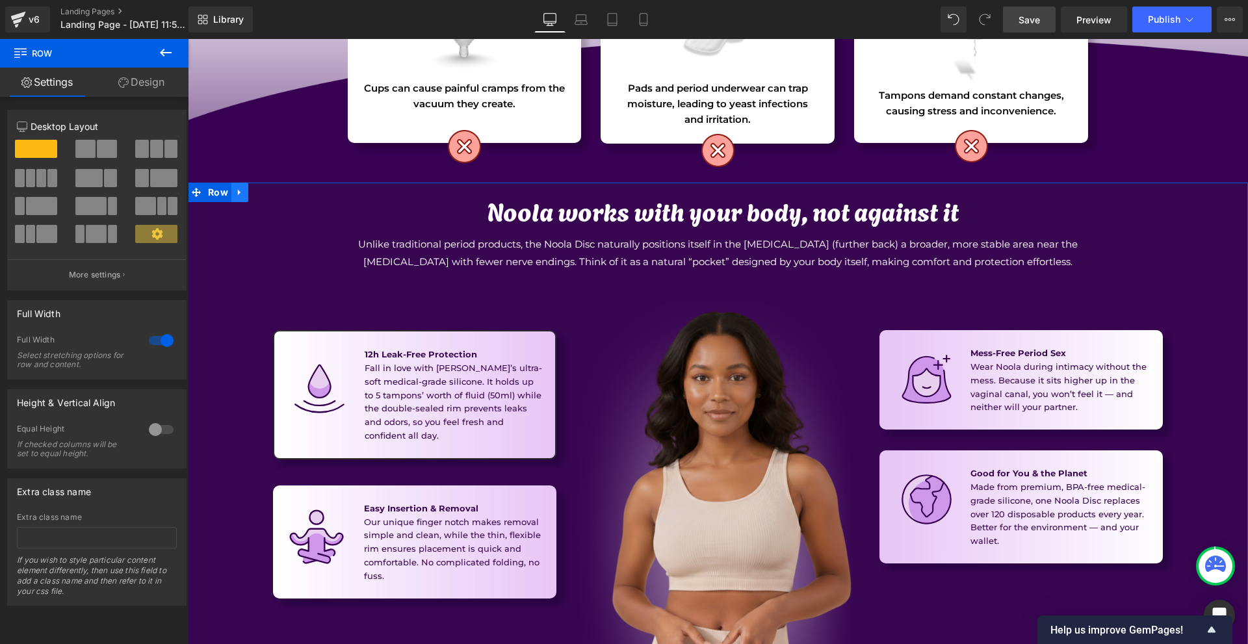
click at [231, 200] on link at bounding box center [239, 193] width 17 height 20
click at [252, 194] on icon at bounding box center [256, 192] width 9 height 9
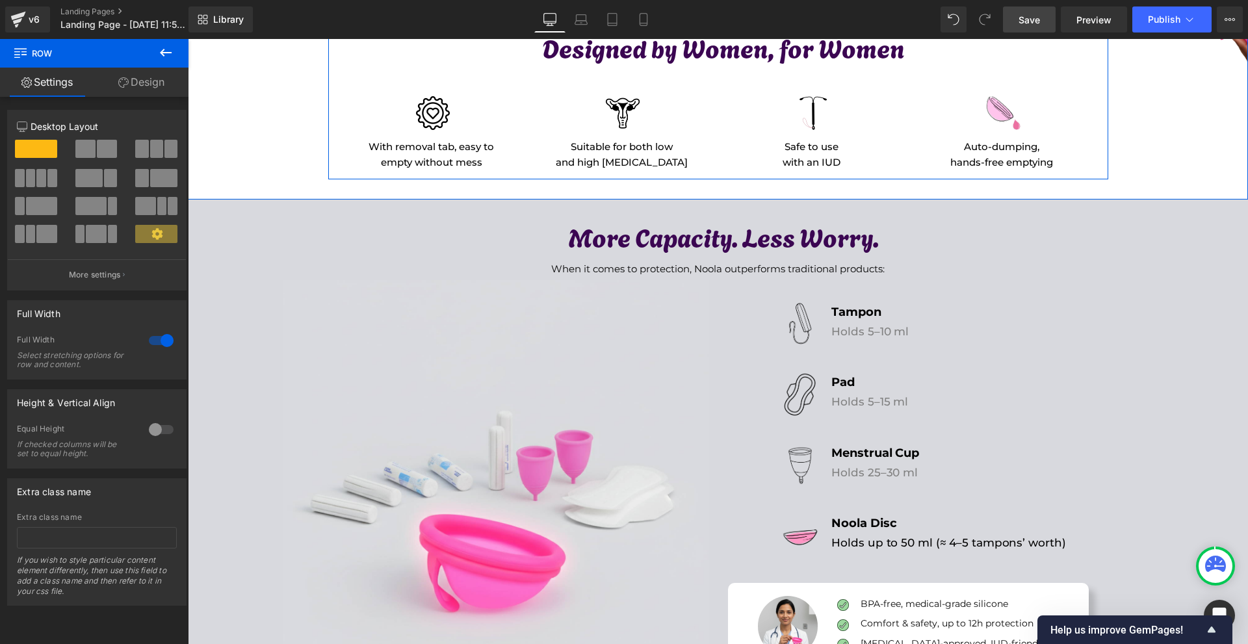
scroll to position [4216, 0]
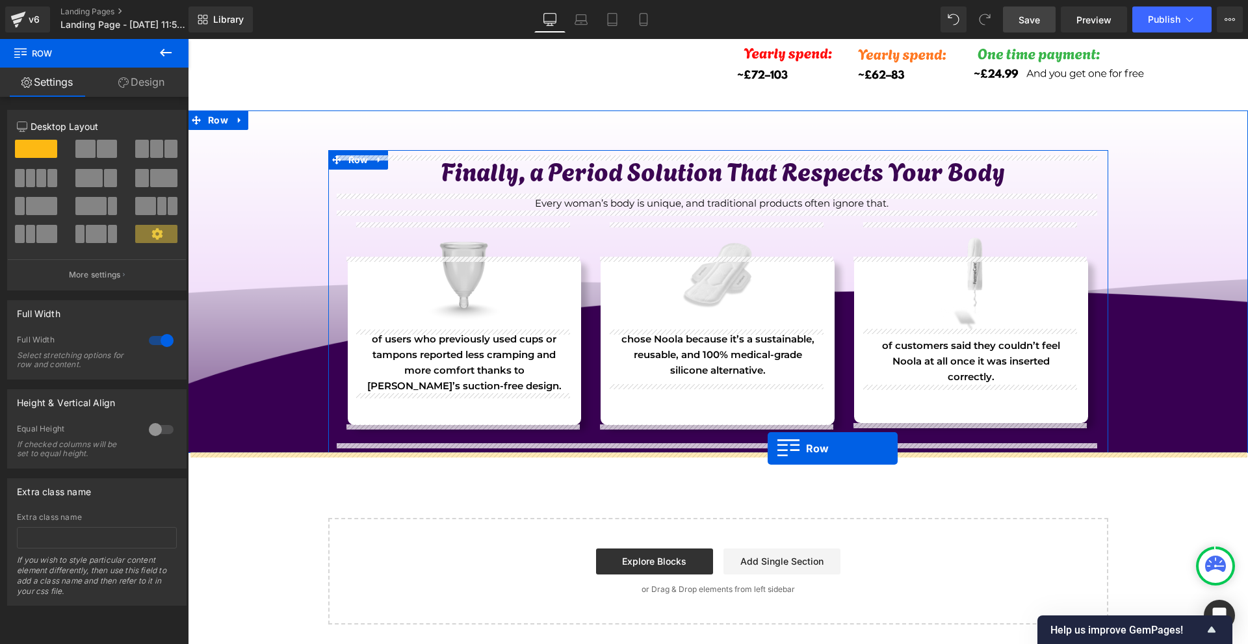
drag, startPoint x: 207, startPoint y: 105, endPoint x: 767, endPoint y: 449, distance: 657.1
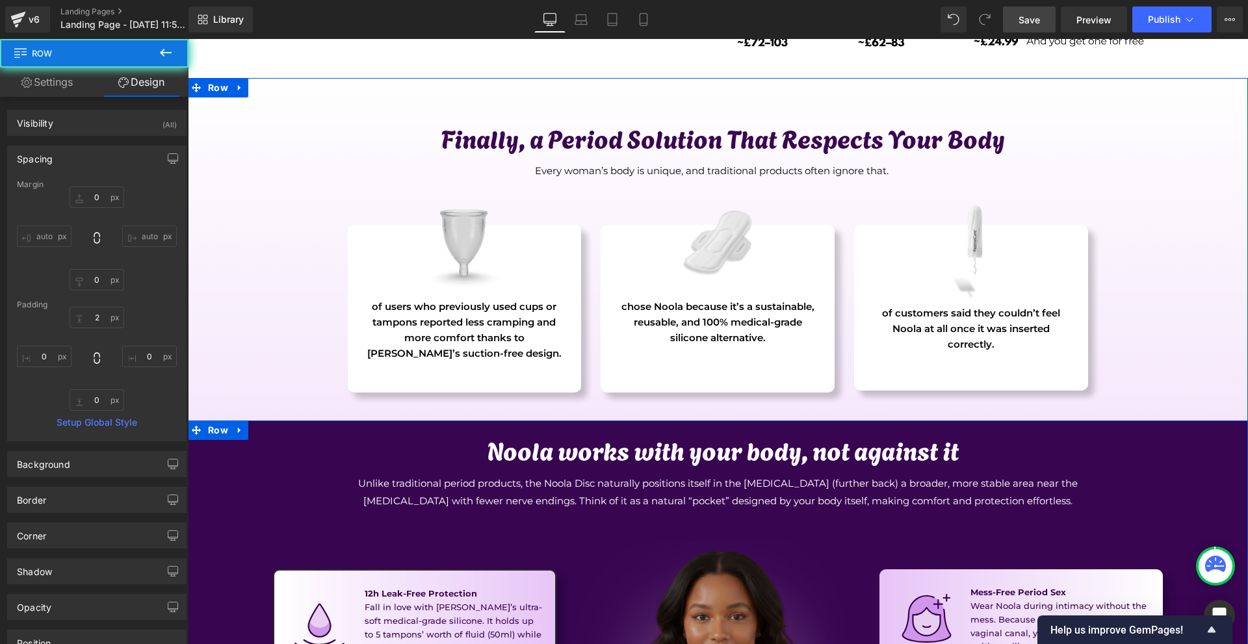
scroll to position [4313, 0]
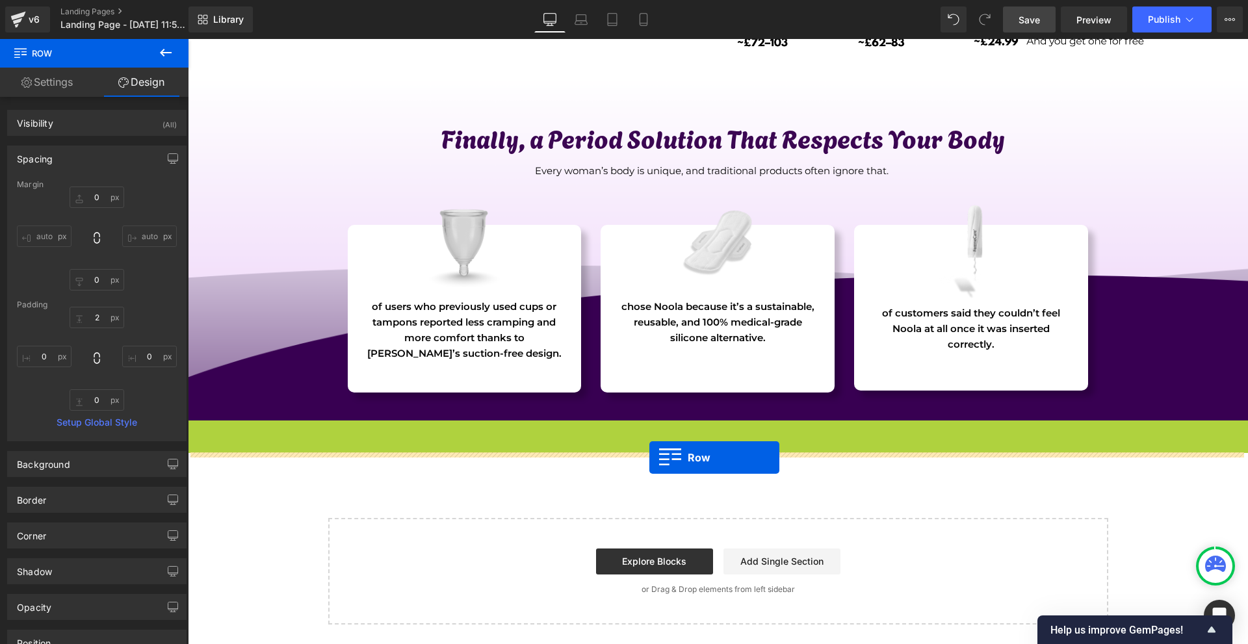
drag, startPoint x: 213, startPoint y: 332, endPoint x: 650, endPoint y: 458, distance: 454.8
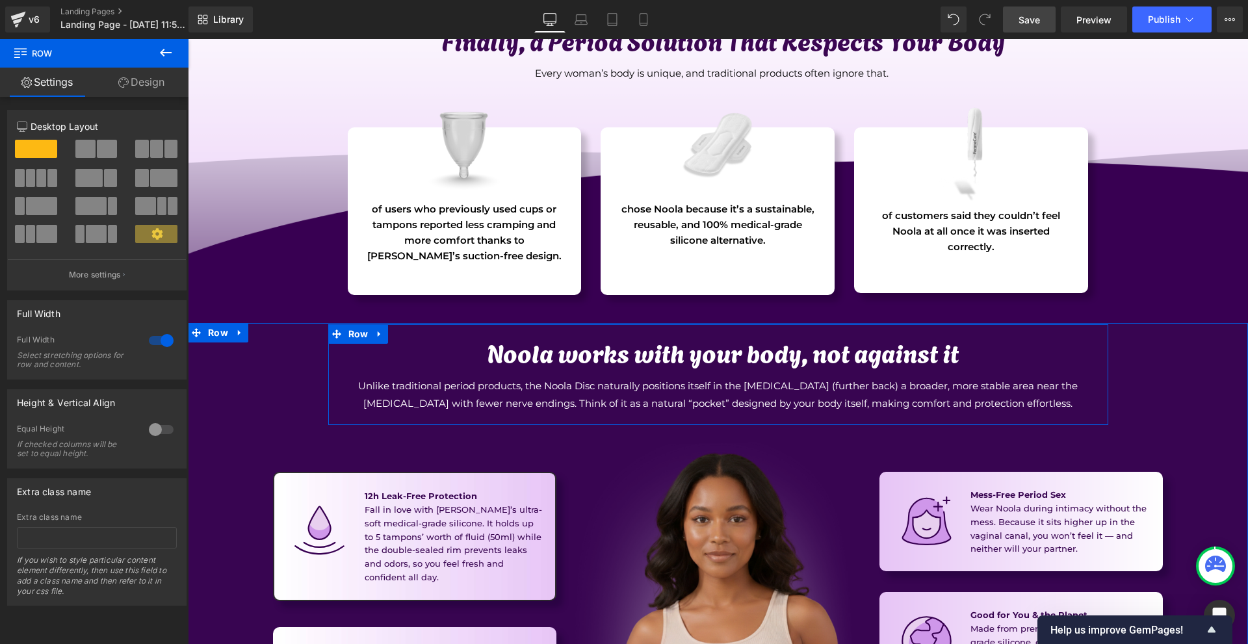
click at [539, 356] on h1 "Noola works with your body, not against it" at bounding box center [724, 352] width 750 height 30
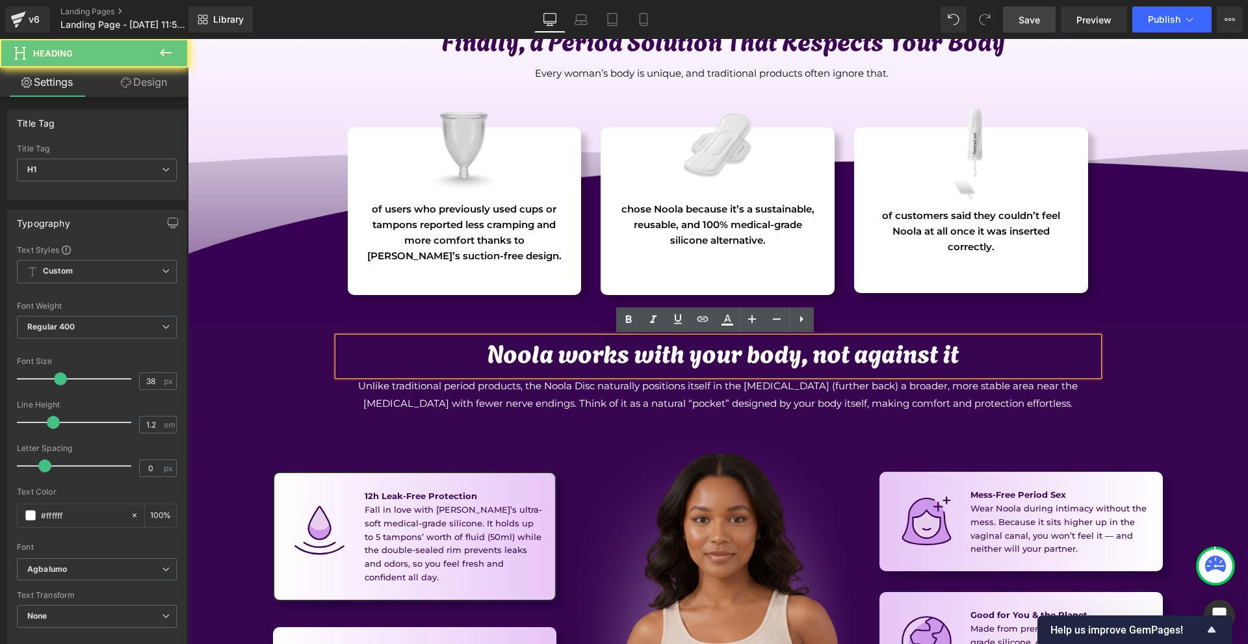
click at [539, 356] on h1 "Noola works with your body, not against it" at bounding box center [724, 352] width 750 height 30
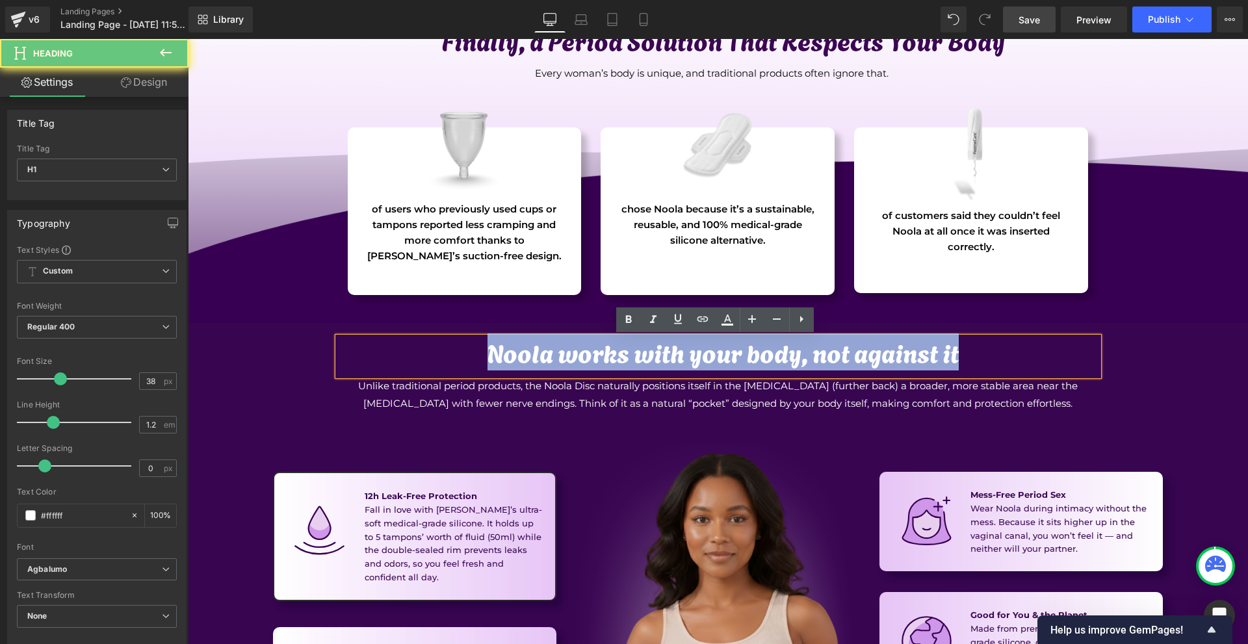
click at [539, 356] on h1 "Noola works with your body, not against it" at bounding box center [724, 352] width 750 height 30
paste div
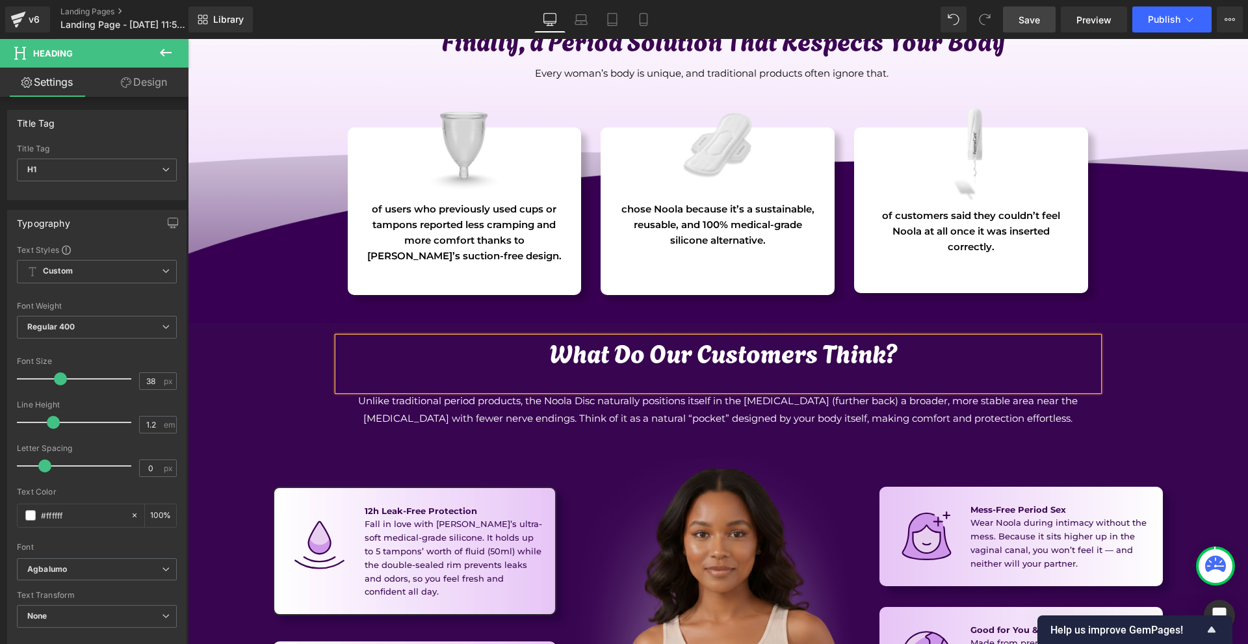
click at [1132, 379] on div "What Do Our Customers Think? Heading Unlike traditional period products, the No…" at bounding box center [718, 596] width 1060 height 544
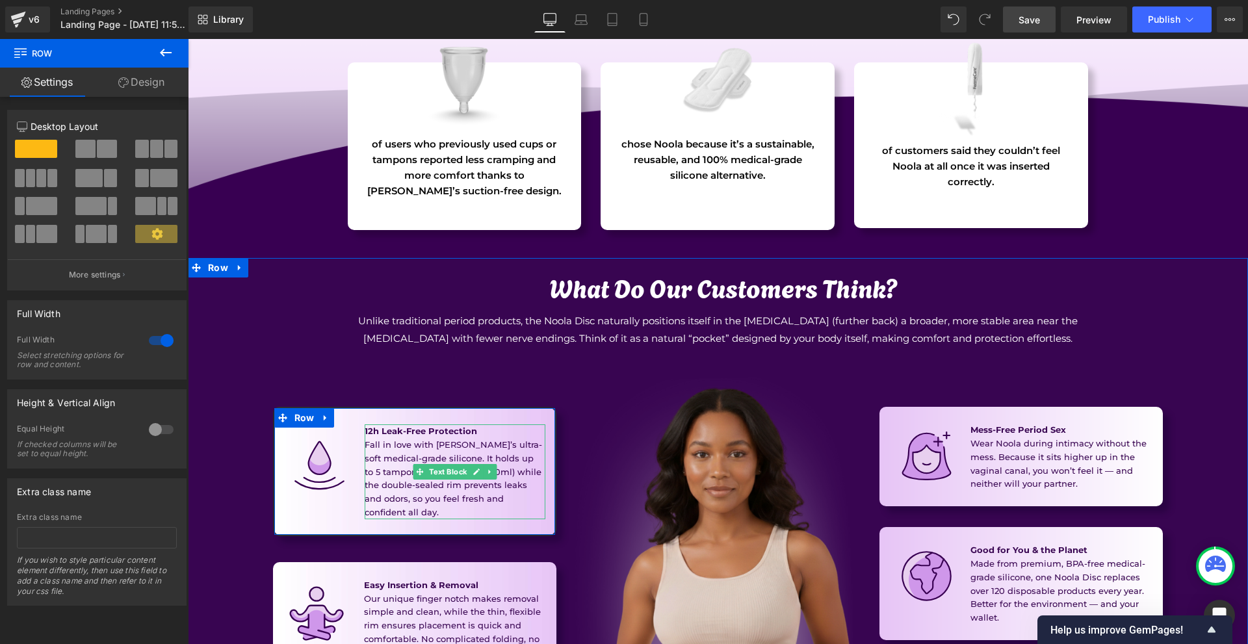
scroll to position [4444, 0]
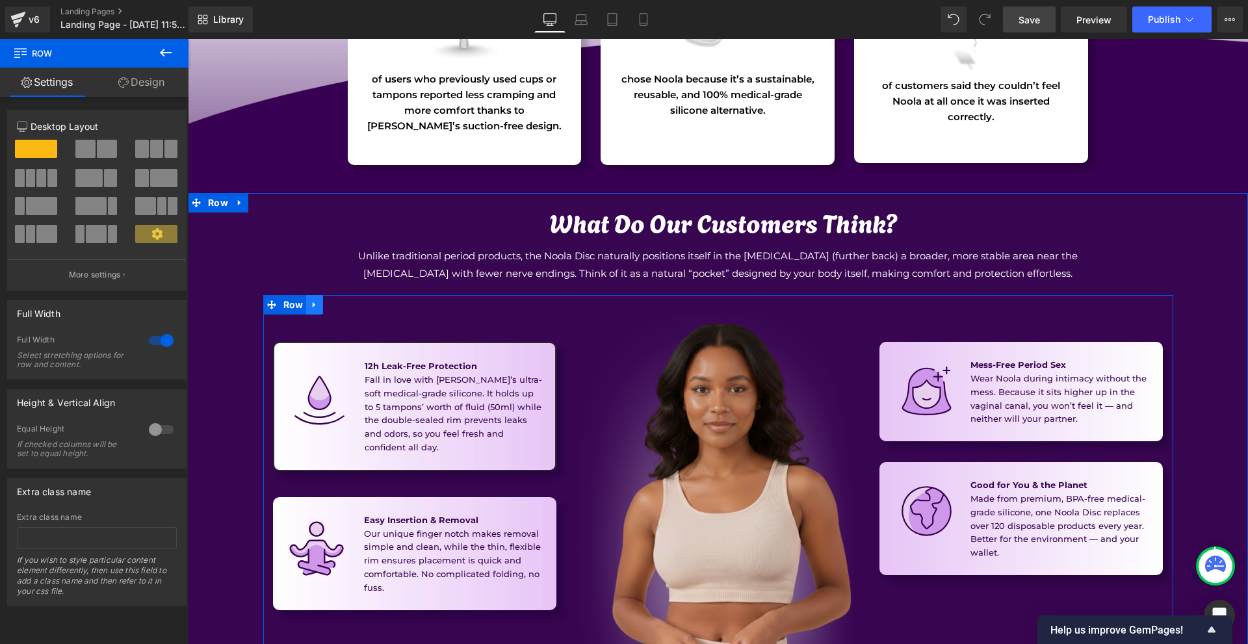
click at [306, 309] on link at bounding box center [314, 305] width 17 height 20
click at [344, 306] on icon at bounding box center [348, 304] width 9 height 9
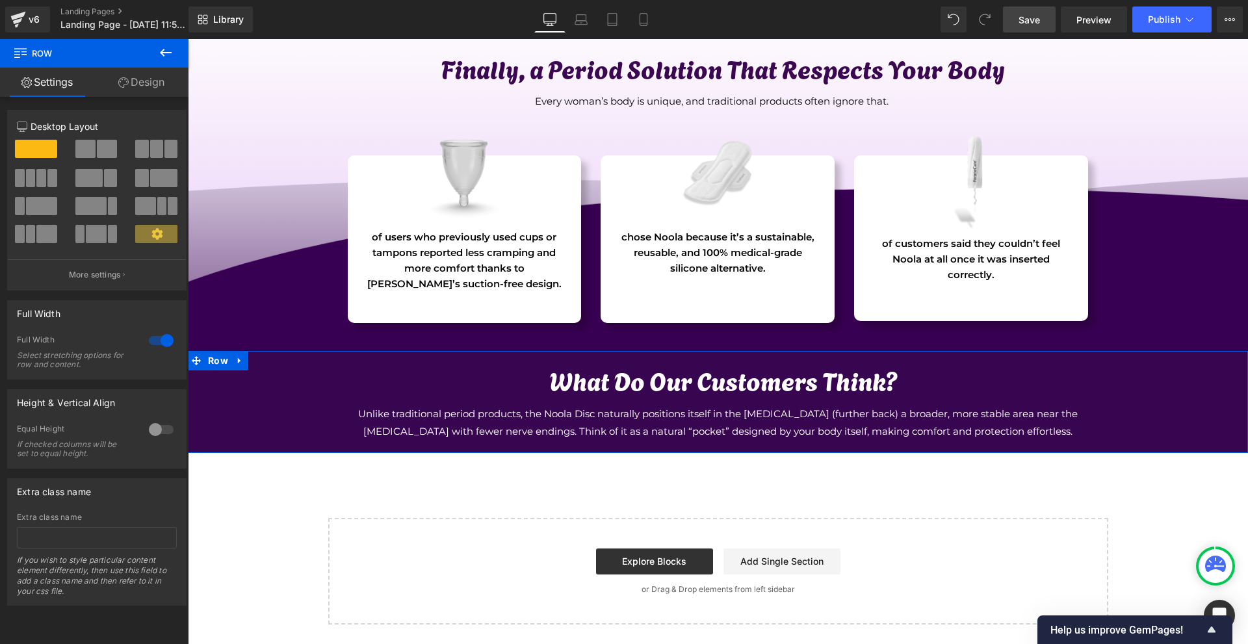
scroll to position [4279, 0]
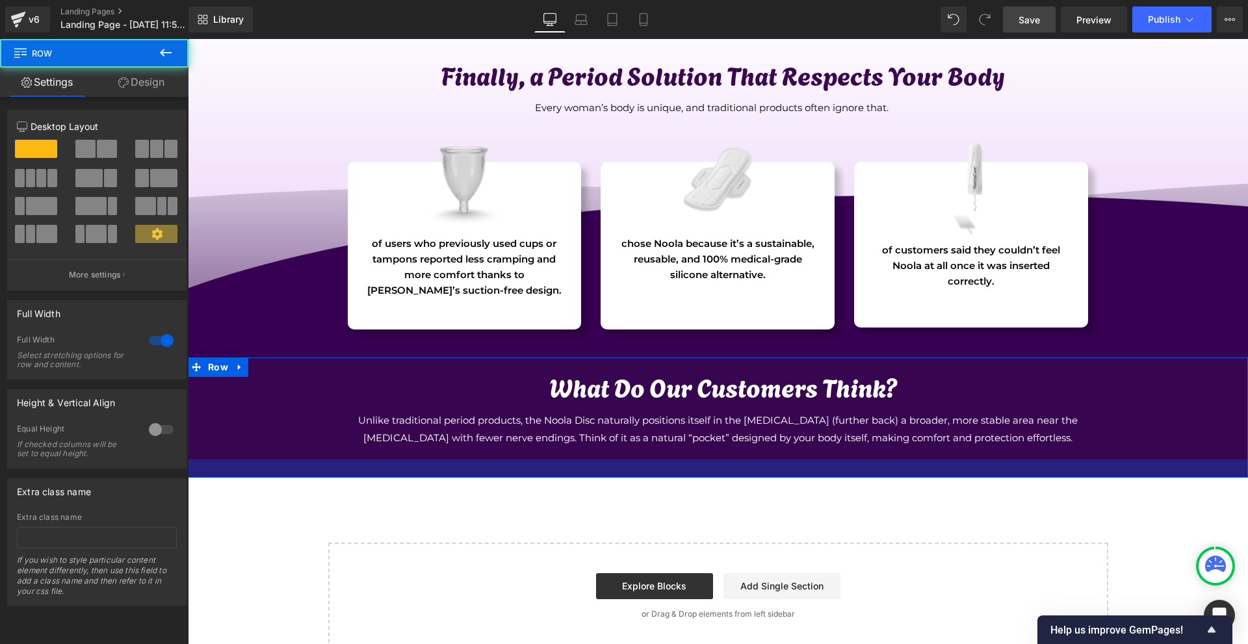
drag, startPoint x: 744, startPoint y: 458, endPoint x: 744, endPoint y: 476, distance: 18.2
click at [744, 476] on div at bounding box center [718, 469] width 1060 height 18
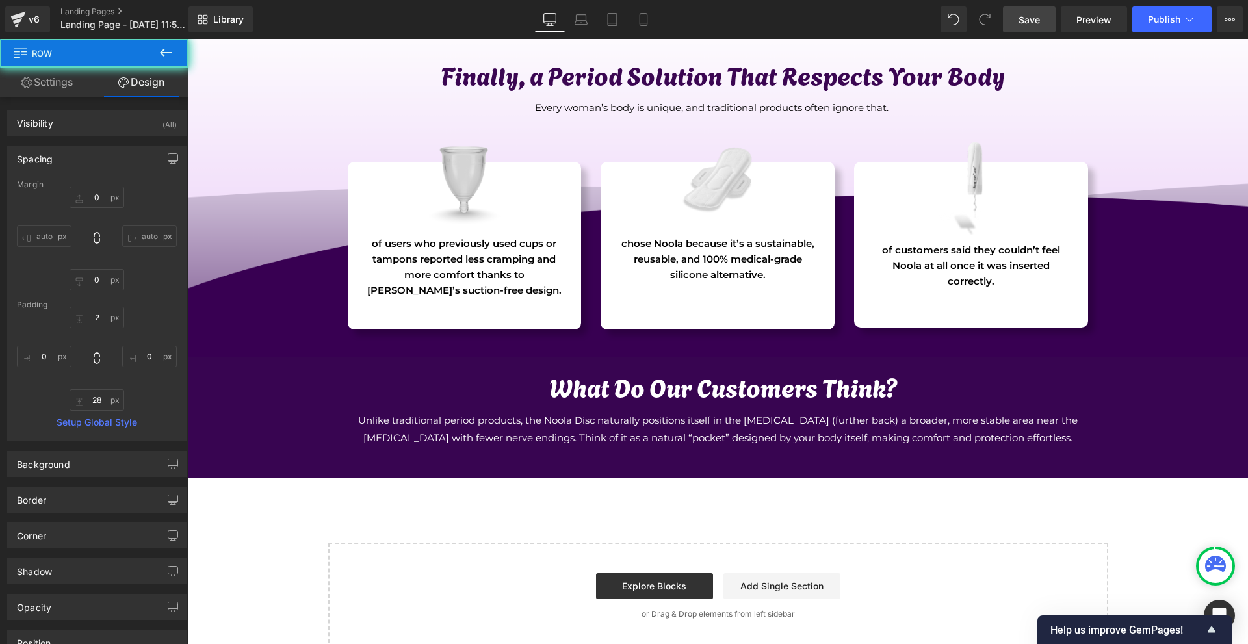
scroll to position [4084, 0]
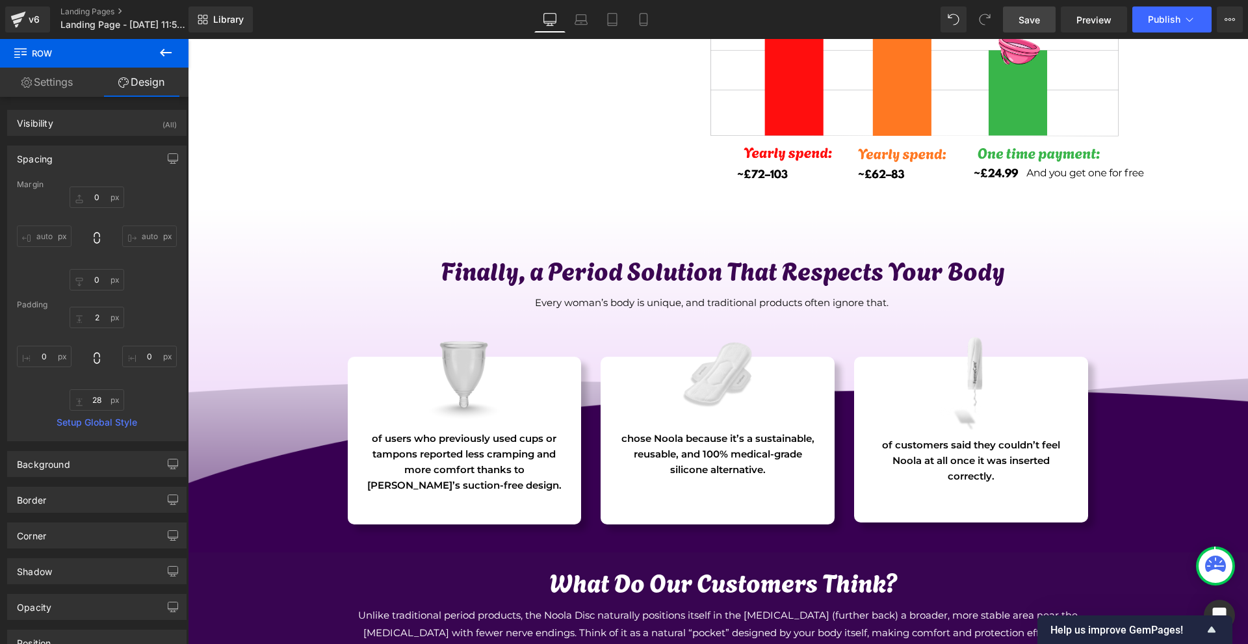
click at [594, 274] on h1 "Finally, a Period Solution That Respects Your Body" at bounding box center [724, 270] width 750 height 30
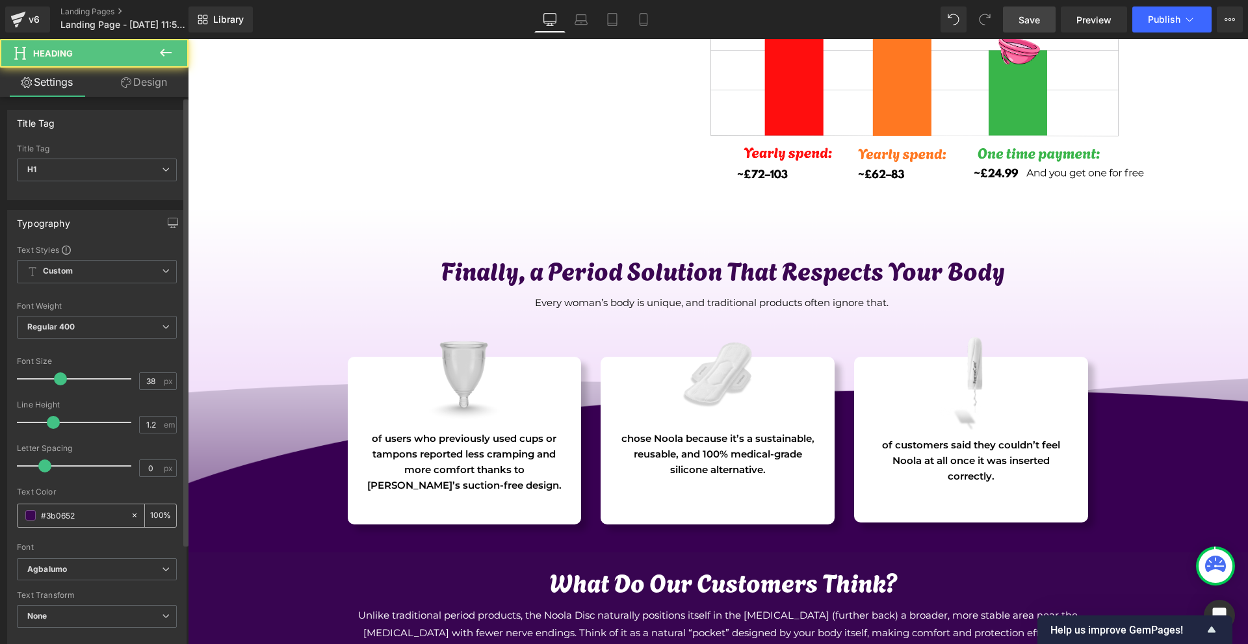
click at [87, 517] on input "#3b0652" at bounding box center [82, 515] width 83 height 14
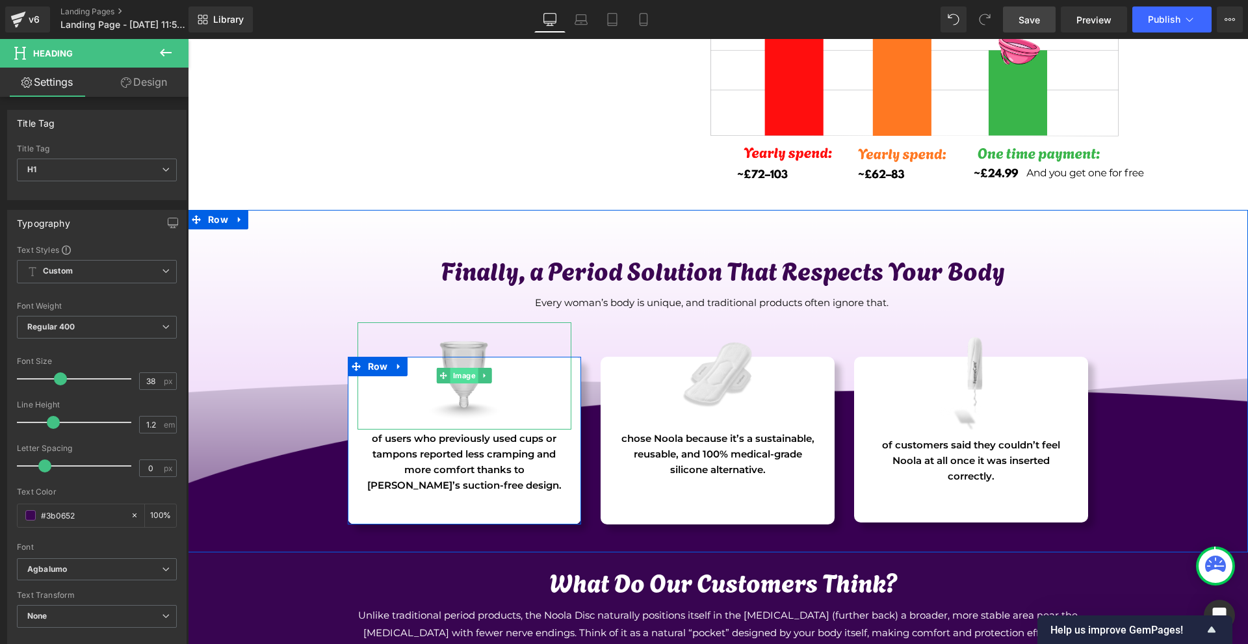
click at [464, 373] on span "Image" at bounding box center [465, 376] width 28 height 16
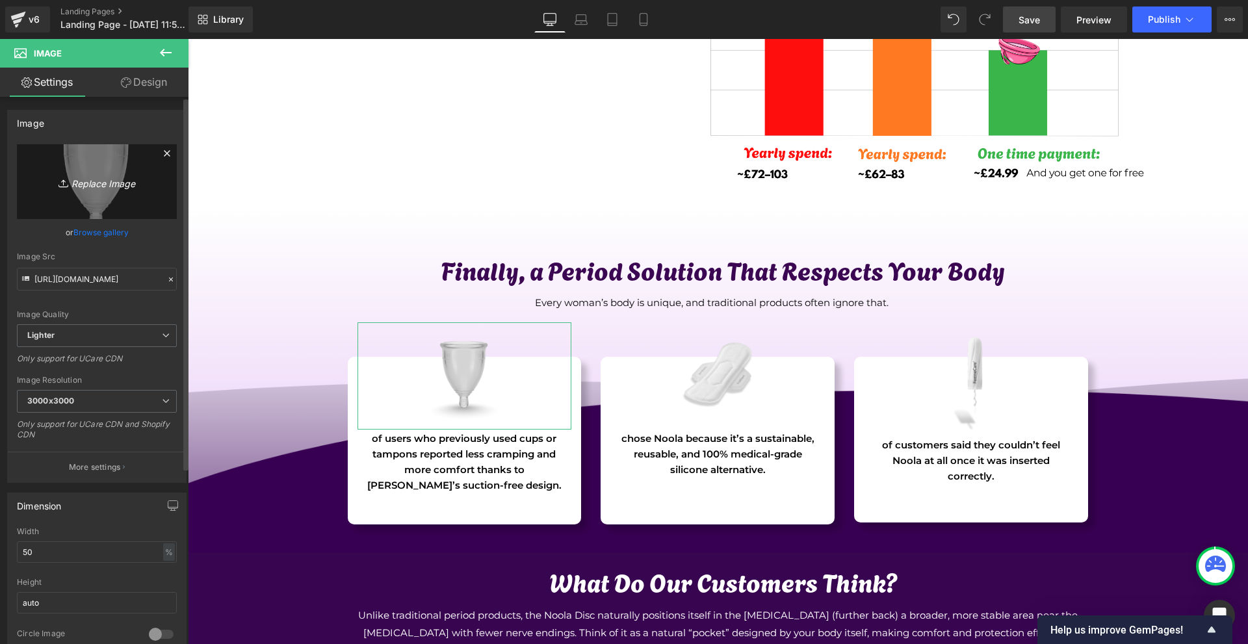
click at [142, 202] on link "Replace Image" at bounding box center [97, 181] width 160 height 75
type input "C:\fakepath\98%.png"
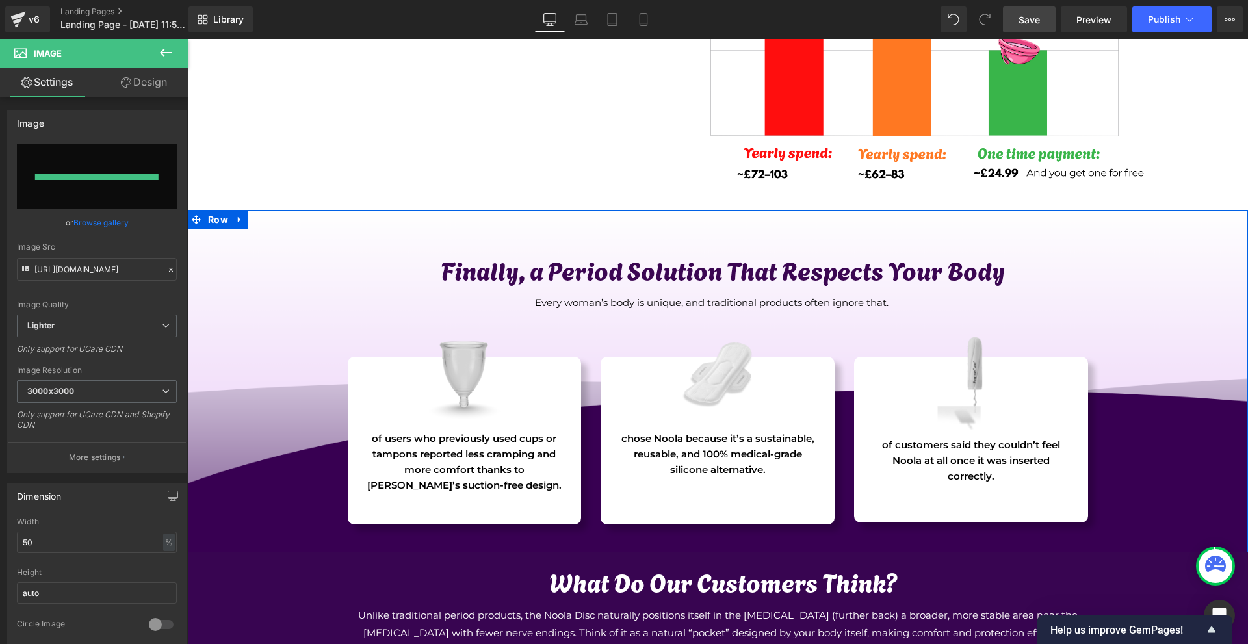
type input "[URL][DOMAIN_NAME]"
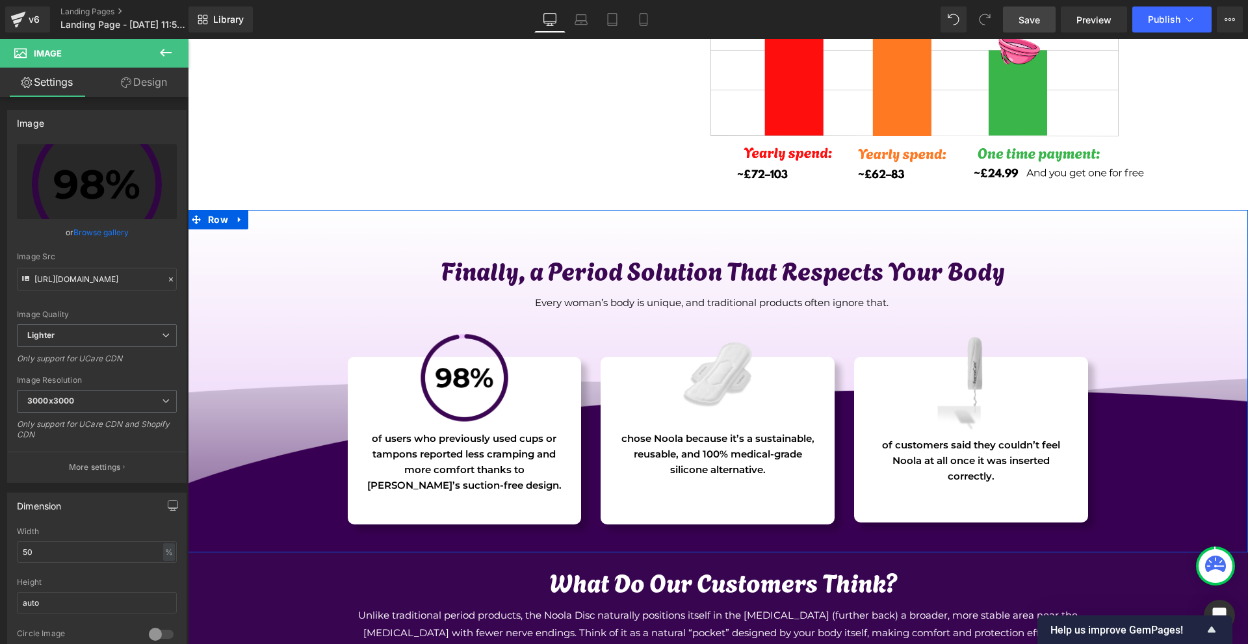
scroll to position [4149, 0]
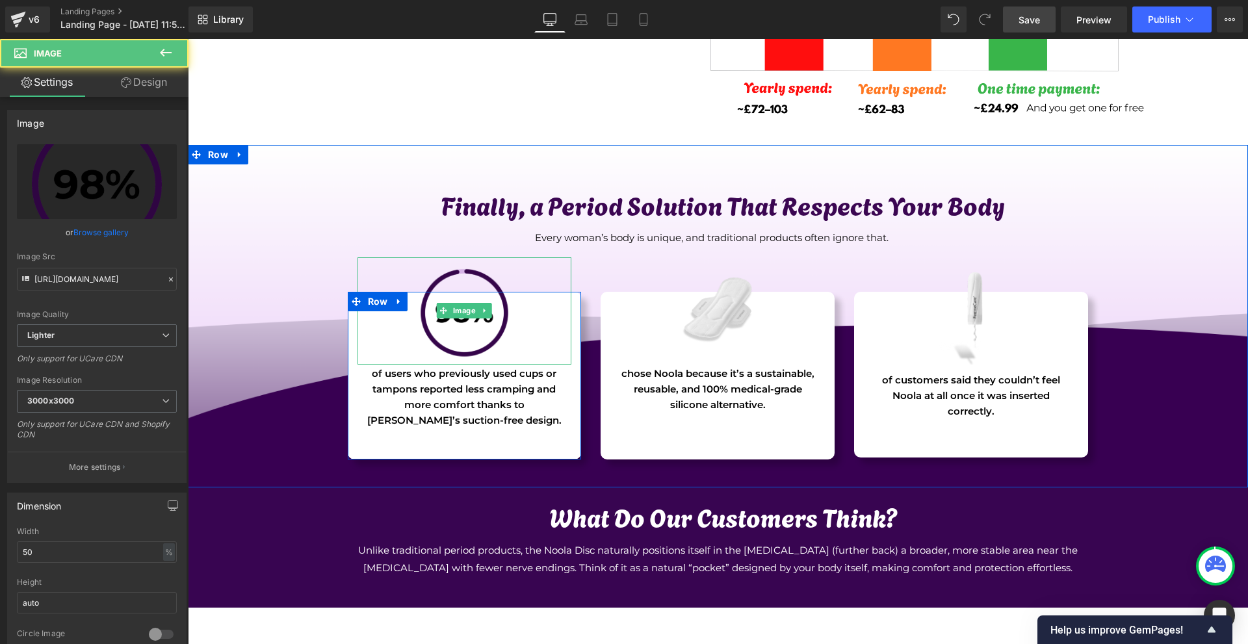
click at [453, 321] on img at bounding box center [464, 310] width 107 height 107
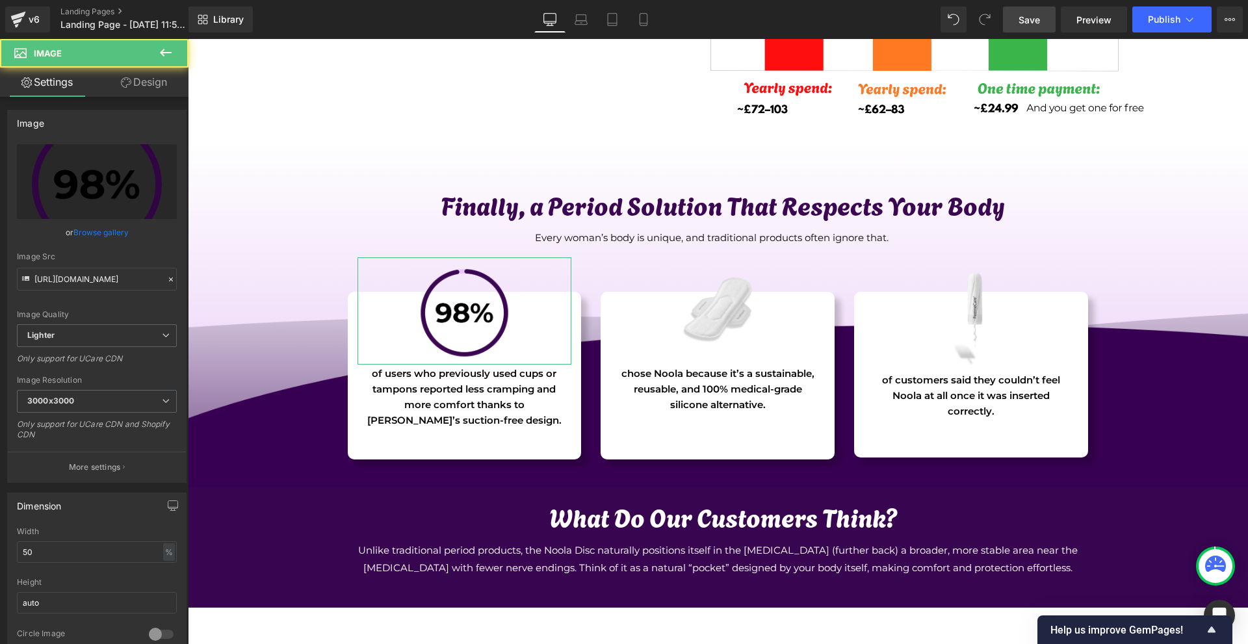
click at [154, 84] on link "Design" at bounding box center [144, 82] width 94 height 29
click at [0, 0] on div "Spacing" at bounding box center [0, 0] width 0 height 0
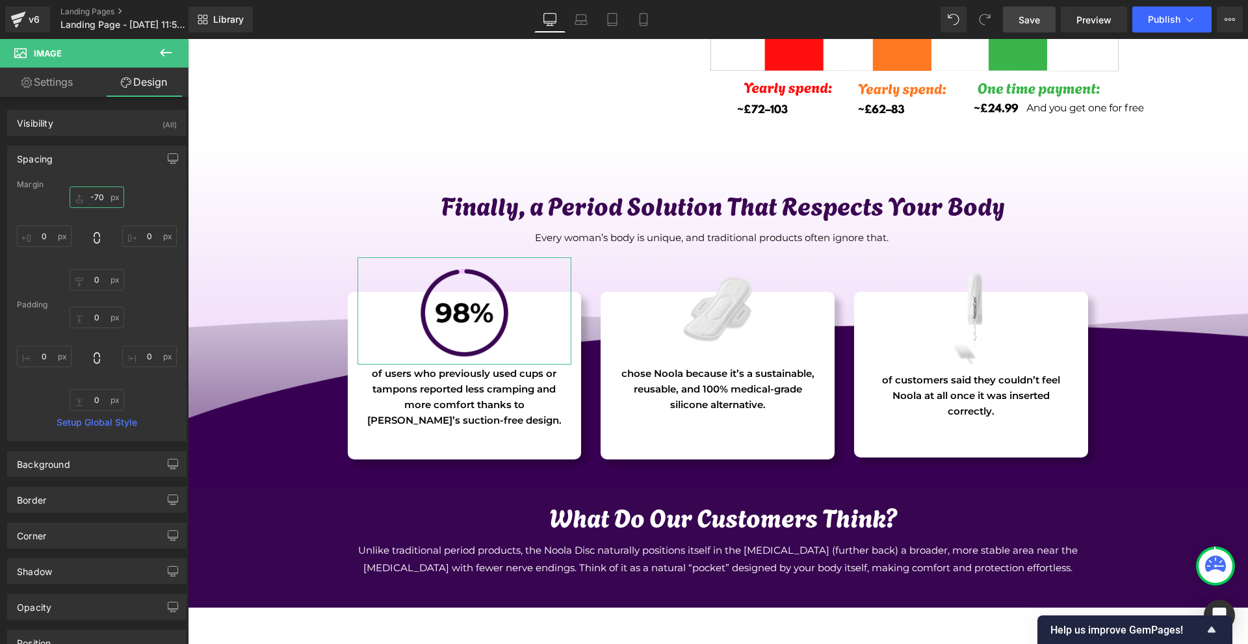
click at [108, 203] on input "-70" at bounding box center [97, 197] width 55 height 21
type input "0"
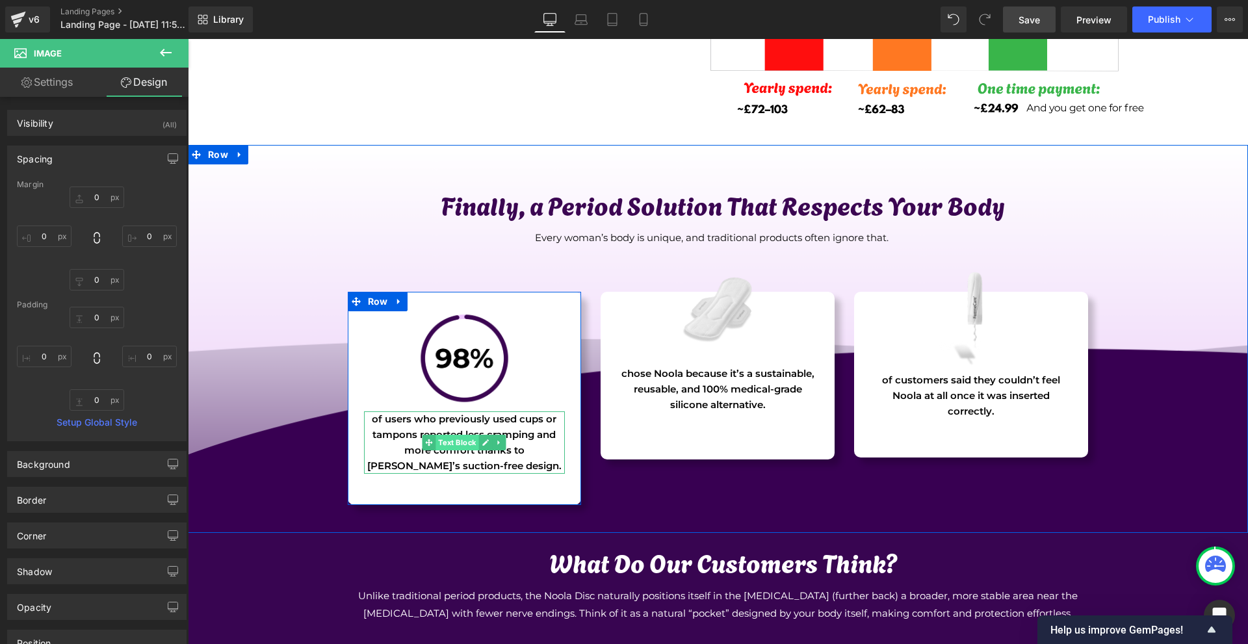
click at [455, 440] on span "Text Block" at bounding box center [457, 443] width 43 height 16
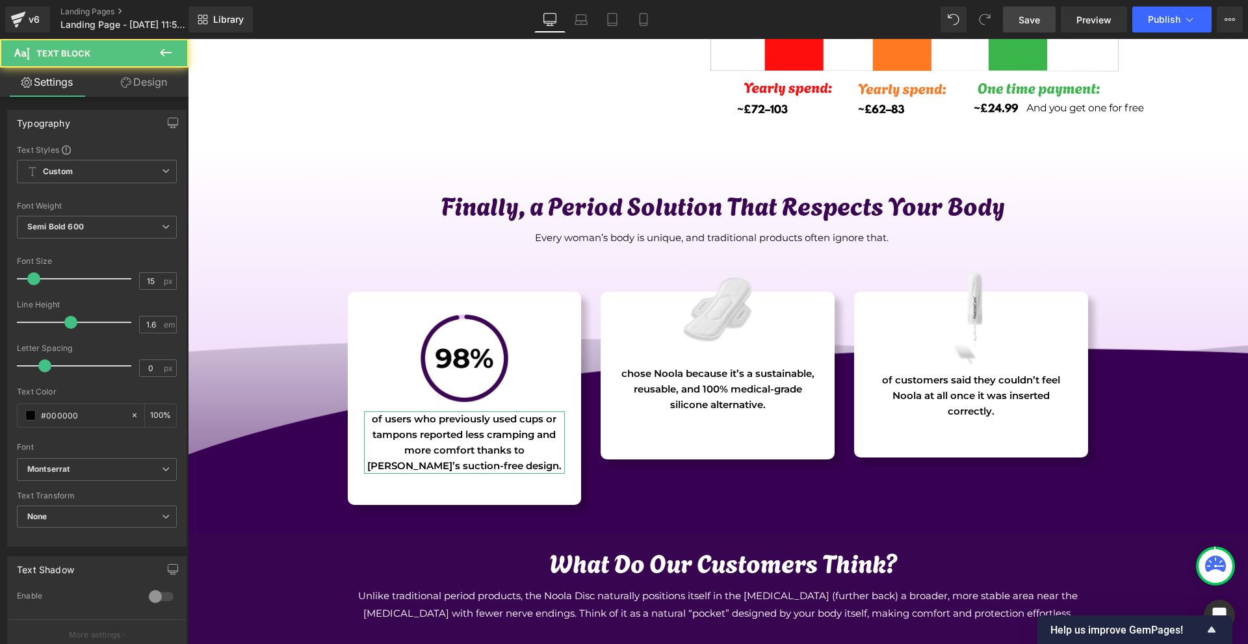
click at [142, 85] on link "Design" at bounding box center [144, 82] width 94 height 29
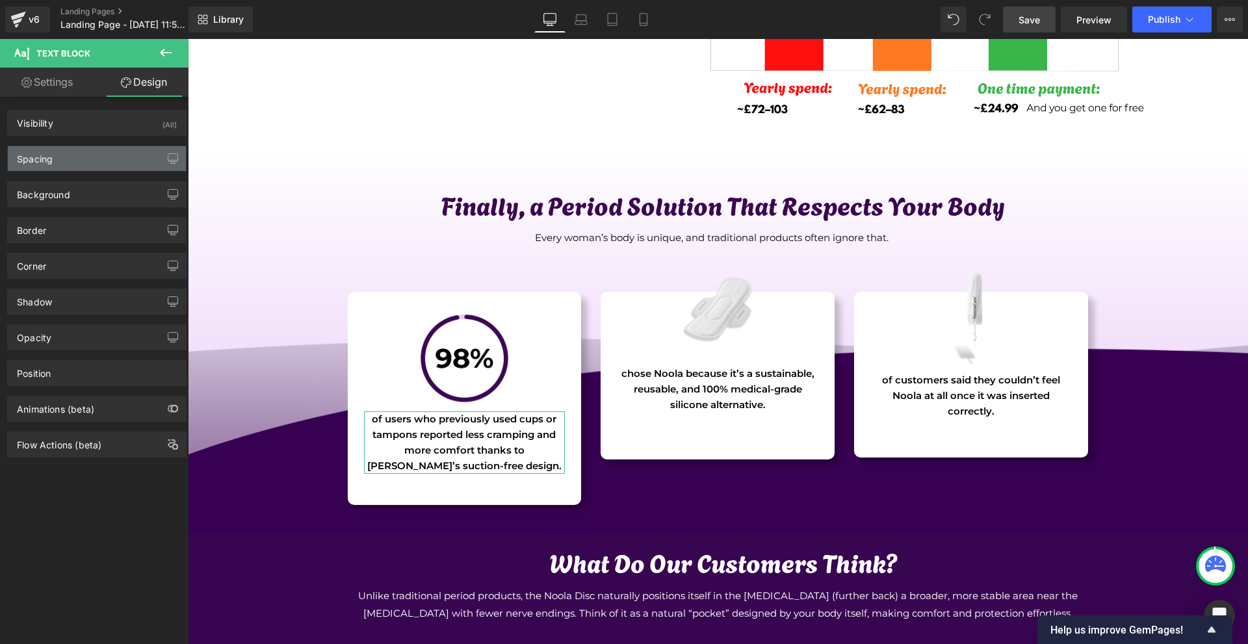
click at [90, 151] on div "Spacing" at bounding box center [97, 158] width 178 height 25
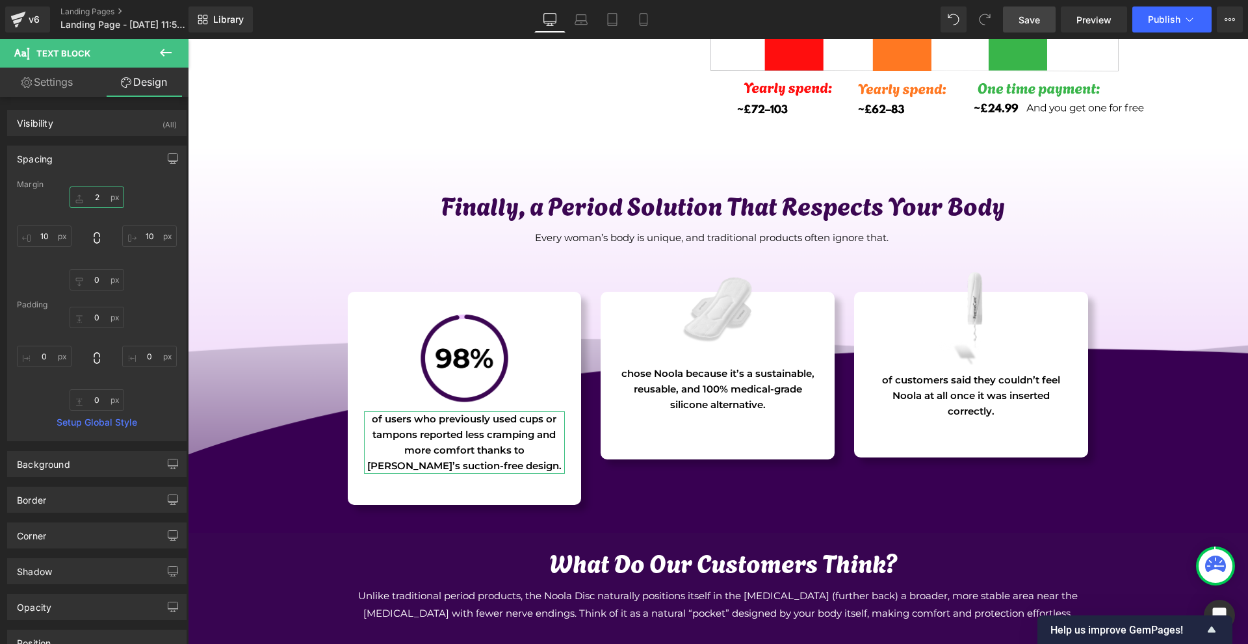
click at [104, 194] on input "2" at bounding box center [97, 197] width 55 height 21
type input "10"
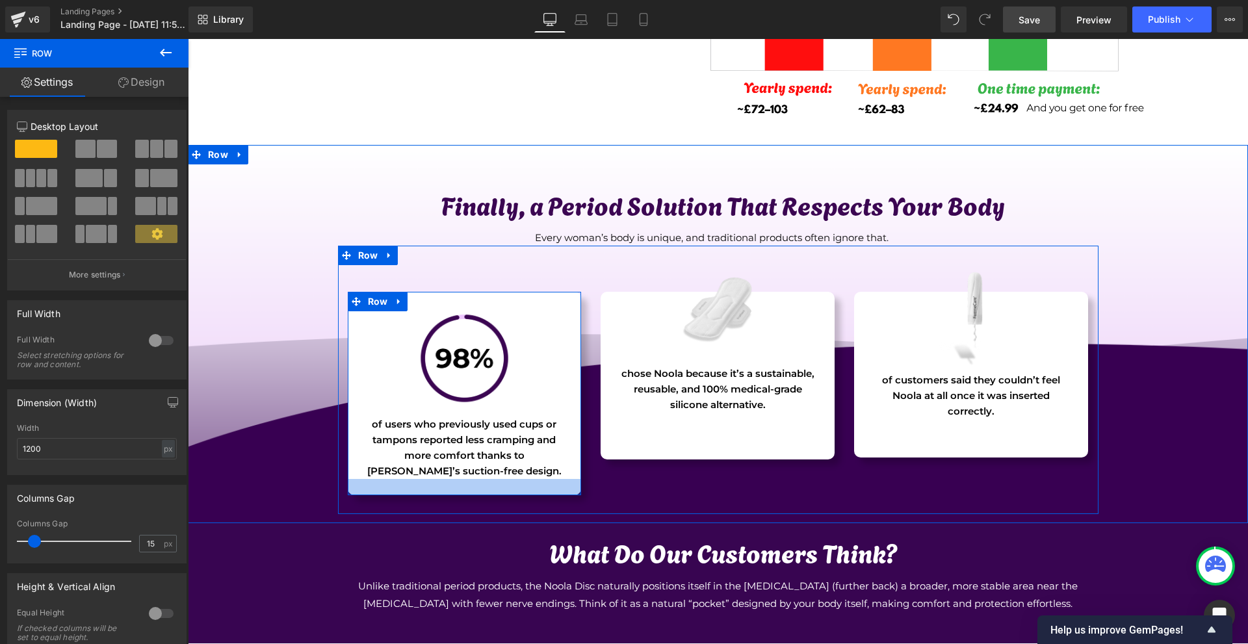
drag, startPoint x: 531, startPoint y: 505, endPoint x: 547, endPoint y: 490, distance: 22.6
click at [547, 490] on div at bounding box center [465, 487] width 234 height 16
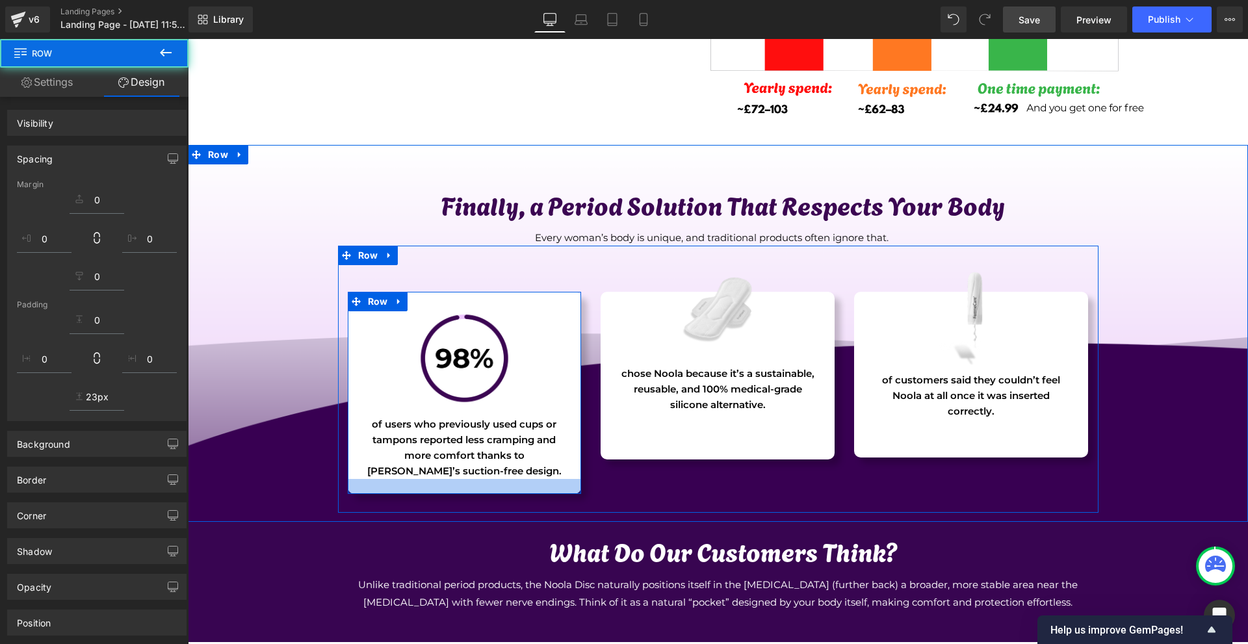
click at [547, 487] on div at bounding box center [465, 486] width 234 height 15
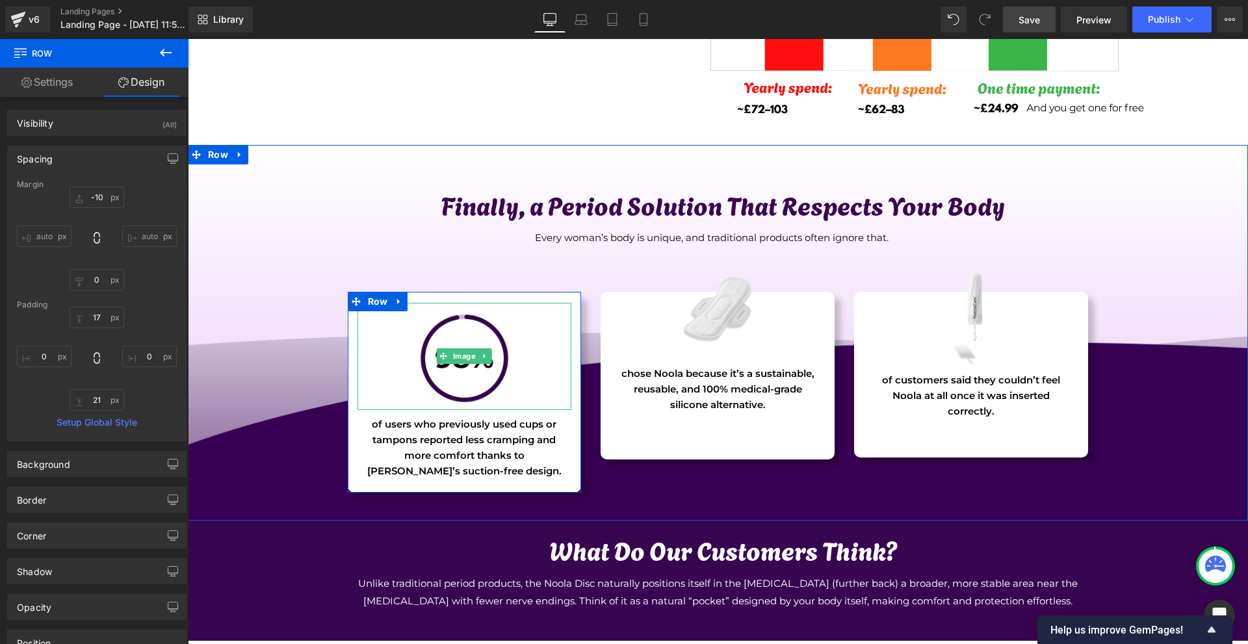
click at [465, 369] on img at bounding box center [464, 356] width 107 height 107
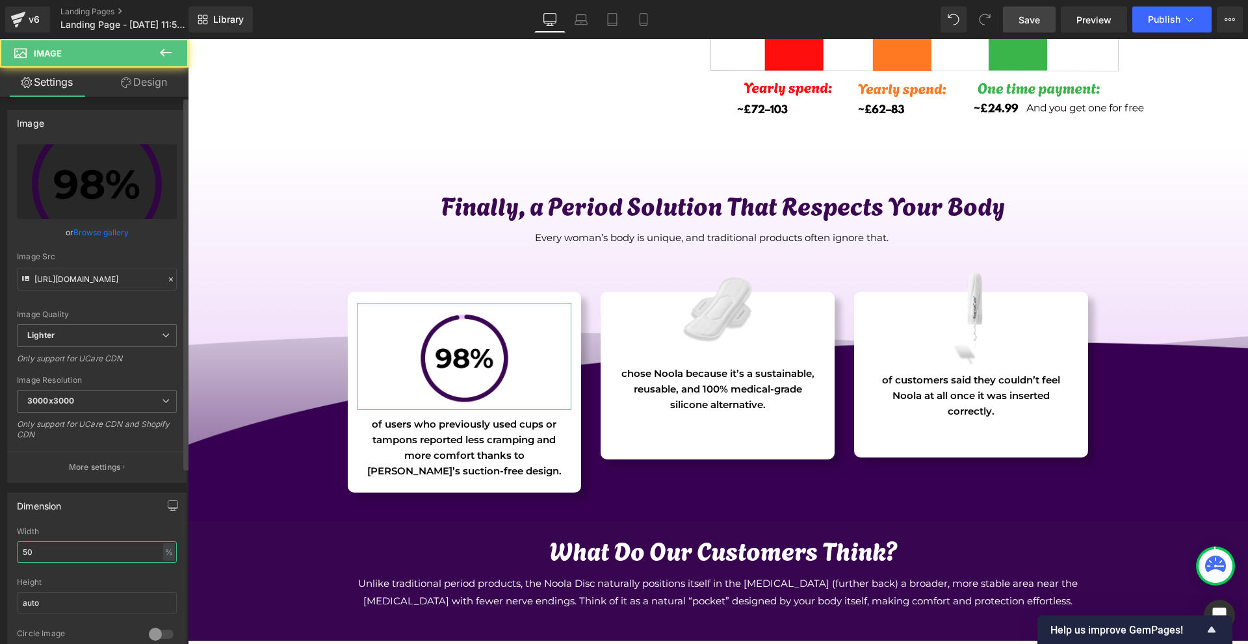
click at [66, 546] on input "50" at bounding box center [97, 552] width 160 height 21
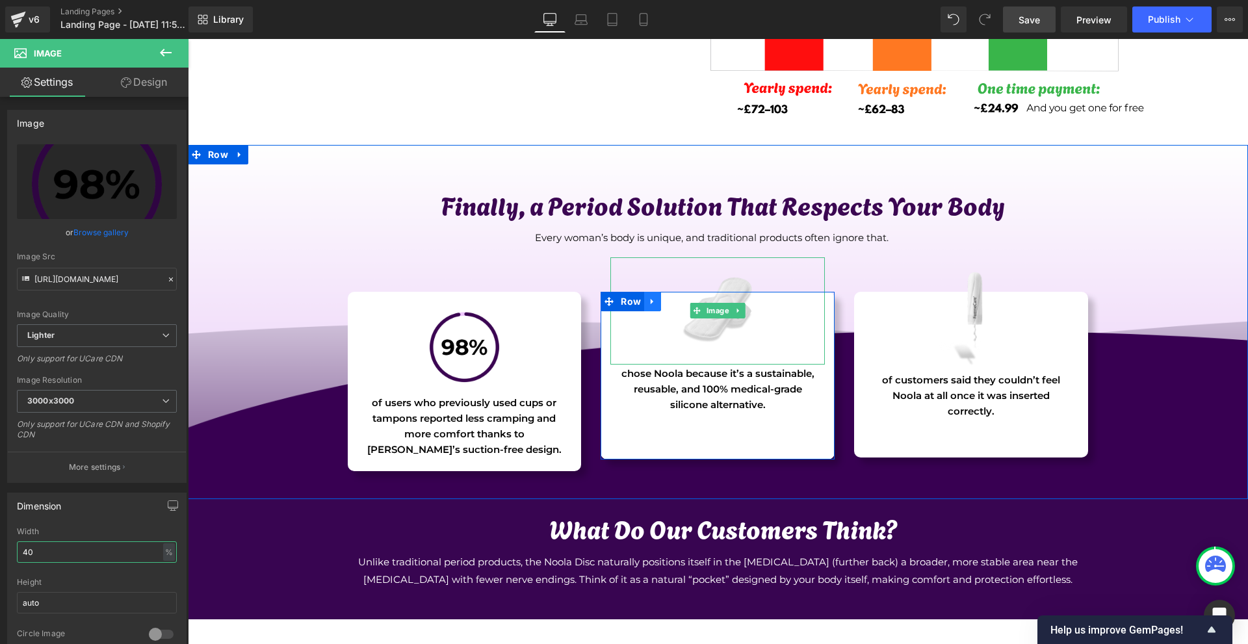
type input "40"
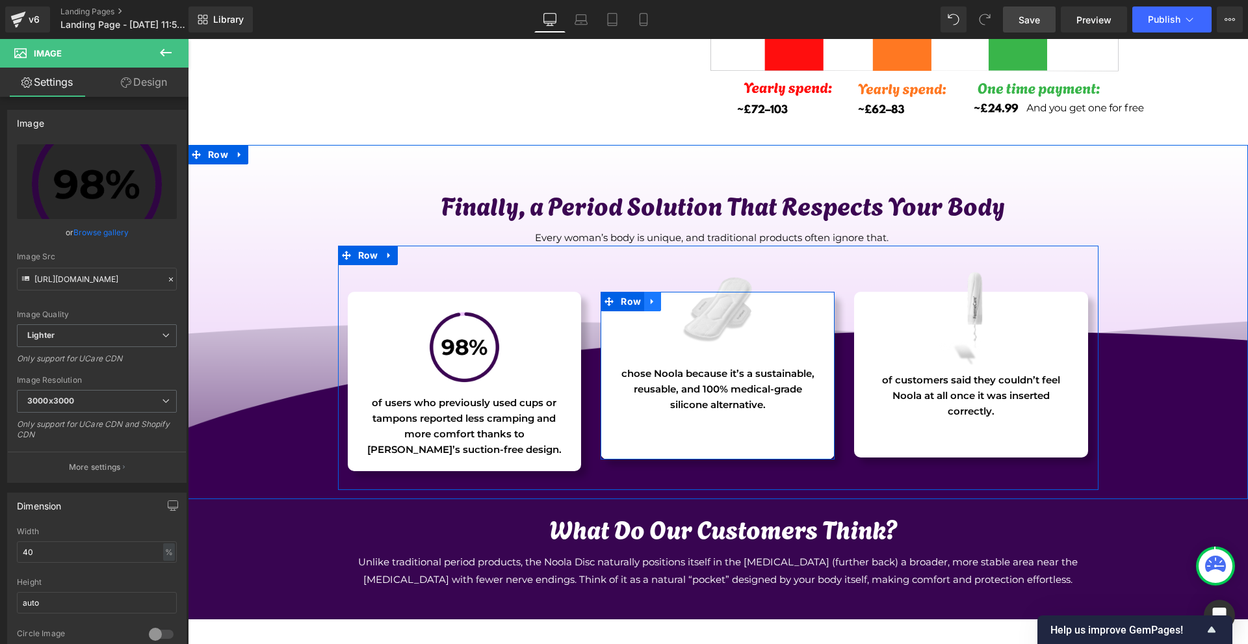
click at [653, 303] on icon at bounding box center [652, 301] width 9 height 10
click at [637, 394] on p "chose Noola because it’s a sustainable, reusable, and 100% medical-grade silico…" at bounding box center [718, 389] width 202 height 47
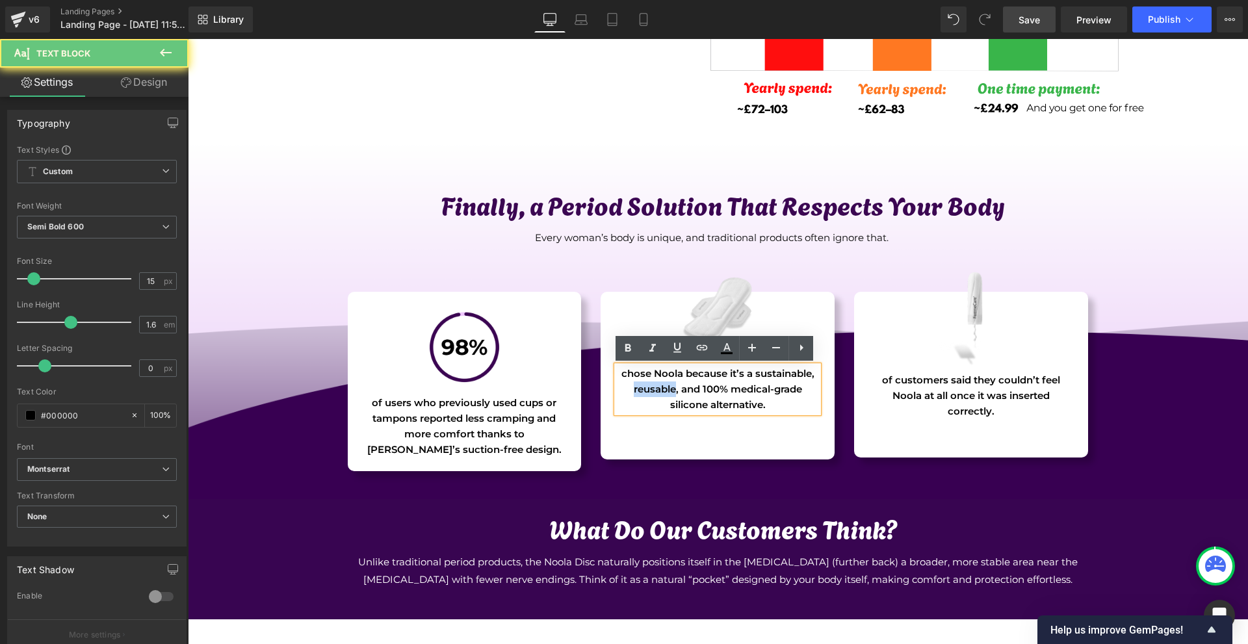
click at [637, 394] on p "chose Noola because it’s a sustainable, reusable, and 100% medical-grade silico…" at bounding box center [718, 389] width 202 height 47
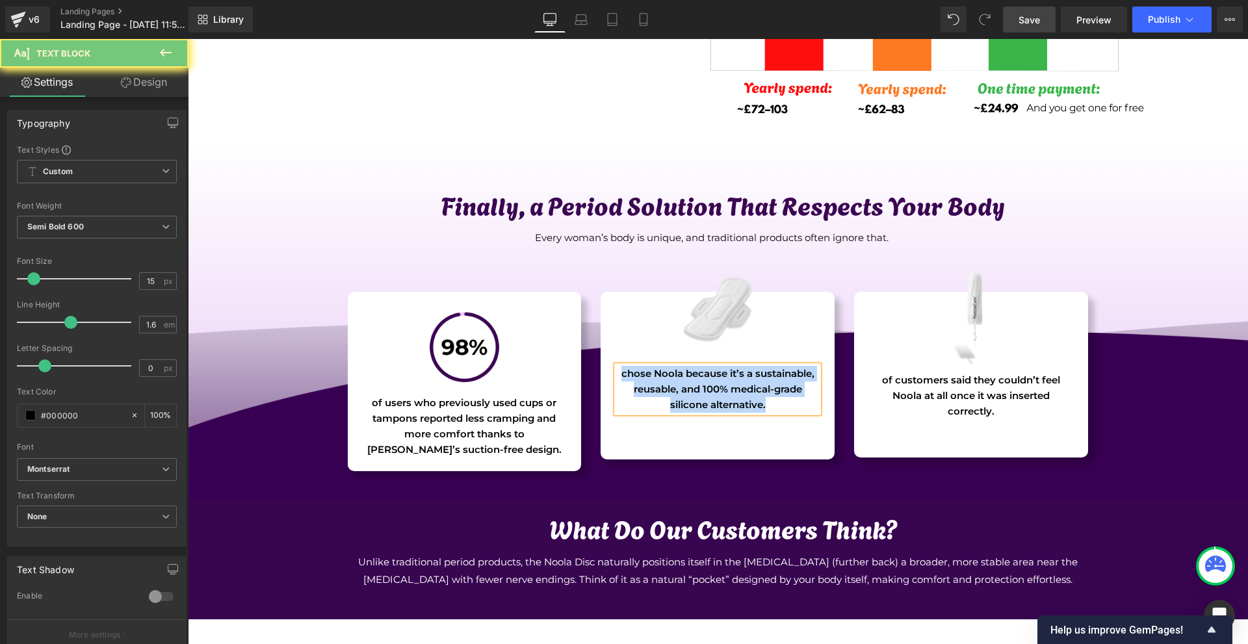
click at [784, 448] on div "Image chose Noola because it’s a sustainable, reusable, and 100% medical-grade …" at bounding box center [718, 376] width 234 height 168
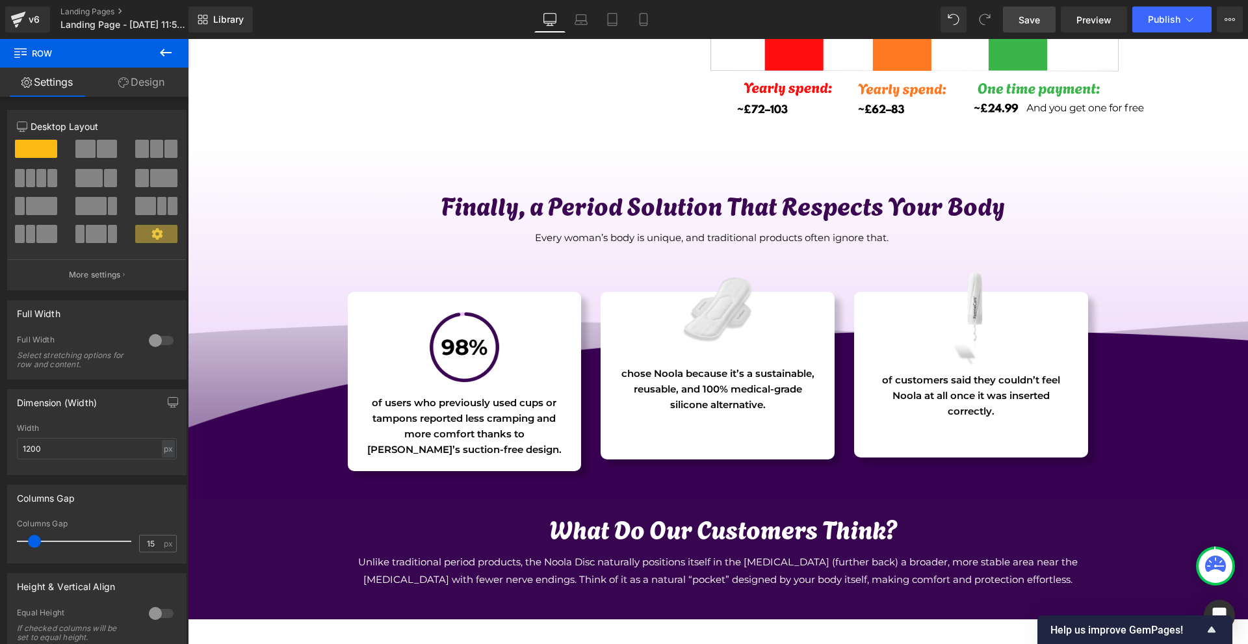
click at [862, 469] on div "Image of users who previously used cups or tampons reported less cramping and m…" at bounding box center [718, 368] width 761 height 244
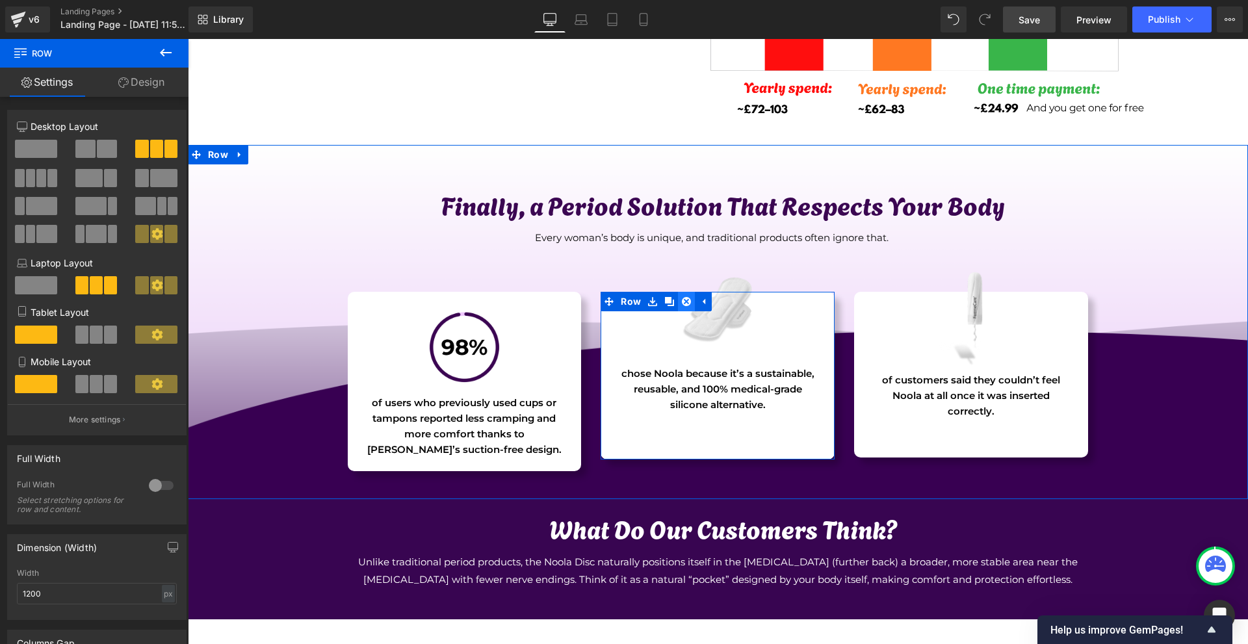
click at [682, 298] on icon at bounding box center [686, 301] width 9 height 9
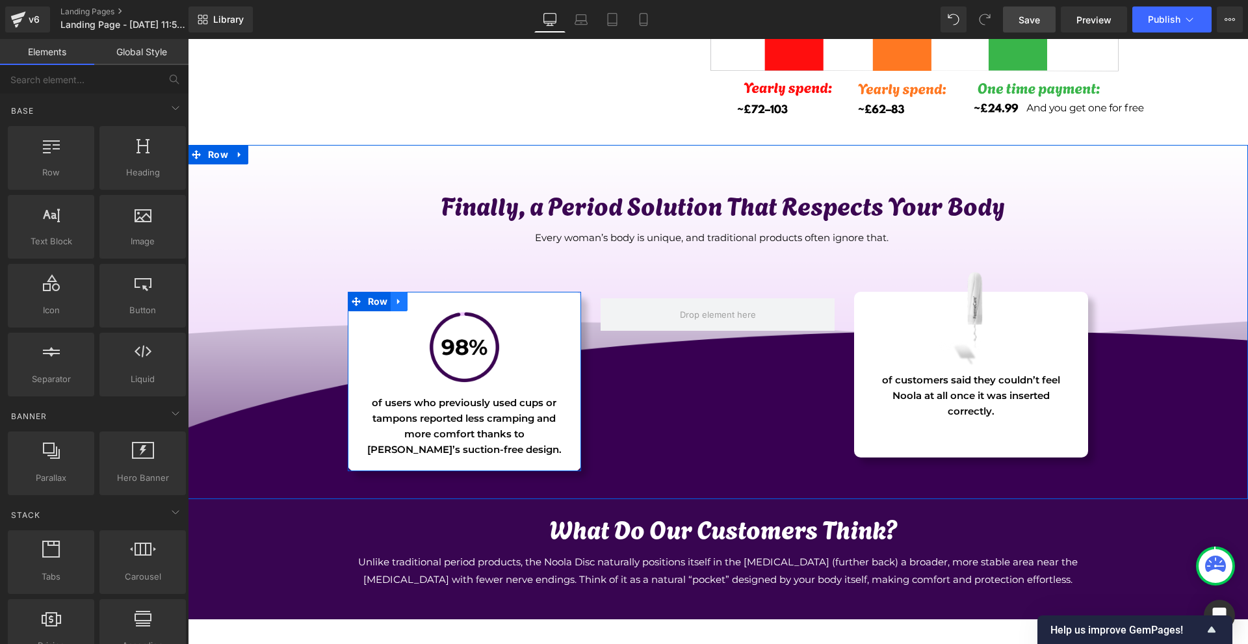
click at [404, 303] on link at bounding box center [399, 302] width 17 height 20
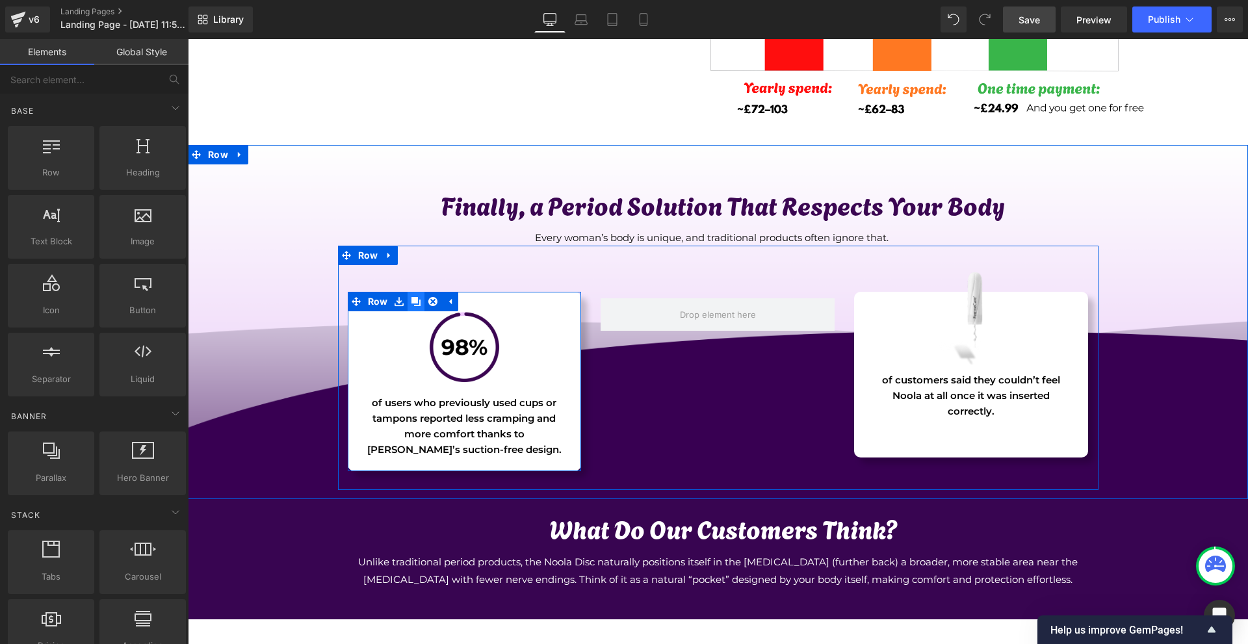
click at [408, 303] on link at bounding box center [416, 302] width 17 height 20
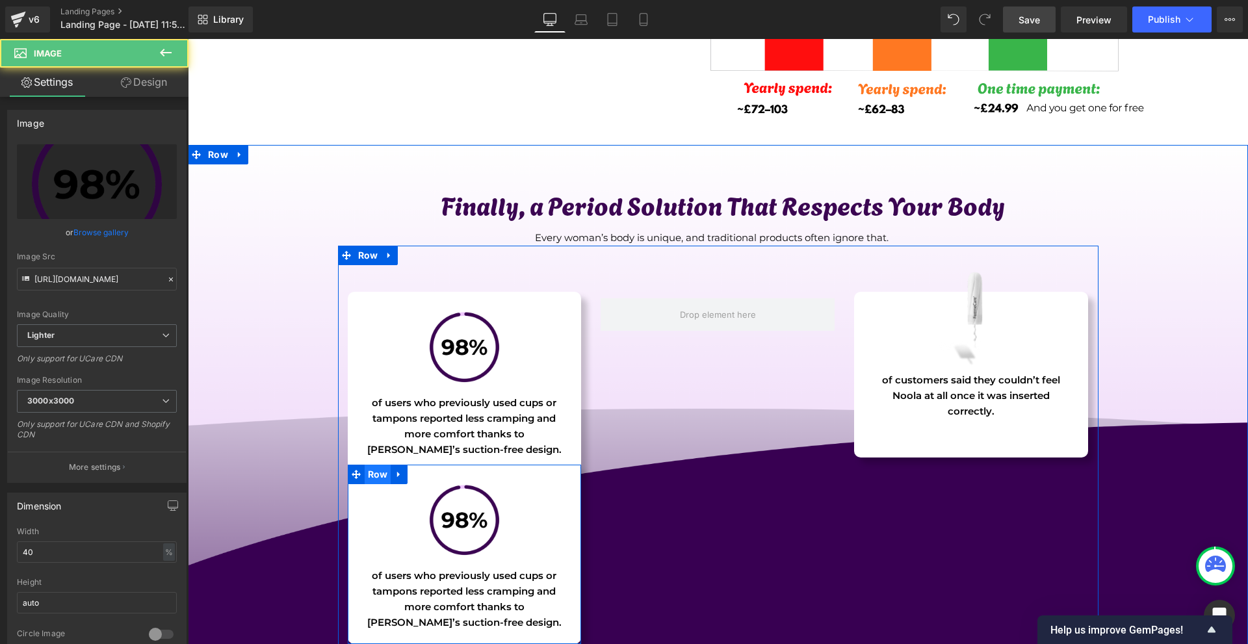
click at [380, 475] on div "Image of users who previously used cups or tampons reported less cramping and m…" at bounding box center [465, 554] width 234 height 179
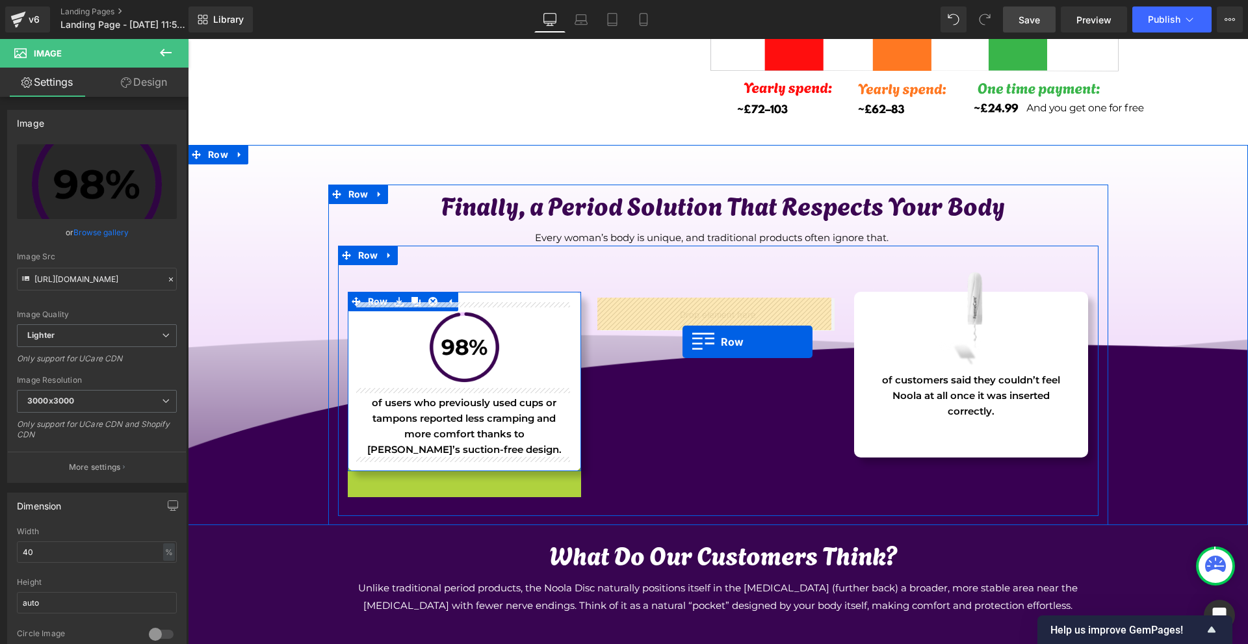
drag, startPoint x: 378, startPoint y: 475, endPoint x: 683, endPoint y: 342, distance: 332.0
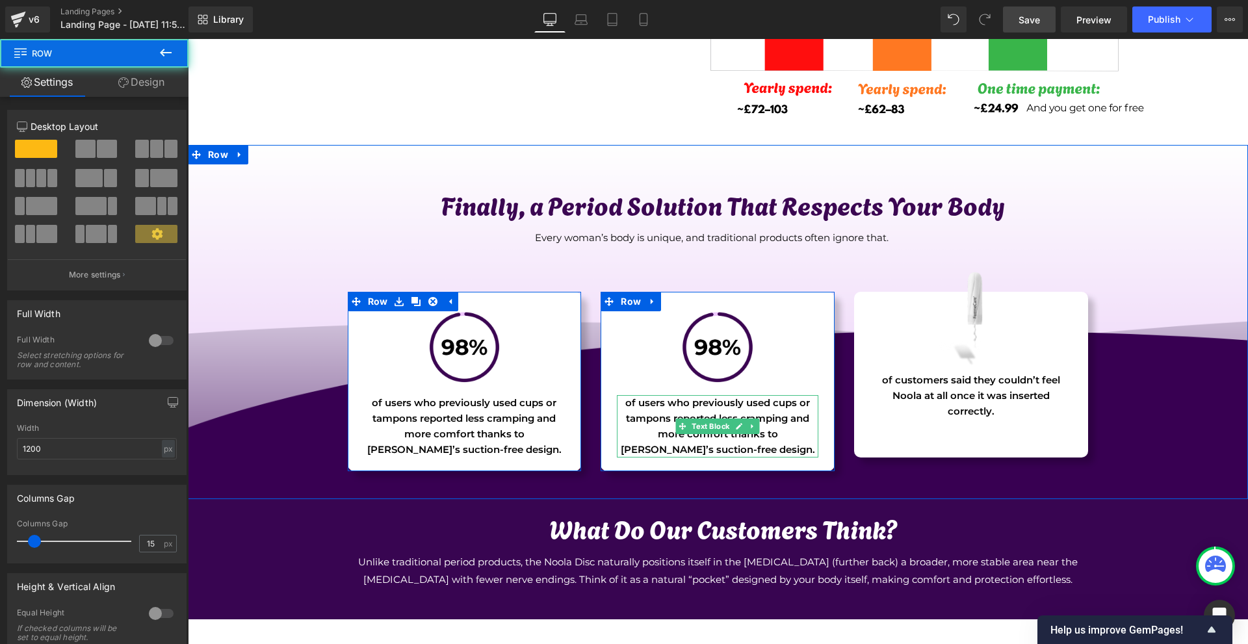
click at [641, 419] on p "of users who previously used cups or tampons reported less cramping and more co…" at bounding box center [718, 426] width 202 height 62
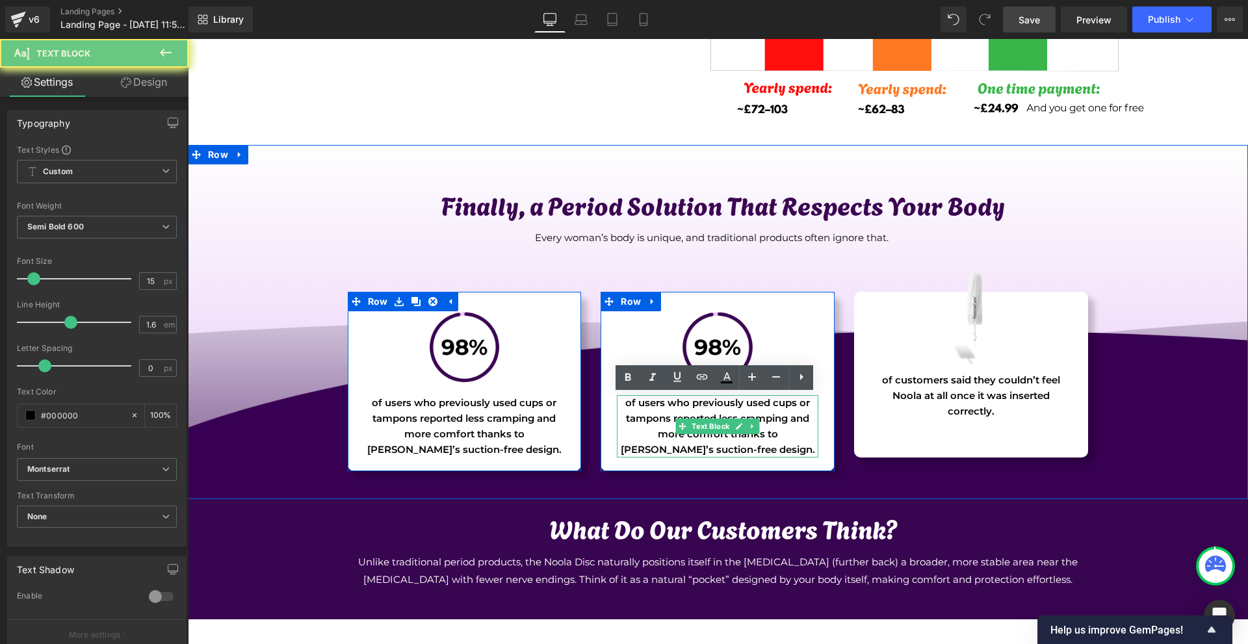
click at [641, 419] on p "of users who previously used cups or tampons reported less cramping and more co…" at bounding box center [718, 426] width 202 height 62
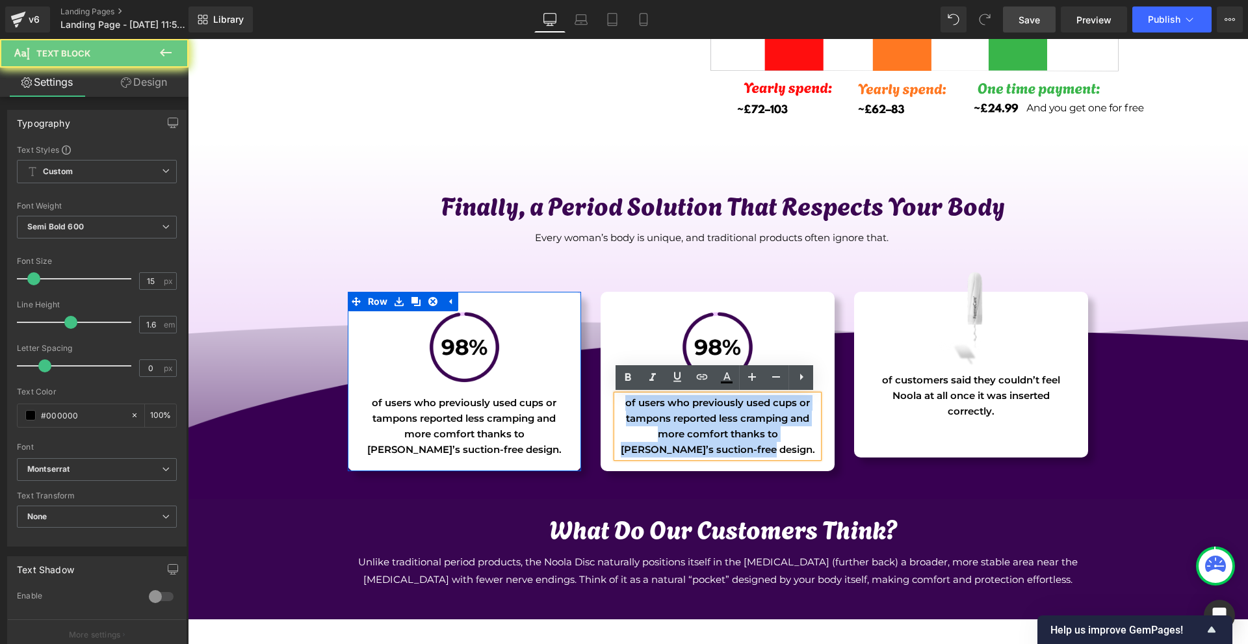
click at [640, 419] on p "of users who previously used cups or tampons reported less cramping and more co…" at bounding box center [718, 426] width 202 height 62
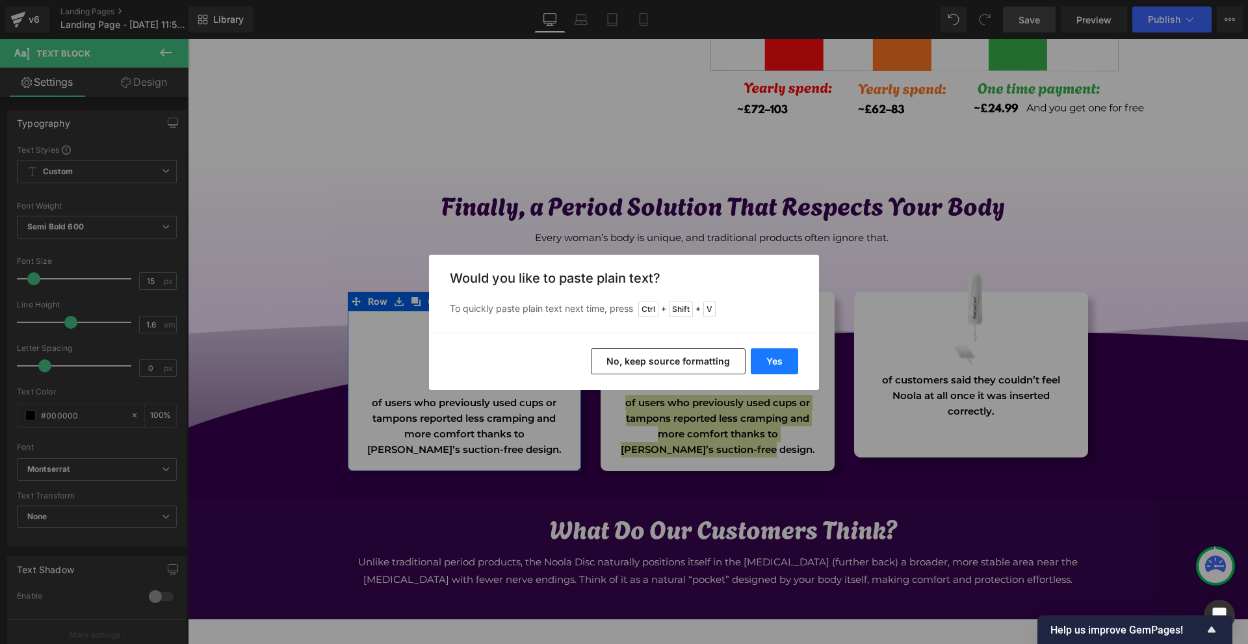
click at [759, 365] on button "Yes" at bounding box center [774, 362] width 47 height 26
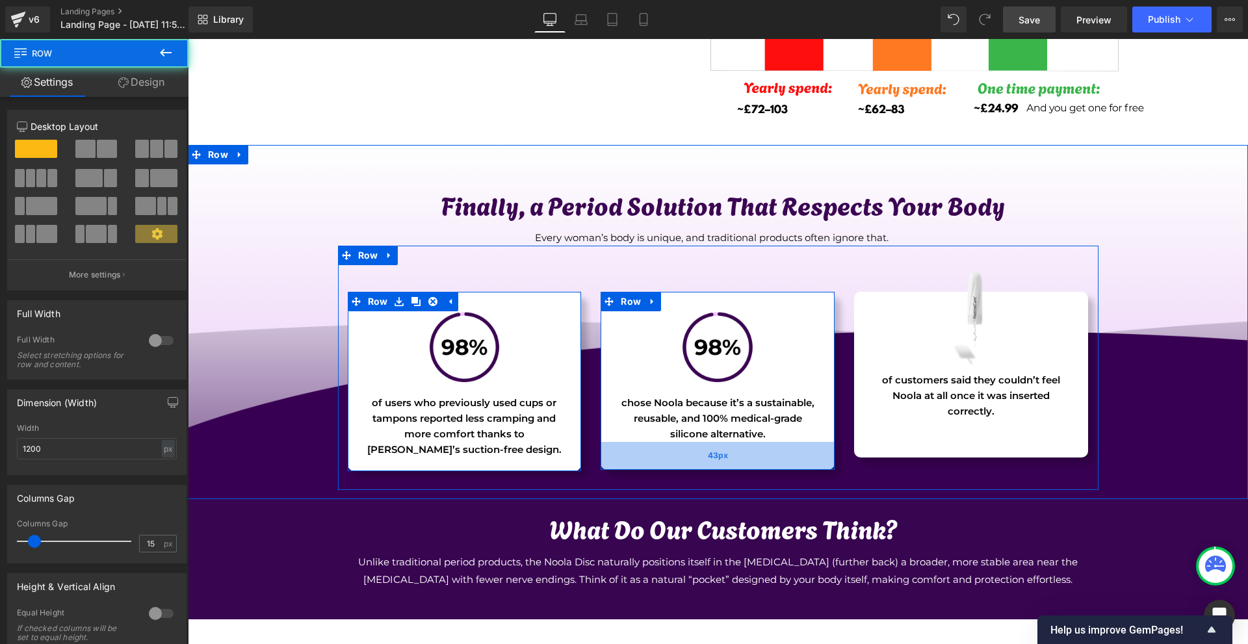
drag, startPoint x: 734, startPoint y: 454, endPoint x: 735, endPoint y: 469, distance: 15.0
click at [735, 469] on div "43px" at bounding box center [718, 456] width 234 height 28
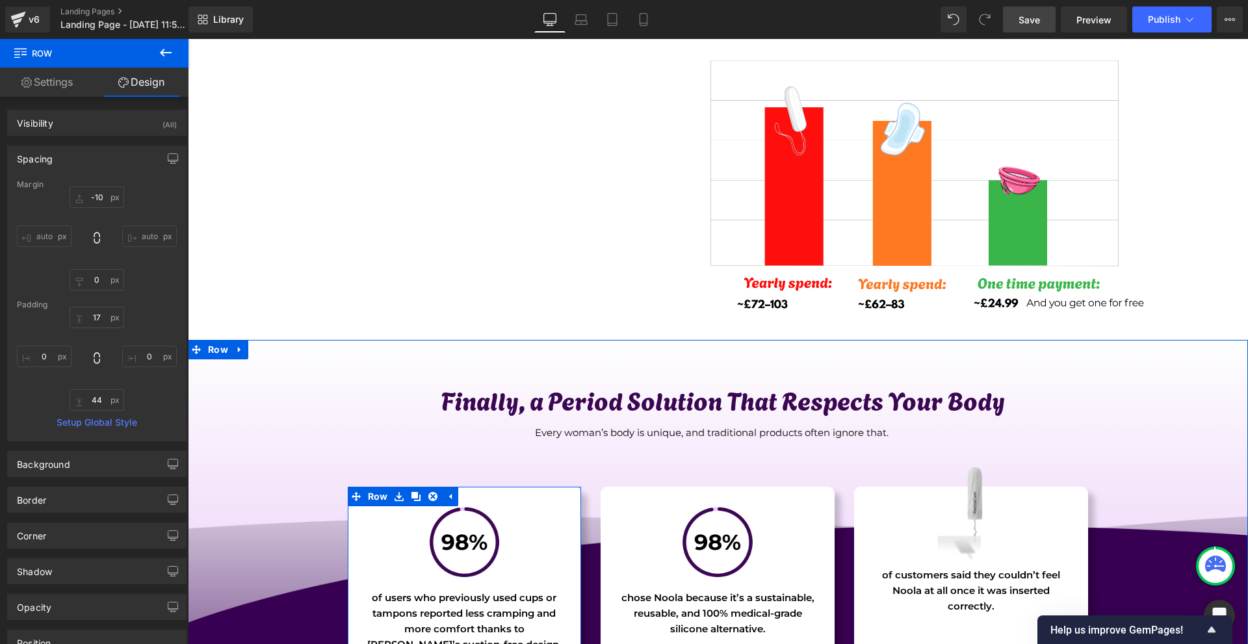
scroll to position [4084, 0]
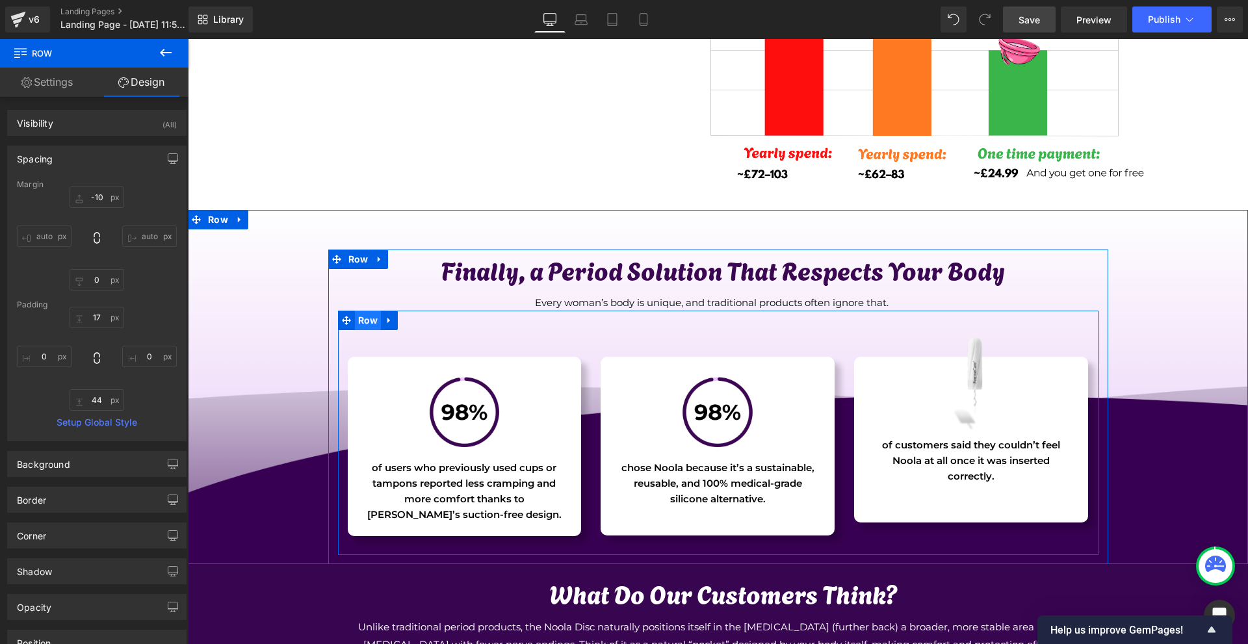
click at [363, 328] on span "Row" at bounding box center [368, 321] width 27 height 20
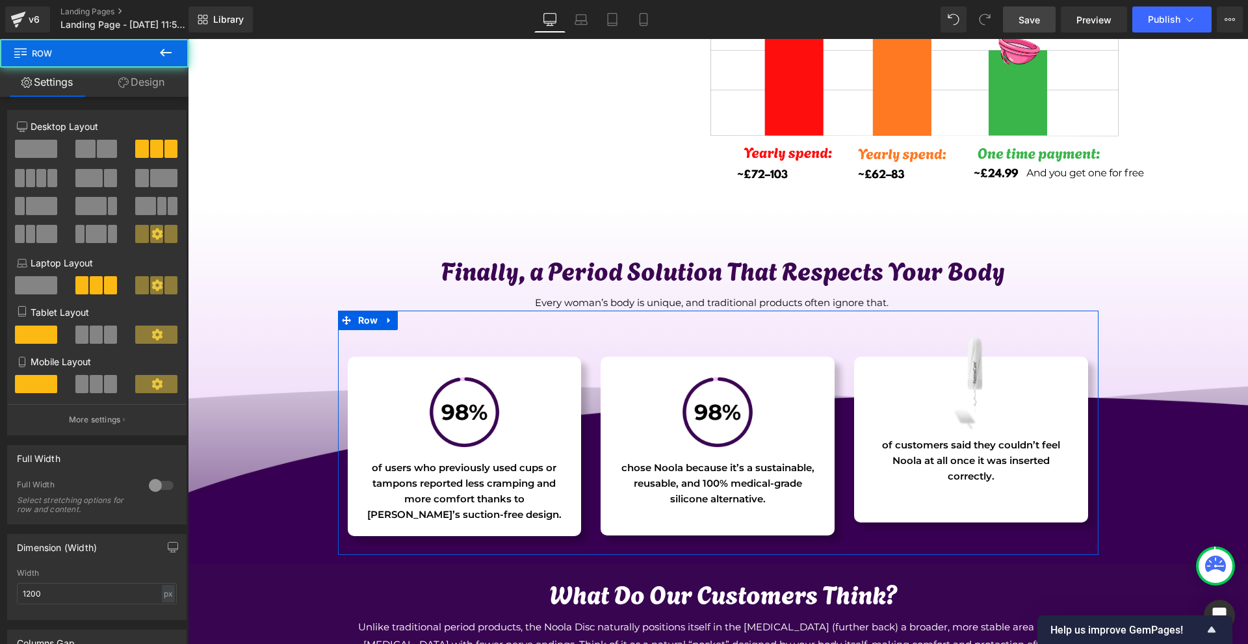
click at [32, 179] on span at bounding box center [31, 178] width 10 height 18
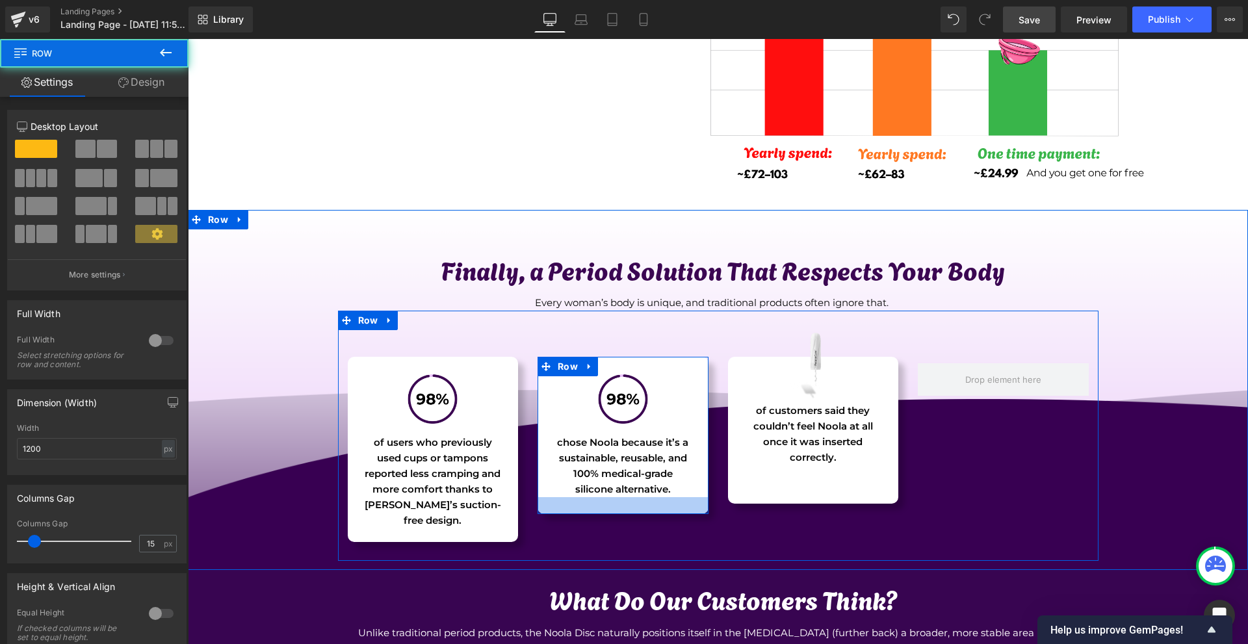
drag, startPoint x: 657, startPoint y: 518, endPoint x: 668, endPoint y: 506, distance: 16.1
click at [668, 506] on div at bounding box center [623, 505] width 171 height 17
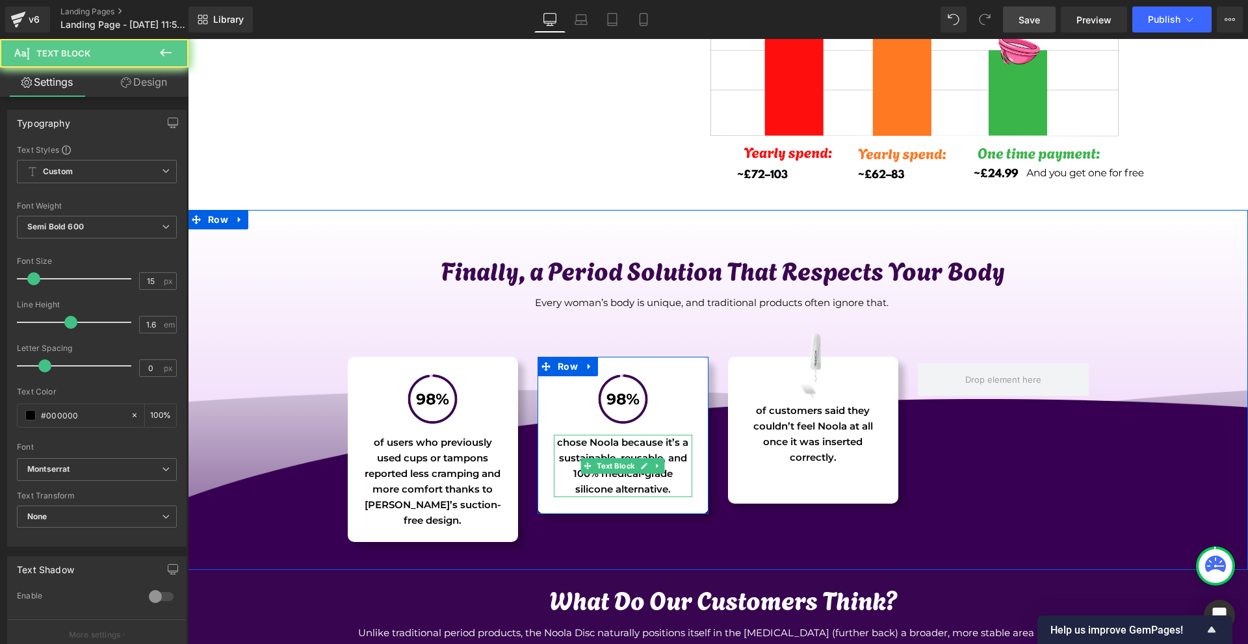
click at [609, 468] on div "chose Noola because it’s a sustainable, reusable, and 100% medical-grade silico…" at bounding box center [623, 466] width 138 height 62
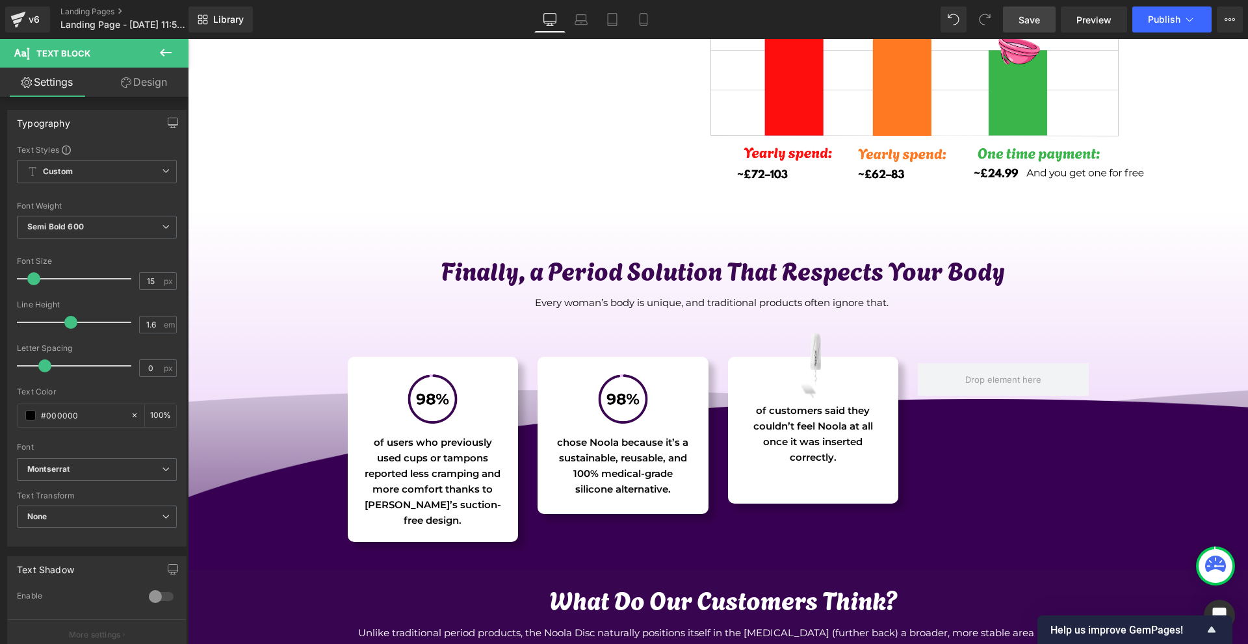
click at [129, 80] on icon at bounding box center [126, 82] width 10 height 10
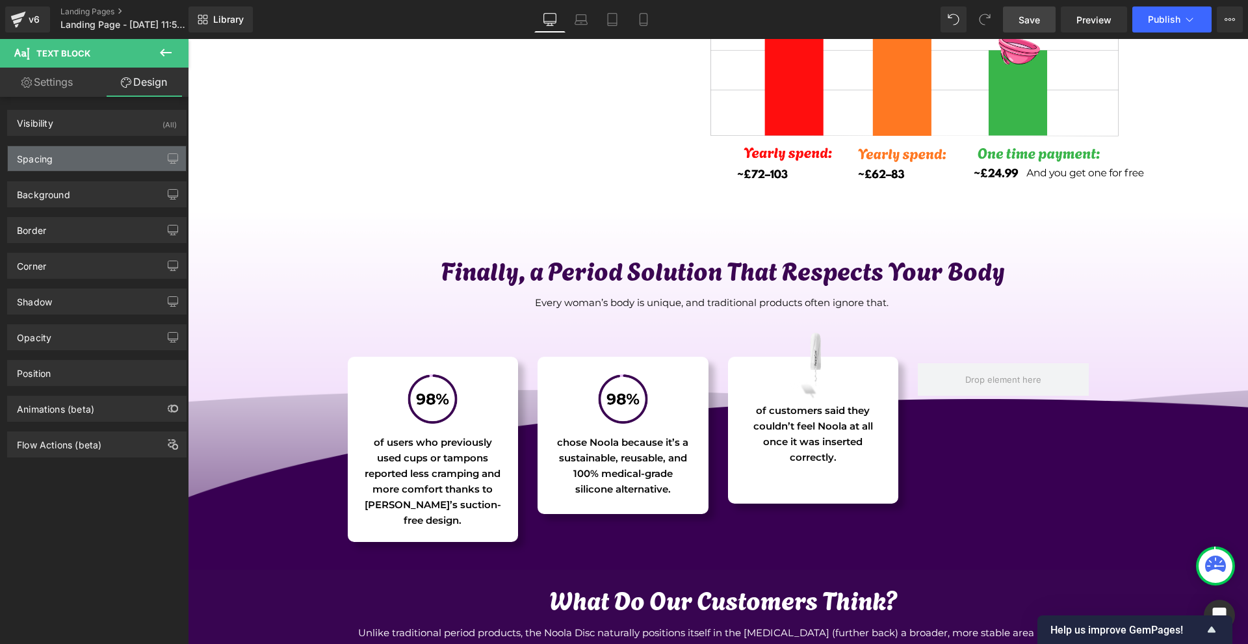
click at [72, 164] on div "Spacing" at bounding box center [97, 158] width 178 height 25
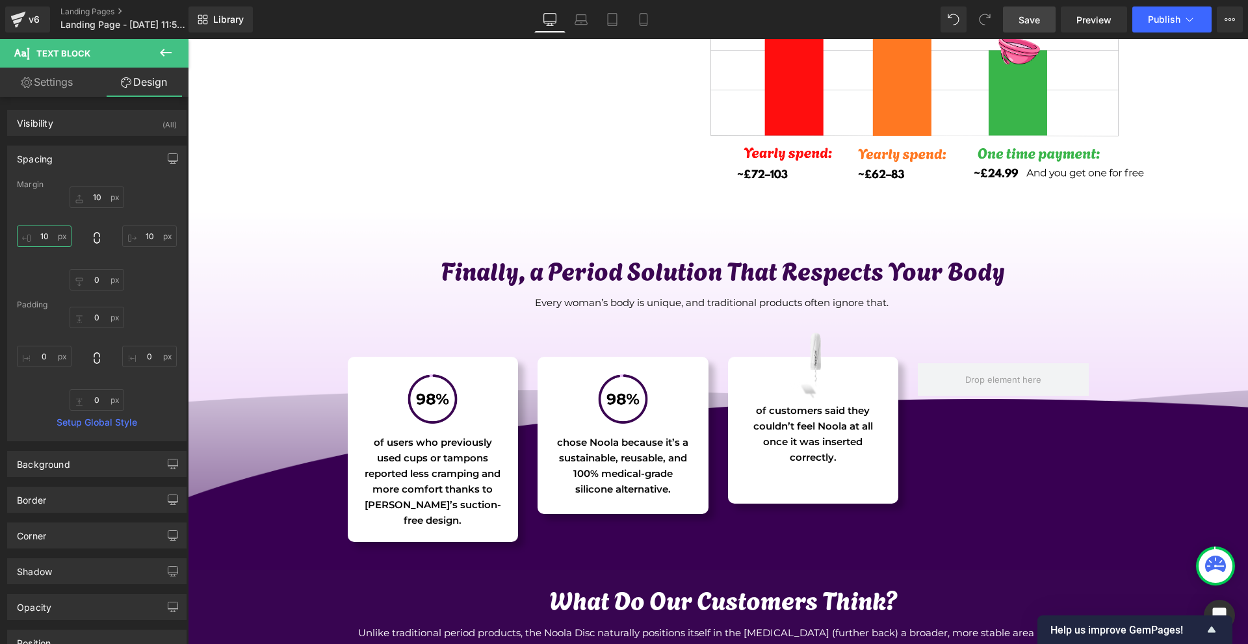
click at [52, 239] on input "10" at bounding box center [44, 236] width 55 height 21
type input "0"
click at [148, 243] on input "10" at bounding box center [149, 236] width 55 height 21
type input "0"
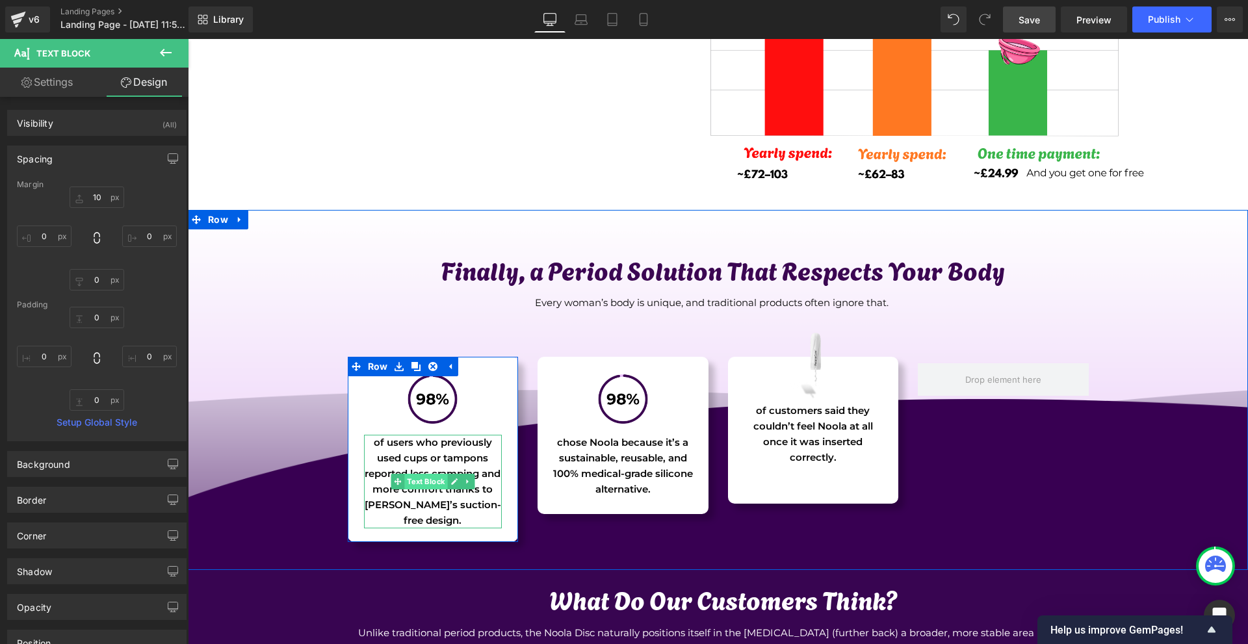
click at [414, 475] on span "Text Block" at bounding box center [425, 482] width 43 height 16
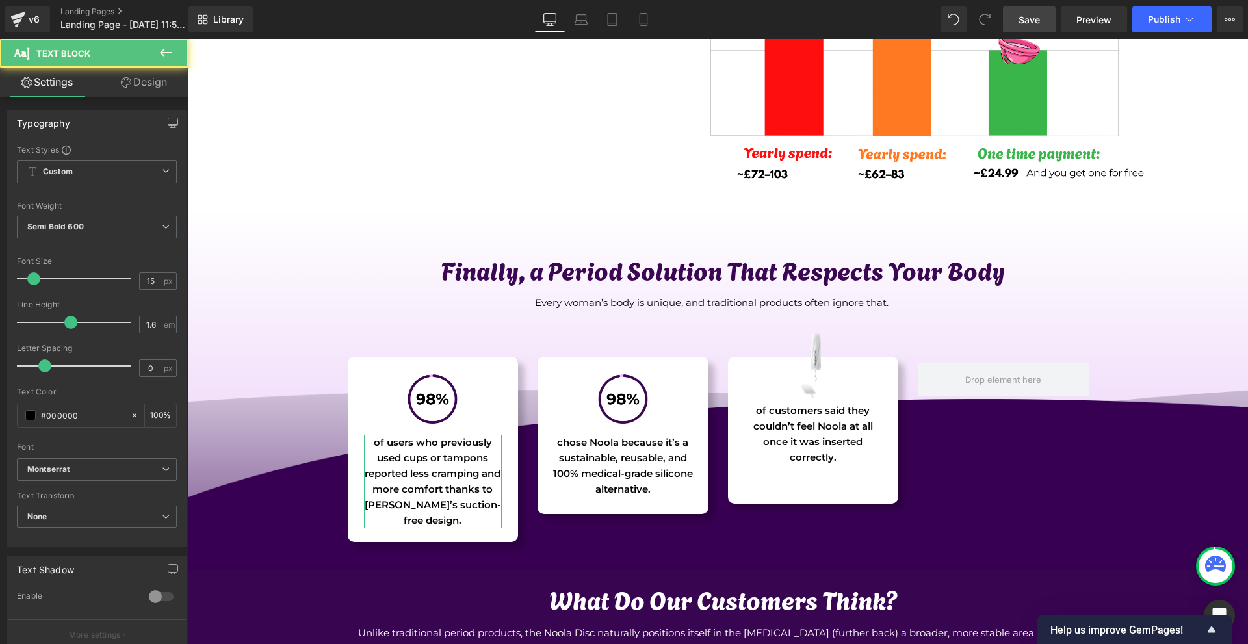
click at [140, 88] on link "Design" at bounding box center [144, 82] width 94 height 29
click at [0, 0] on div "Spacing" at bounding box center [0, 0] width 0 height 0
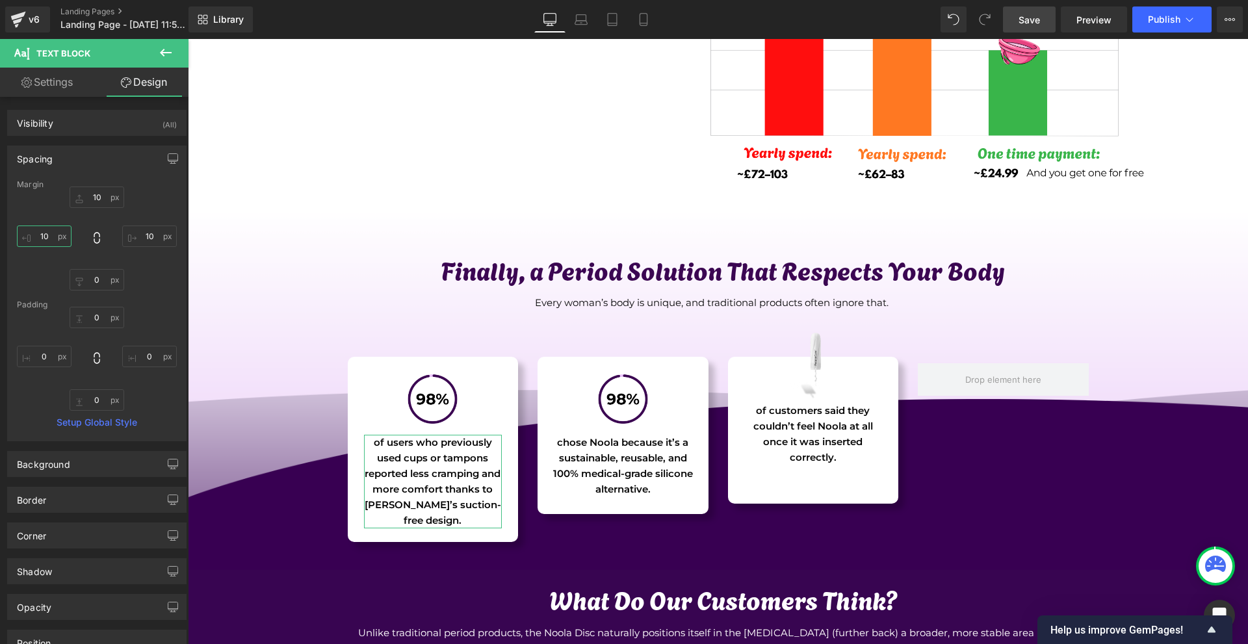
click at [45, 228] on input "10" at bounding box center [44, 236] width 55 height 21
type input "0"
click at [154, 244] on input "10" at bounding box center [149, 236] width 55 height 21
type input "0"
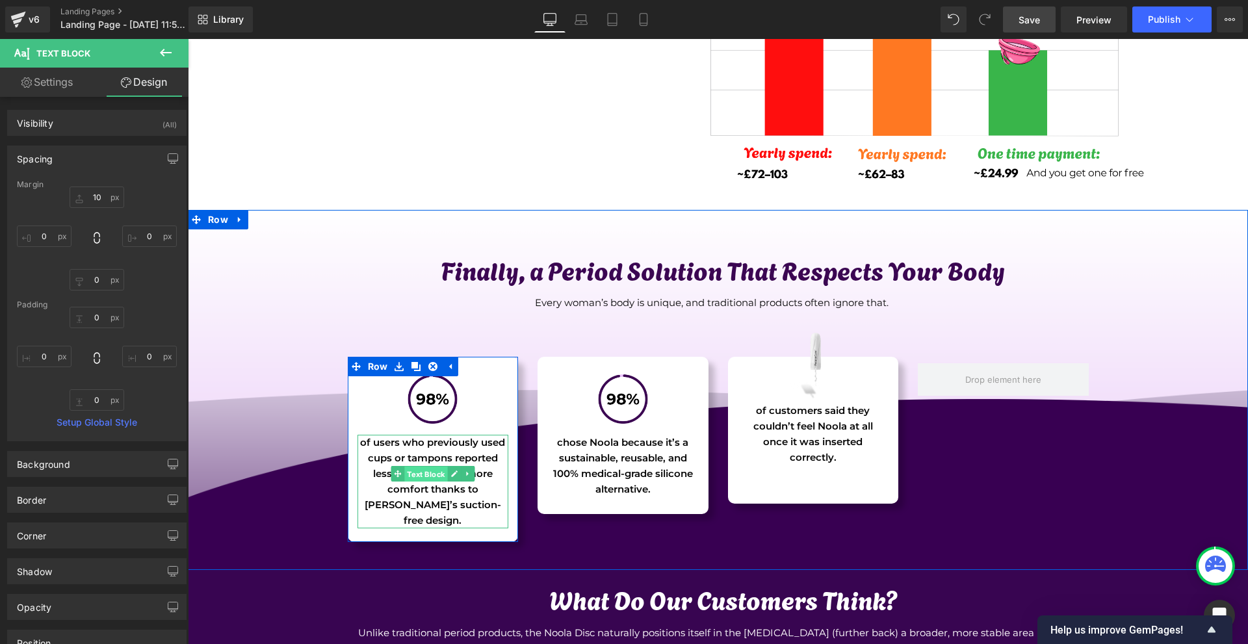
click at [430, 473] on span "Text Block" at bounding box center [425, 474] width 43 height 16
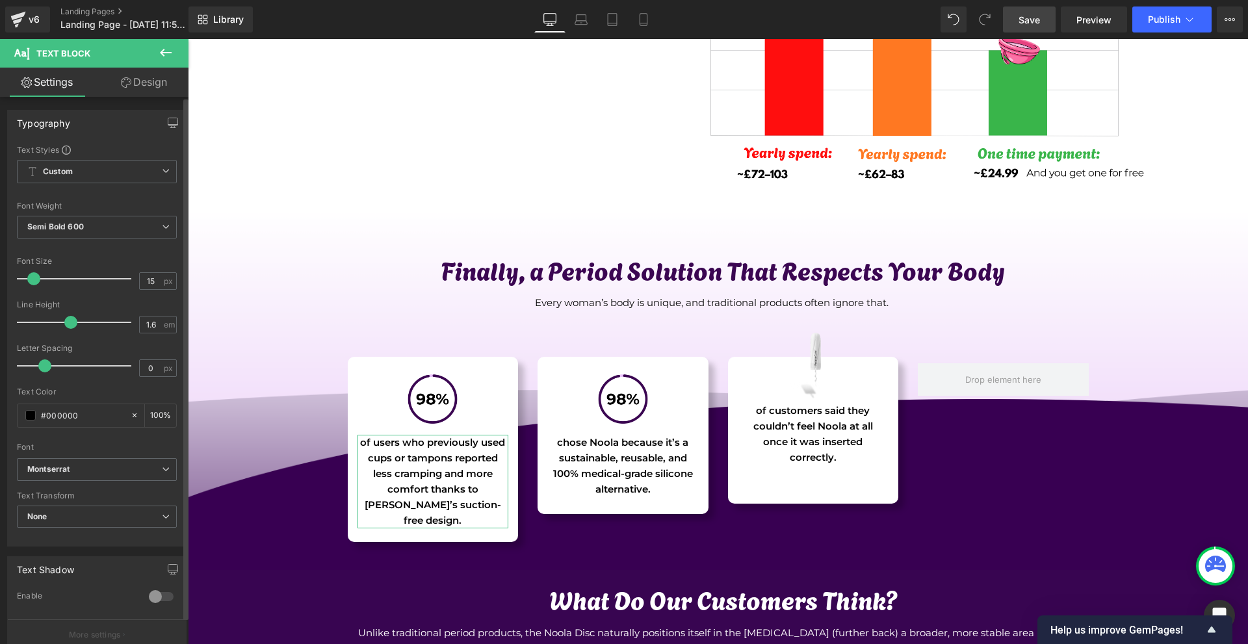
type input "14"
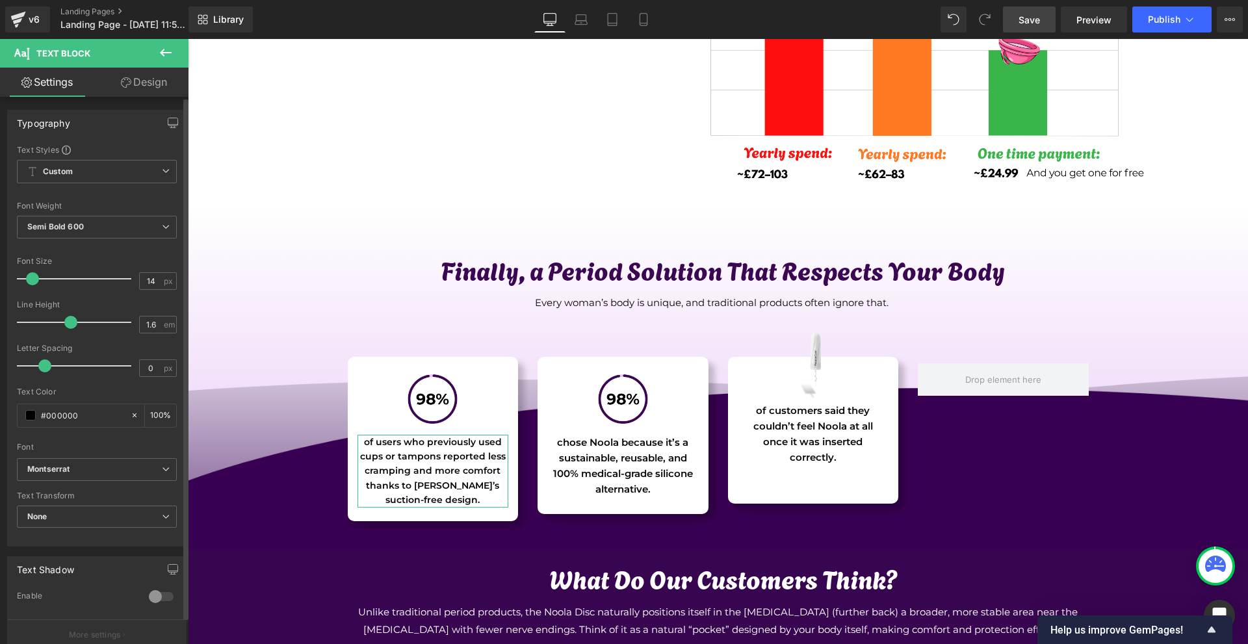
click at [30, 279] on span at bounding box center [32, 278] width 13 height 13
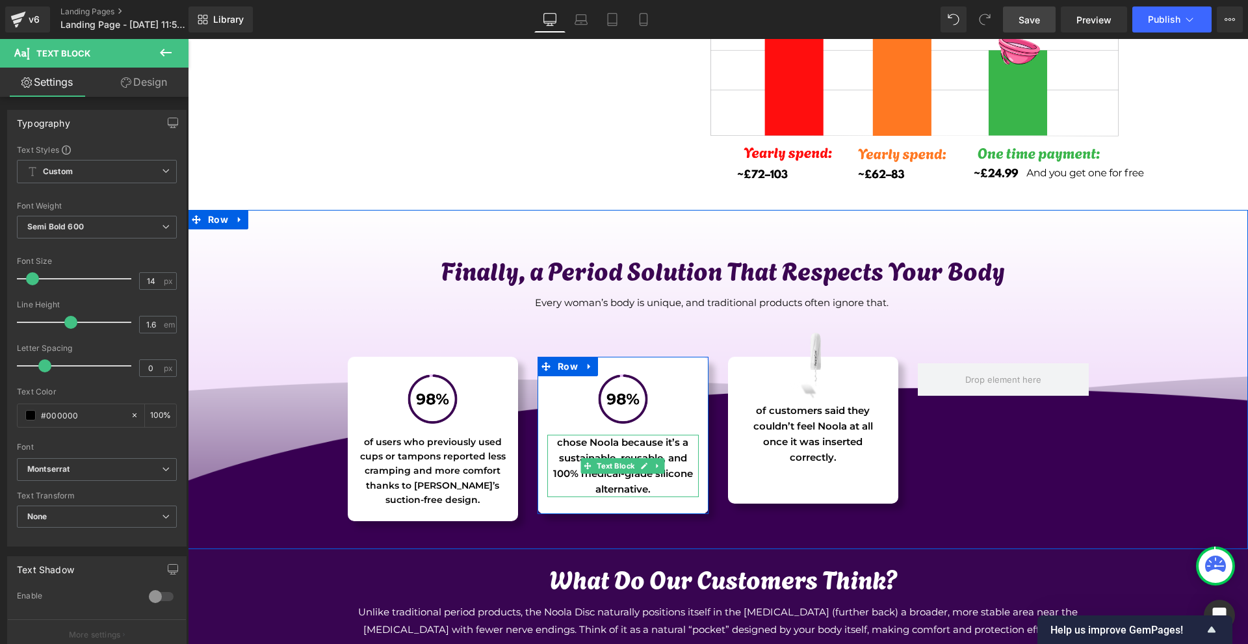
click at [572, 466] on p "chose Noola because it’s a sustainable, reusable, and 100% medical-grade silico…" at bounding box center [622, 466] width 151 height 62
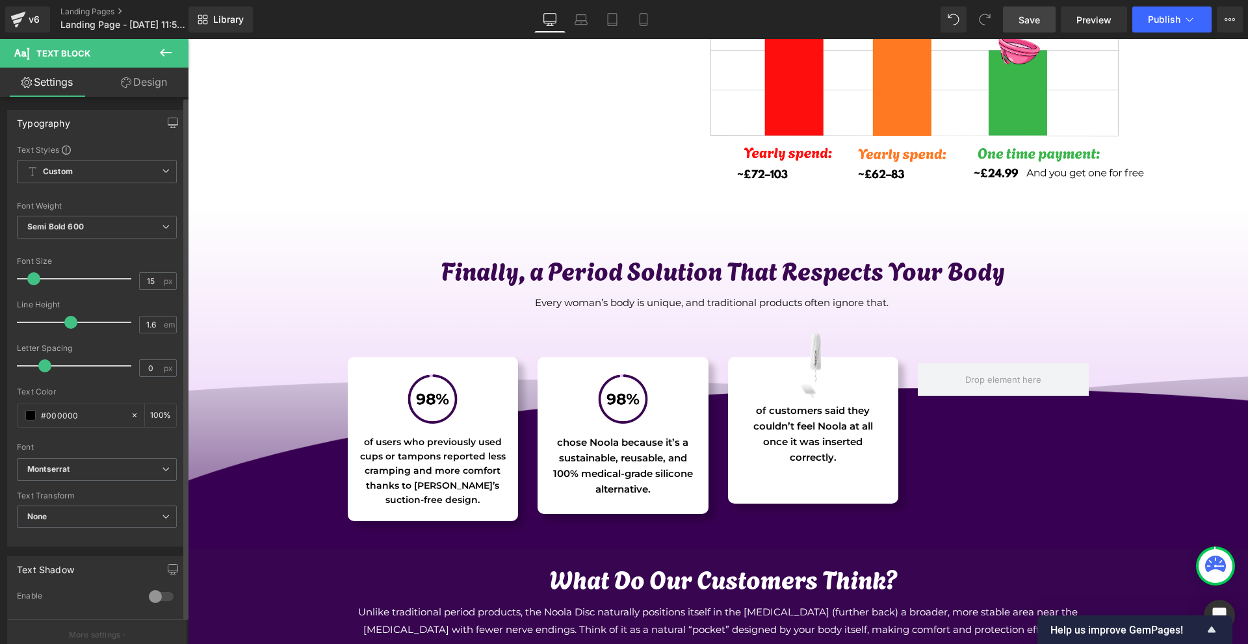
type input "14"
click at [30, 278] on span at bounding box center [32, 278] width 13 height 13
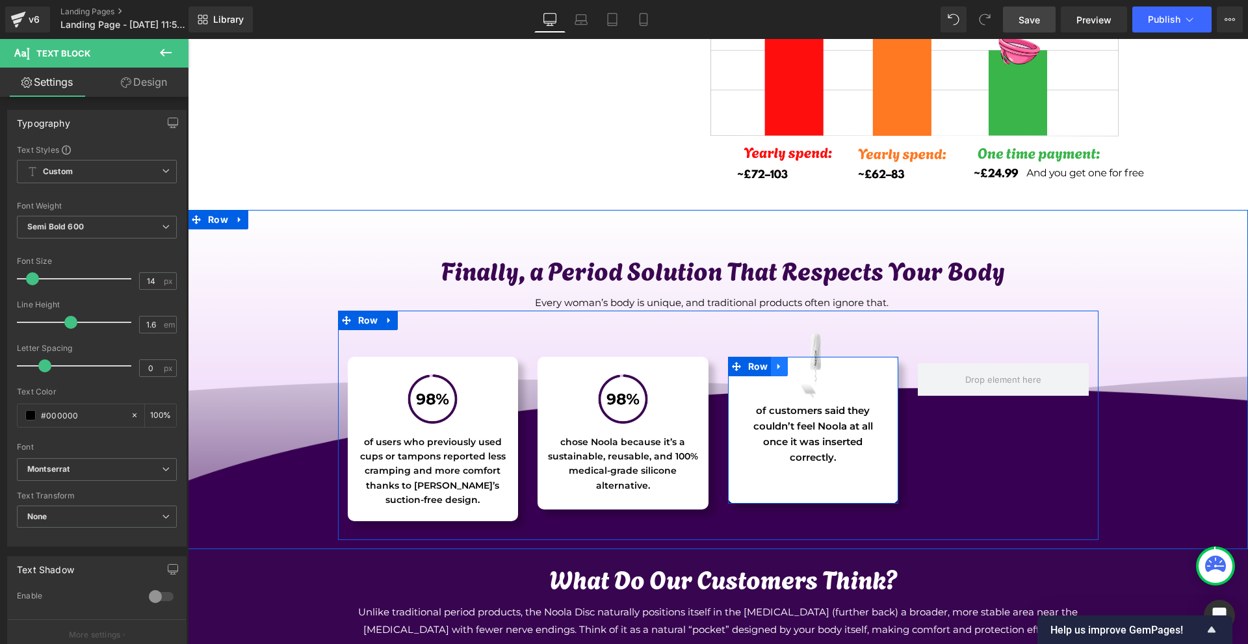
click at [771, 365] on link at bounding box center [779, 367] width 17 height 20
click at [809, 366] on icon at bounding box center [813, 366] width 9 height 9
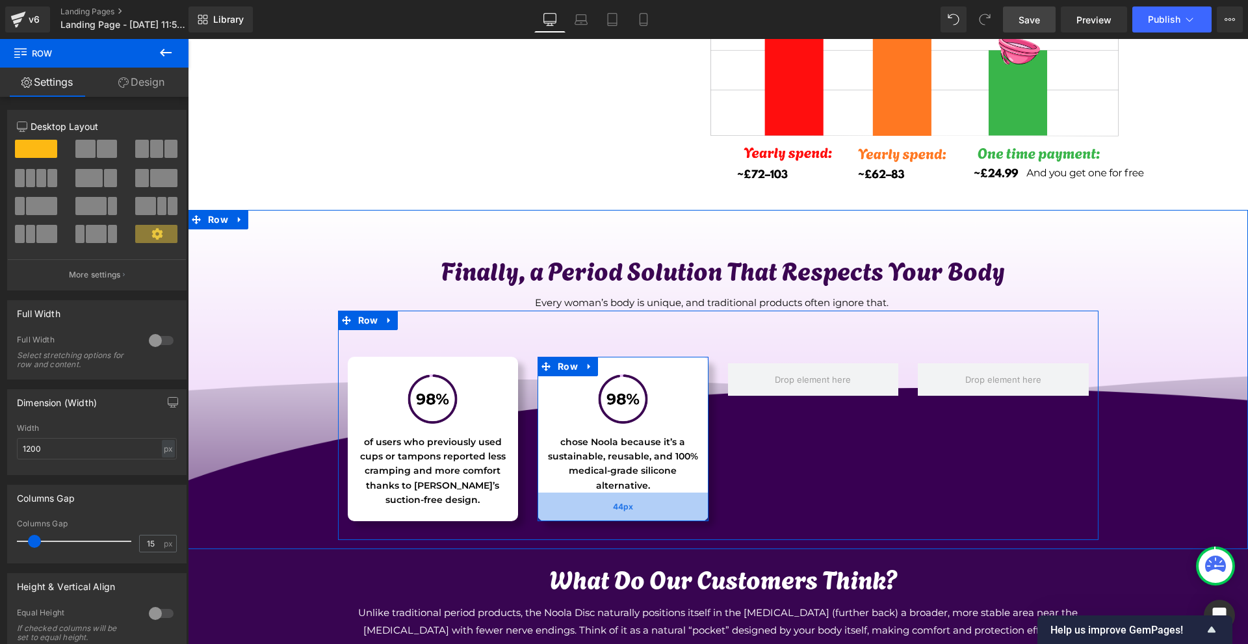
drag, startPoint x: 611, startPoint y: 509, endPoint x: 614, endPoint y: 521, distance: 12.3
click at [614, 521] on div "44px" at bounding box center [623, 507] width 171 height 29
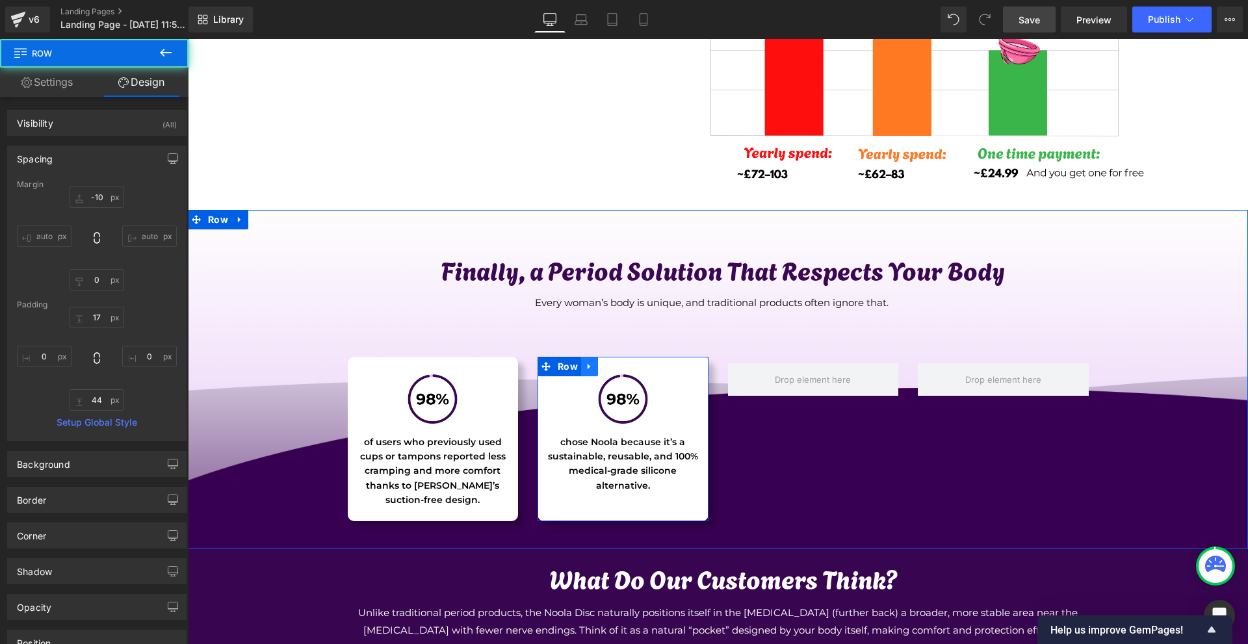
click at [588, 365] on icon at bounding box center [589, 367] width 9 height 10
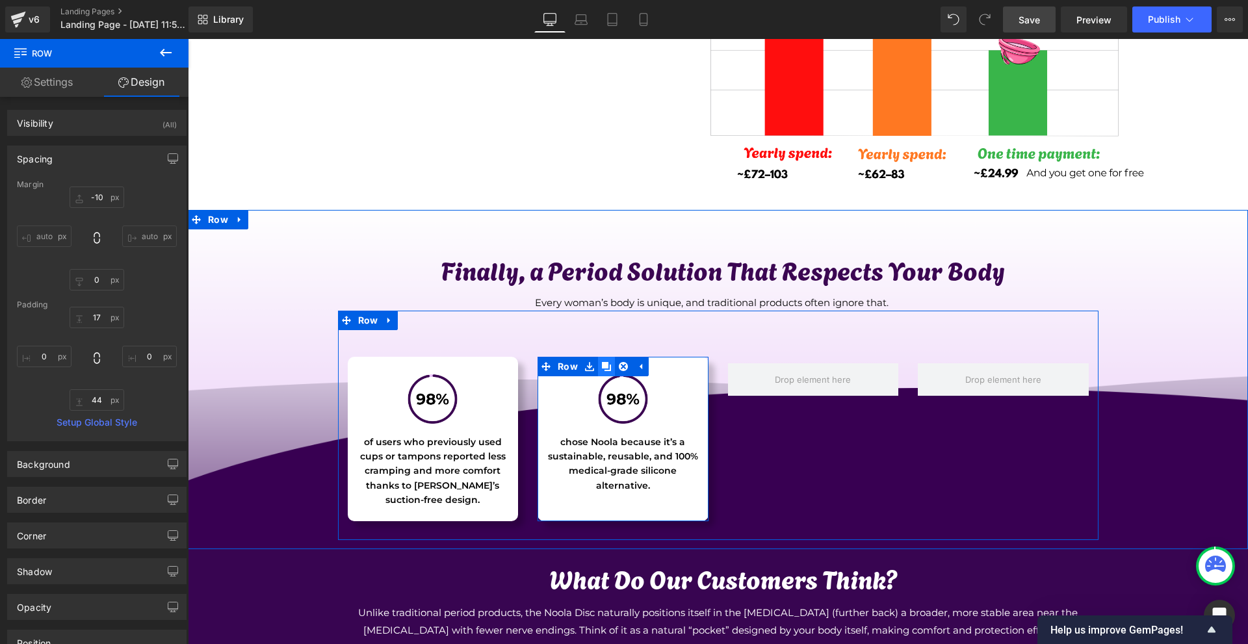
click at [602, 367] on icon at bounding box center [606, 366] width 9 height 9
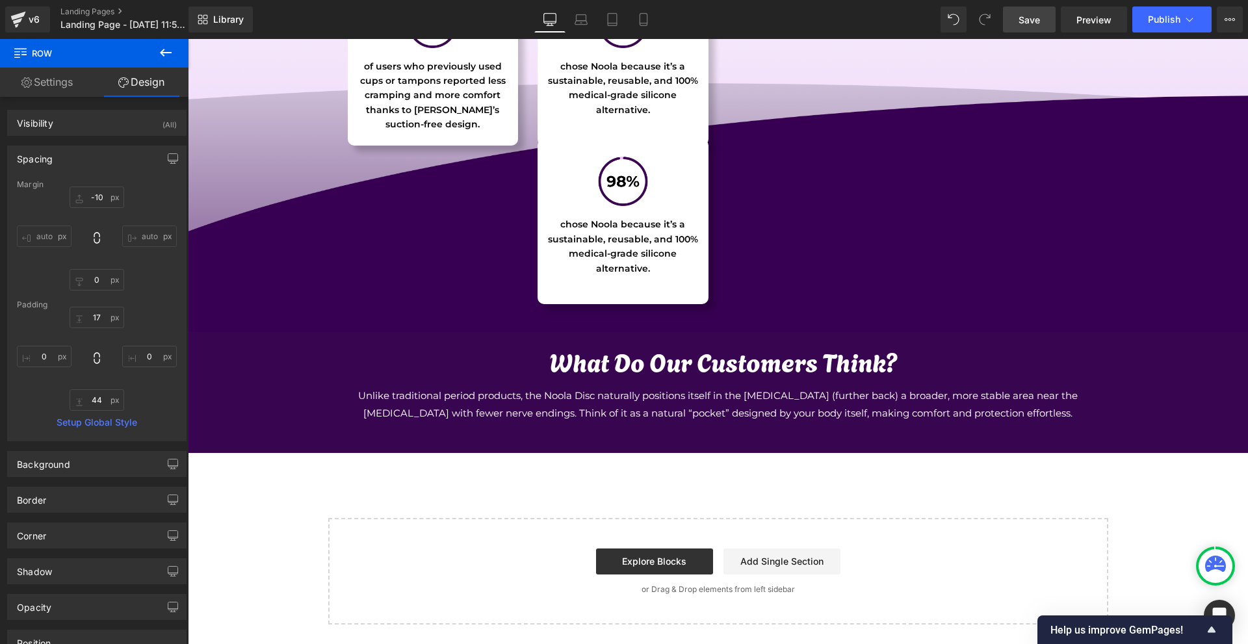
scroll to position [4265, 0]
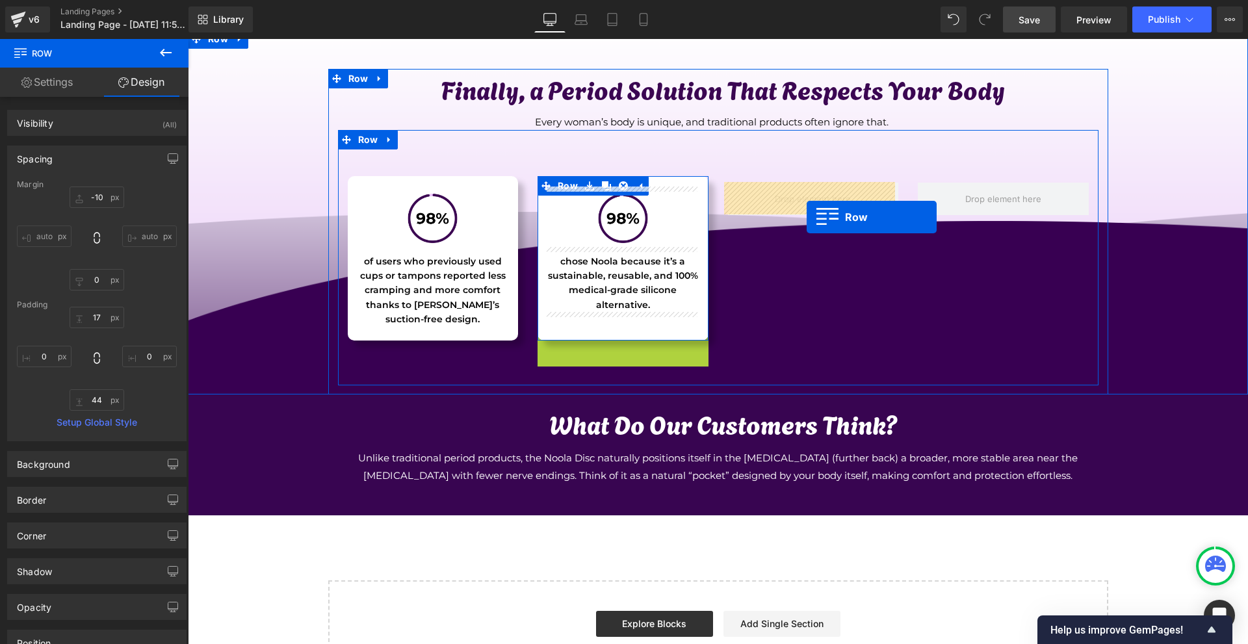
drag, startPoint x: 568, startPoint y: 350, endPoint x: 807, endPoint y: 217, distance: 273.9
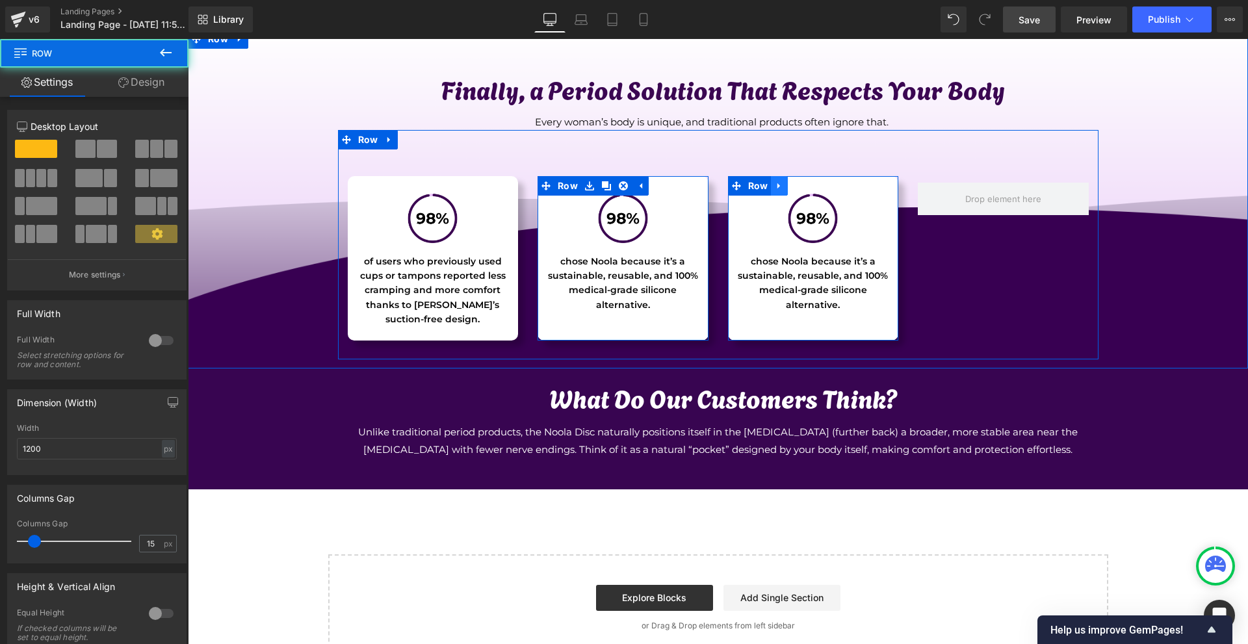
click at [779, 188] on icon at bounding box center [779, 186] width 9 height 10
click at [788, 188] on link at bounding box center [796, 186] width 17 height 20
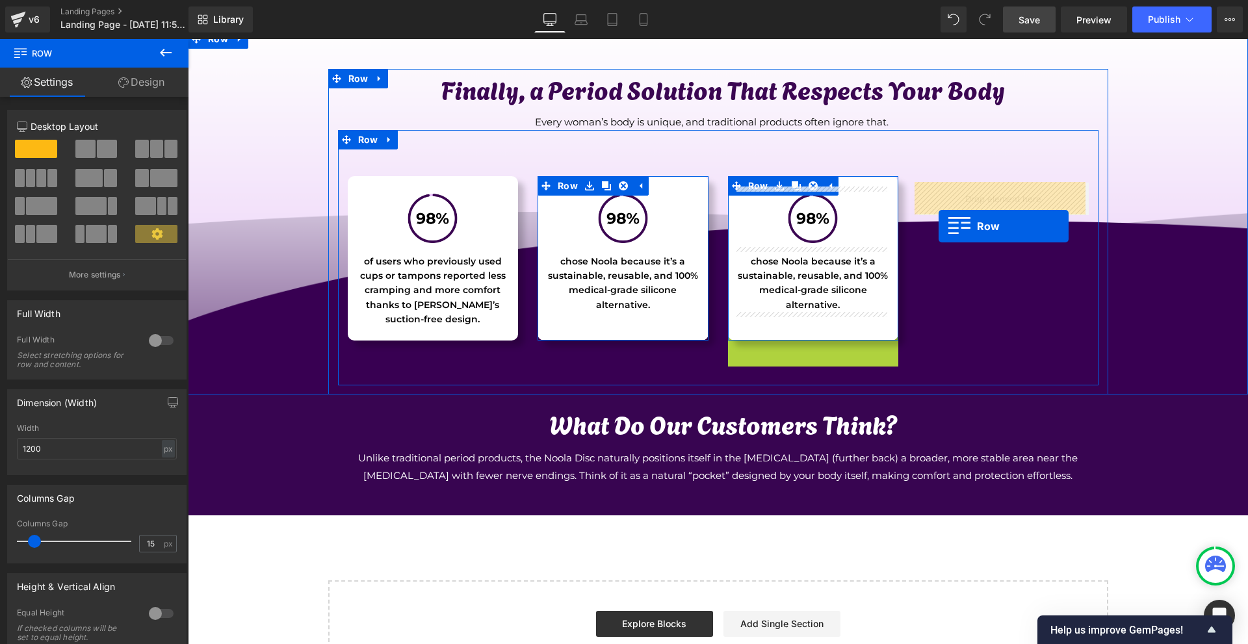
drag, startPoint x: 763, startPoint y: 347, endPoint x: 947, endPoint y: 220, distance: 222.6
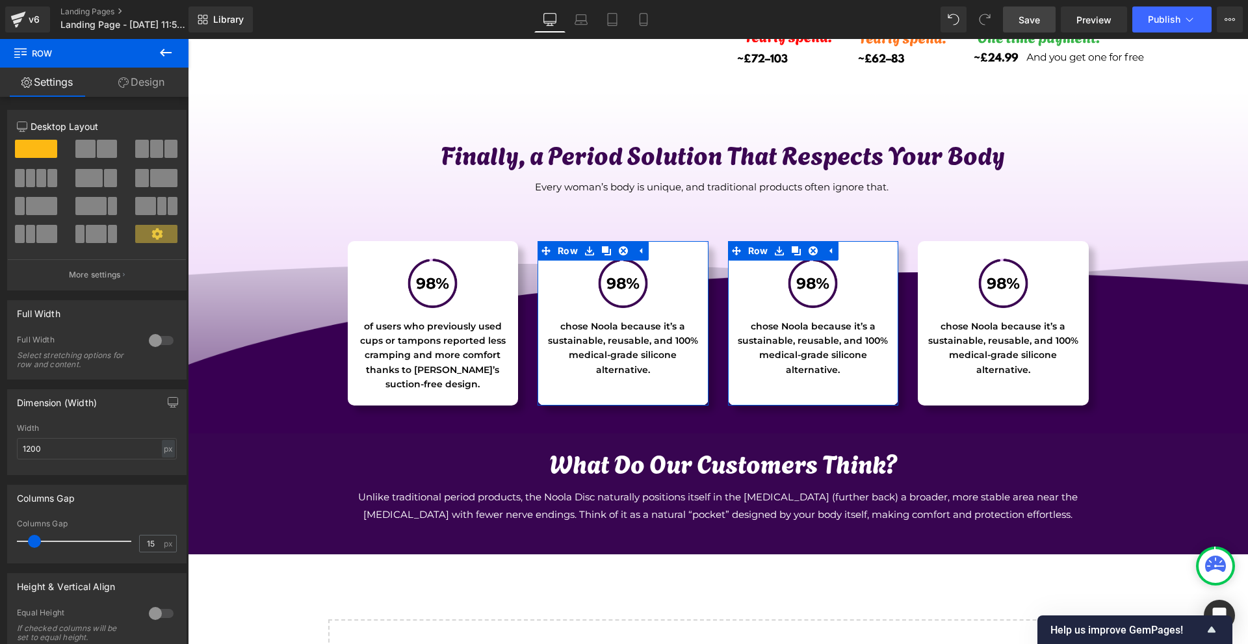
scroll to position [4135, 0]
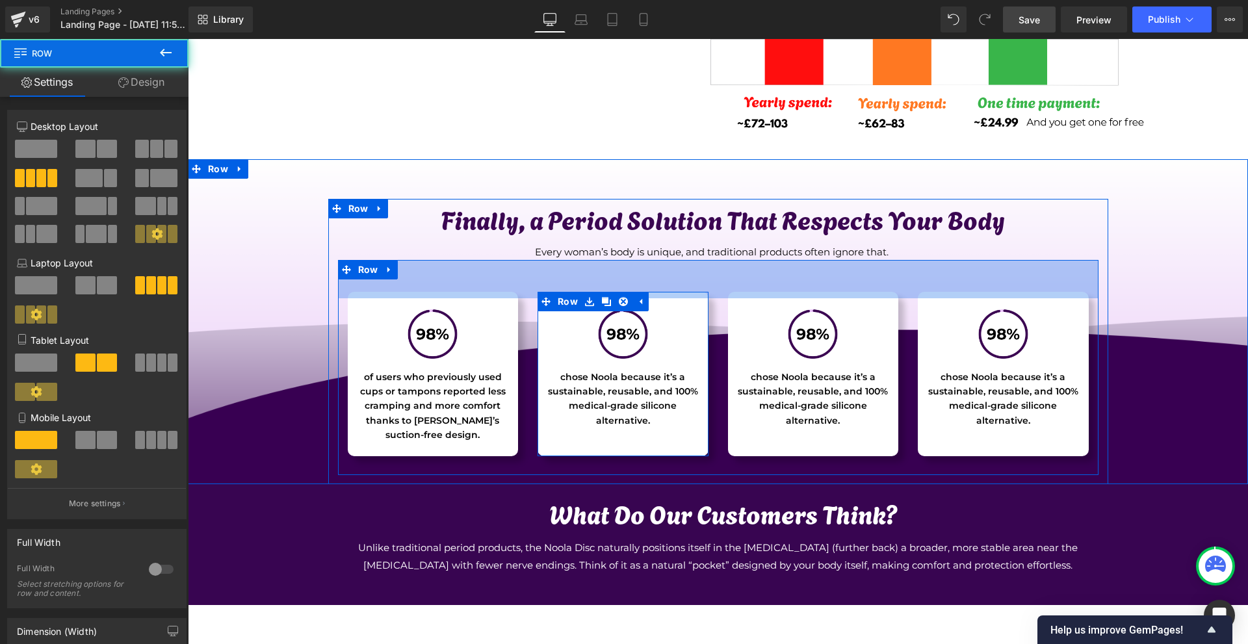
drag, startPoint x: 787, startPoint y: 263, endPoint x: 802, endPoint y: 246, distance: 22.1
click at [798, 246] on div "Finally, a Period Solution That Respects Your Body Heading Every woman’s body i…" at bounding box center [718, 339] width 780 height 271
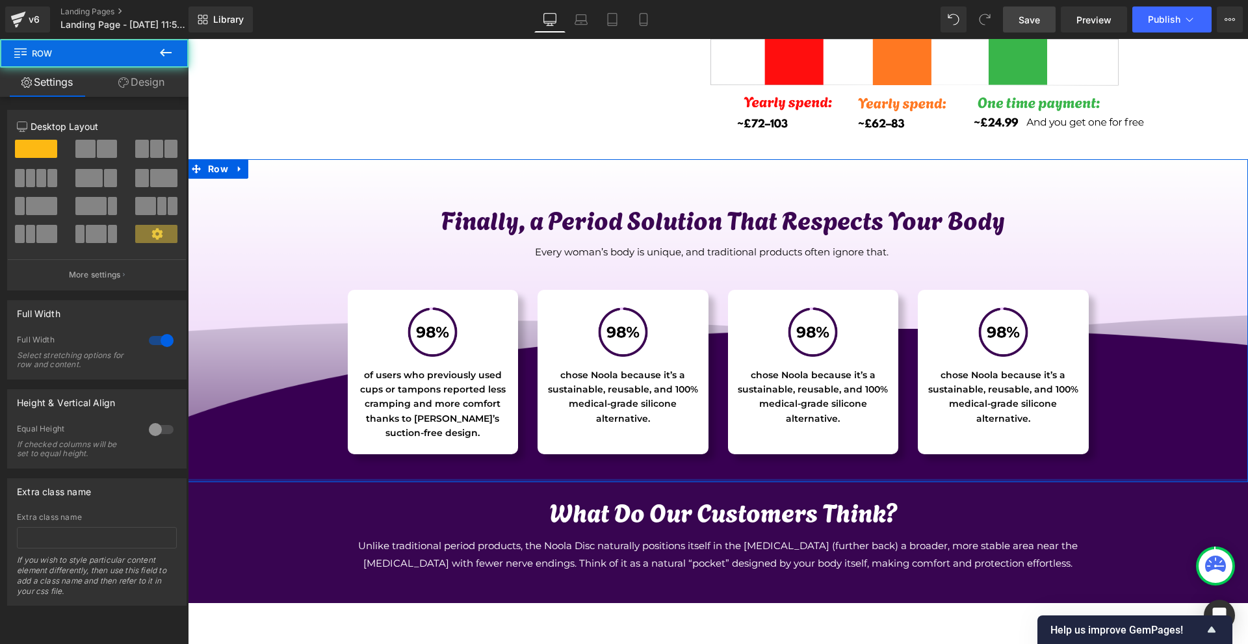
click at [832, 481] on div at bounding box center [718, 480] width 1060 height 3
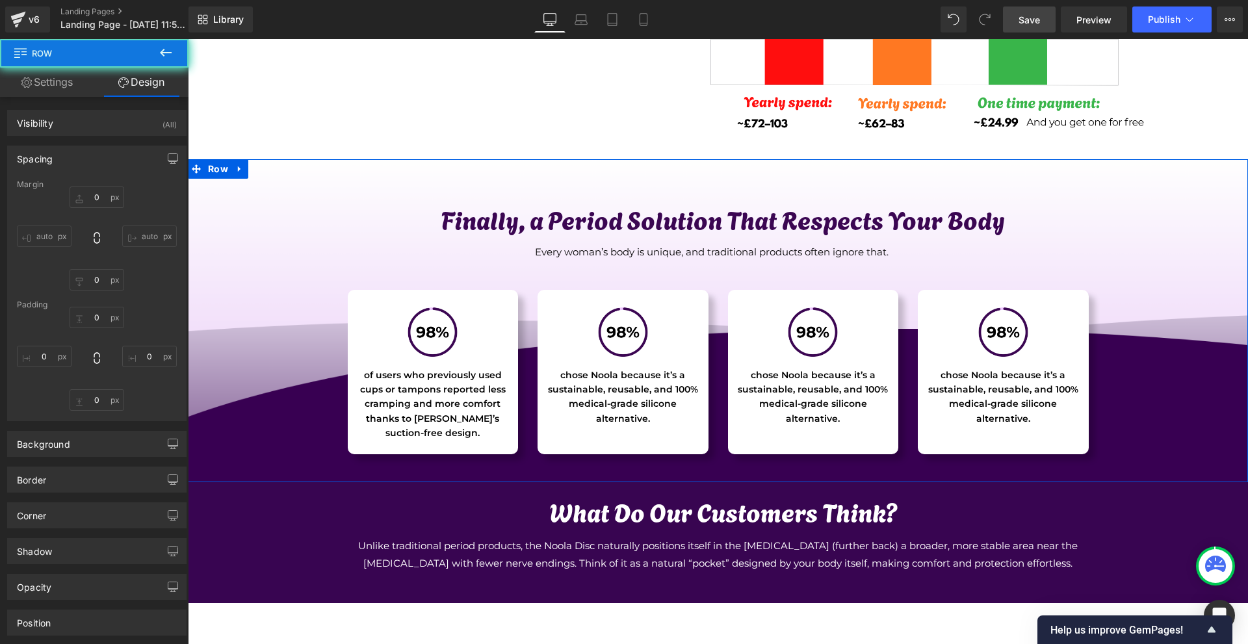
type input "0"
type input "61"
type input "0"
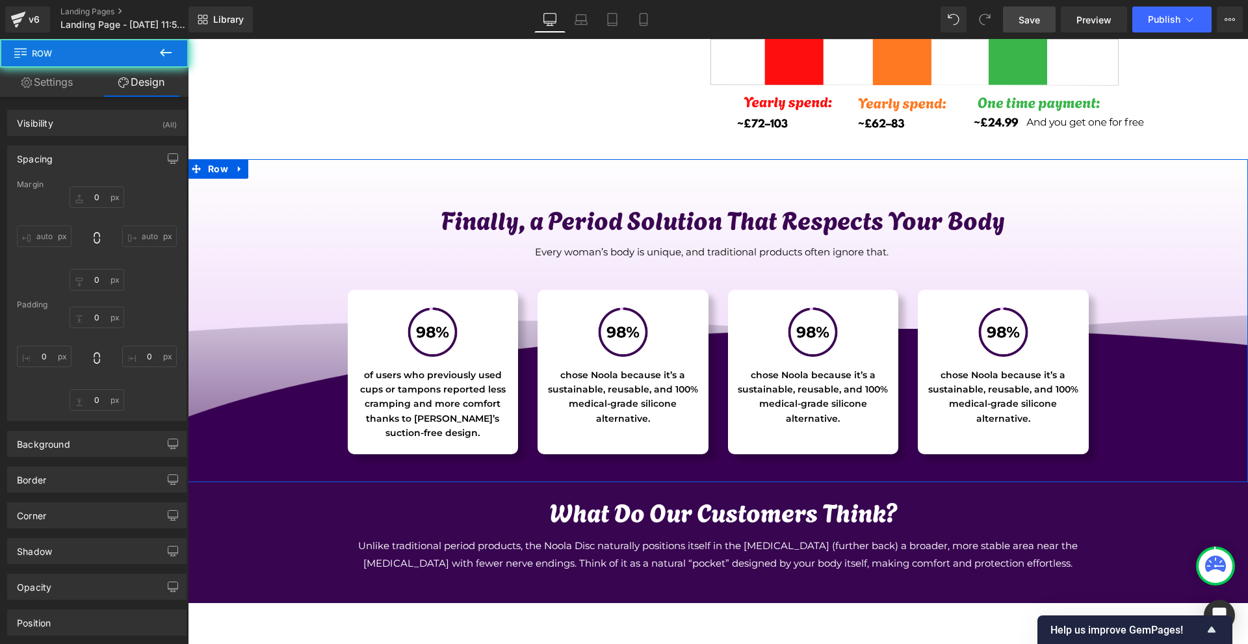
type input "0"
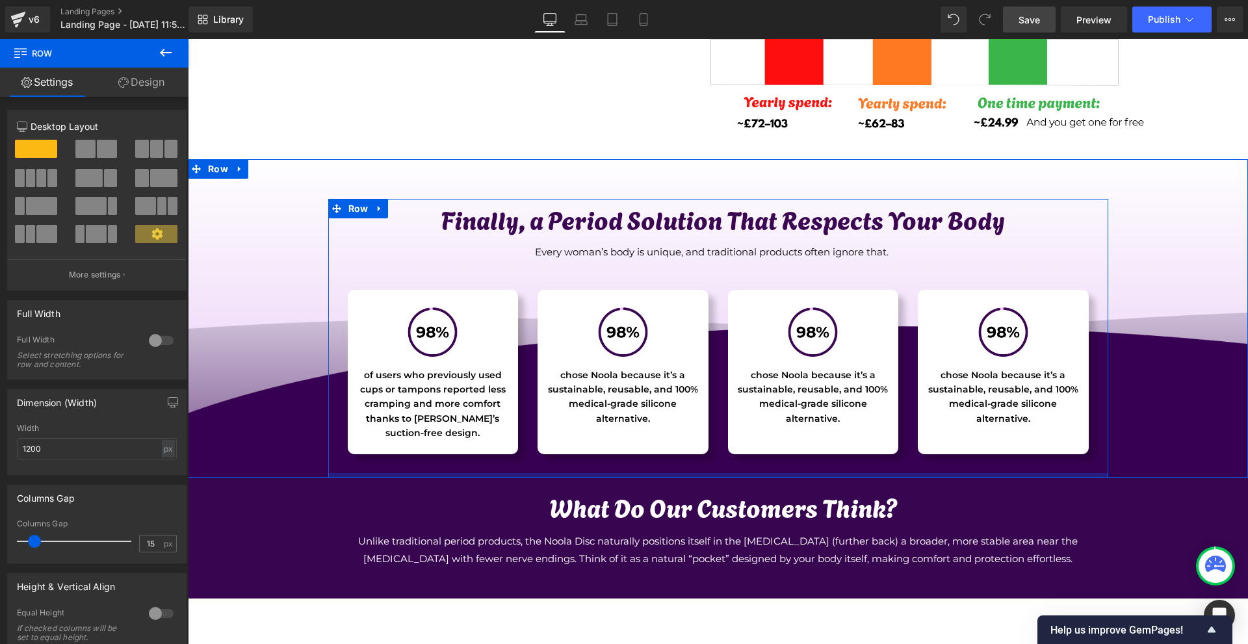
drag, startPoint x: 836, startPoint y: 476, endPoint x: 841, endPoint y: 468, distance: 9.8
click at [841, 468] on div "Finally, a Period Solution That Respects Your Body Heading Every woman’s body i…" at bounding box center [718, 338] width 780 height 279
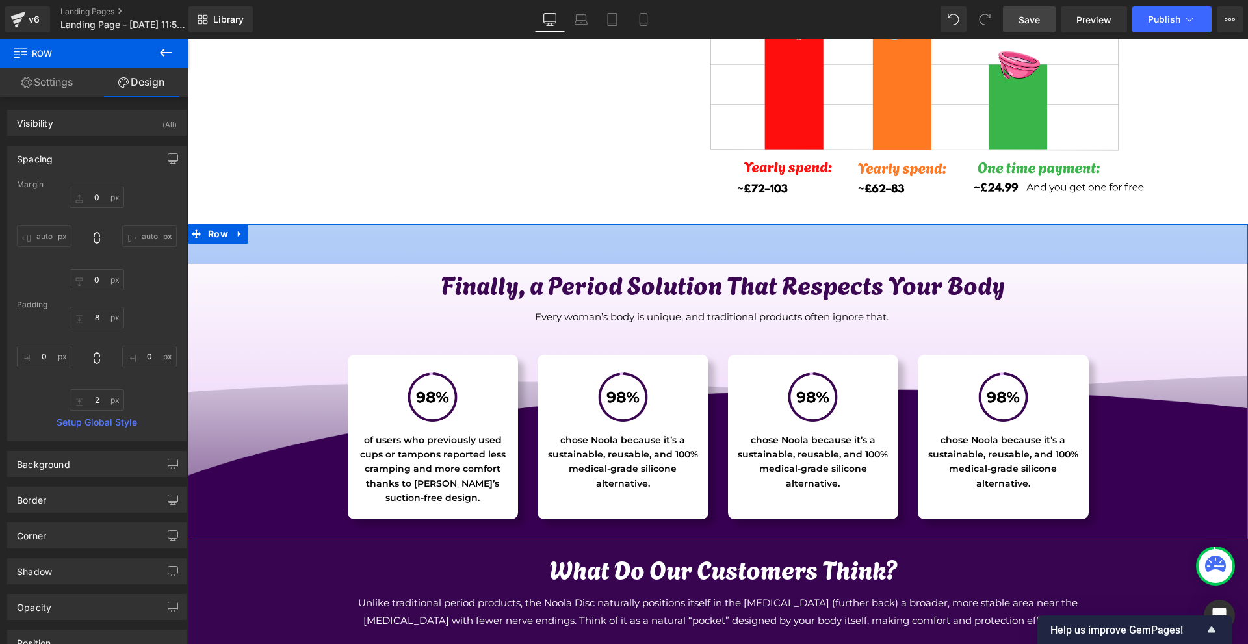
scroll to position [4265, 0]
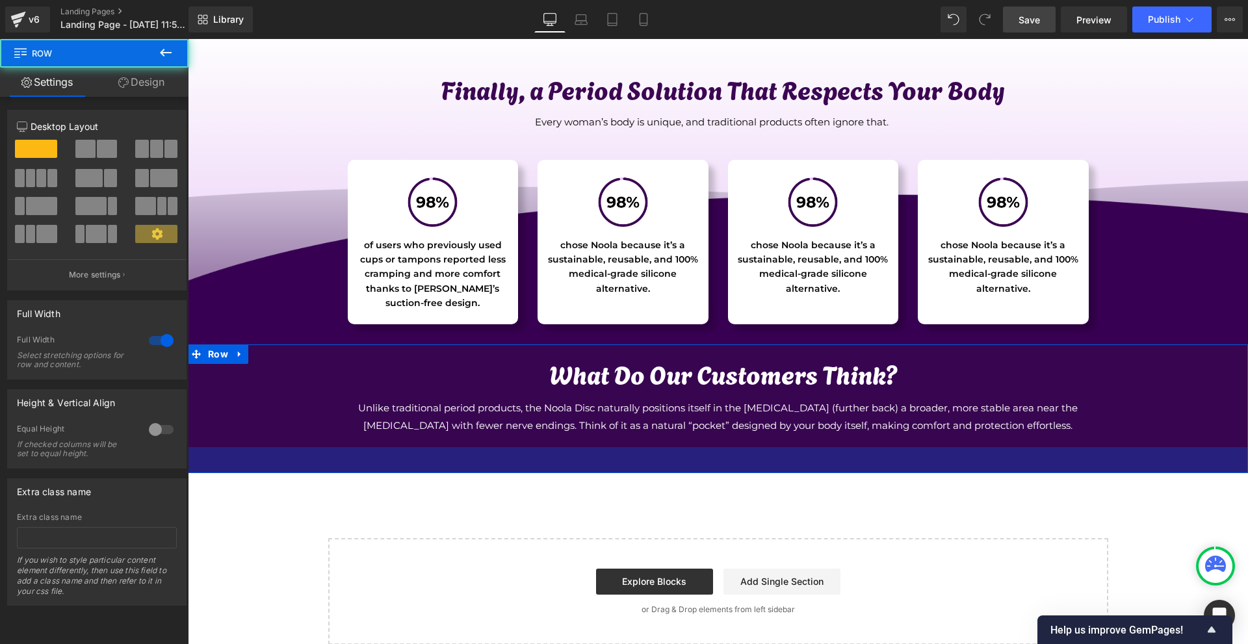
drag, startPoint x: 785, startPoint y: 464, endPoint x: 712, endPoint y: 339, distance: 144.9
click at [785, 473] on div "40px" at bounding box center [718, 460] width 1060 height 26
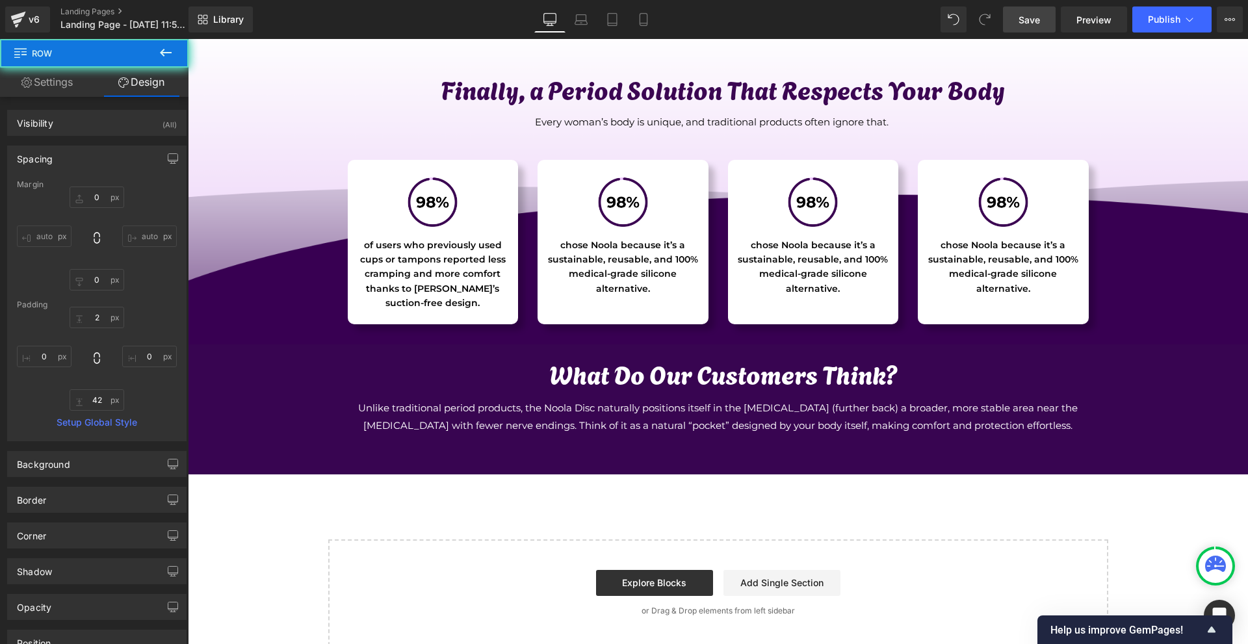
click at [610, 202] on span "Image" at bounding box center [623, 201] width 28 height 16
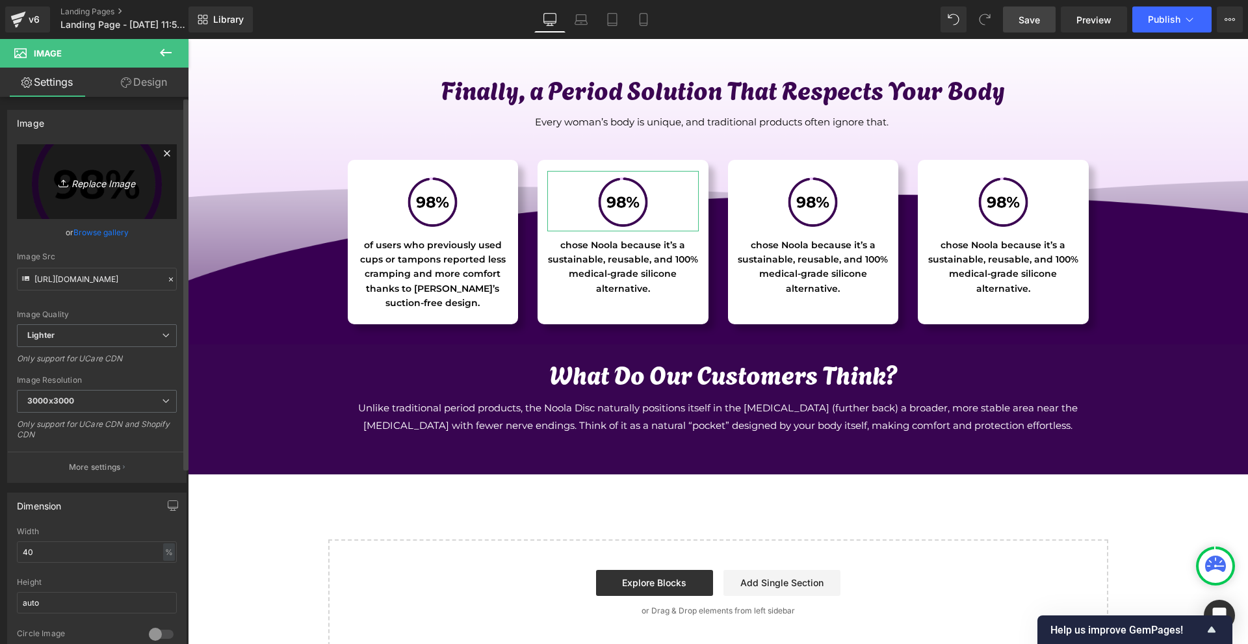
click at [94, 153] on link "Replace Image" at bounding box center [97, 181] width 160 height 75
type input "C:\fakepath\98% (1).png"
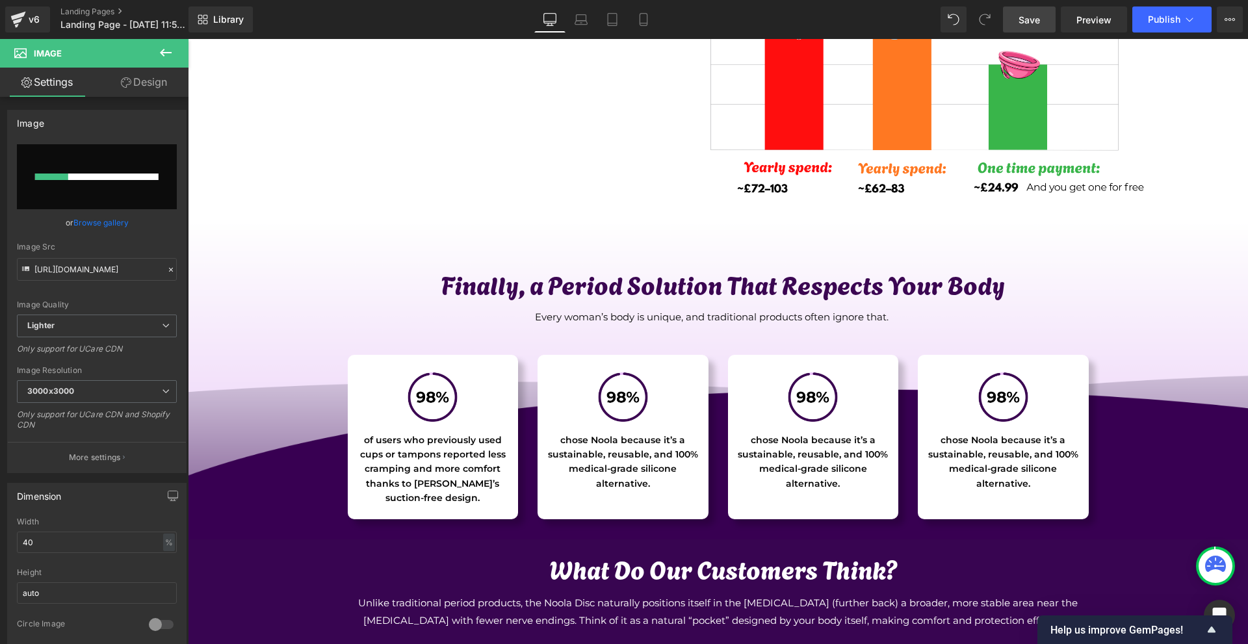
scroll to position [4005, 0]
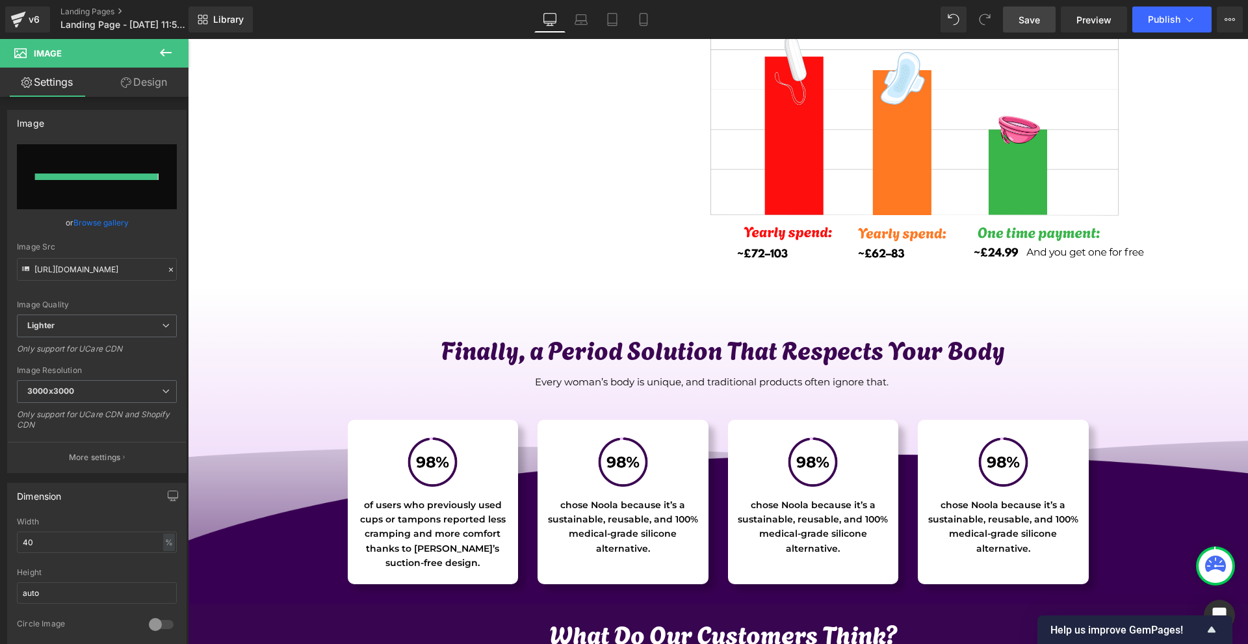
type input "[URL][DOMAIN_NAME]"
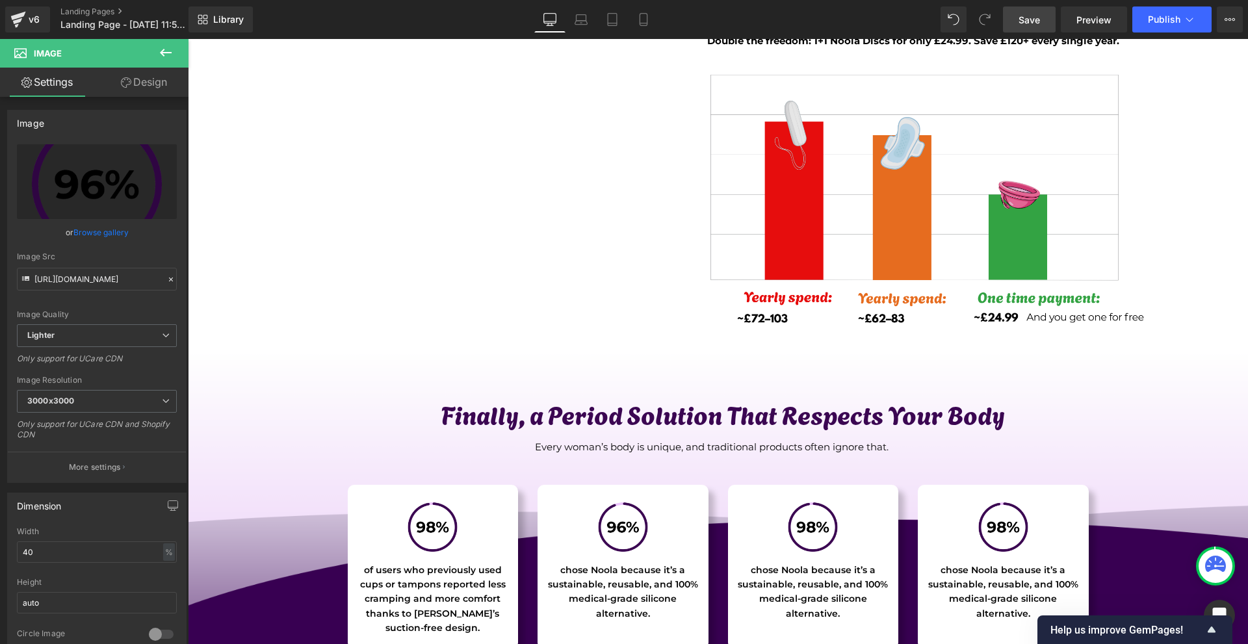
scroll to position [4200, 0]
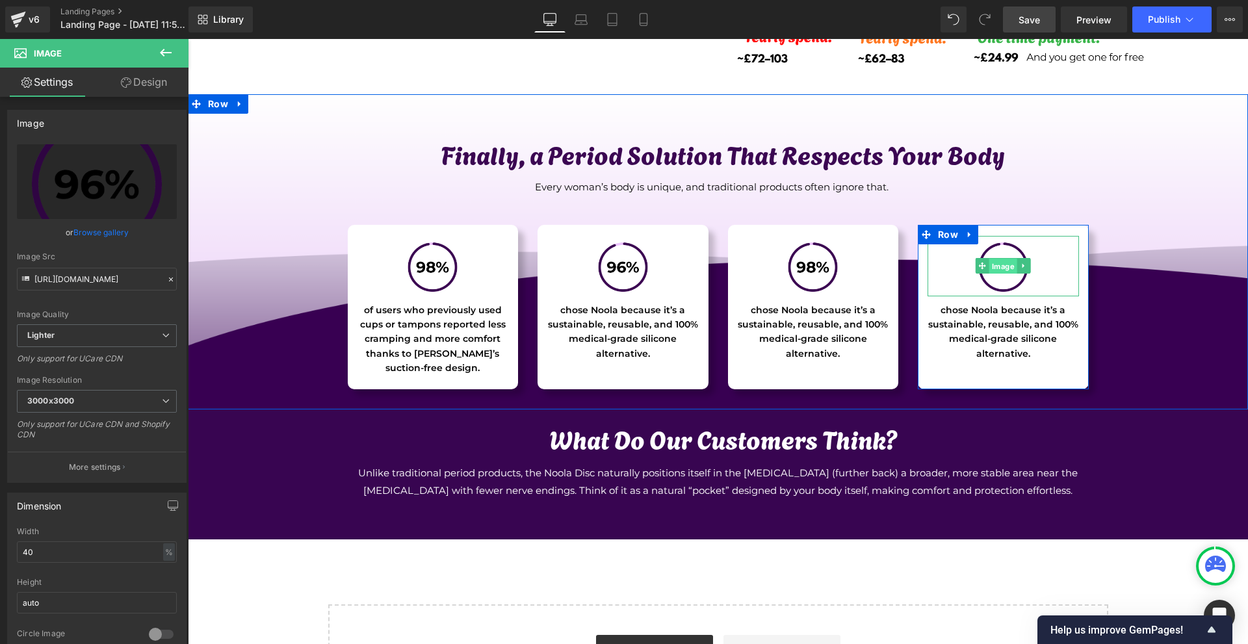
click at [1004, 264] on span "Image" at bounding box center [1004, 267] width 28 height 16
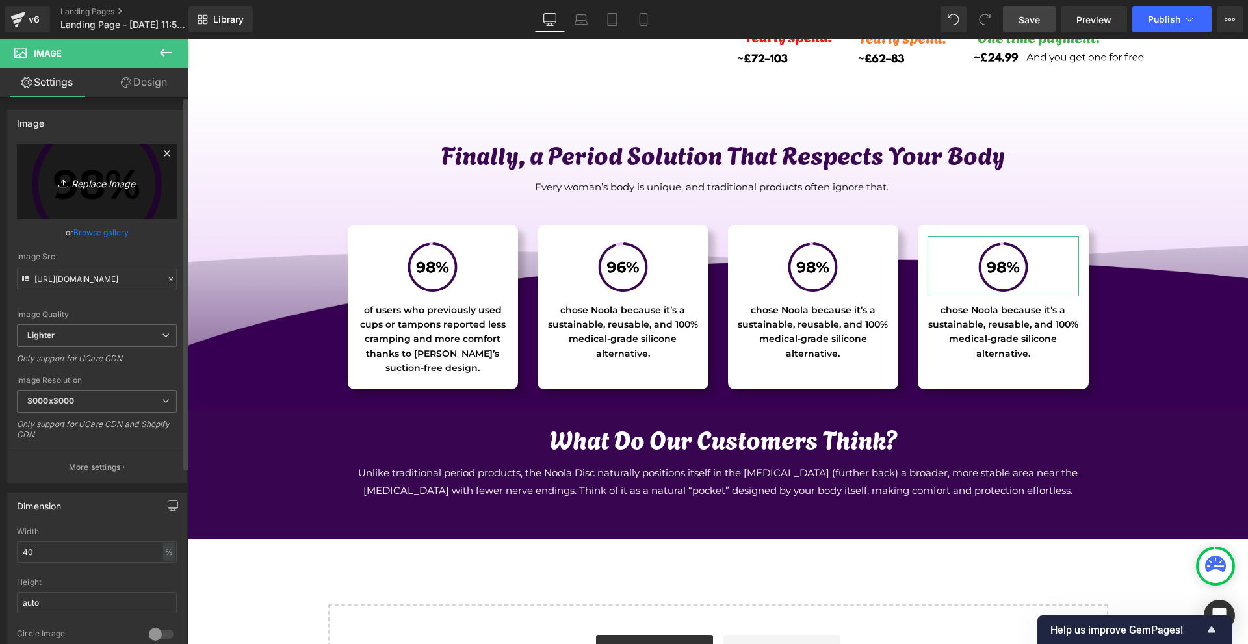
click at [100, 185] on icon "Replace Image" at bounding box center [97, 182] width 104 height 16
type input "C:\fakepath\98% (2).png"
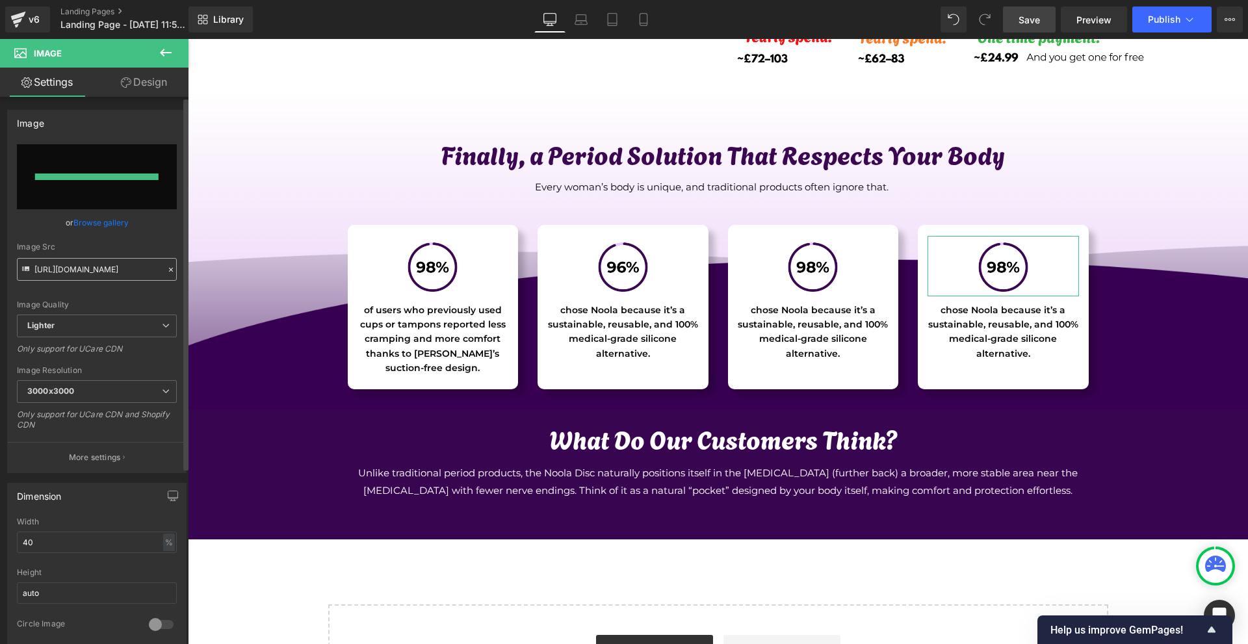
type input "[URL][DOMAIN_NAME]"
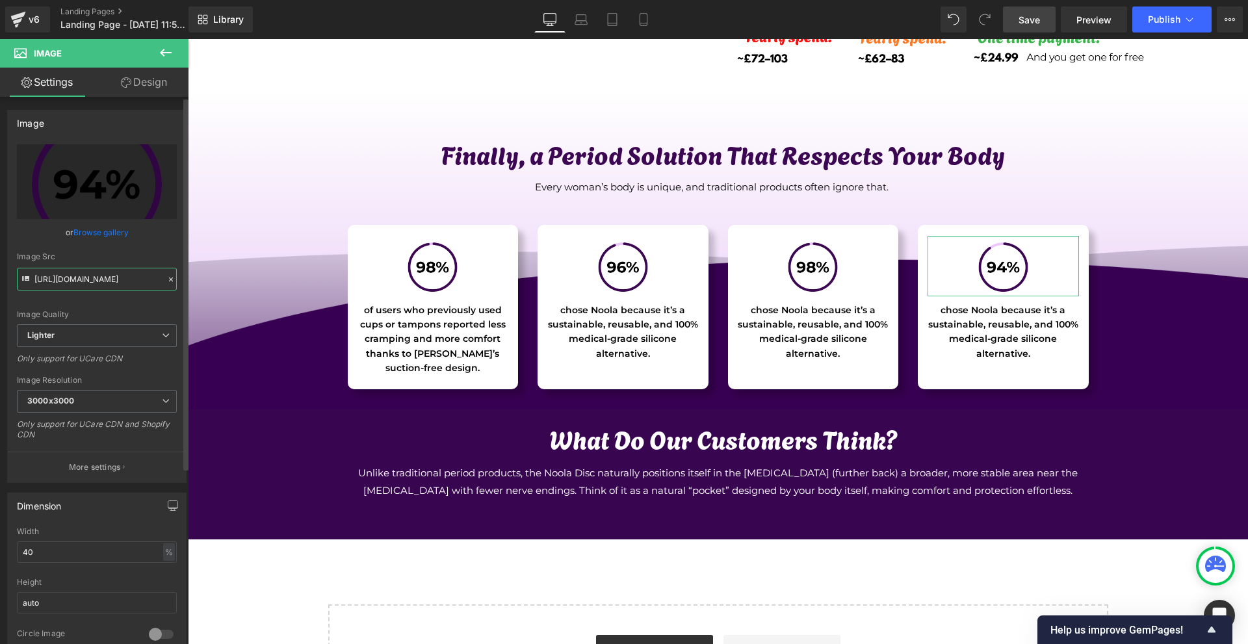
click at [112, 280] on input "[URL][DOMAIN_NAME]" at bounding box center [97, 279] width 160 height 23
click at [112, 279] on input "[URL][DOMAIN_NAME]" at bounding box center [97, 279] width 160 height 23
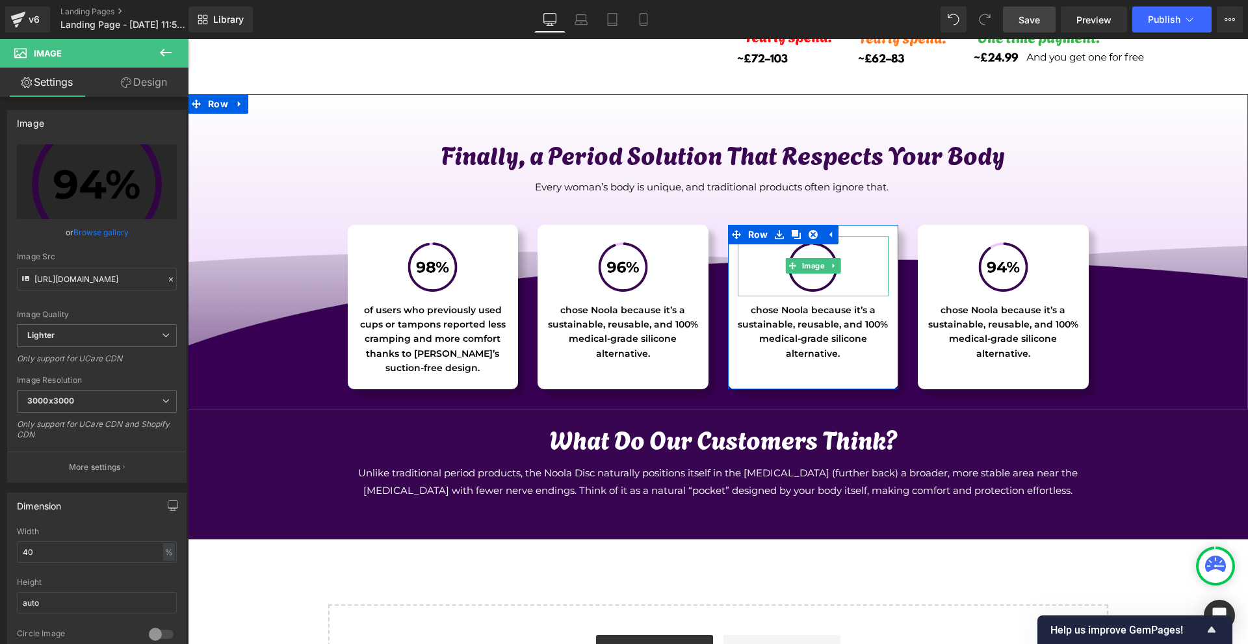
click at [805, 270] on span "Image" at bounding box center [813, 266] width 28 height 16
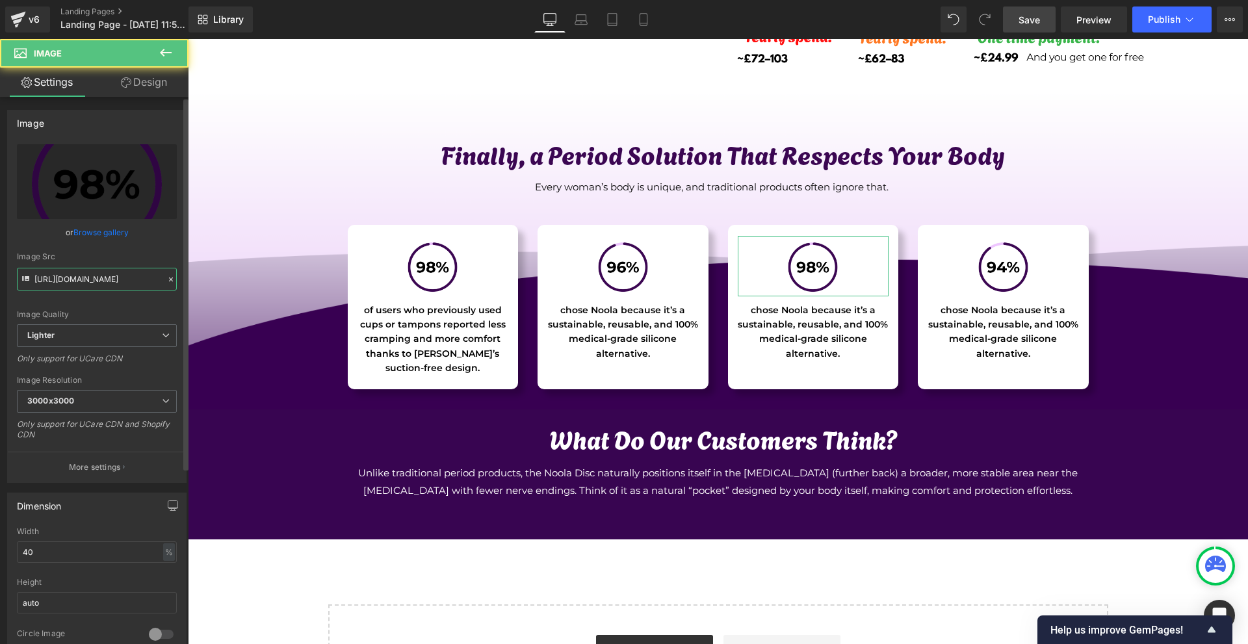
click at [113, 271] on input "[URL][DOMAIN_NAME]" at bounding box center [97, 279] width 160 height 23
click at [113, 270] on input "[URL][DOMAIN_NAME]" at bounding box center [97, 279] width 160 height 23
paste input "4b413a11-35fc-435a-9b77-c188bc6e93e5/-/format/auto/-/preview/3000x3000/-/qualit…"
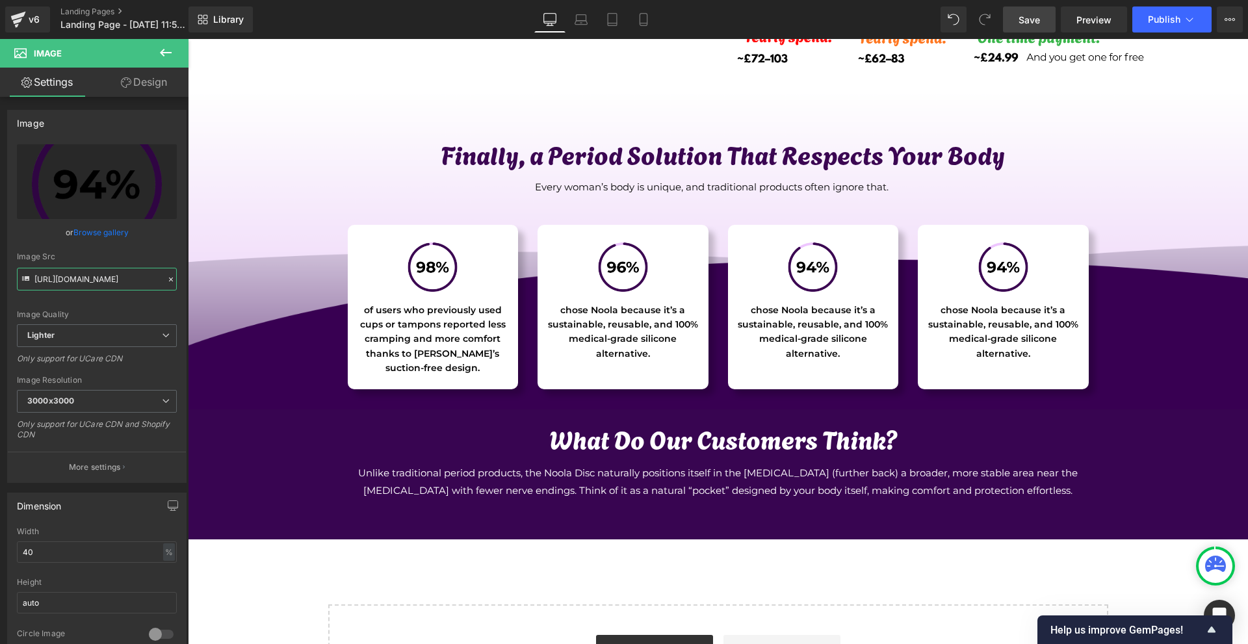
type input "[URL][DOMAIN_NAME]"
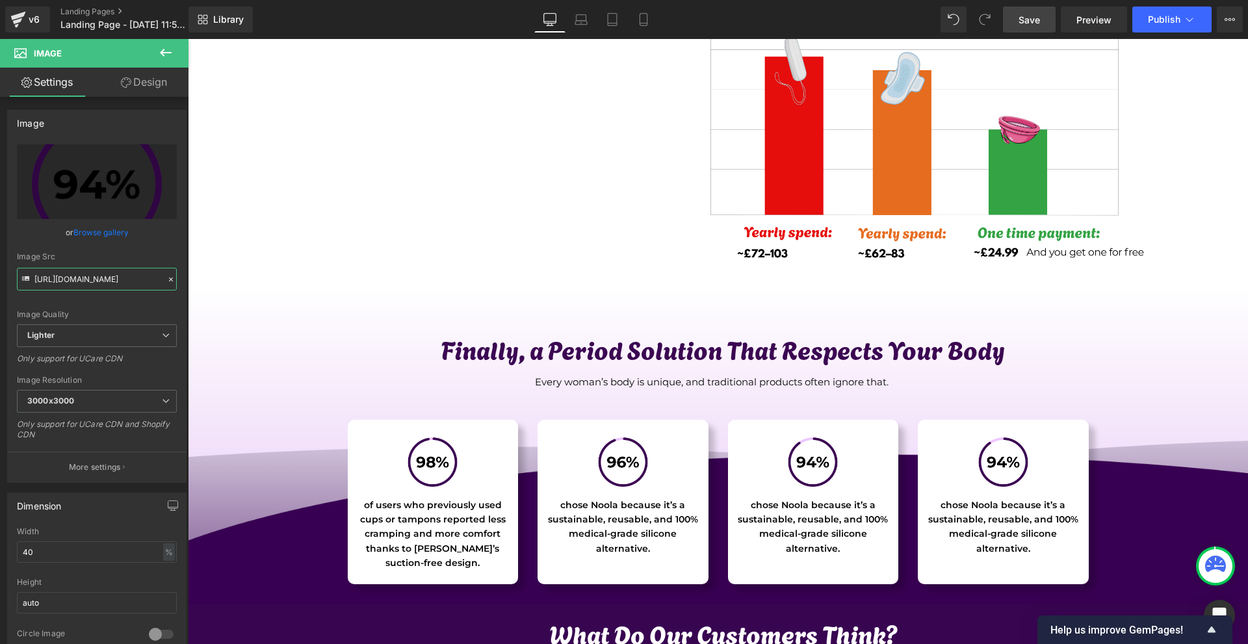
scroll to position [4135, 0]
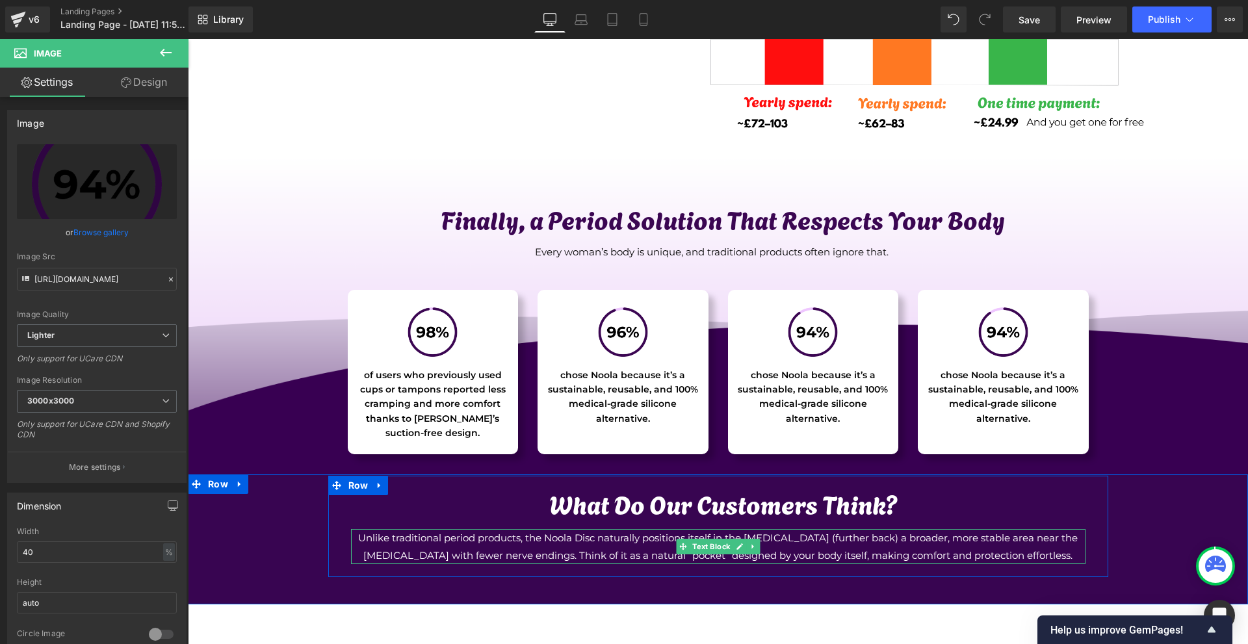
click at [608, 555] on p "Unlike traditional period products, the Noola Disc naturally positions itself i…" at bounding box center [718, 546] width 735 height 35
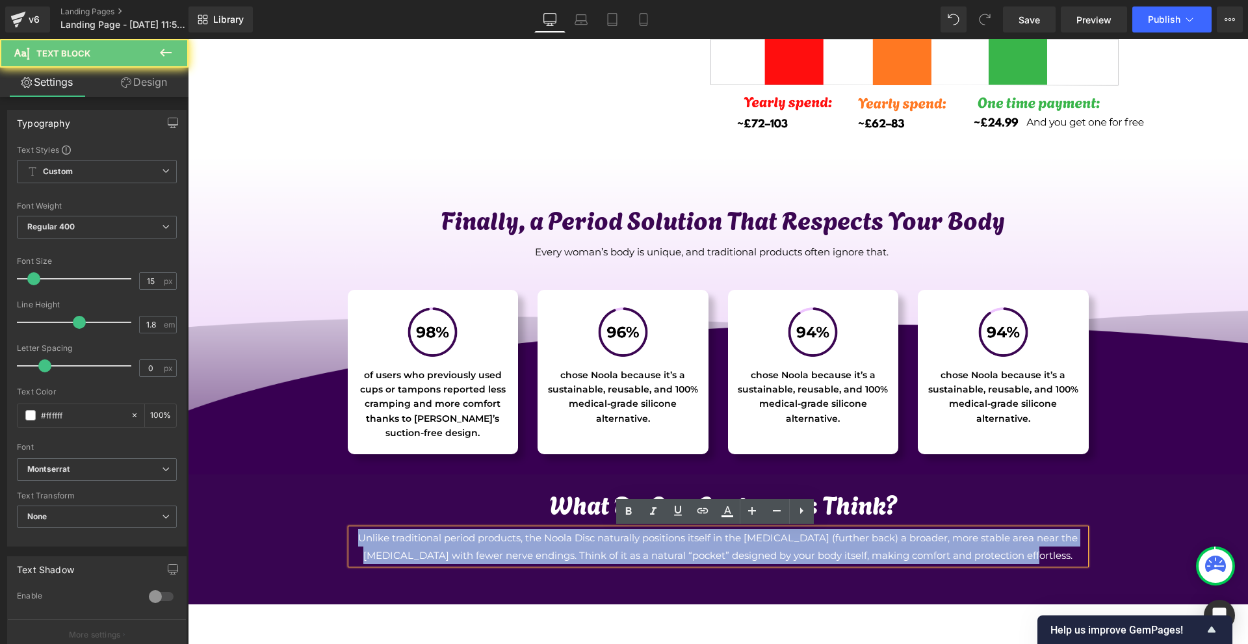
click at [608, 555] on p "Unlike traditional period products, the Noola Disc naturally positions itself i…" at bounding box center [718, 546] width 735 height 35
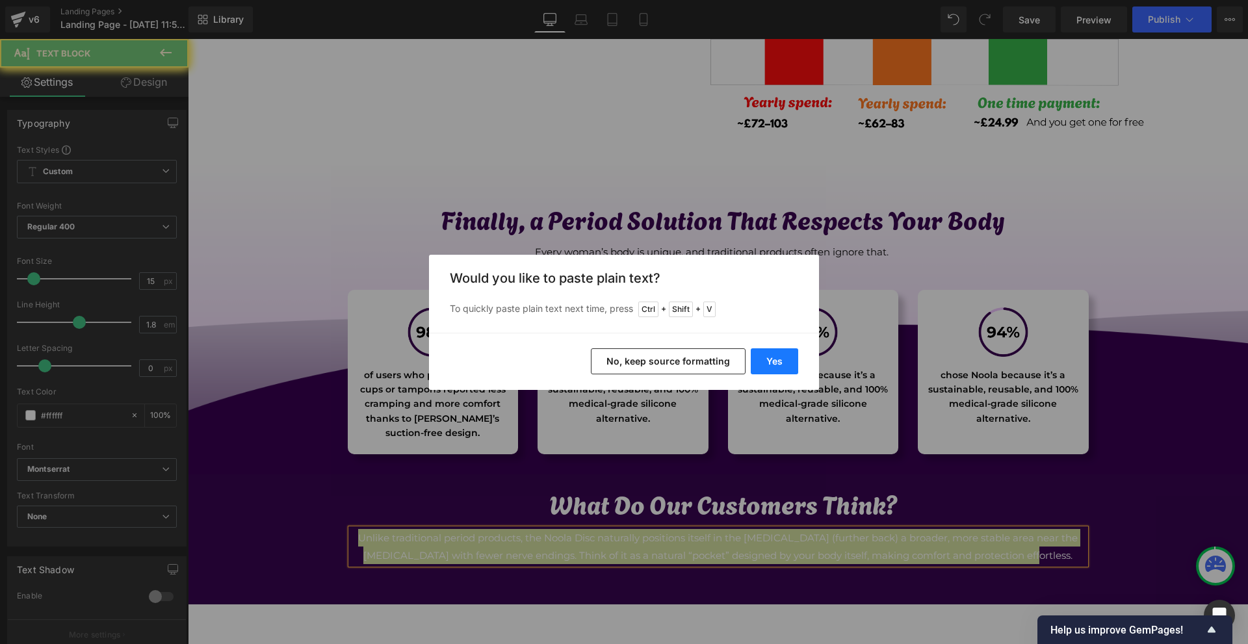
click at [778, 367] on button "Yes" at bounding box center [774, 362] width 47 height 26
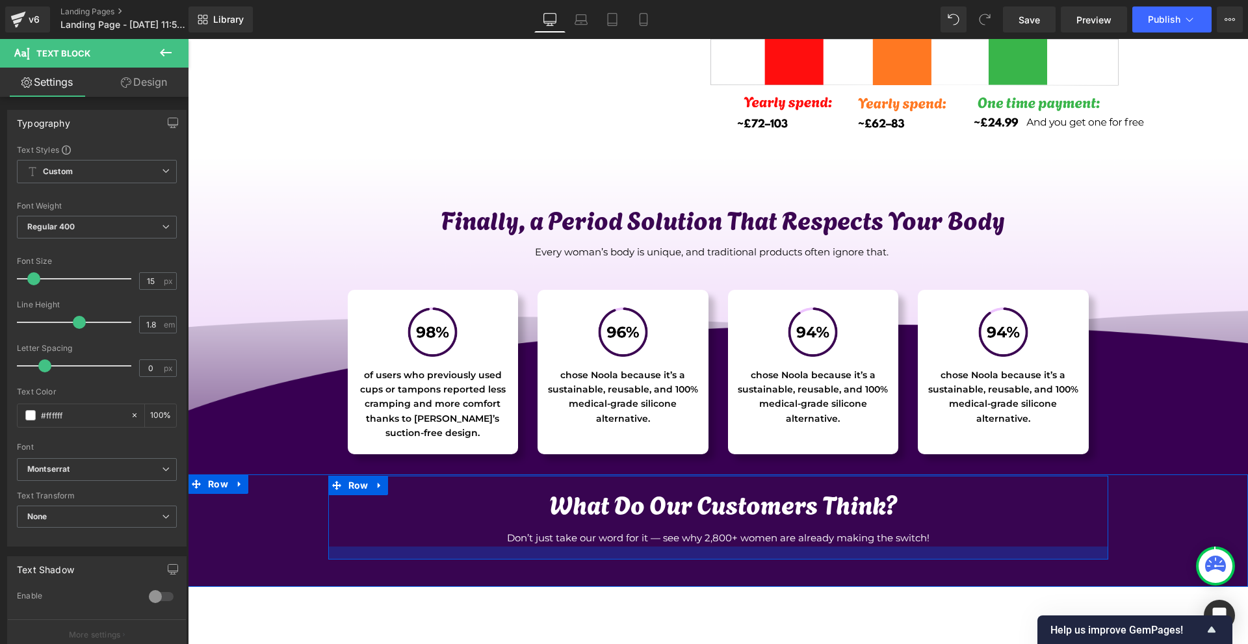
click at [655, 548] on div at bounding box center [718, 553] width 780 height 13
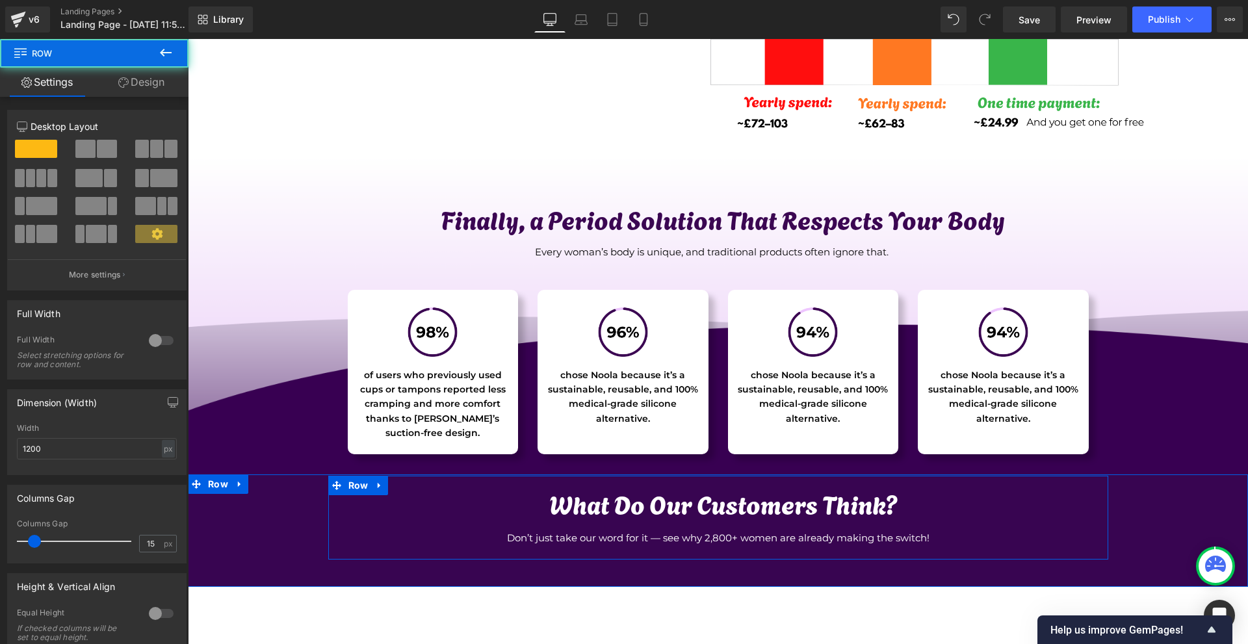
click at [657, 540] on p "Don’t just take our word for it — see why 2,800+ women are already making the s…" at bounding box center [718, 538] width 735 height 18
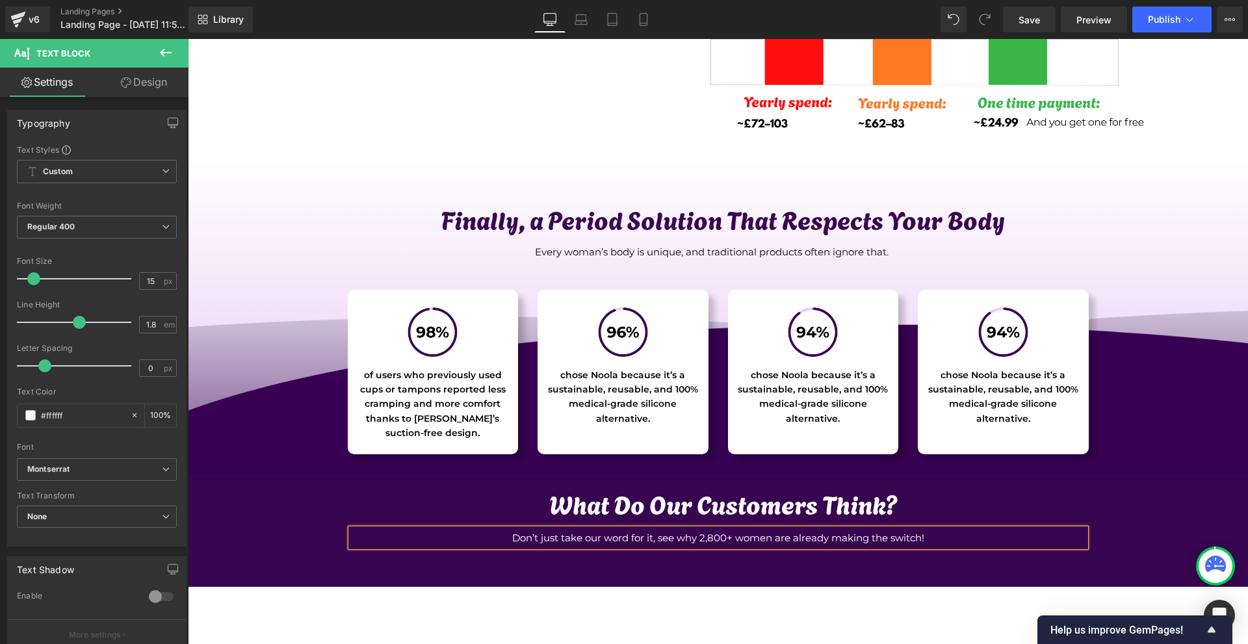
click at [782, 571] on div "What Do Our Customers Think? Heading Don’t just take our word for it, see why 2…" at bounding box center [718, 531] width 1060 height 112
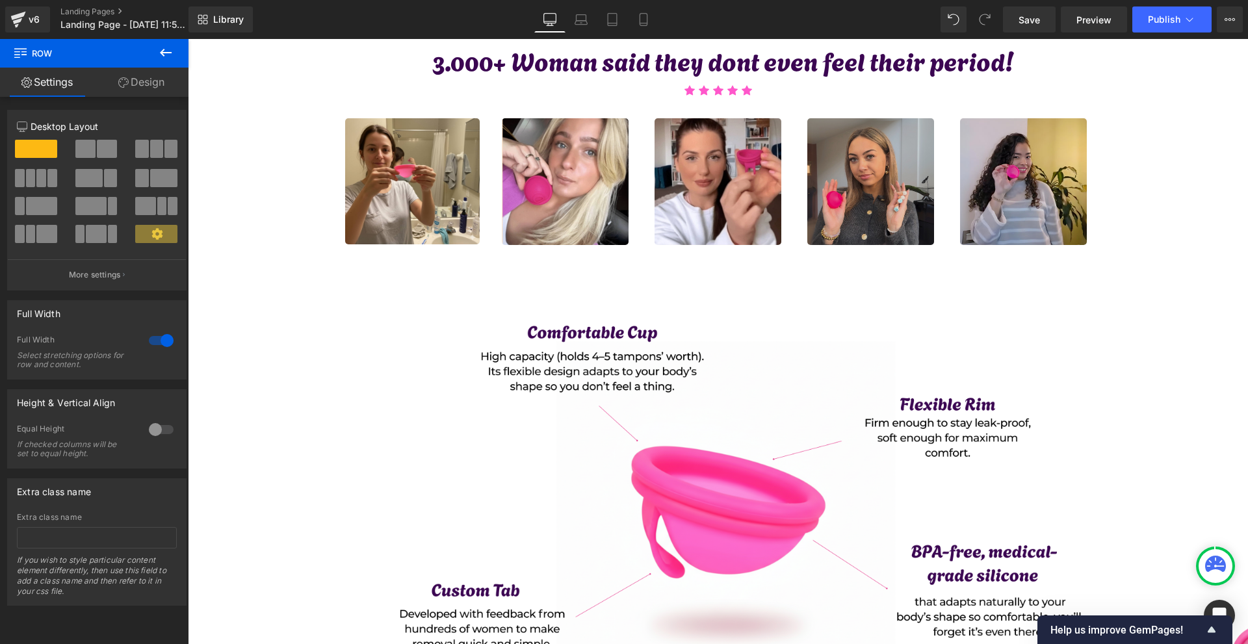
scroll to position [2054, 0]
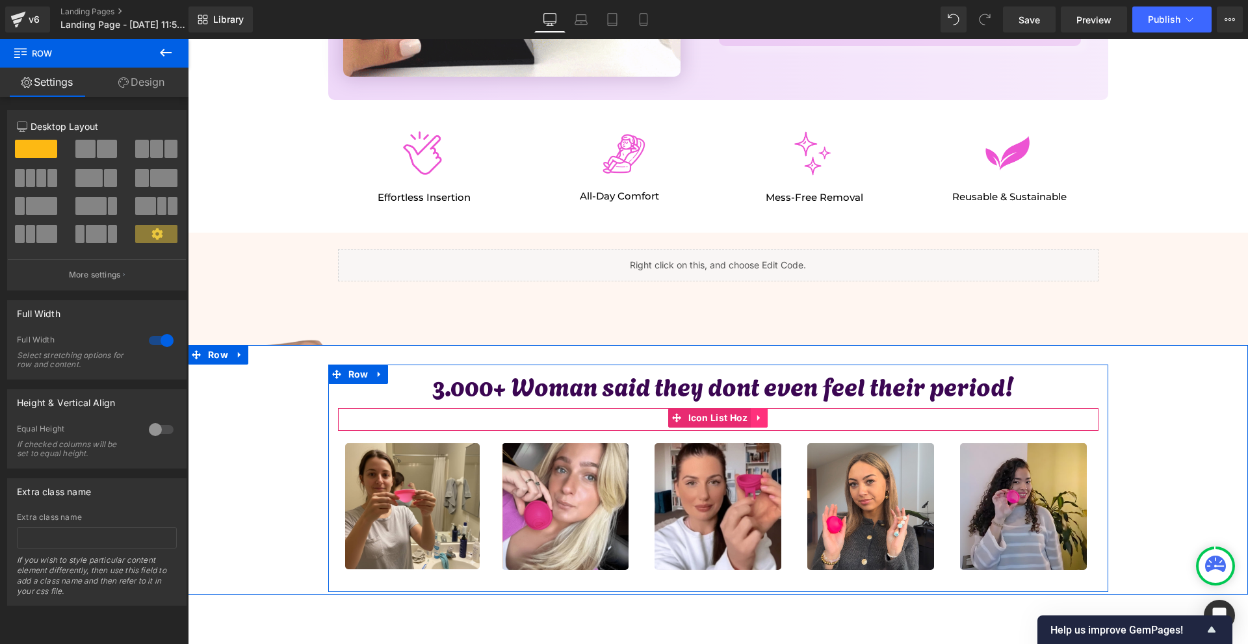
click at [755, 421] on icon at bounding box center [759, 419] width 9 height 10
click at [746, 421] on icon at bounding box center [750, 419] width 9 height 10
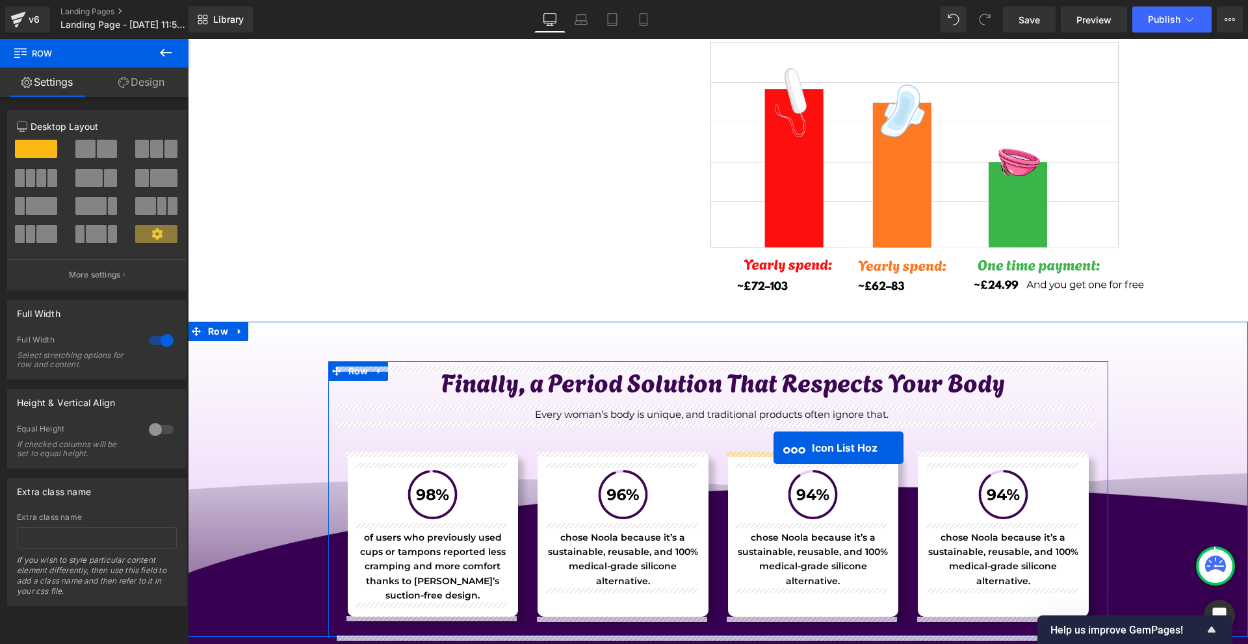
scroll to position [4265, 0]
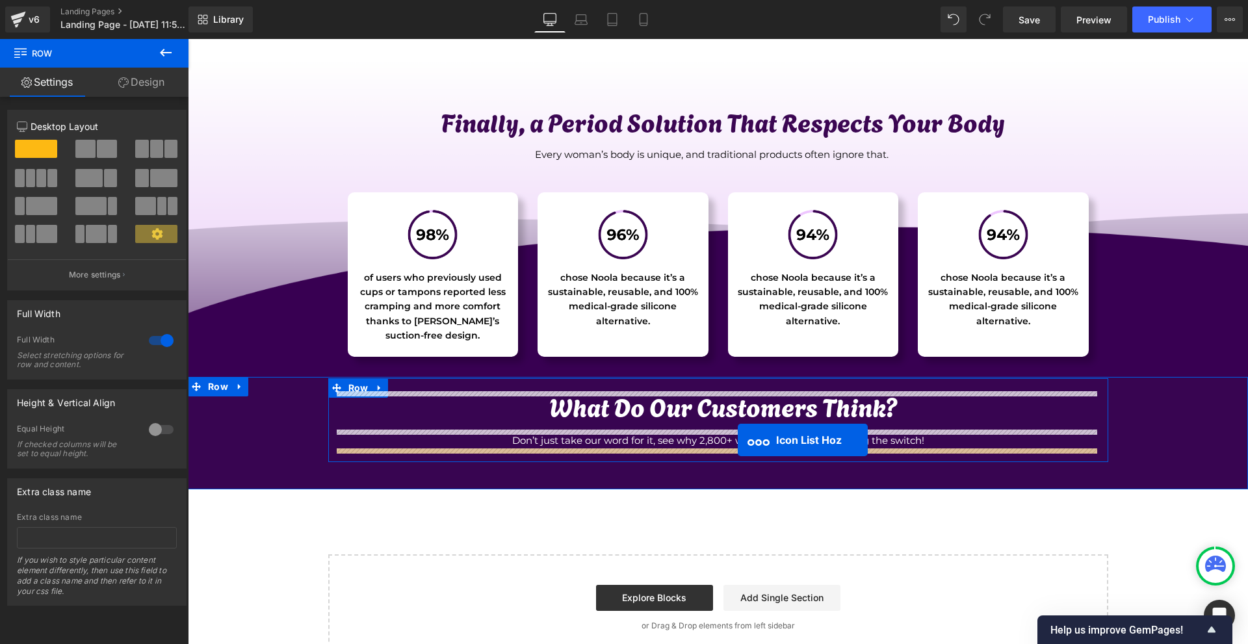
drag, startPoint x: 705, startPoint y: 439, endPoint x: 738, endPoint y: 440, distance: 32.5
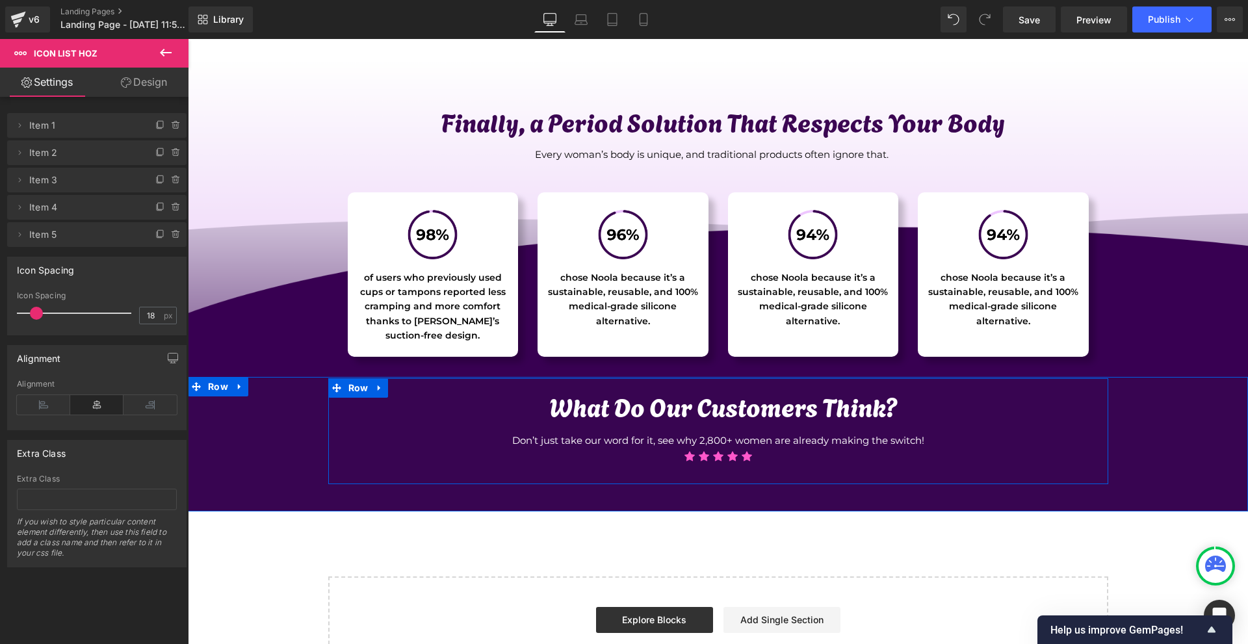
click at [716, 455] on span "Icon List Hoz" at bounding box center [718, 459] width 53 height 16
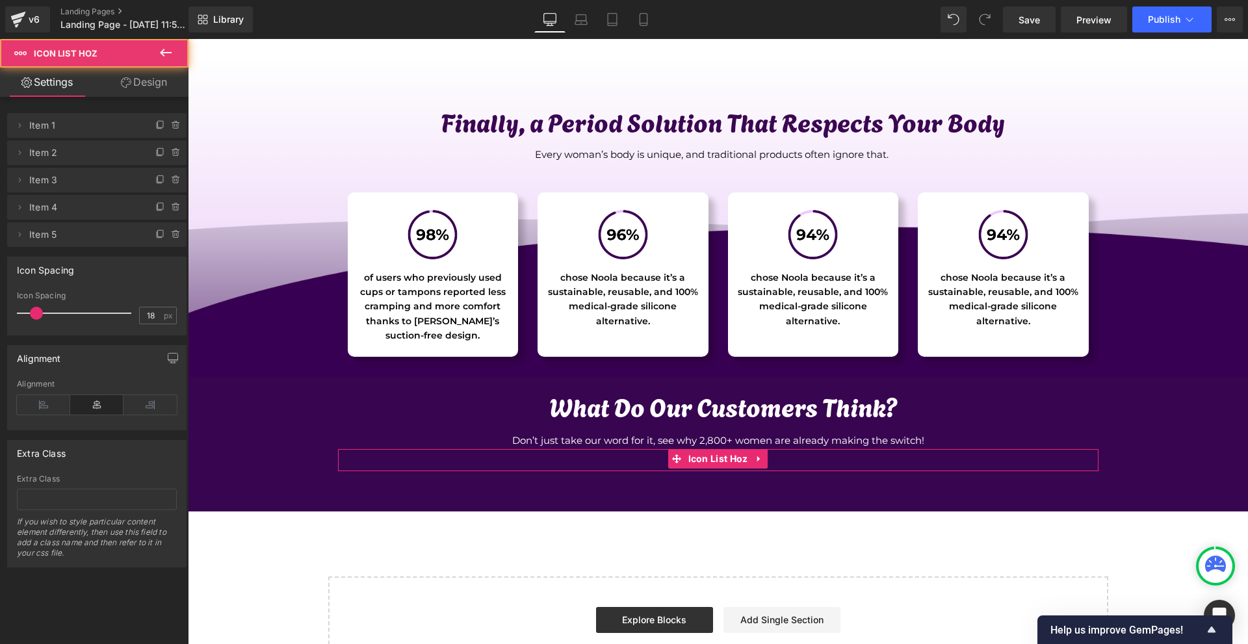
click at [166, 77] on link "Design" at bounding box center [144, 82] width 94 height 29
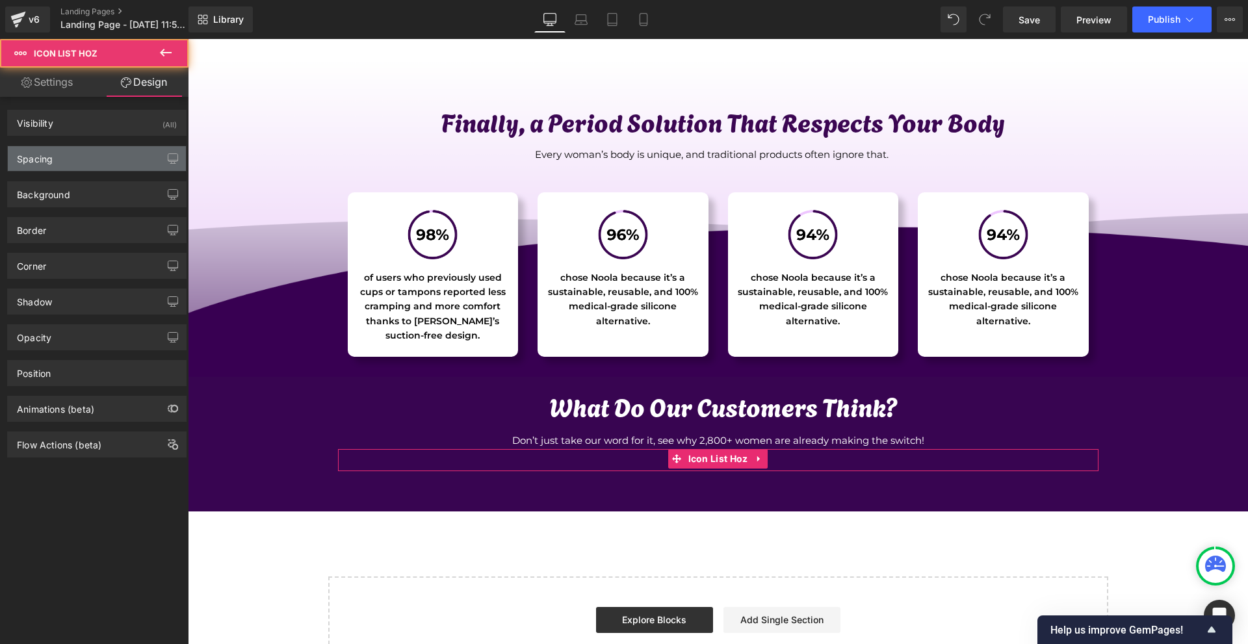
click at [103, 152] on div "Spacing" at bounding box center [97, 158] width 178 height 25
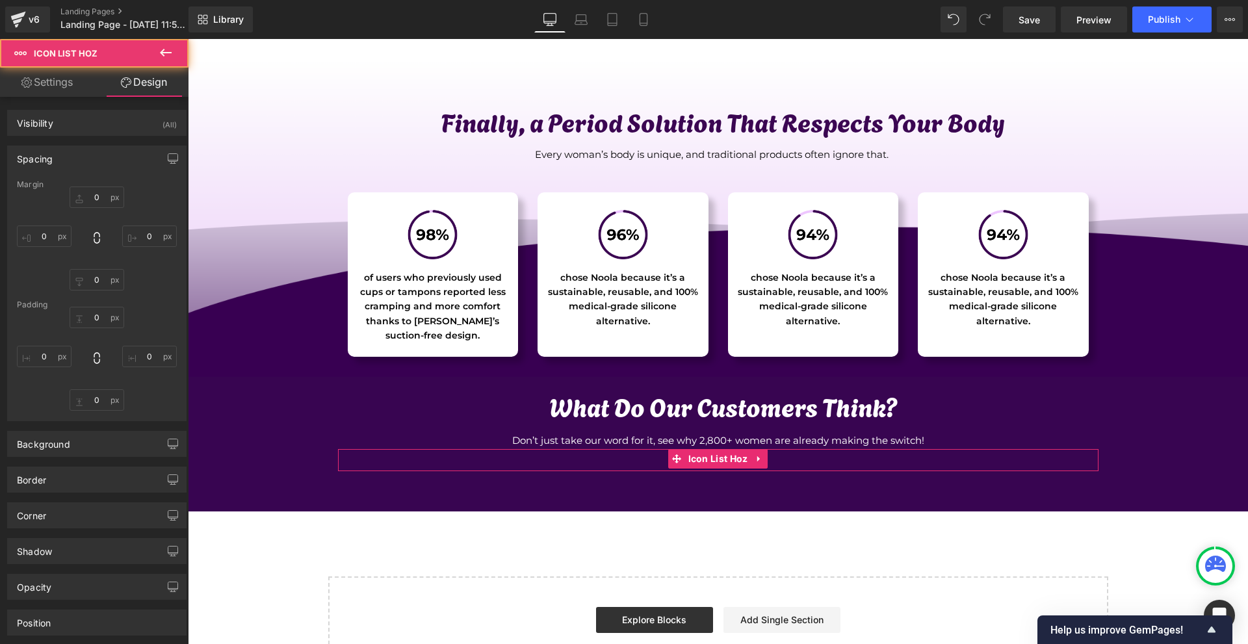
type input "0"
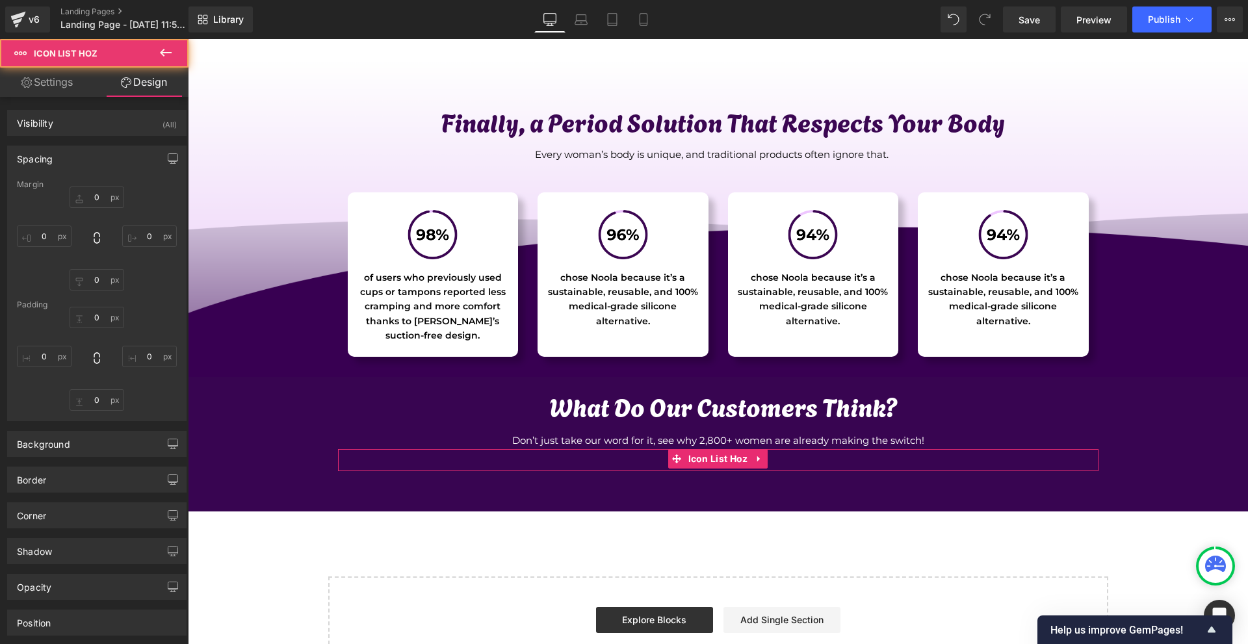
type input "0"
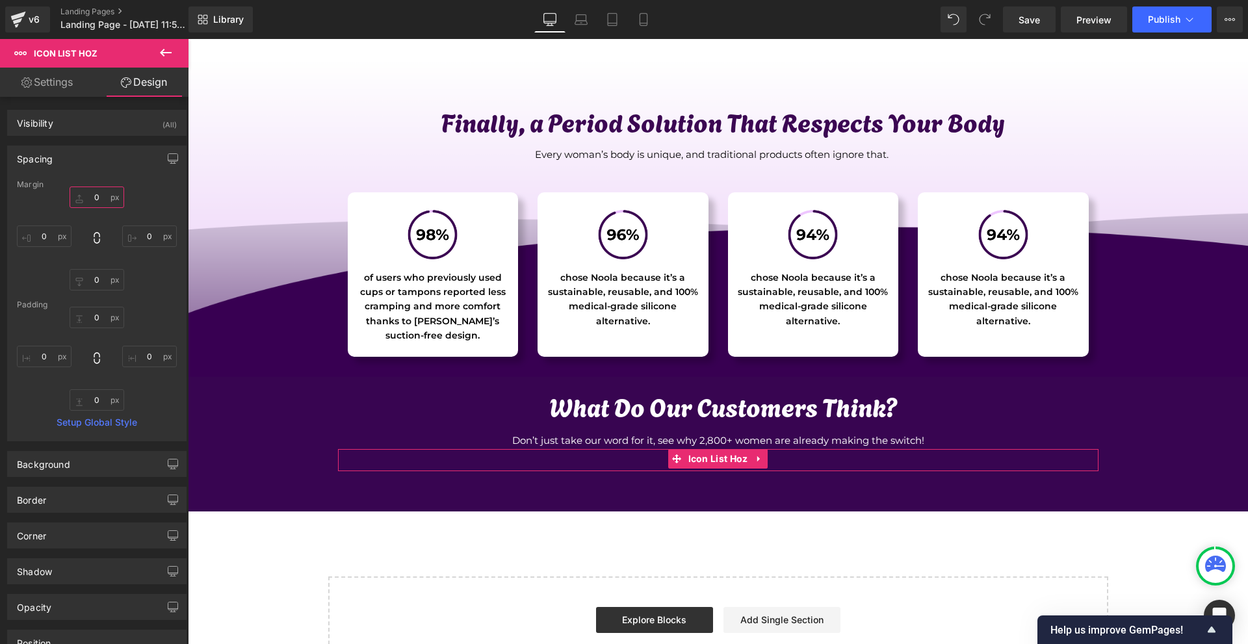
click at [110, 192] on input "0" at bounding box center [97, 197] width 55 height 21
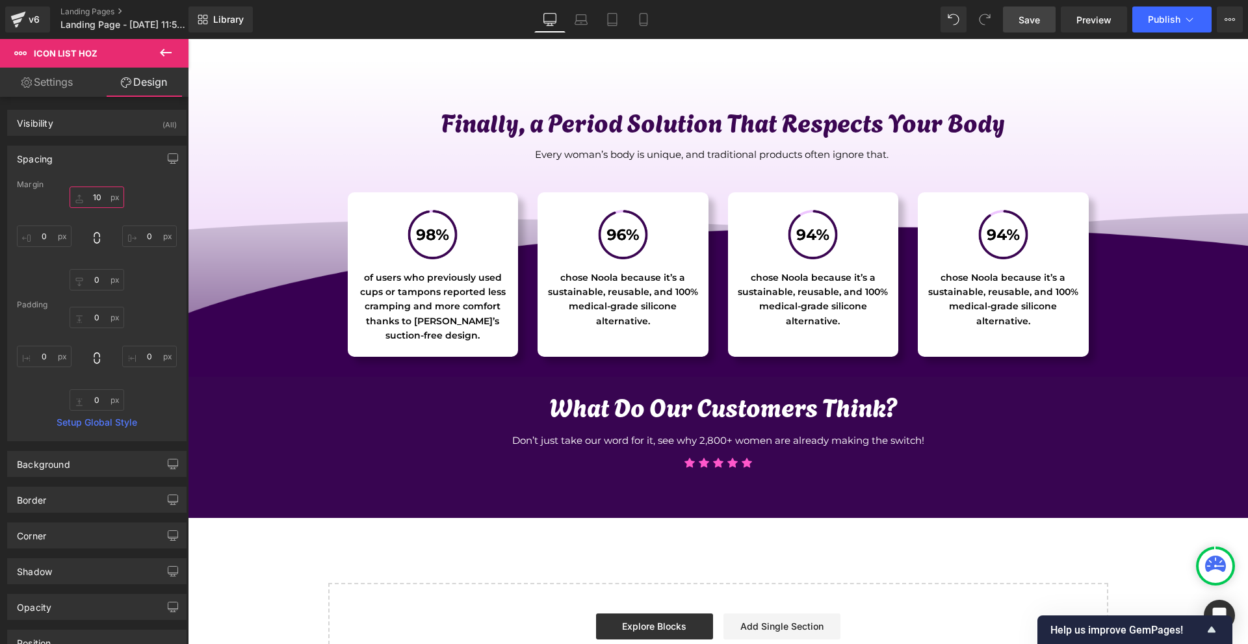
type input "10"
click at [1038, 27] on link "Save" at bounding box center [1029, 20] width 53 height 26
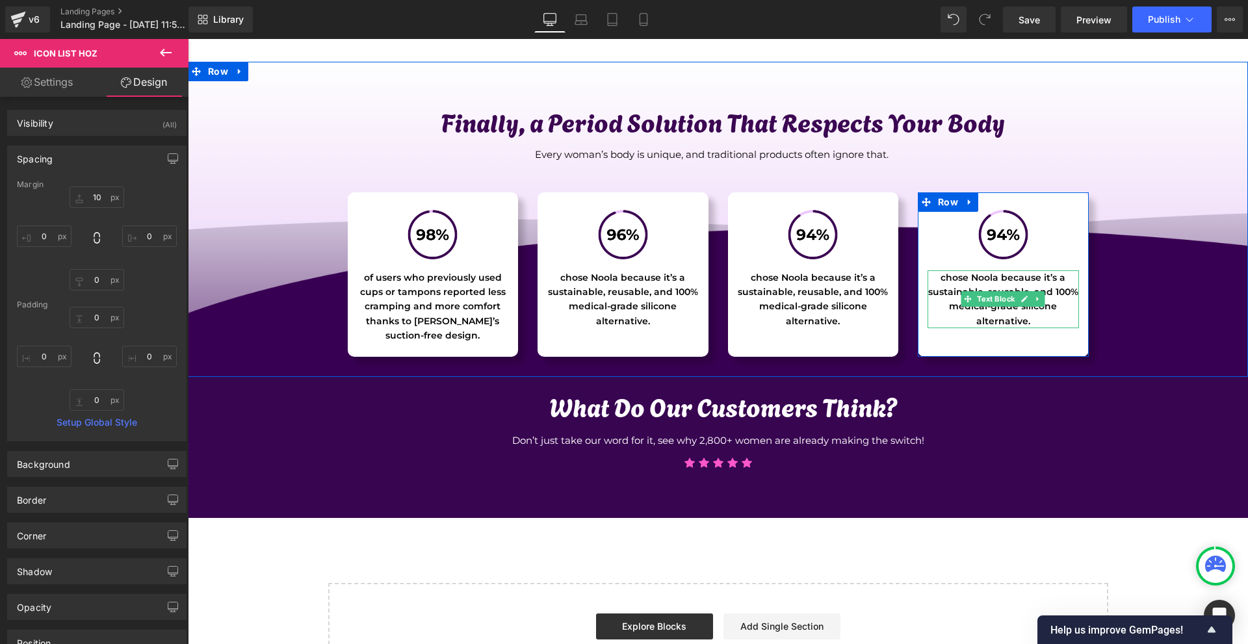
click at [948, 293] on p "chose Noola because it’s a sustainable, reusable, and 100% medical-grade silico…" at bounding box center [1003, 299] width 151 height 59
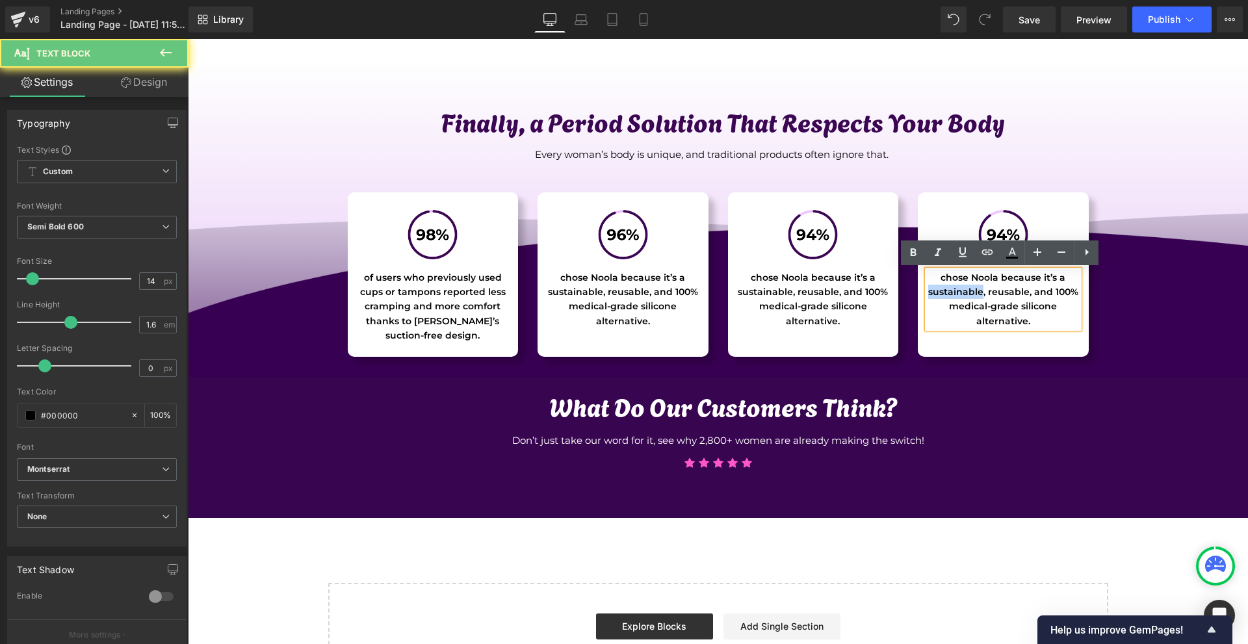
click at [948, 293] on p "chose Noola because it’s a sustainable, reusable, and 100% medical-grade silico…" at bounding box center [1003, 299] width 151 height 59
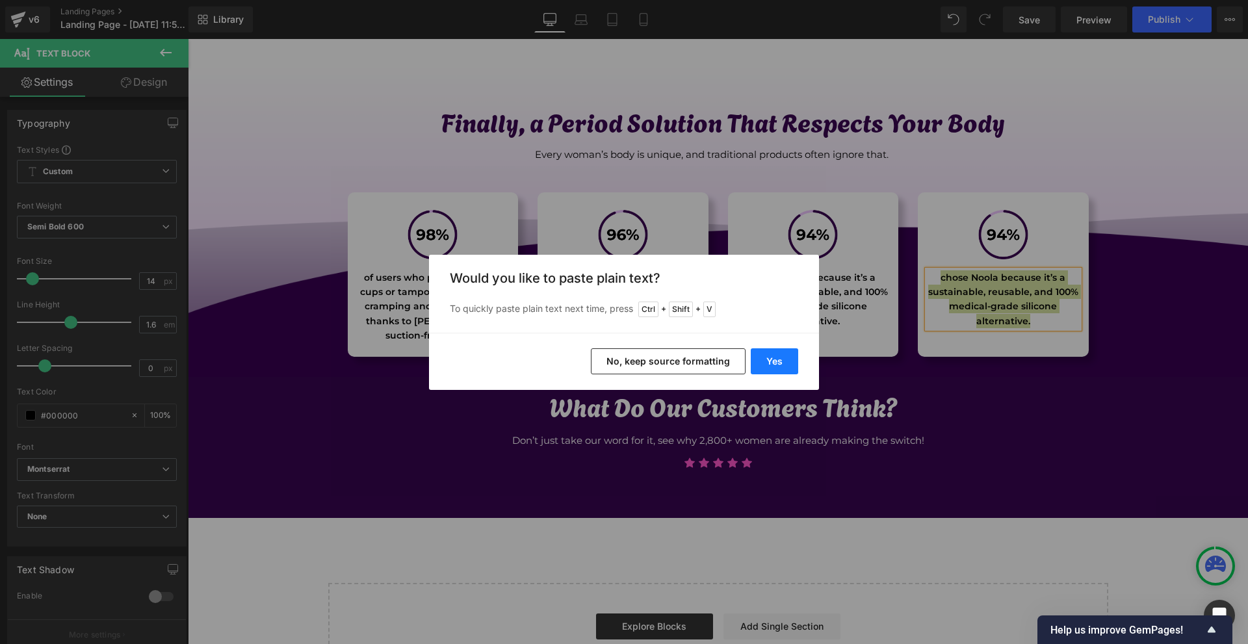
click at [779, 357] on button "Yes" at bounding box center [774, 362] width 47 height 26
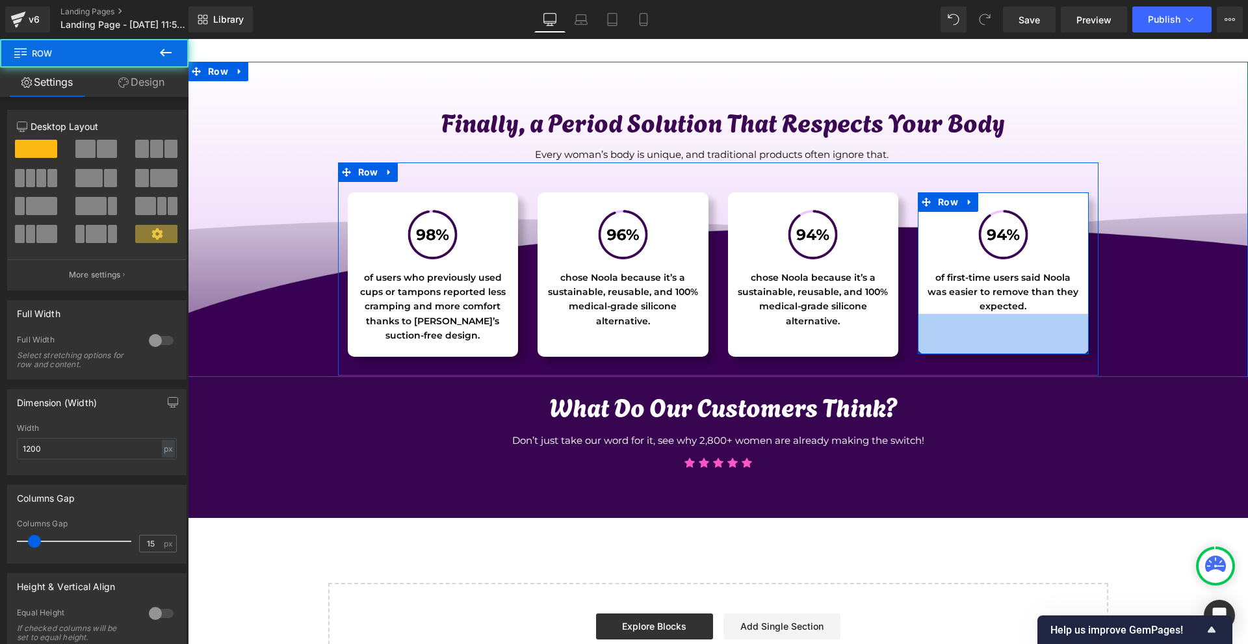
drag, startPoint x: 1005, startPoint y: 340, endPoint x: 1005, endPoint y: 352, distance: 11.7
click at [1005, 352] on div "62px" at bounding box center [1003, 334] width 171 height 40
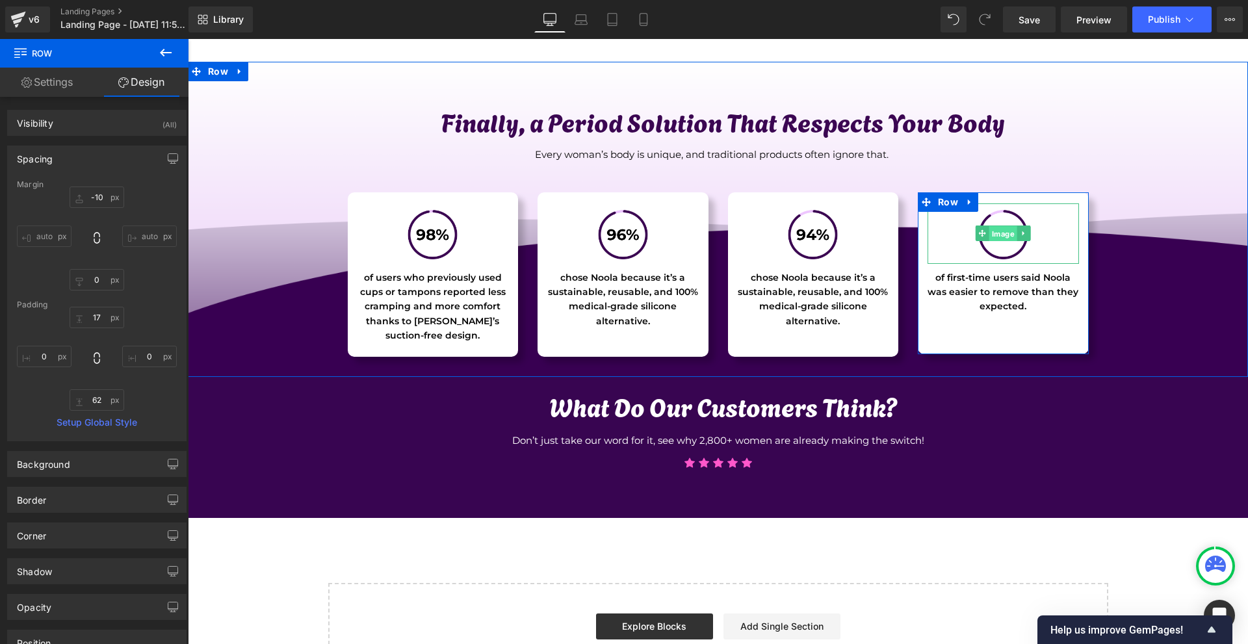
click at [990, 239] on span "Image" at bounding box center [1004, 234] width 28 height 16
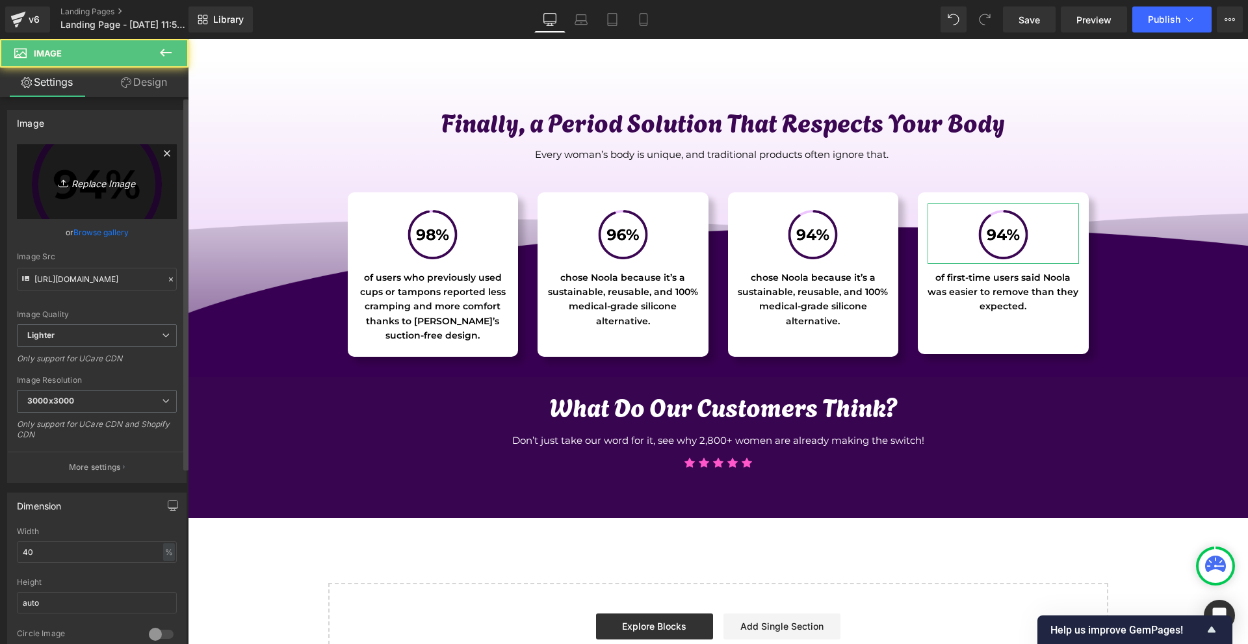
click at [113, 170] on link "Replace Image" at bounding box center [97, 181] width 160 height 75
type input "C:\fakepath\98% (3).png"
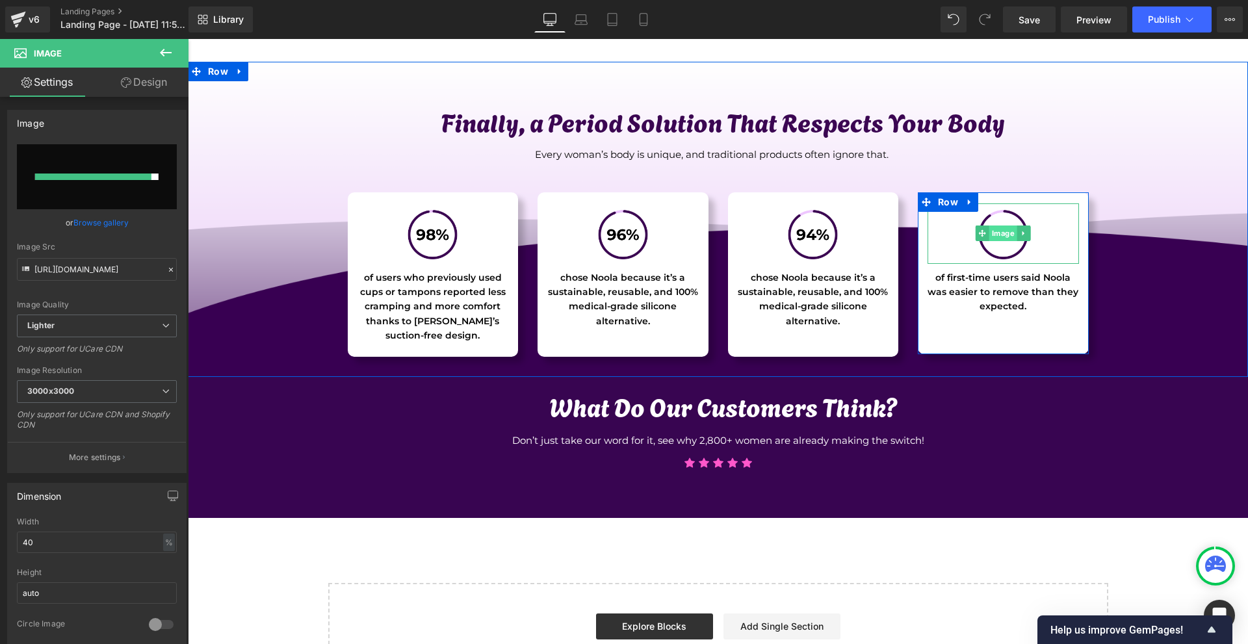
click at [1001, 230] on span "Image" at bounding box center [1004, 234] width 28 height 16
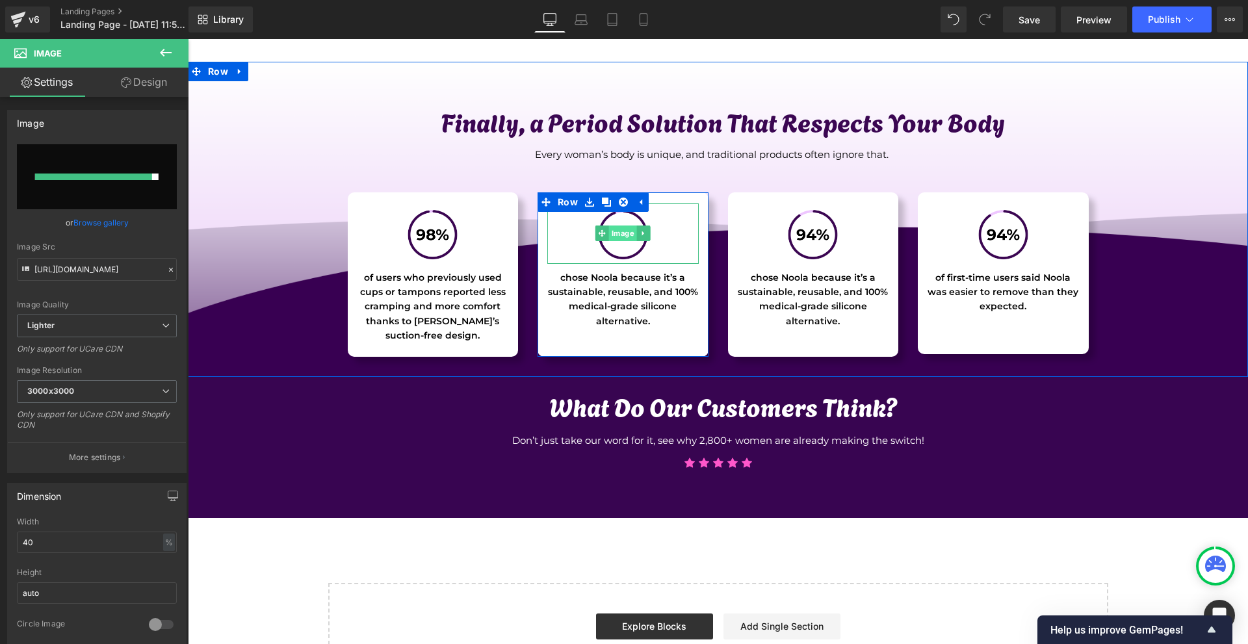
click at [619, 233] on span "Image" at bounding box center [623, 234] width 28 height 16
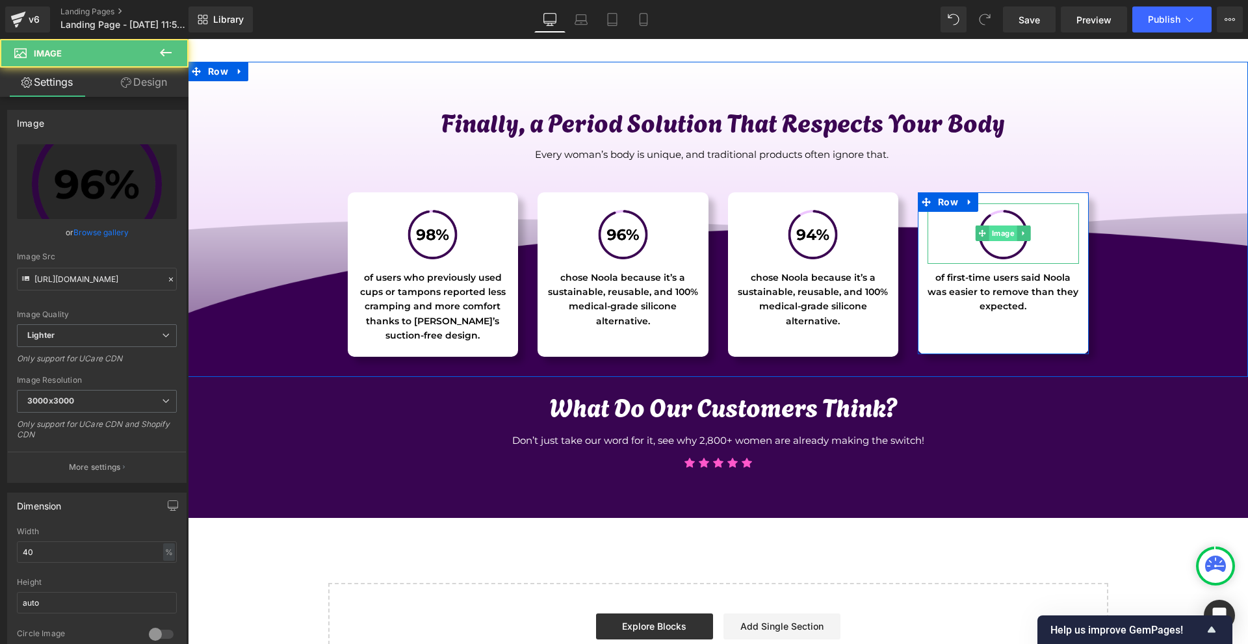
click at [999, 234] on span "Image" at bounding box center [1004, 234] width 28 height 16
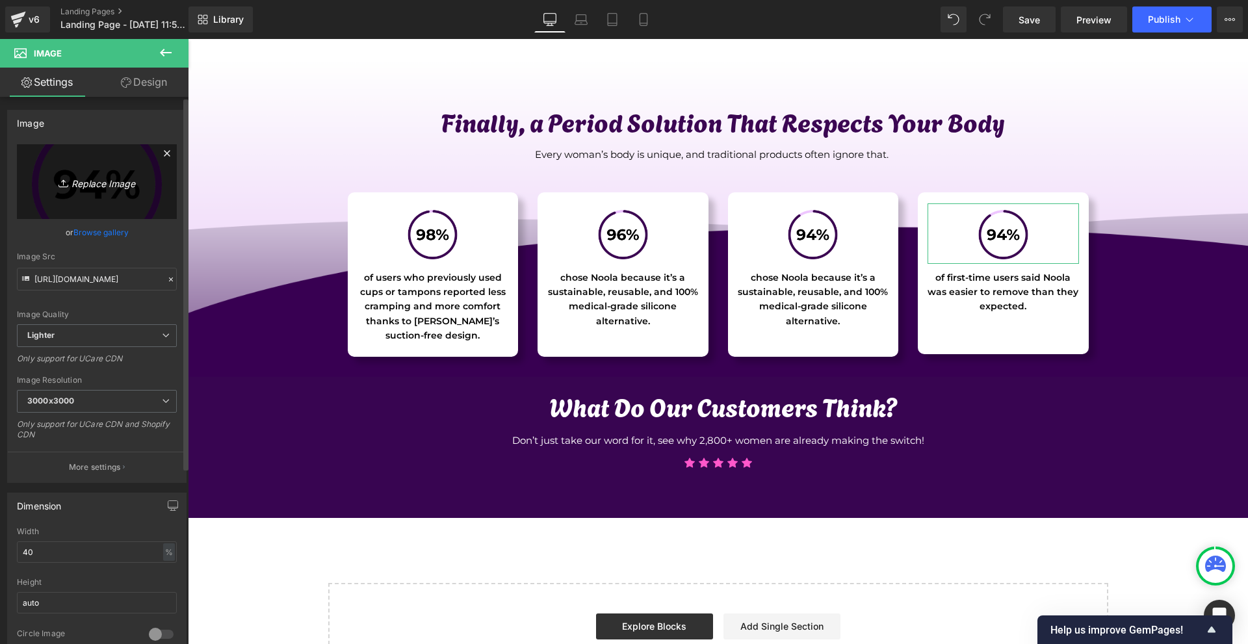
click at [66, 170] on link "Replace Image" at bounding box center [97, 181] width 160 height 75
type input "C:\fakepath\98% (3).png"
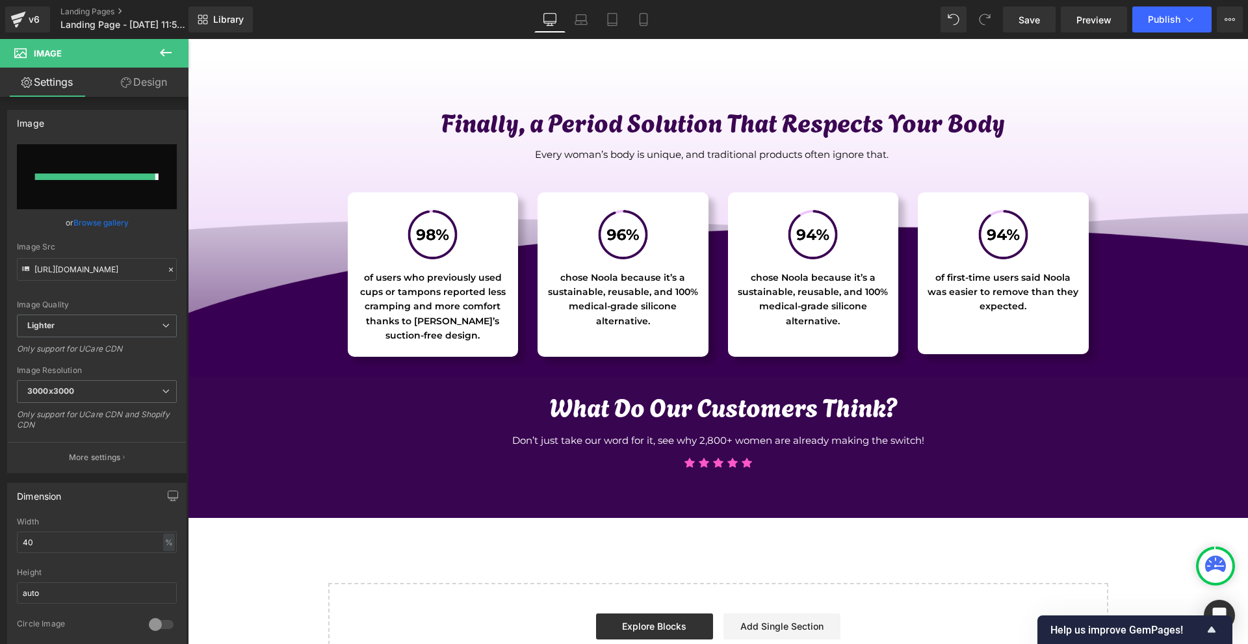
type input "[URL][DOMAIN_NAME]"
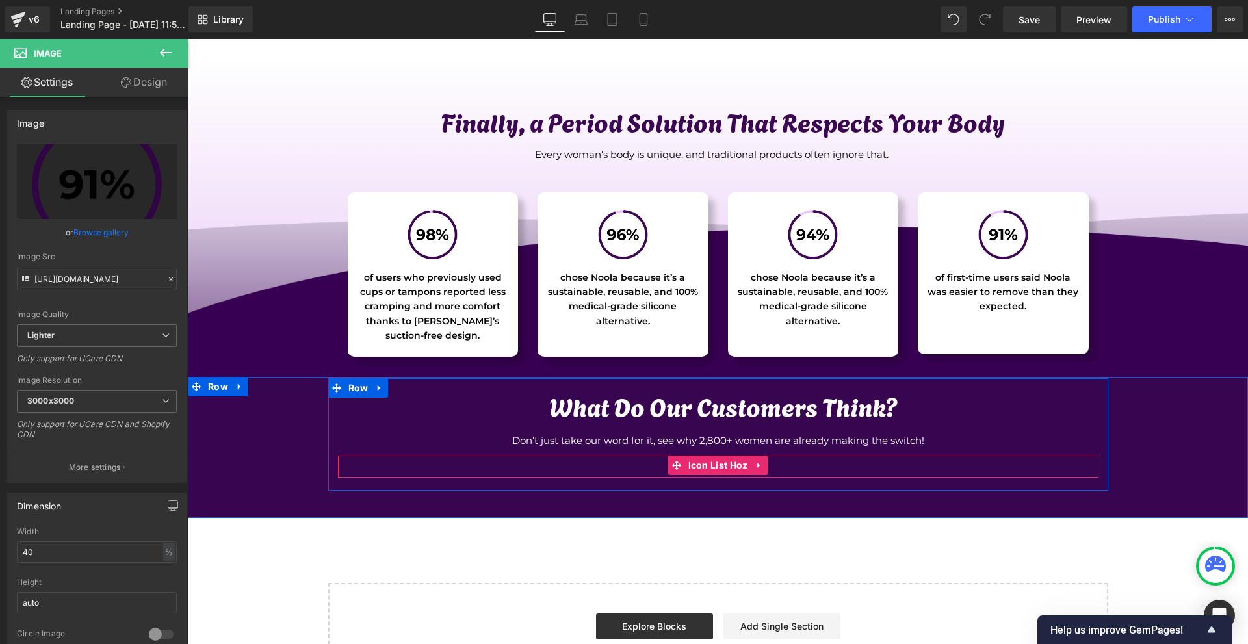
scroll to position [4167, 0]
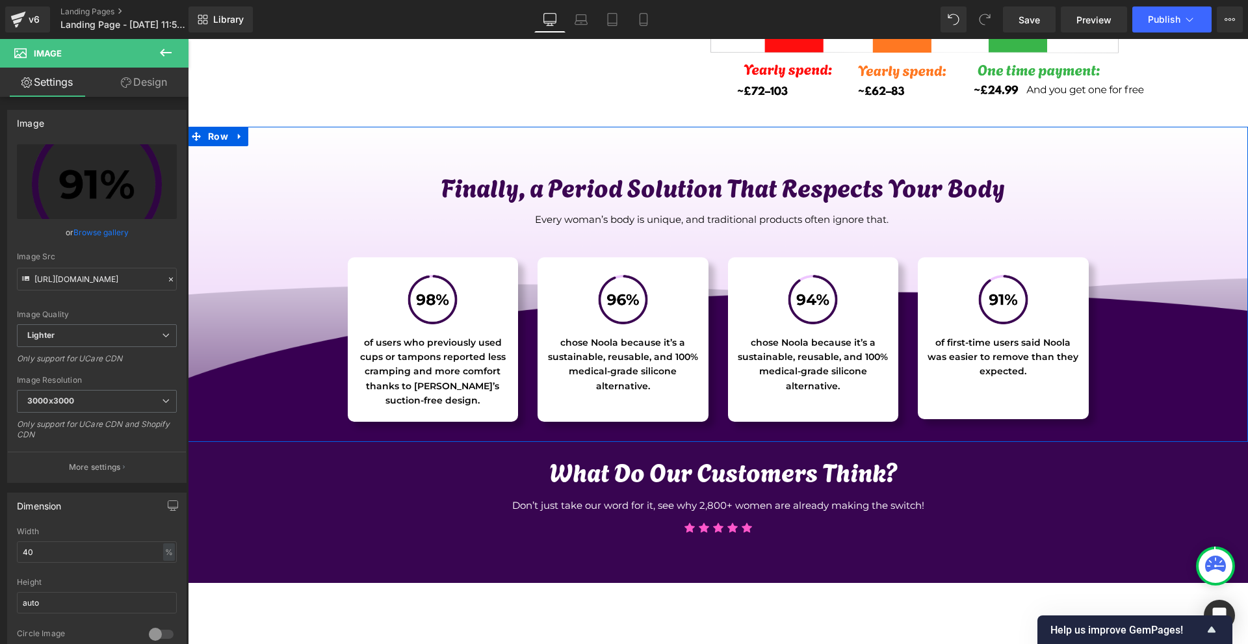
click at [556, 195] on h1 "Finally, a Period Solution That Respects Your Body" at bounding box center [724, 187] width 750 height 30
click at [555, 194] on h1 "Finally, a Period Solution That Respects Your Body" at bounding box center [724, 187] width 750 height 30
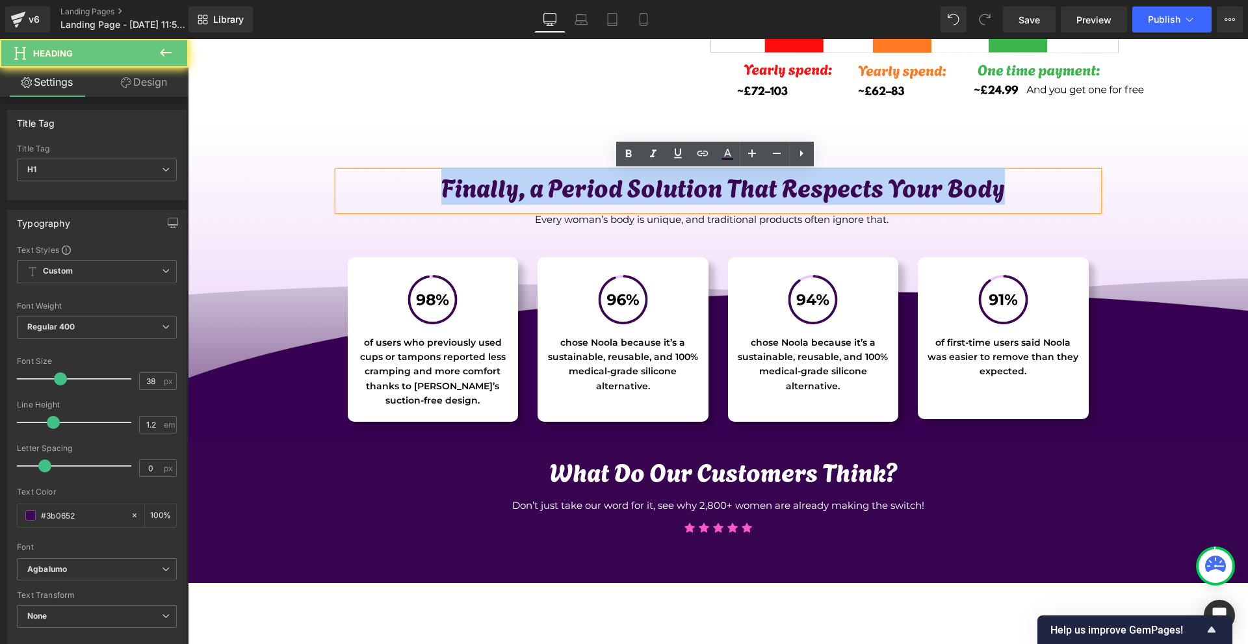
click at [555, 194] on h1 "Finally, a Period Solution That Respects Your Body" at bounding box center [724, 187] width 750 height 30
paste div
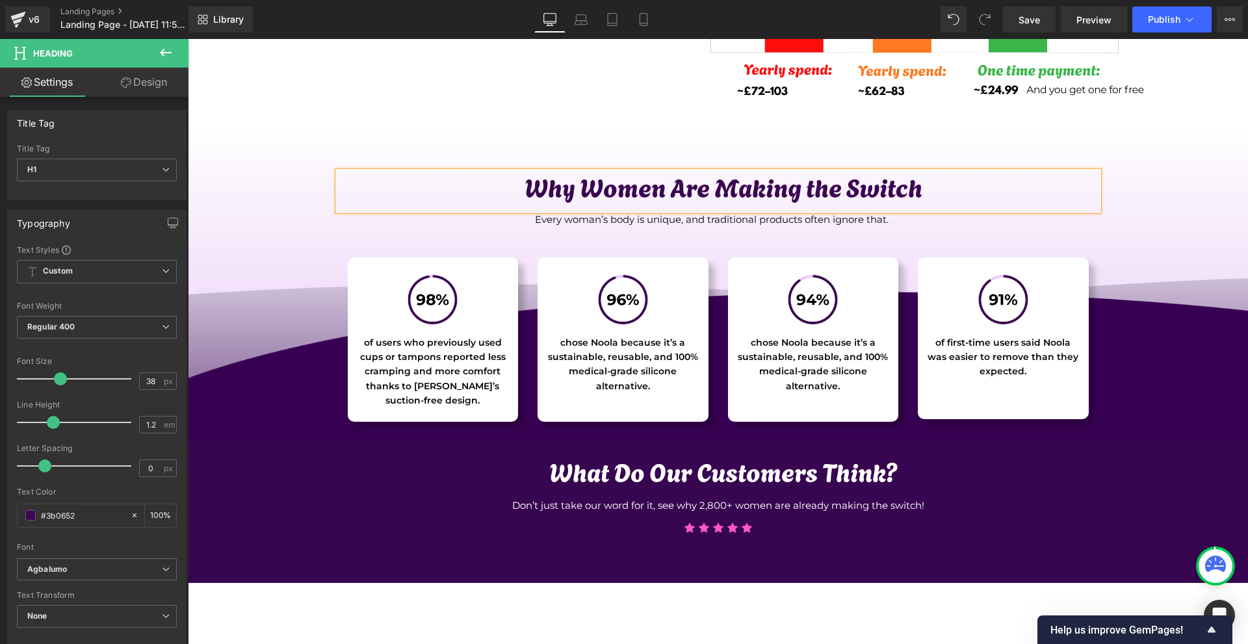
click at [1213, 243] on div "Why Women Are Making the Switch Heading Every woman’s body is unique, and tradi…" at bounding box center [718, 304] width 1060 height 276
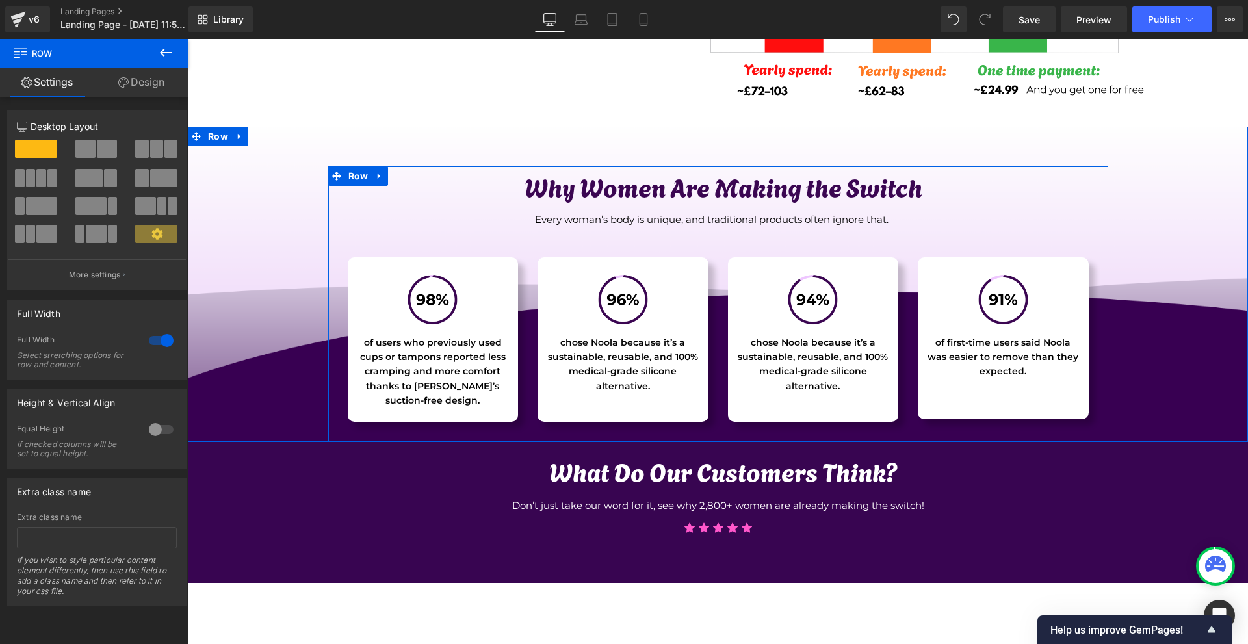
click at [589, 218] on p "Every woman’s body is unique, and traditional products often ignore that." at bounding box center [712, 220] width 800 height 16
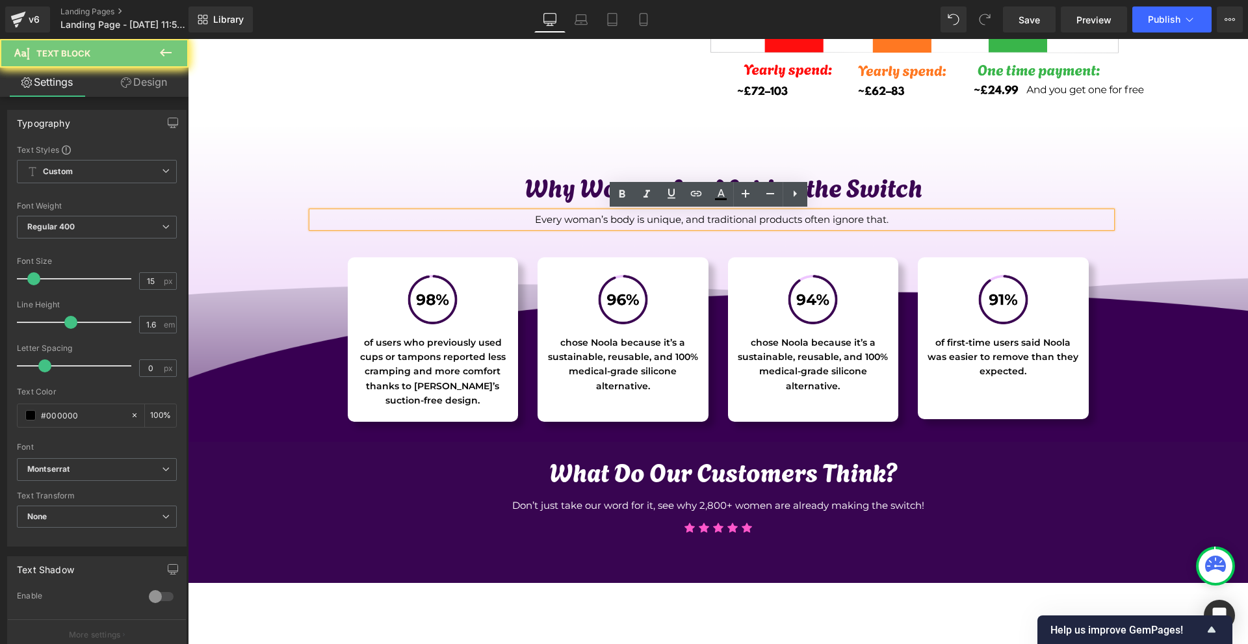
click at [589, 218] on p "Every woman’s body is unique, and traditional products often ignore that." at bounding box center [712, 220] width 800 height 16
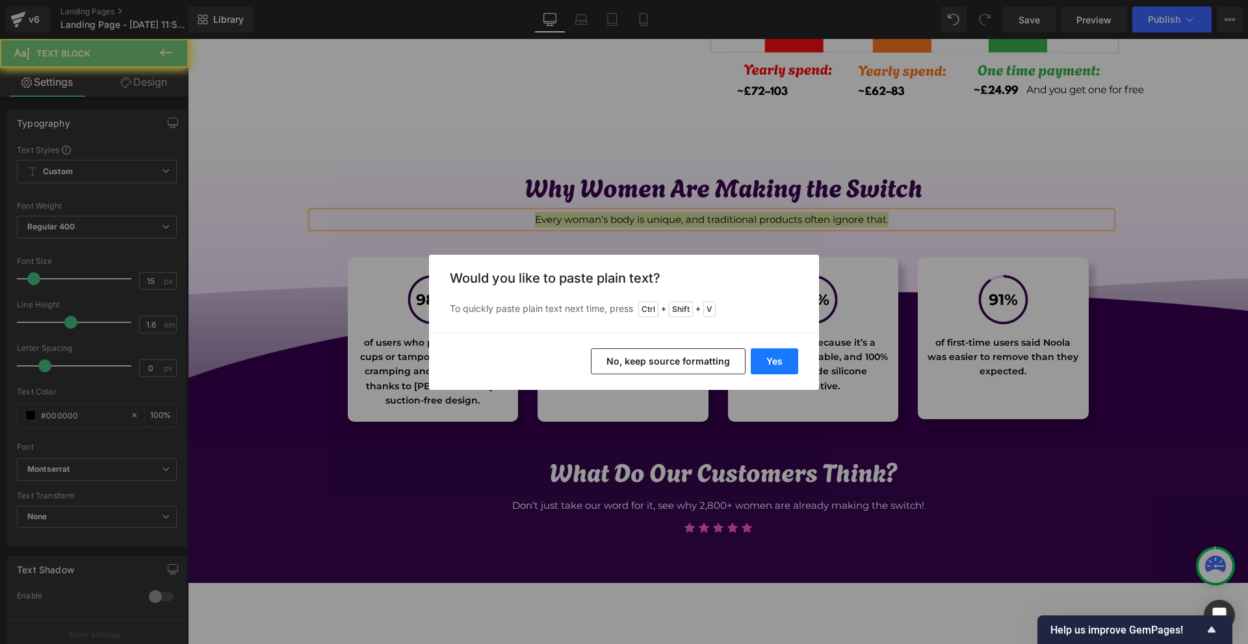
drag, startPoint x: 769, startPoint y: 363, endPoint x: 580, endPoint y: 322, distance: 193.6
click at [769, 363] on button "Yes" at bounding box center [774, 362] width 47 height 26
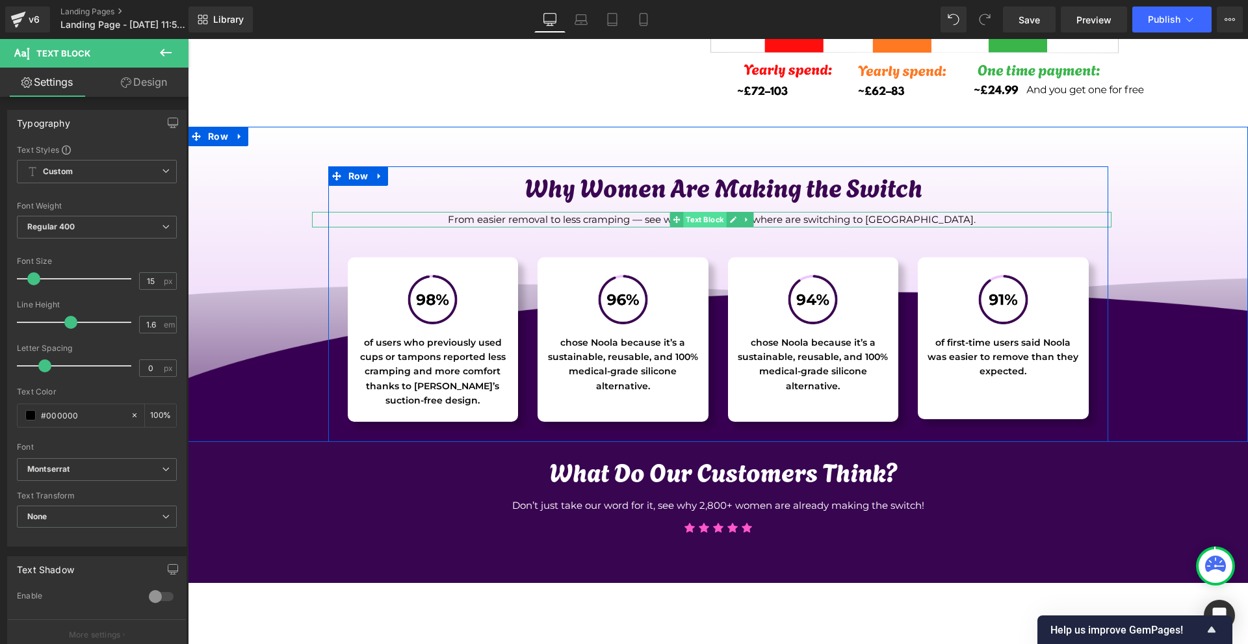
click at [683, 219] on span "Text Block" at bounding box center [704, 220] width 43 height 16
click at [735, 226] on link at bounding box center [733, 220] width 14 height 16
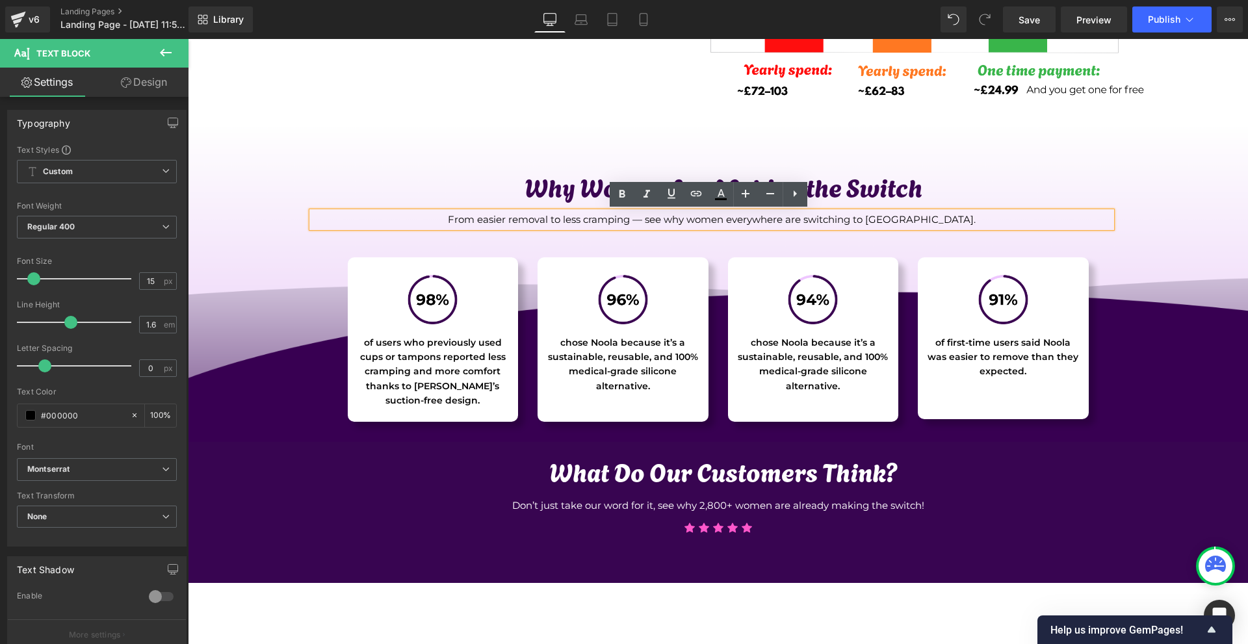
click at [678, 220] on p "From easier removal to less cramping — see why women everywhere are switching t…" at bounding box center [712, 220] width 800 height 16
click at [1148, 272] on div "Why Women Are Making the Switch Heading From easier removal to less cramping, s…" at bounding box center [718, 304] width 1060 height 276
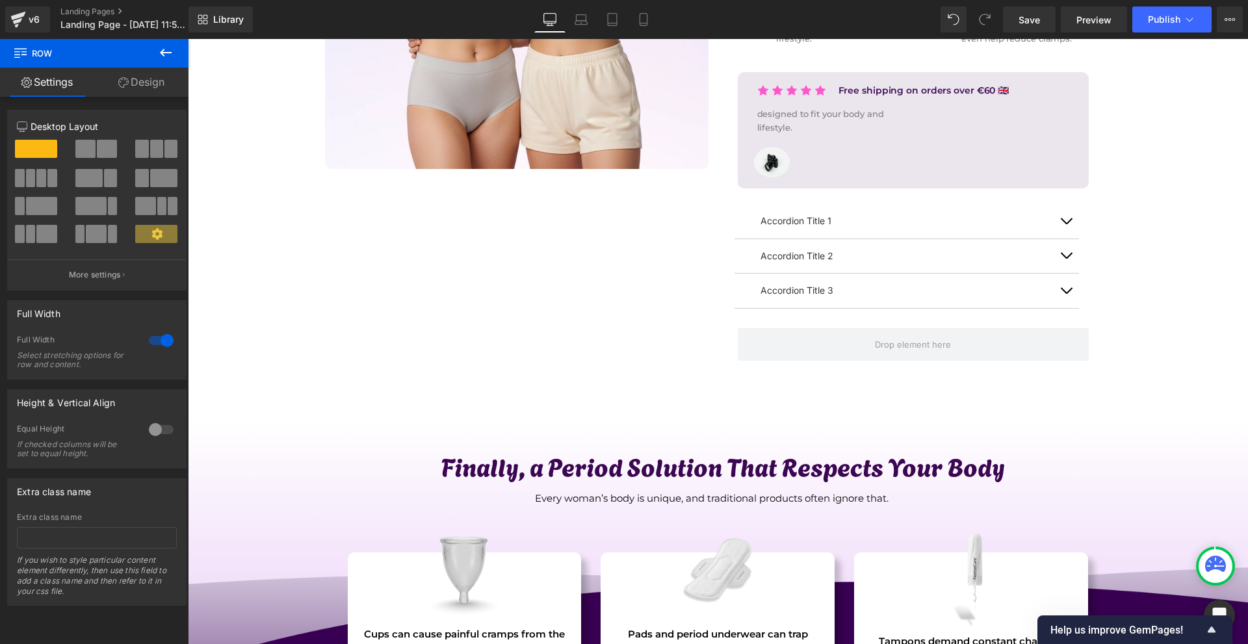
scroll to position [0, 0]
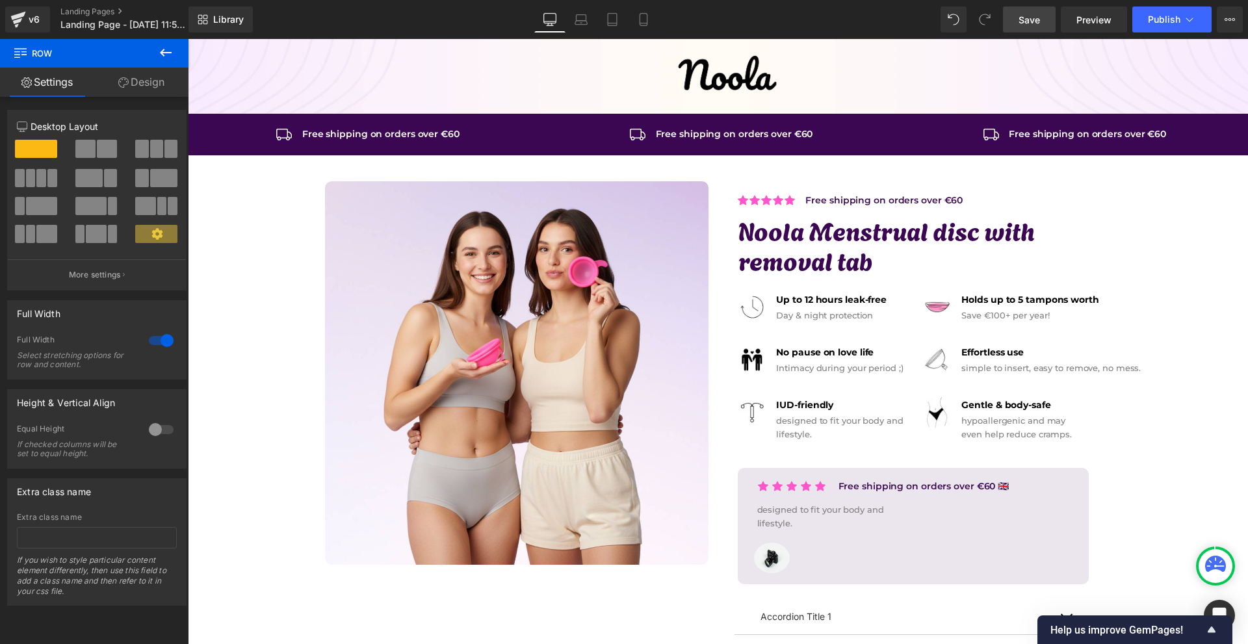
click at [1031, 22] on span "Save" at bounding box center [1029, 20] width 21 height 14
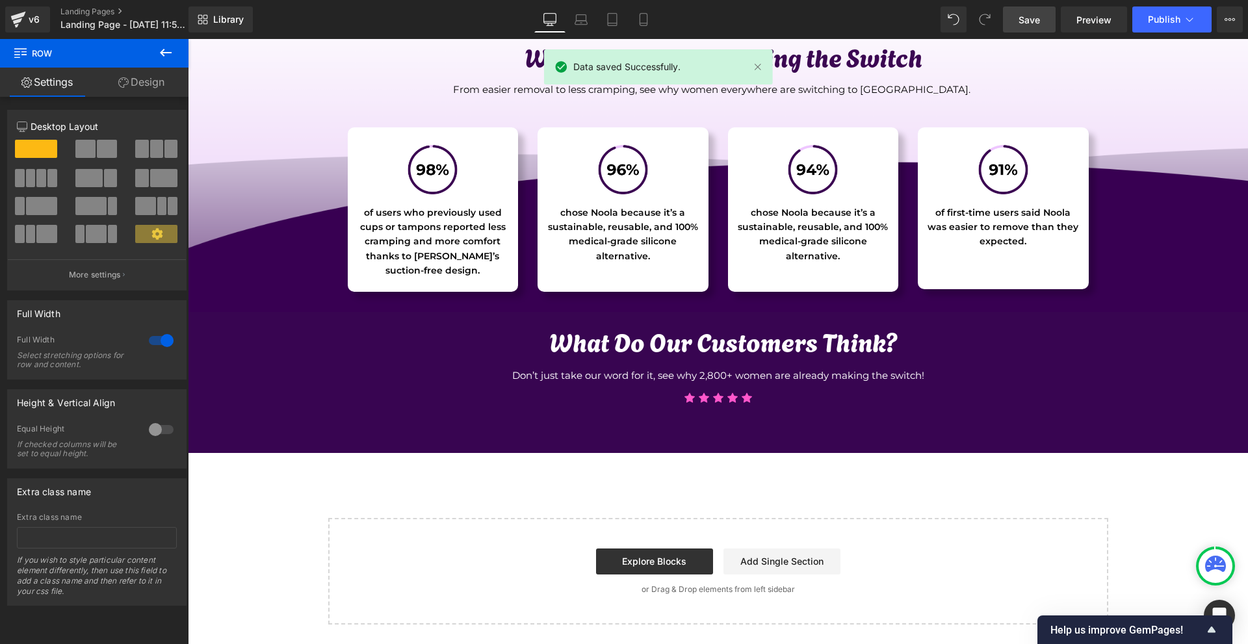
scroll to position [3907, 0]
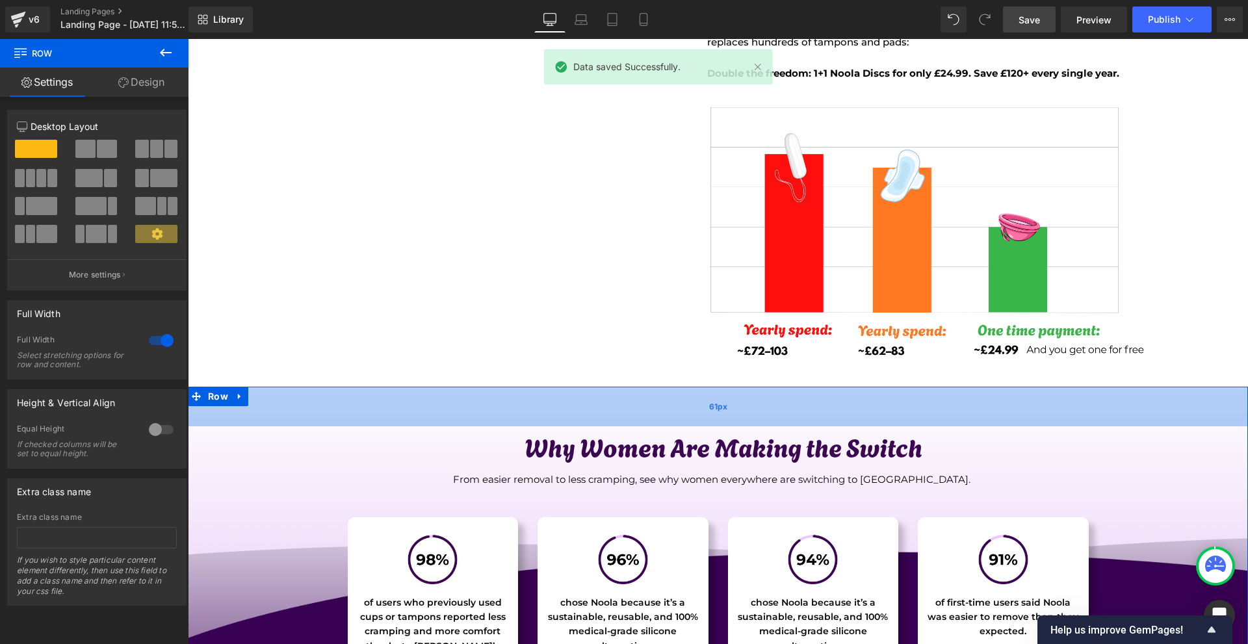
click at [737, 411] on div "61px" at bounding box center [718, 407] width 1060 height 40
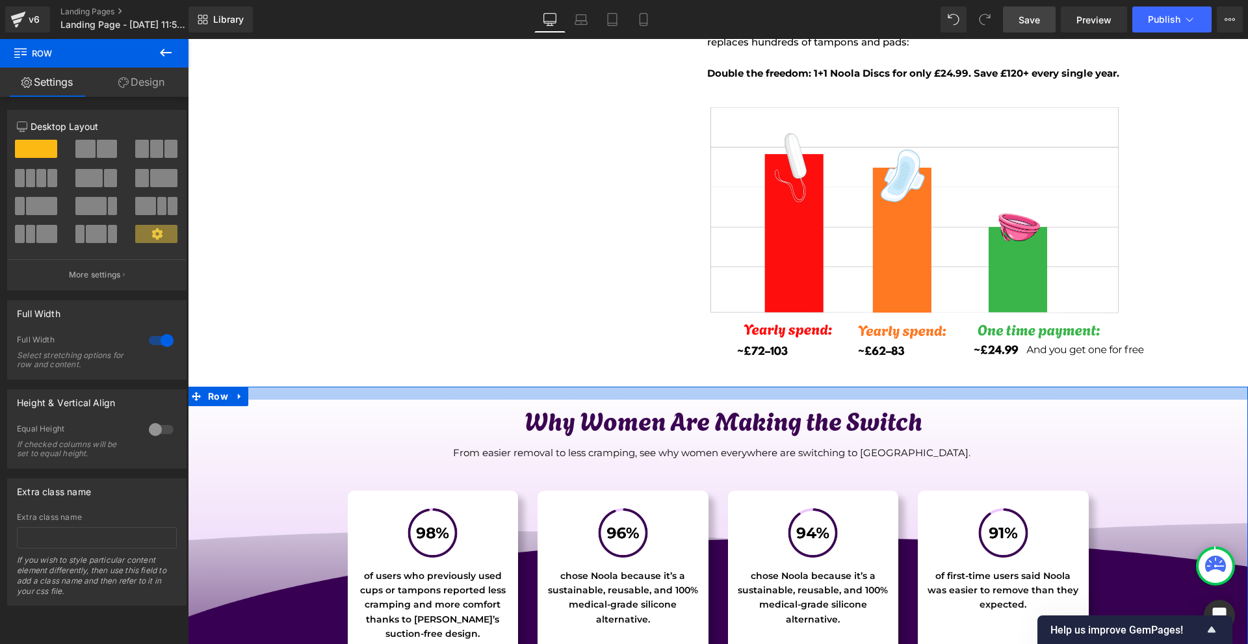
drag, startPoint x: 737, startPoint y: 411, endPoint x: 755, endPoint y: 382, distance: 34.1
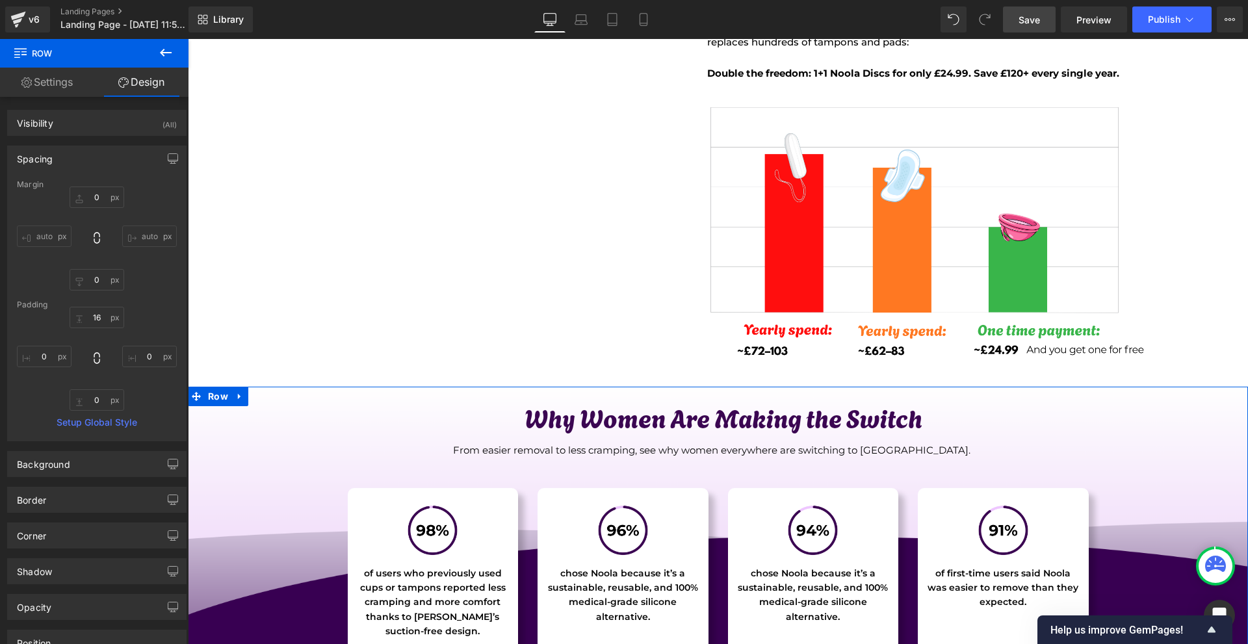
drag, startPoint x: 1015, startPoint y: 13, endPoint x: 915, endPoint y: 0, distance: 100.3
click at [1015, 12] on link "Save" at bounding box center [1029, 20] width 53 height 26
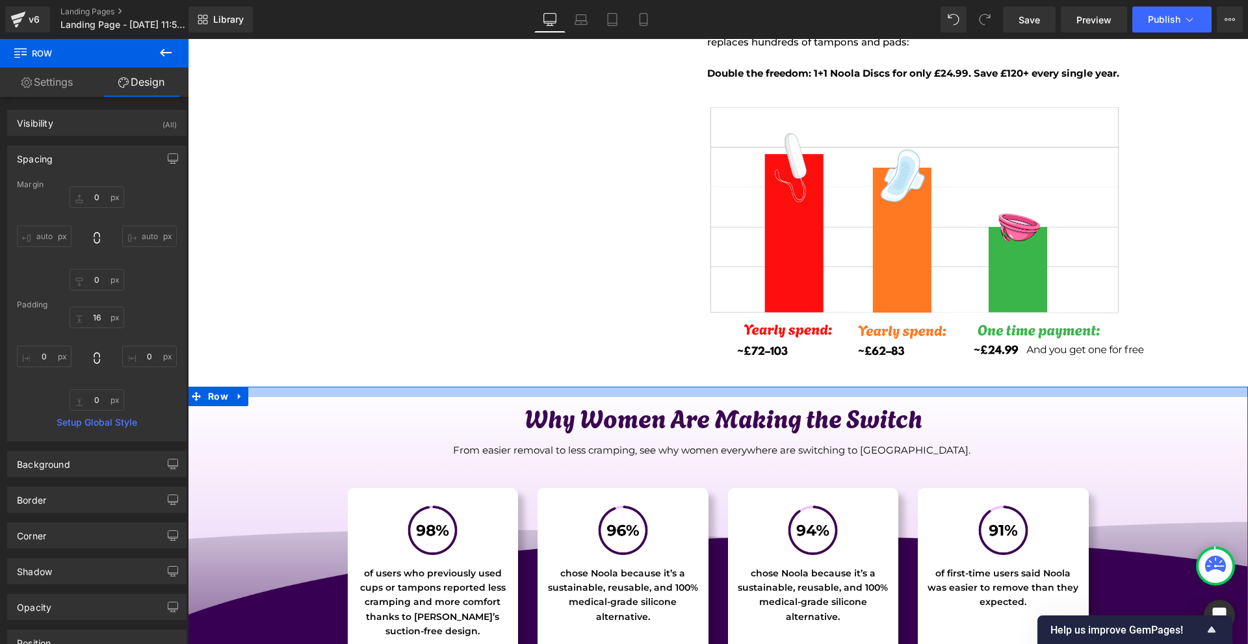
type input "0px"
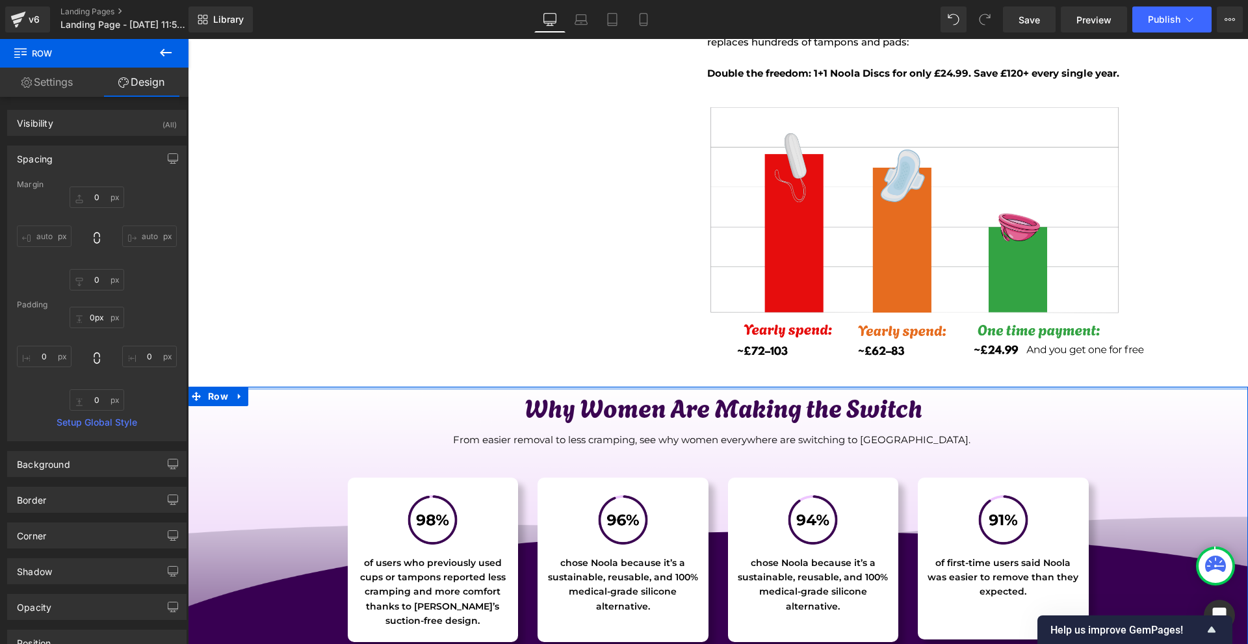
drag, startPoint x: 711, startPoint y: 392, endPoint x: 726, endPoint y: 365, distance: 31.1
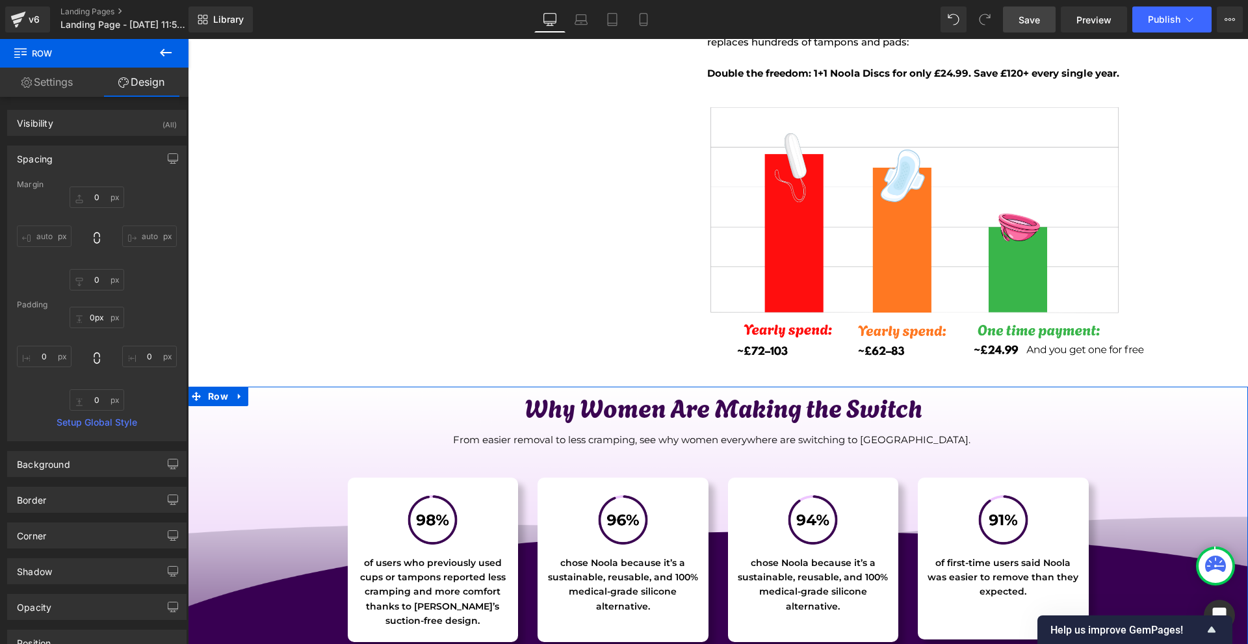
click at [1037, 22] on span "Save" at bounding box center [1029, 20] width 21 height 14
drag, startPoint x: 1007, startPoint y: 18, endPoint x: 994, endPoint y: 12, distance: 14.5
click at [1003, 17] on div "Save Preview Publish Scheduled View Live Page View with current Template Save T…" at bounding box center [1123, 20] width 250 height 26
